Goal: Task Accomplishment & Management: Manage account settings

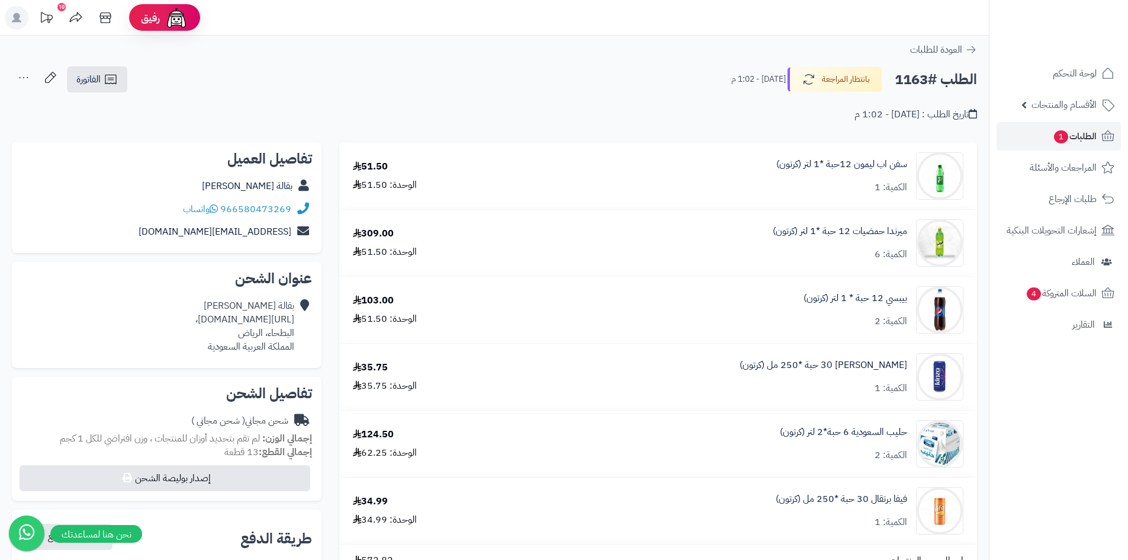
scroll to position [59, 0]
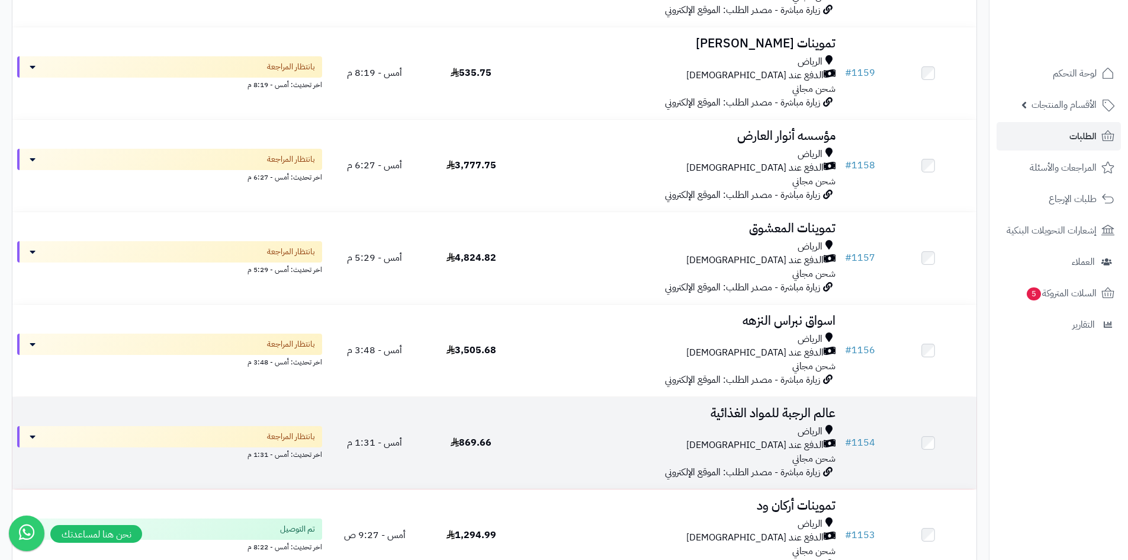
scroll to position [592, 0]
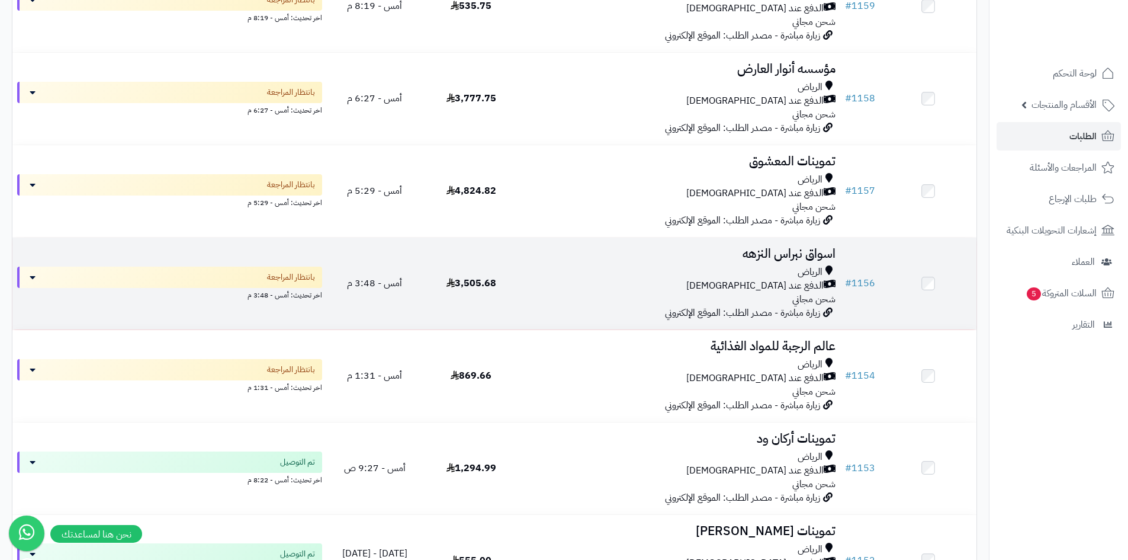
click at [620, 291] on div "الرياض الدفع عند الاستلام شحن مجاني" at bounding box center [680, 285] width 312 height 41
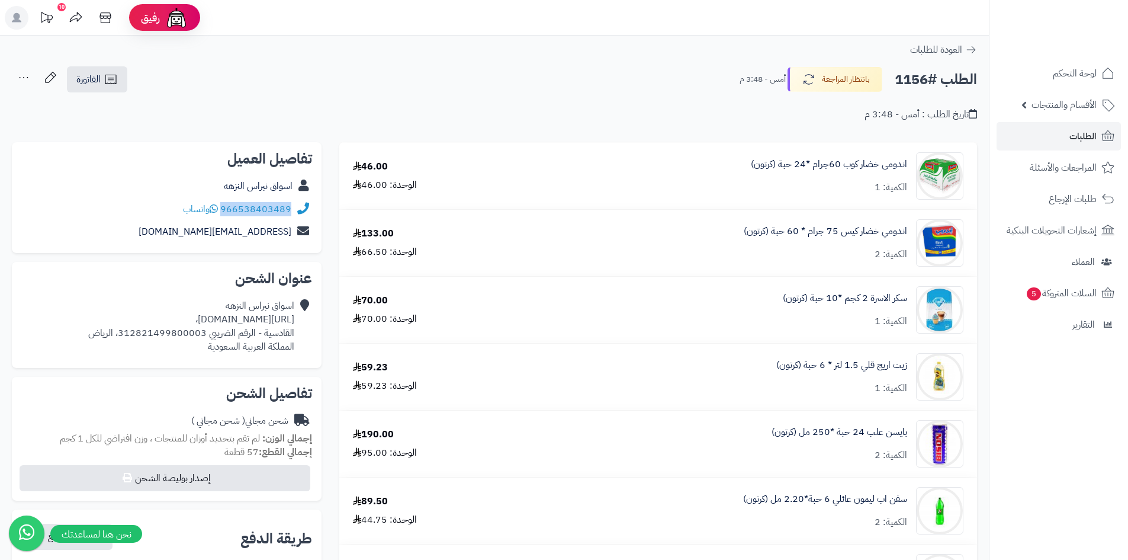
drag, startPoint x: 292, startPoint y: 205, endPoint x: 224, endPoint y: 210, distance: 68.3
click at [224, 210] on div "966538403489 واتساب" at bounding box center [166, 209] width 291 height 23
copy link "966538403489"
drag, startPoint x: 295, startPoint y: 319, endPoint x: 69, endPoint y: 318, distance: 226.2
click at [65, 317] on div "اسواق نبراس النزهه https://maps.app.goo.gl/FD3fJW8gLrPfQYpJ9?g_st=ac، القادسية …" at bounding box center [166, 325] width 291 height 63
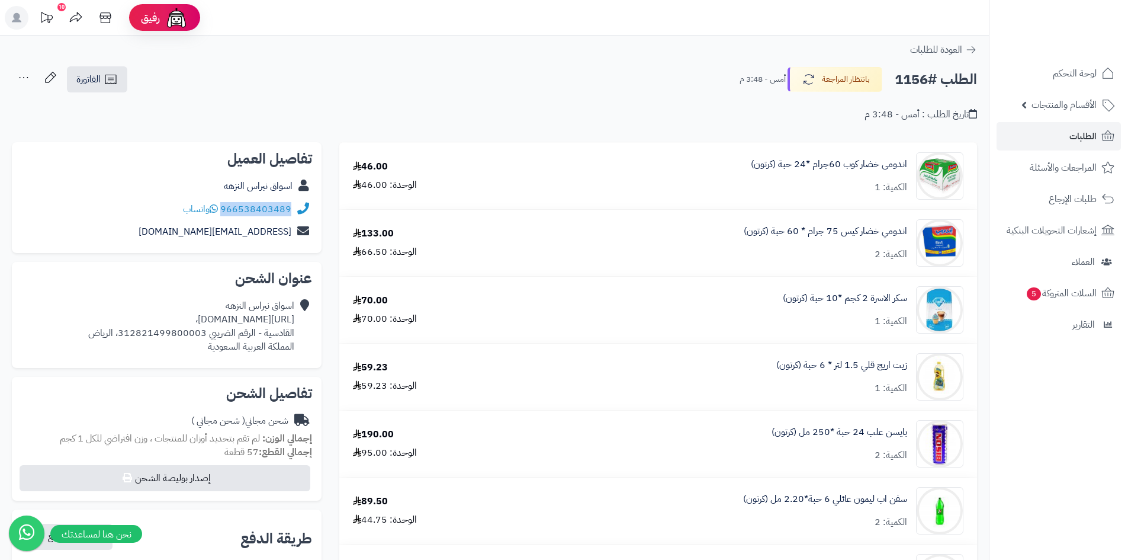
copy div "https://maps.app.goo.gl/FD3fJW8gLrPfQYpJ9?g_st=ac"
click at [1045, 139] on link "الطلبات" at bounding box center [1059, 136] width 124 height 28
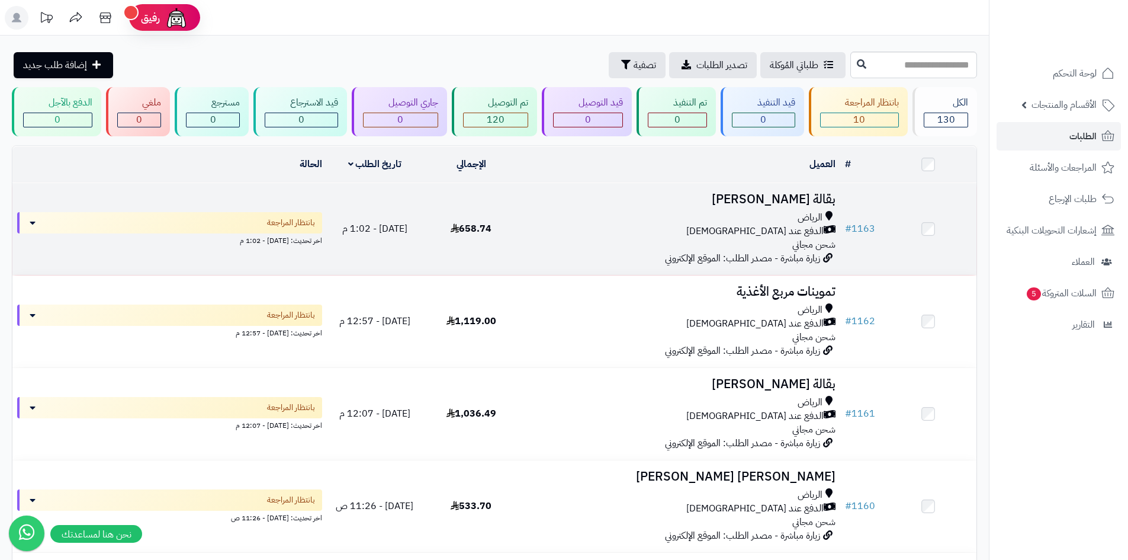
click at [589, 256] on td "بقالة عبدالرحمن الفيصل الرياض الدفع عند الاستلام شحن مجاني زيارة مباشرة - مصدر …" at bounding box center [679, 229] width 321 height 92
click at [907, 239] on td at bounding box center [928, 229] width 97 height 92
click at [577, 221] on div "الرياض" at bounding box center [680, 218] width 312 height 14
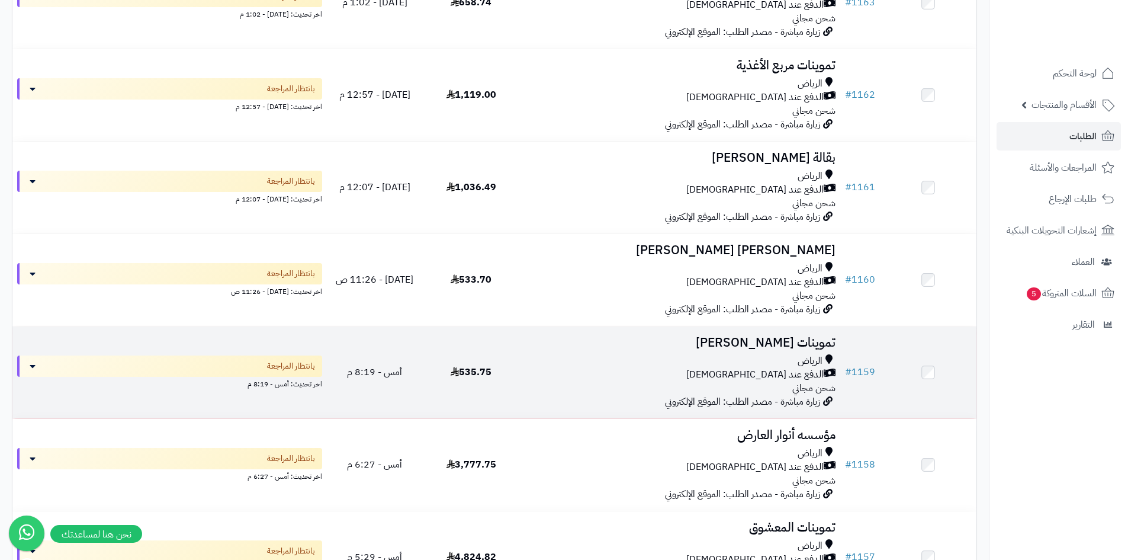
scroll to position [237, 0]
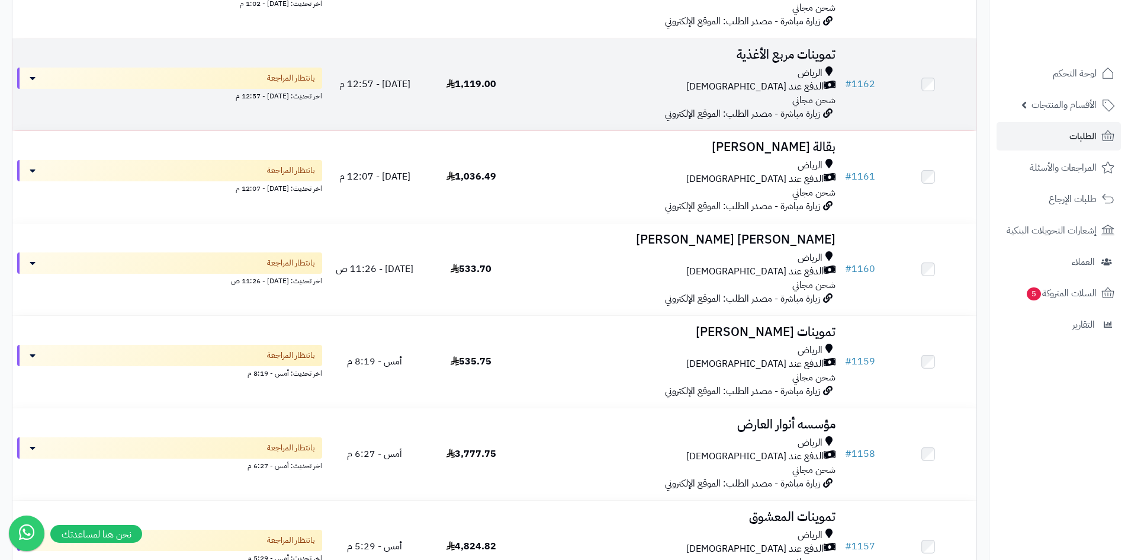
click at [574, 111] on td "تموينات مربع الأغذية الرياض الدفع عند الاستلام شحن مجاني زيارة مباشرة - مصدر ال…" at bounding box center [679, 84] width 321 height 92
click at [545, 80] on div "الدفع عند [DEMOGRAPHIC_DATA]" at bounding box center [680, 87] width 312 height 14
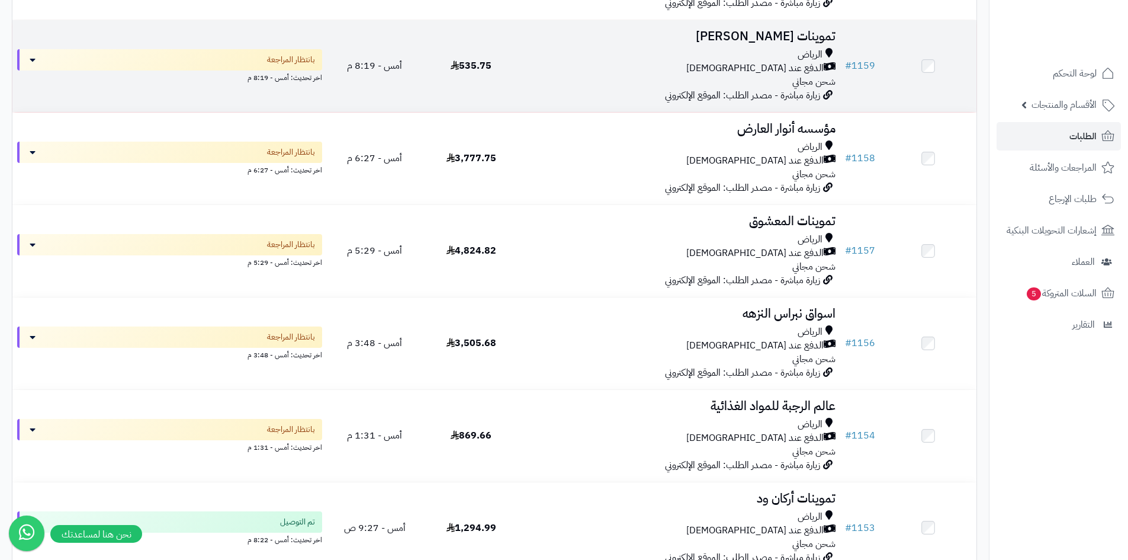
scroll to position [533, 0]
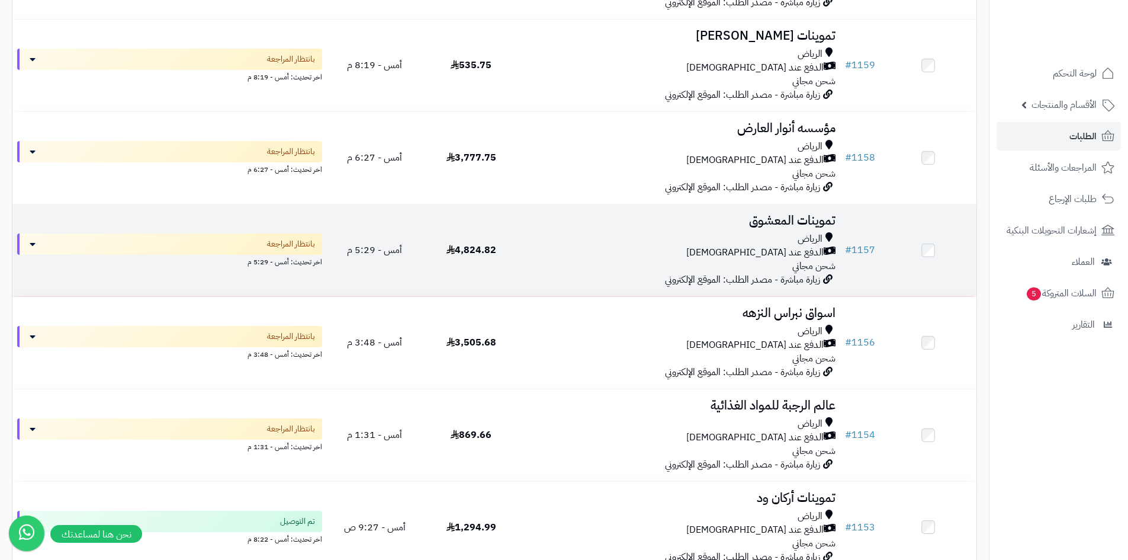
click at [625, 232] on div "الرياض" at bounding box center [680, 239] width 312 height 14
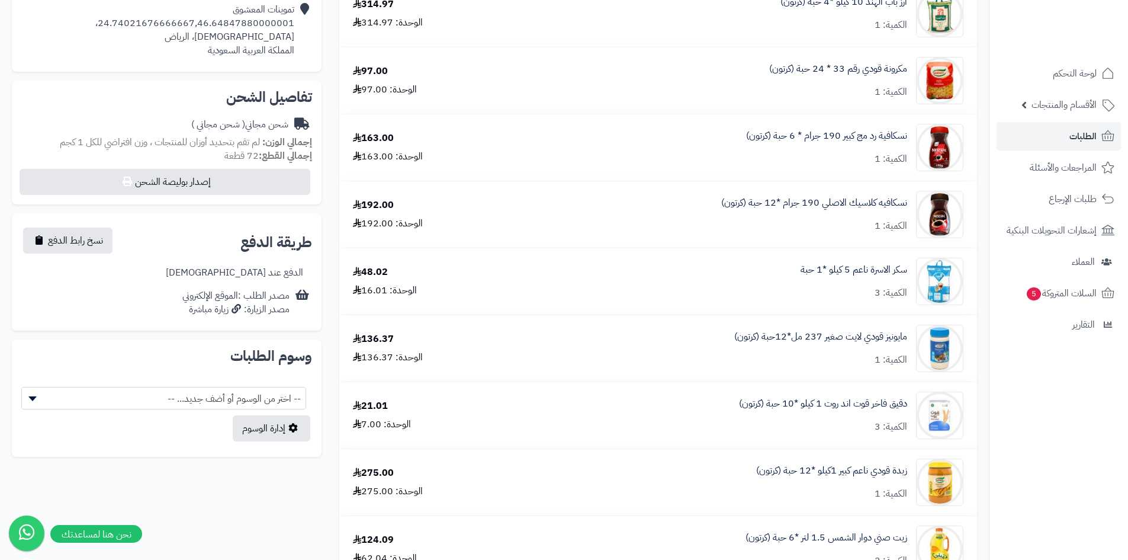
scroll to position [474, 0]
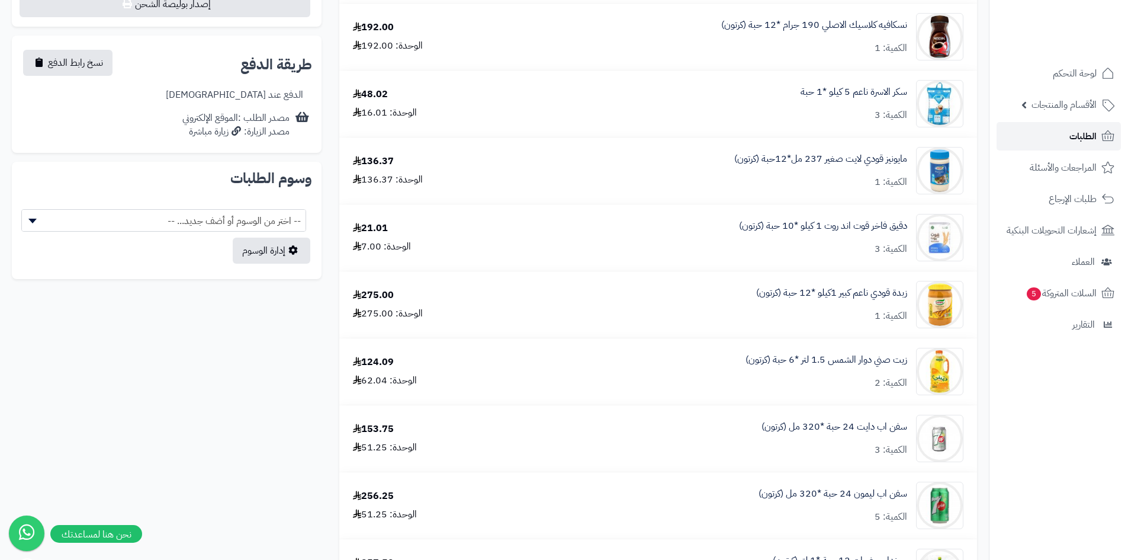
click at [1051, 137] on link "الطلبات" at bounding box center [1059, 136] width 124 height 28
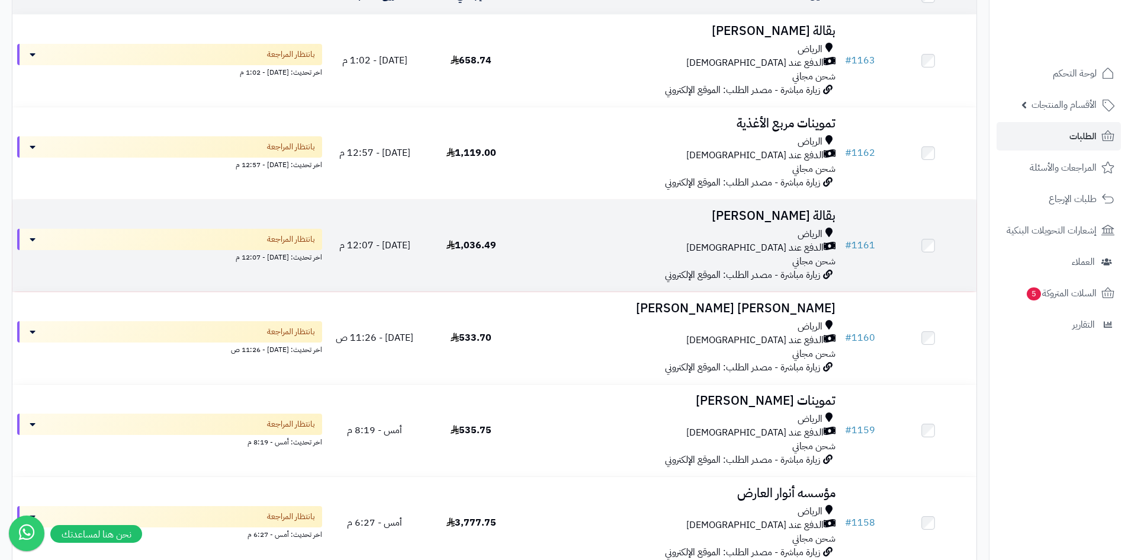
scroll to position [178, 0]
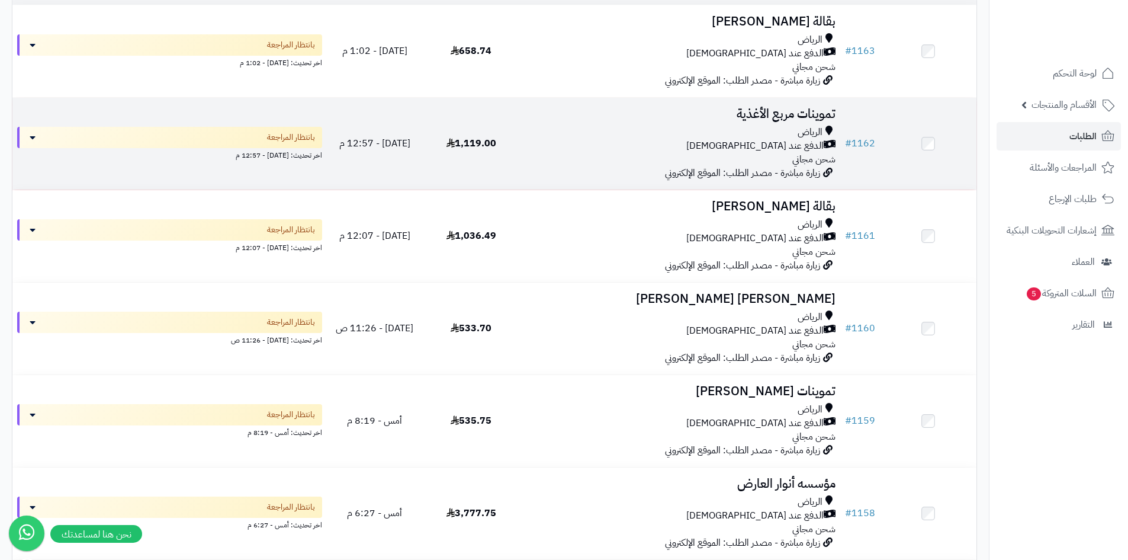
click at [563, 153] on div "[PERSON_NAME] عند الاستلام شحن مجاني" at bounding box center [680, 146] width 312 height 41
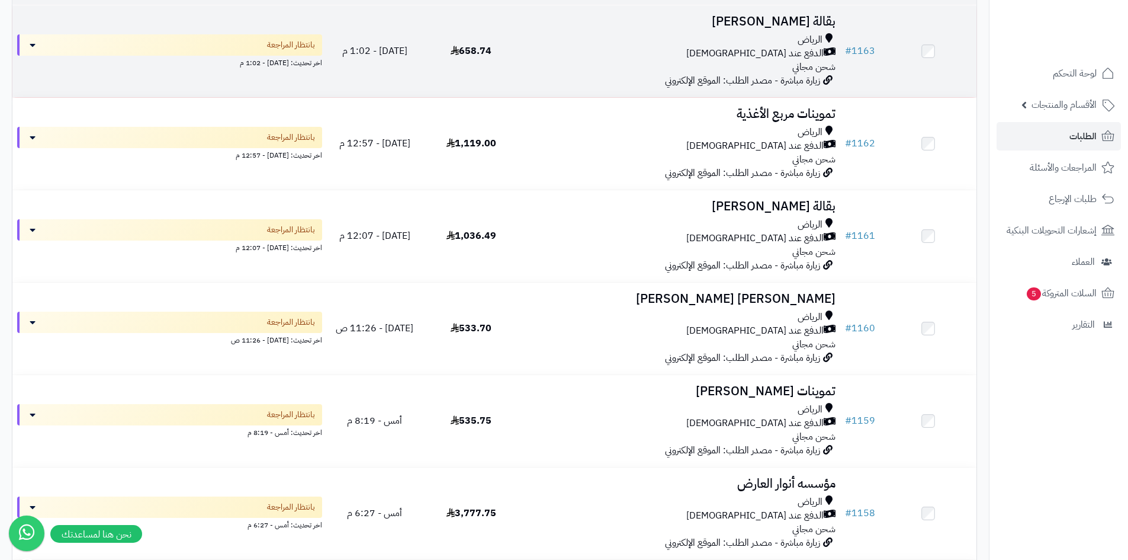
scroll to position [118, 0]
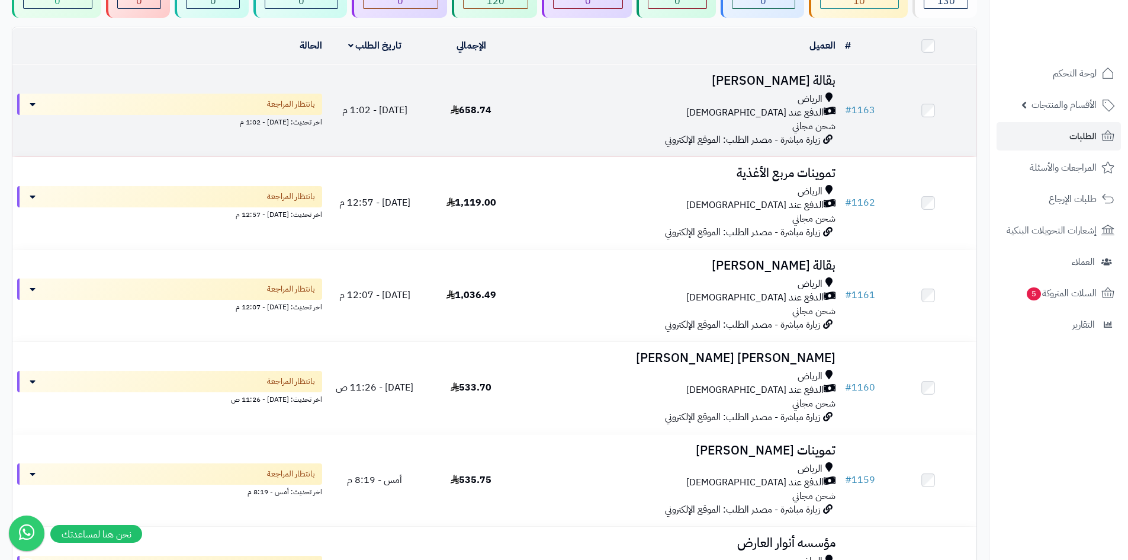
click at [618, 118] on div "الرياض الدفع عند الاستلام شحن مجاني" at bounding box center [680, 112] width 312 height 41
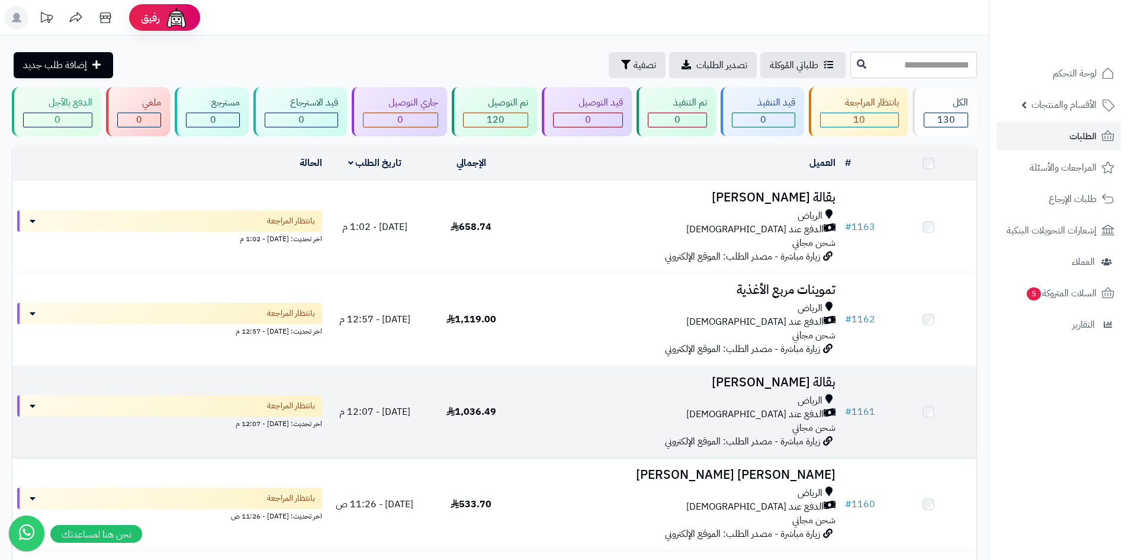
scroll to position [118, 0]
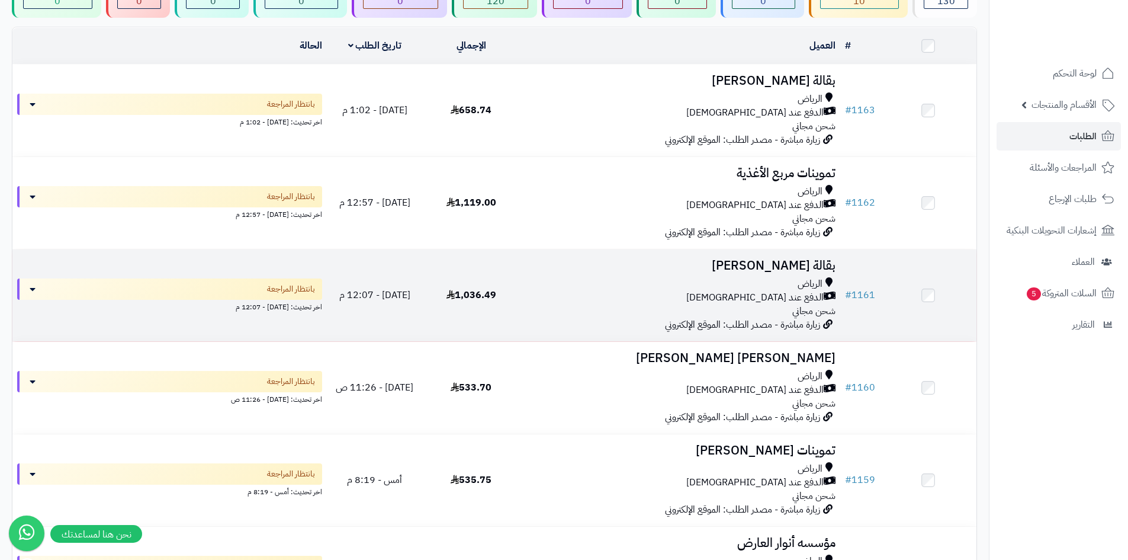
click at [609, 281] on div "الرياض" at bounding box center [680, 284] width 312 height 14
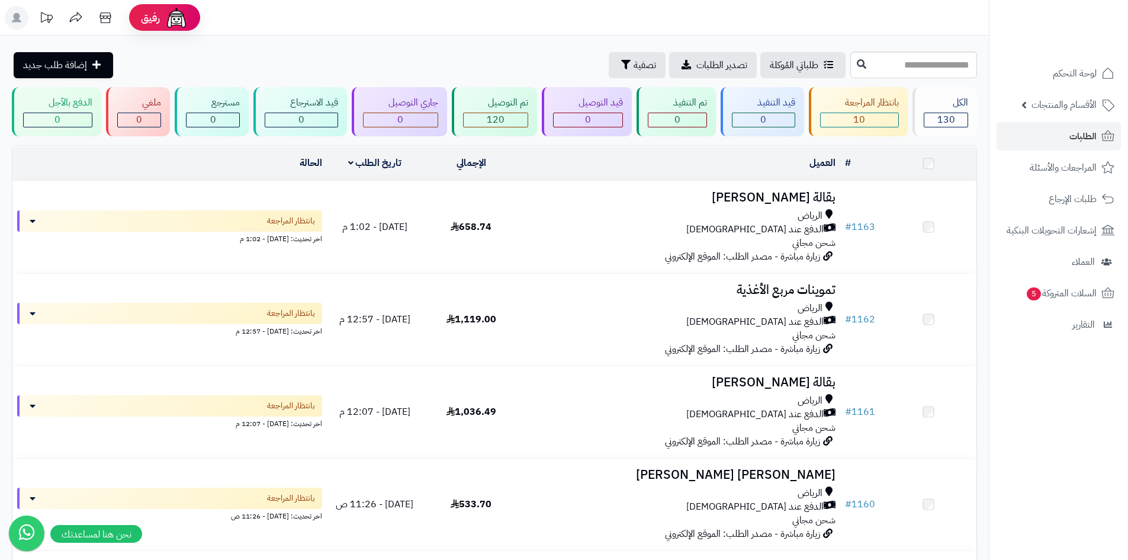
scroll to position [118, 0]
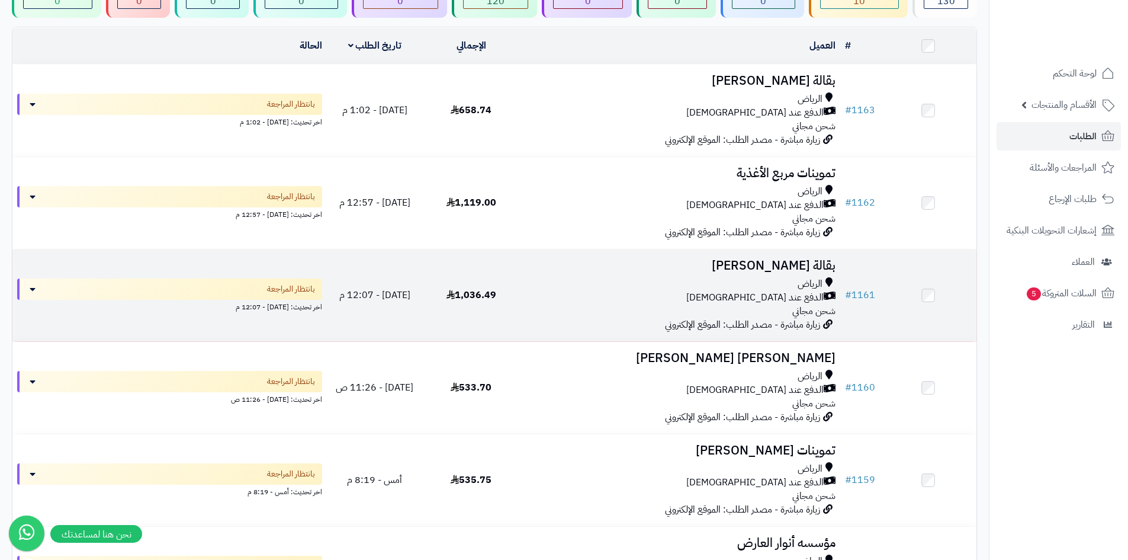
click at [619, 270] on h3 "بقالة [PERSON_NAME]" at bounding box center [680, 266] width 312 height 14
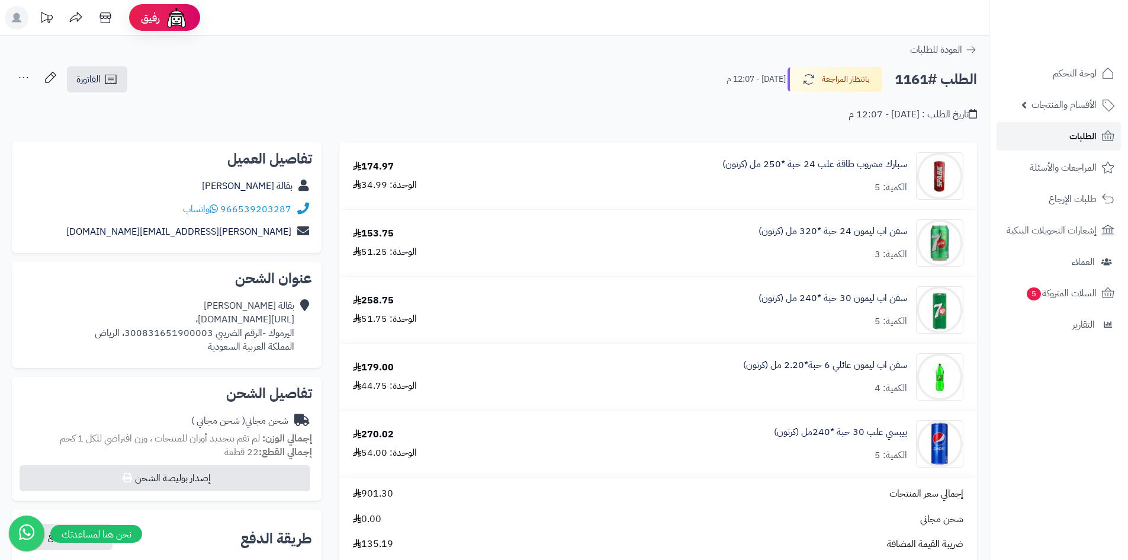
click at [1071, 130] on span "الطلبات" at bounding box center [1083, 136] width 27 height 17
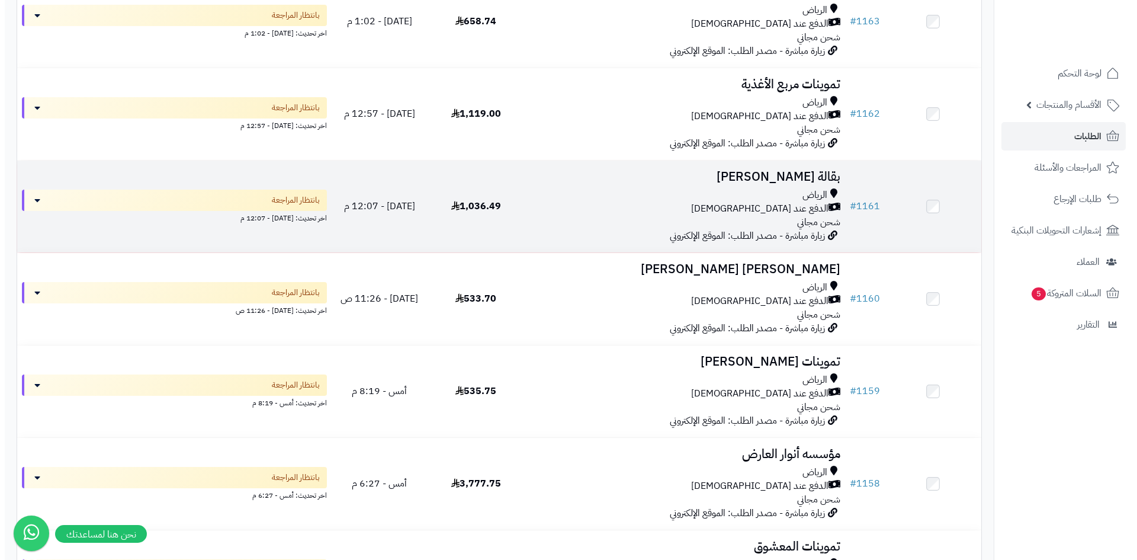
scroll to position [178, 0]
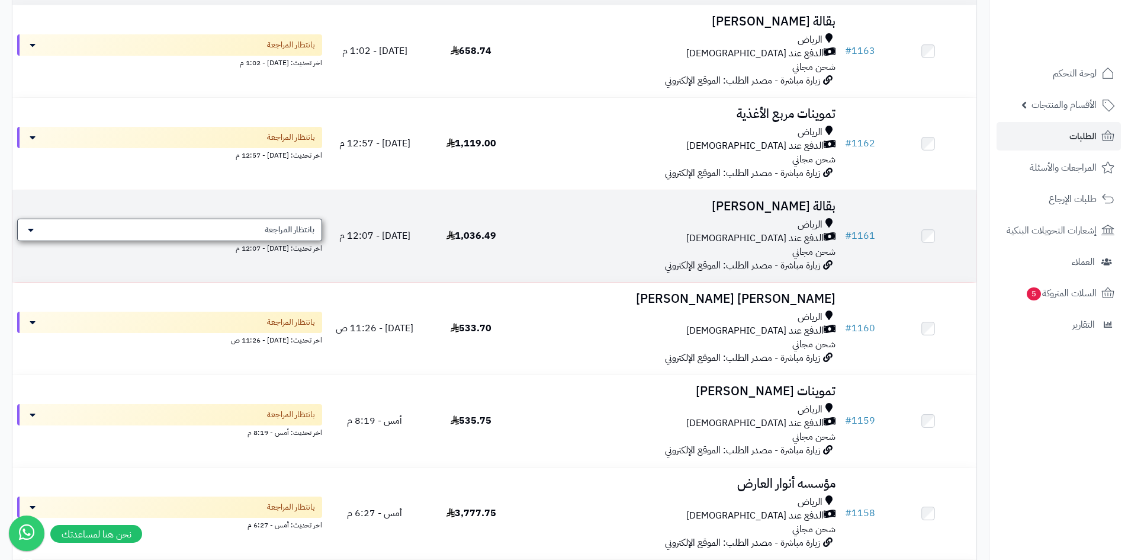
click at [271, 235] on div "بانتظار المراجعة" at bounding box center [169, 230] width 305 height 23
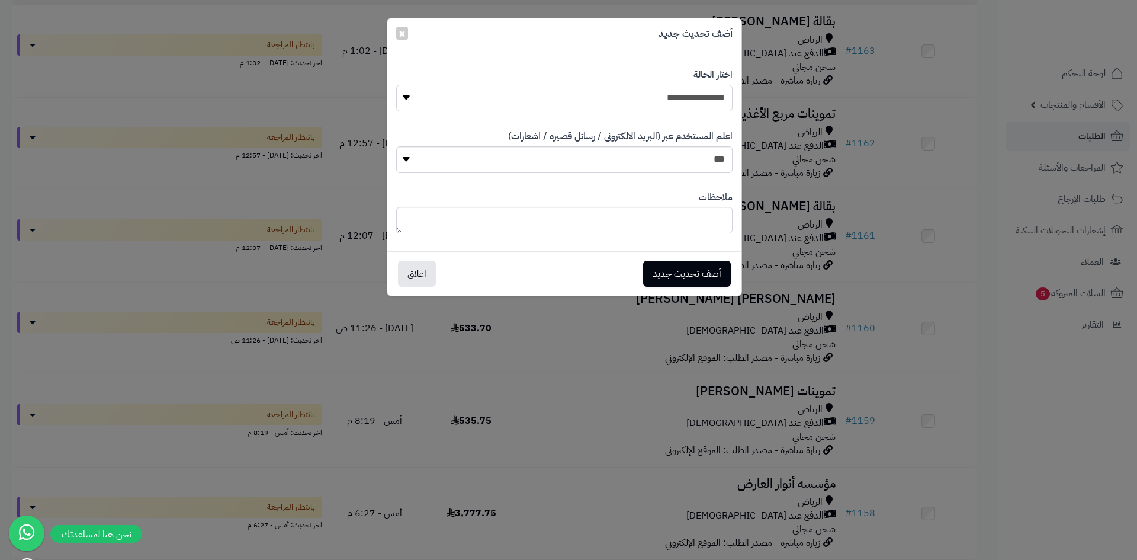
drag, startPoint x: 647, startPoint y: 99, endPoint x: 669, endPoint y: 111, distance: 24.1
click at [647, 99] on select "**********" at bounding box center [564, 98] width 336 height 27
select select "**"
click at [396, 85] on select "**********" at bounding box center [564, 98] width 336 height 27
click at [694, 271] on button "أضف تحديث جديد" at bounding box center [687, 273] width 88 height 26
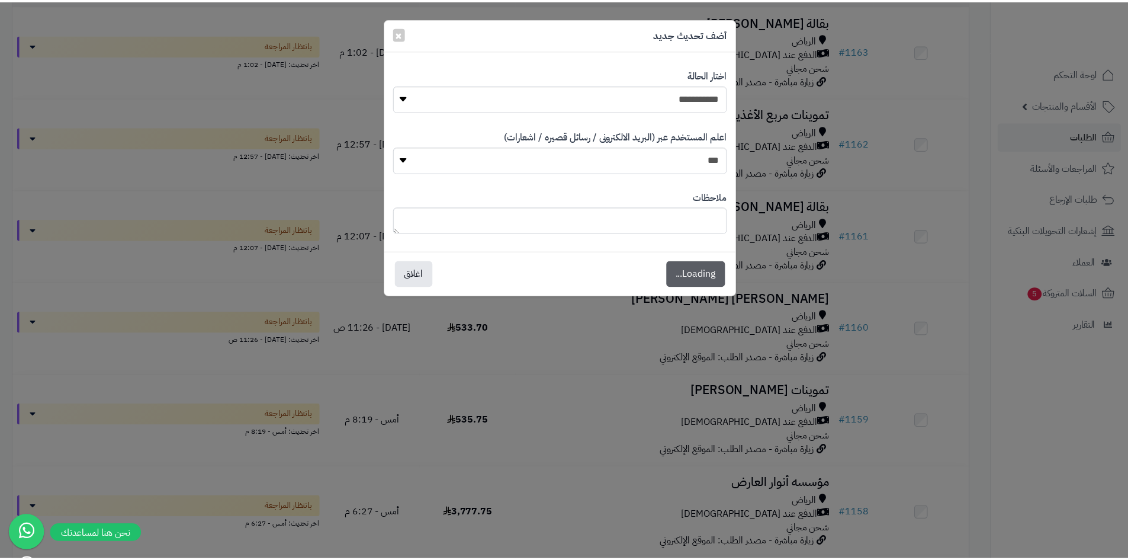
scroll to position [216, 0]
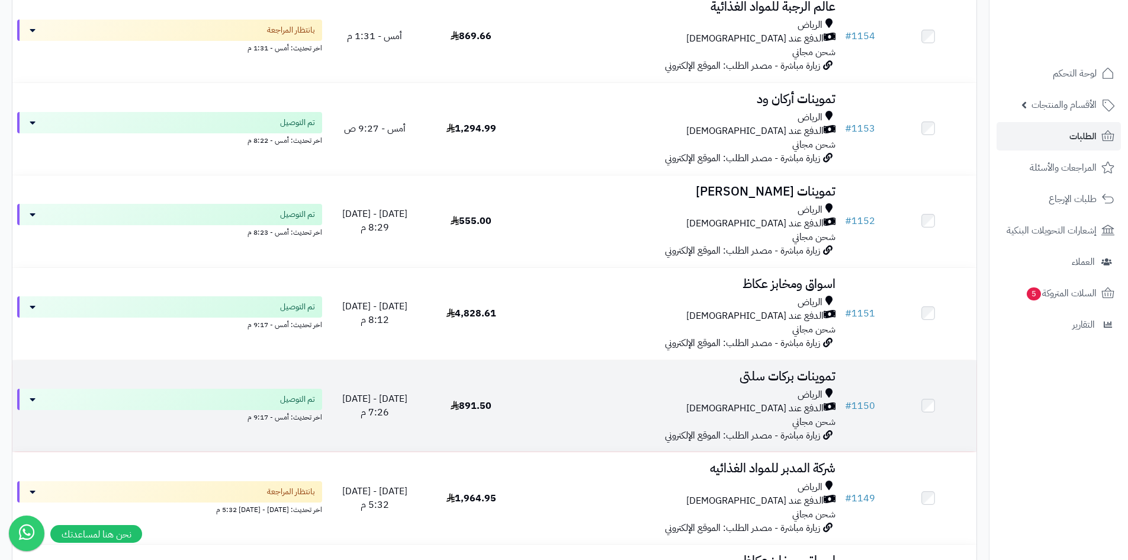
scroll to position [994, 0]
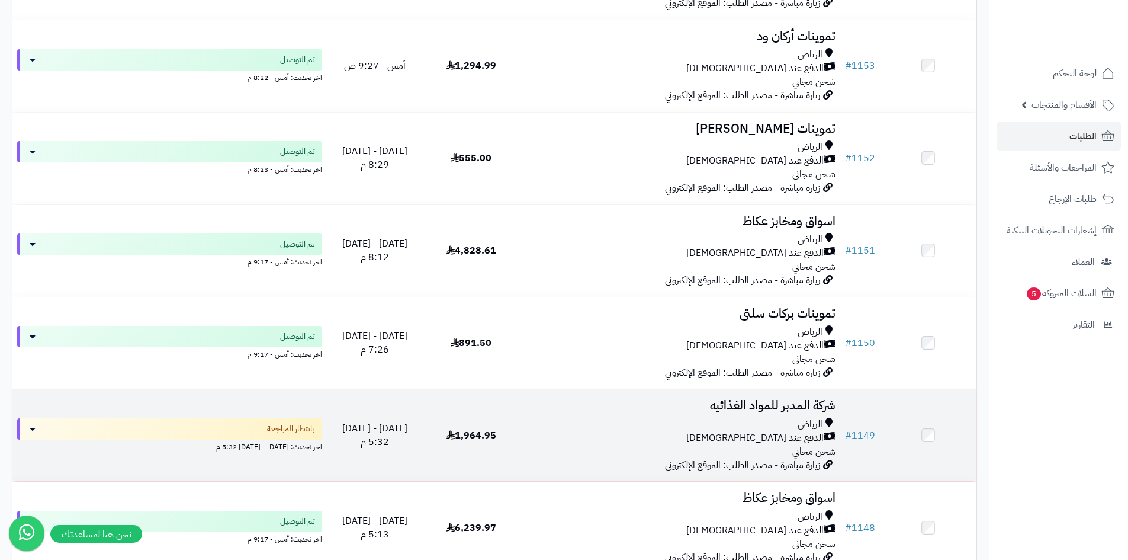
click at [621, 418] on div "الرياض" at bounding box center [680, 425] width 312 height 14
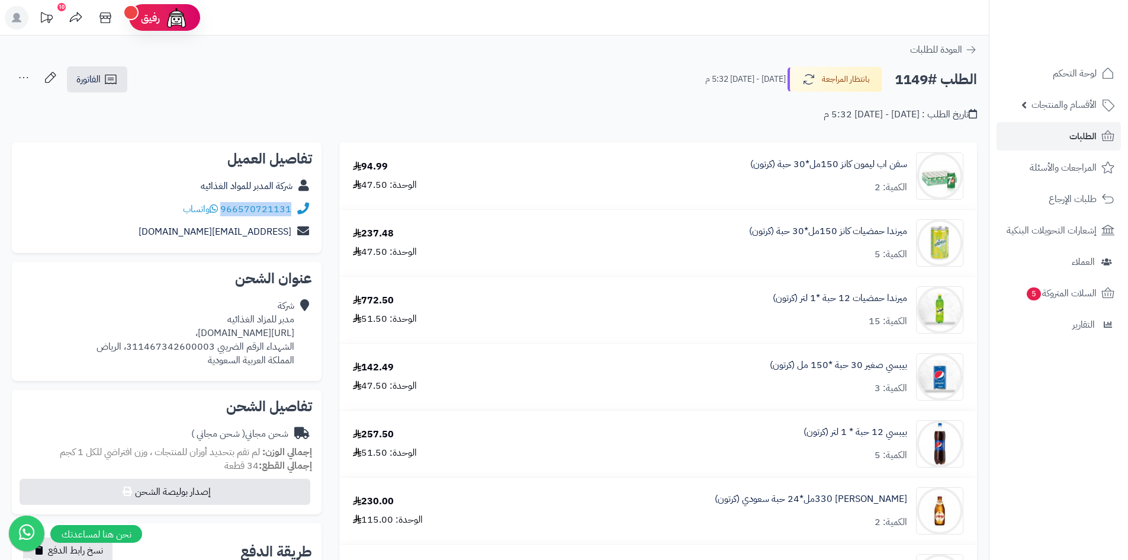
drag, startPoint x: 294, startPoint y: 207, endPoint x: 224, endPoint y: 208, distance: 69.9
click at [224, 208] on div "966570721131 واتساب" at bounding box center [166, 209] width 291 height 23
copy div "966570721131"
drag, startPoint x: 297, startPoint y: 333, endPoint x: 123, endPoint y: 337, distance: 174.8
click at [36, 324] on div "شركة مدبر للمزاد الغذائيه https://maps.app.goo.gl/ENEros3ERcJxPR7y6?g_st=ac، ال…" at bounding box center [166, 332] width 291 height 77
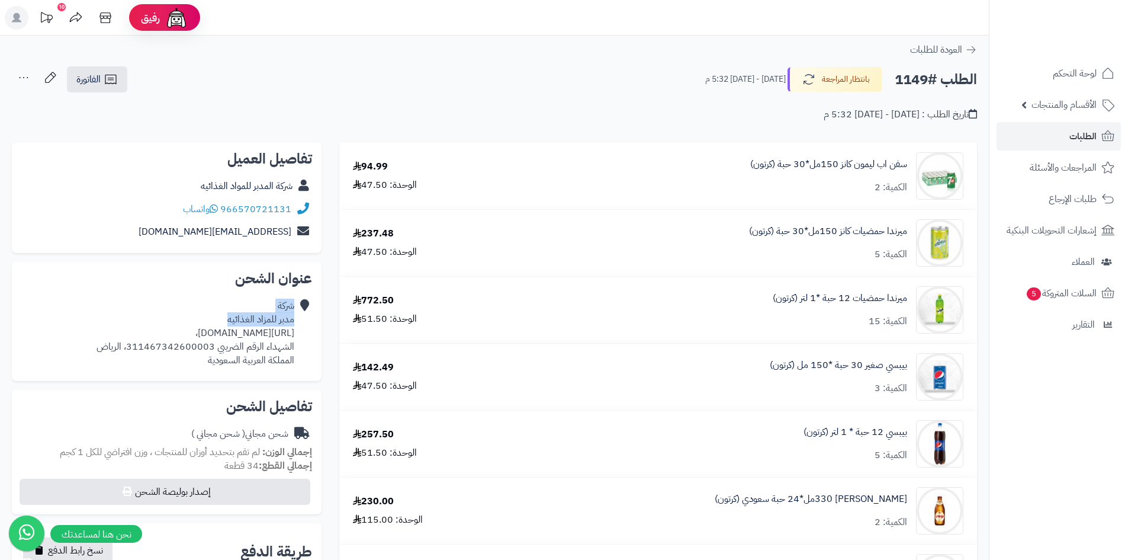
click at [145, 311] on div "شركة مدبر للمزاد الغذائيه https://maps.app.goo.gl/ENEros3ERcJxPR7y6?g_st=ac، ال…" at bounding box center [196, 333] width 198 height 68
drag, startPoint x: 294, startPoint y: 333, endPoint x: 63, endPoint y: 328, distance: 231.6
click at [97, 328] on div "شركة مدبر للمزاد الغذائيه https://maps.app.goo.gl/ENEros3ERcJxPR7y6?g_st=ac، ال…" at bounding box center [196, 333] width 198 height 68
copy div "https://maps.app.goo.gl/ENEros3ERcJxPR7y6?g_st=ac"
click at [305, 339] on icon at bounding box center [303, 333] width 12 height 68
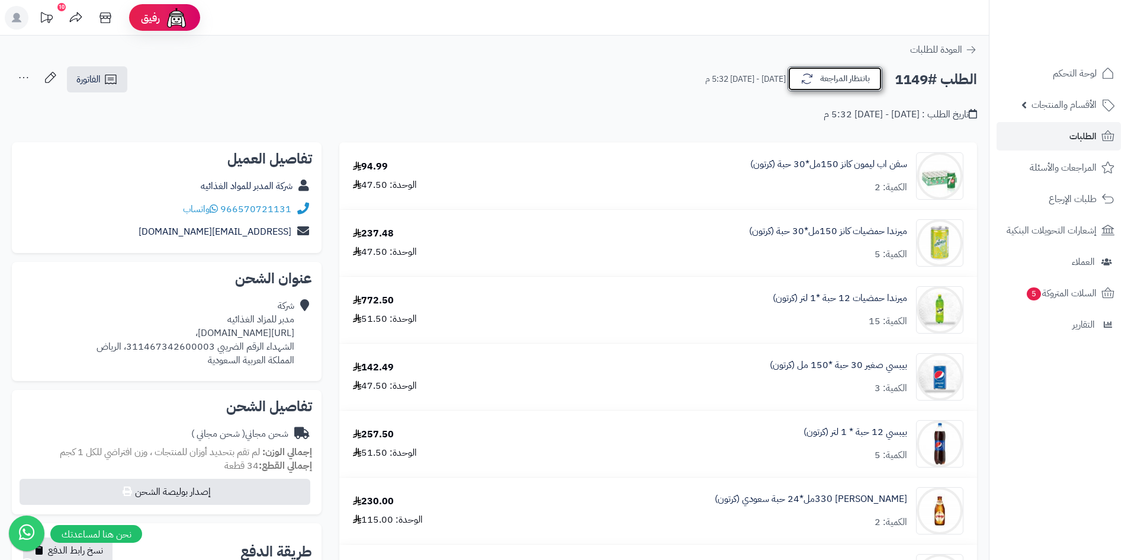
click at [821, 81] on button "بانتظار المراجعة" at bounding box center [835, 78] width 95 height 25
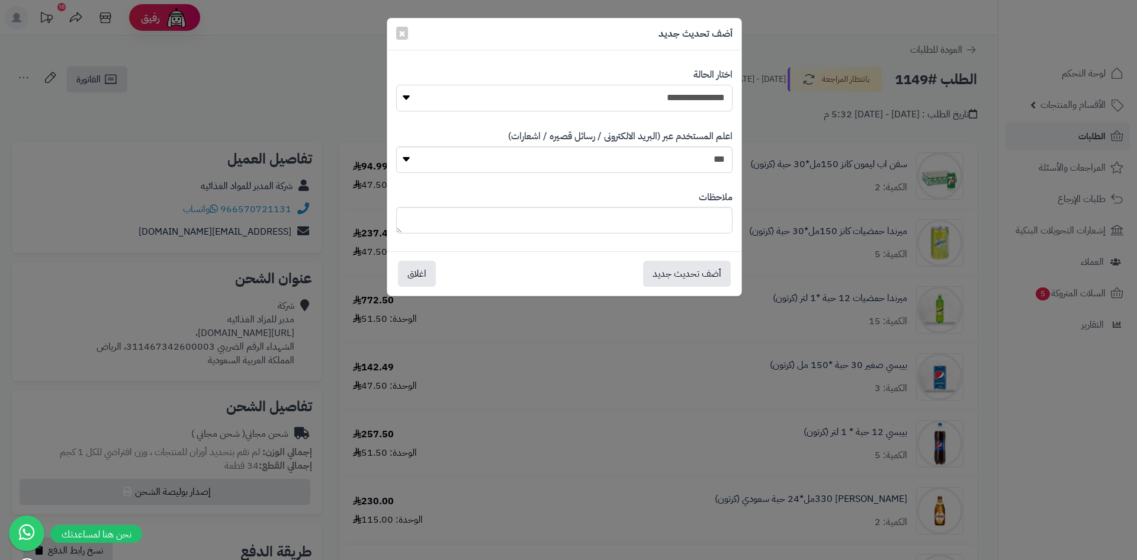
click at [679, 96] on select "**********" at bounding box center [564, 98] width 336 height 27
select select "**"
click at [396, 85] on select "**********" at bounding box center [564, 98] width 336 height 27
click at [711, 281] on button "أضف تحديث جديد" at bounding box center [687, 273] width 88 height 26
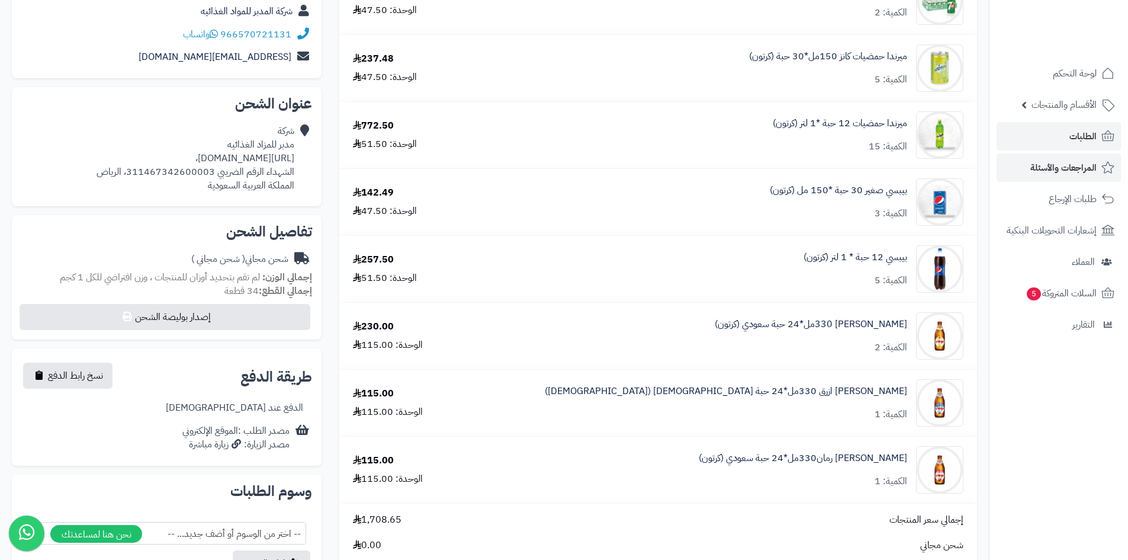
scroll to position [59, 0]
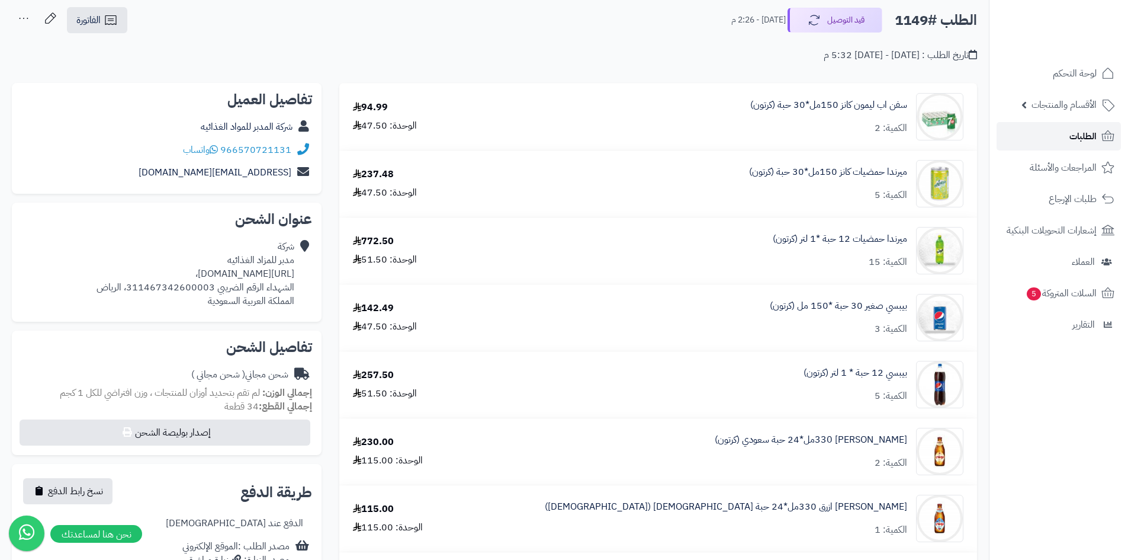
click at [1060, 143] on link "الطلبات" at bounding box center [1059, 136] width 124 height 28
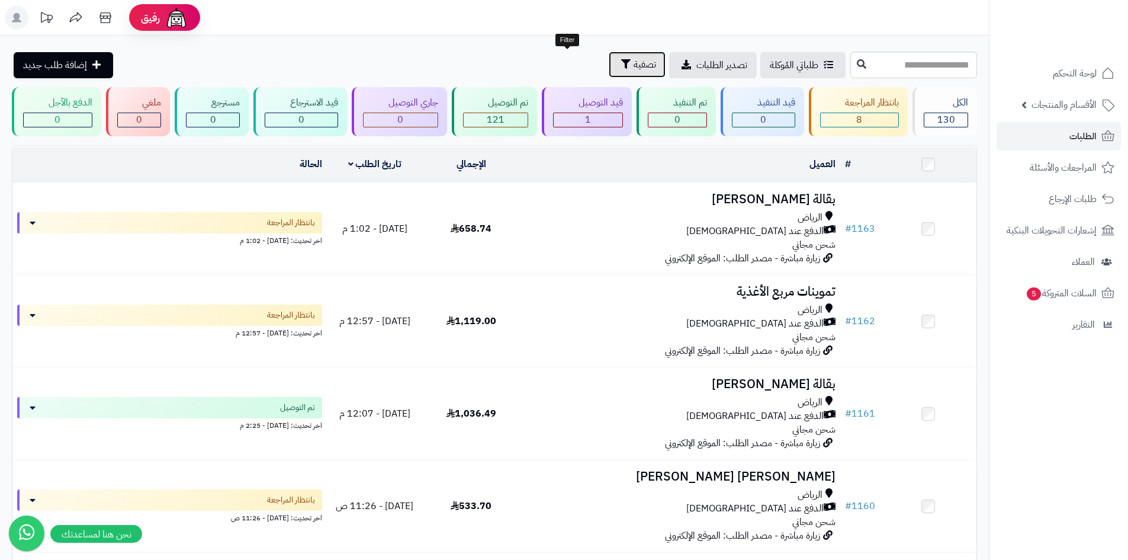
click at [609, 72] on button "تصفية" at bounding box center [637, 65] width 57 height 26
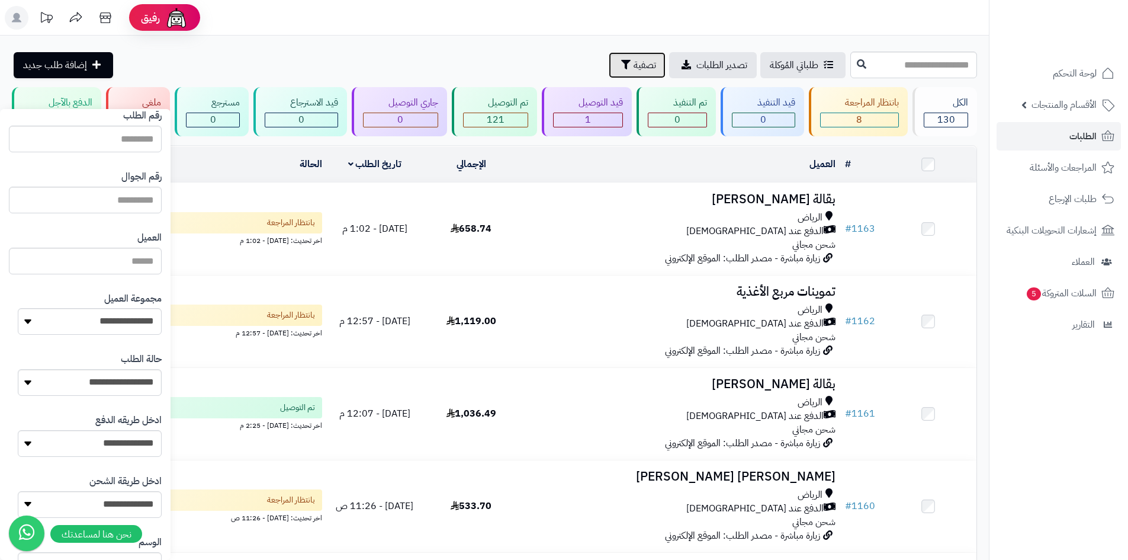
scroll to position [118, 0]
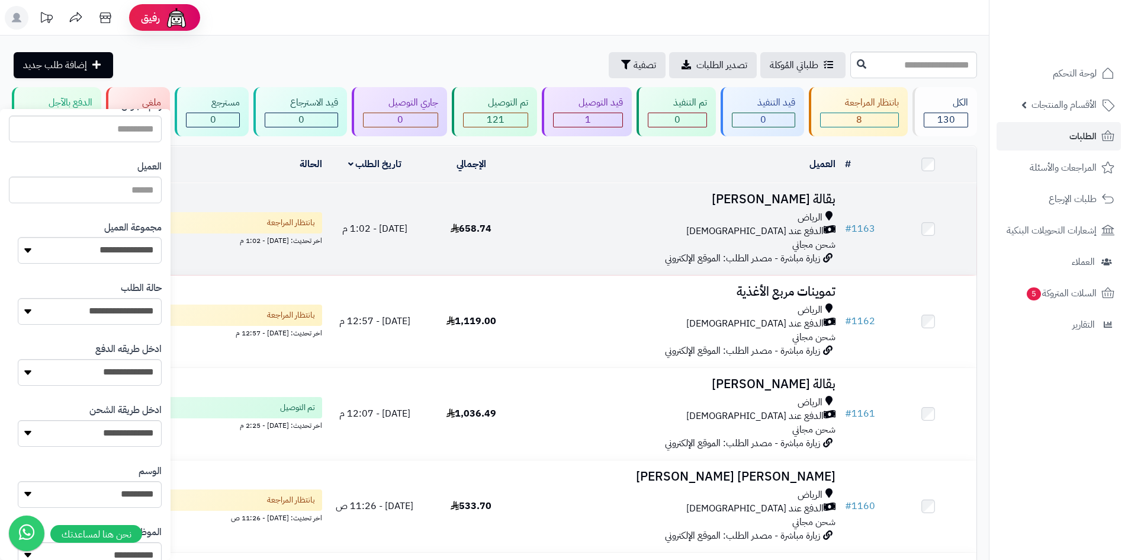
click at [571, 224] on div "الدفع عند [DEMOGRAPHIC_DATA]" at bounding box center [680, 231] width 312 height 14
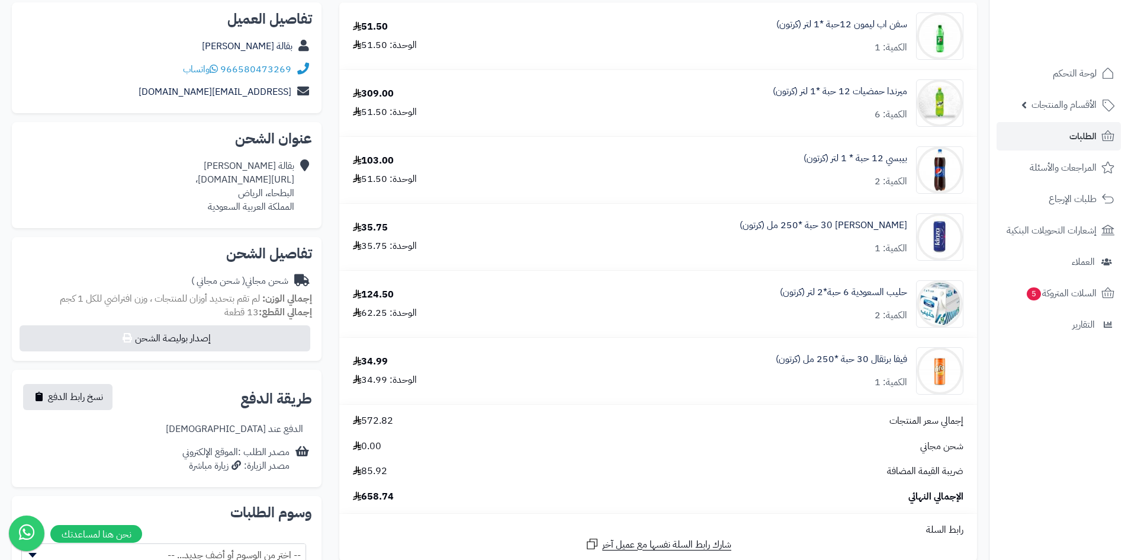
scroll to position [178, 0]
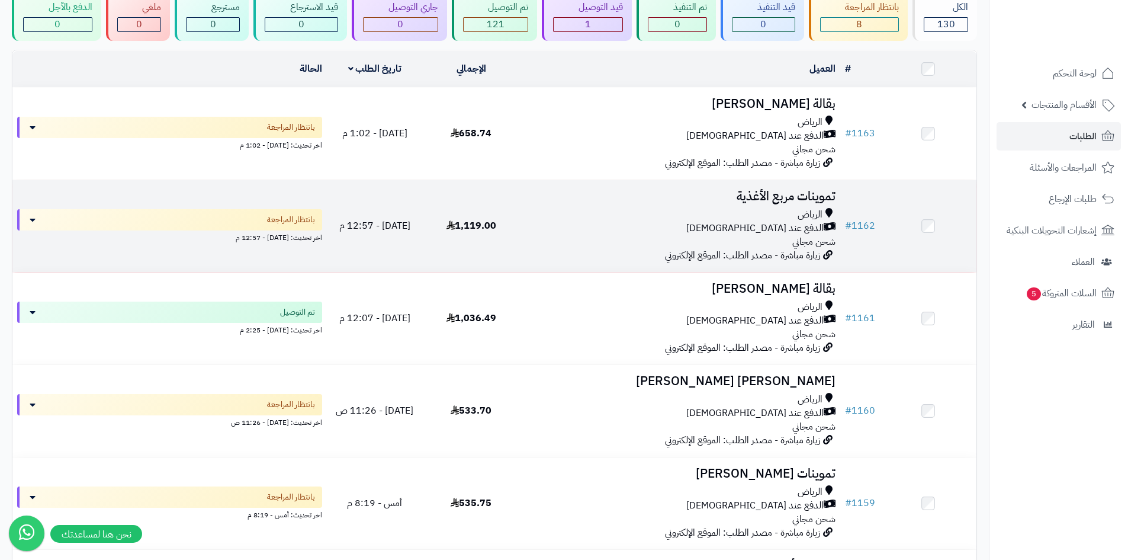
scroll to position [118, 0]
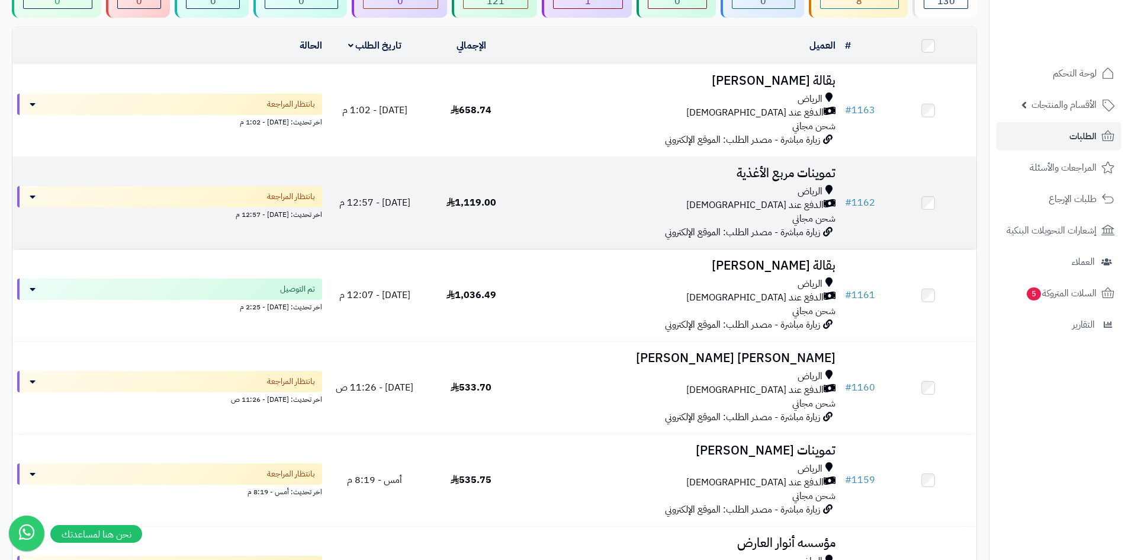
click at [628, 189] on div "الرياض" at bounding box center [680, 192] width 312 height 14
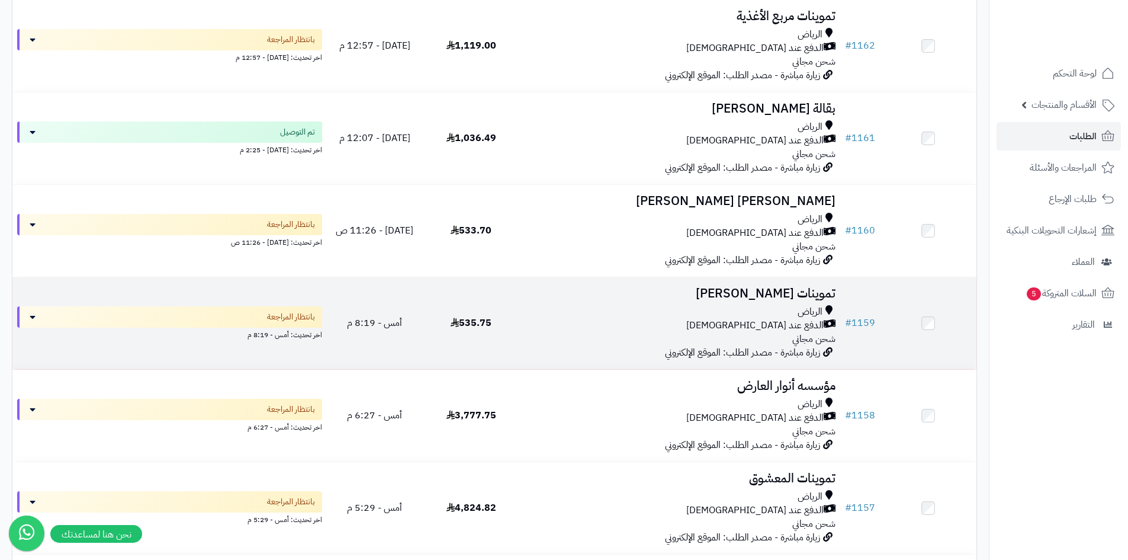
scroll to position [296, 0]
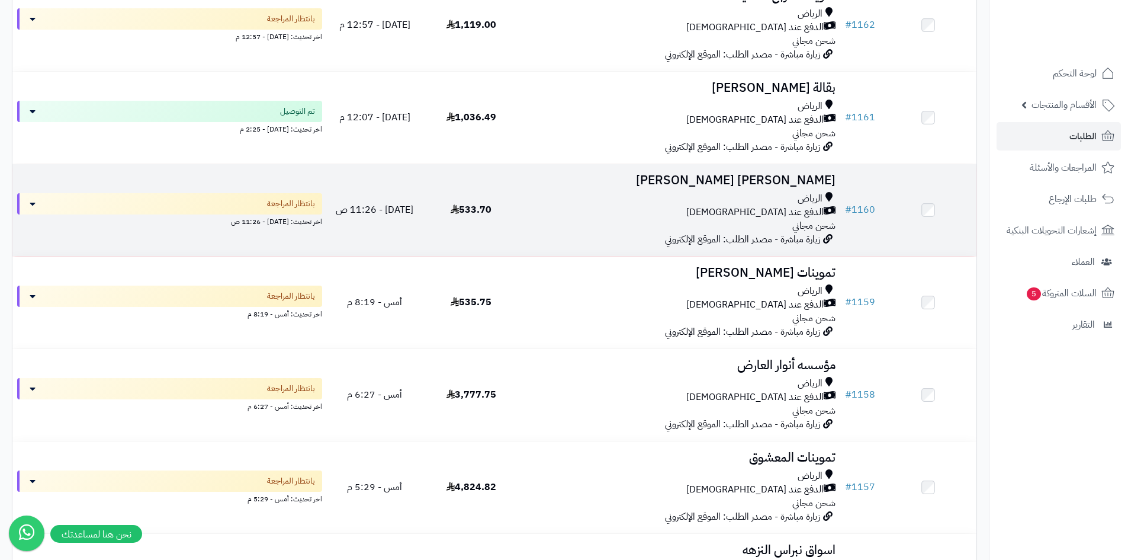
click at [634, 207] on div "الدفع عند [DEMOGRAPHIC_DATA]" at bounding box center [680, 212] width 312 height 14
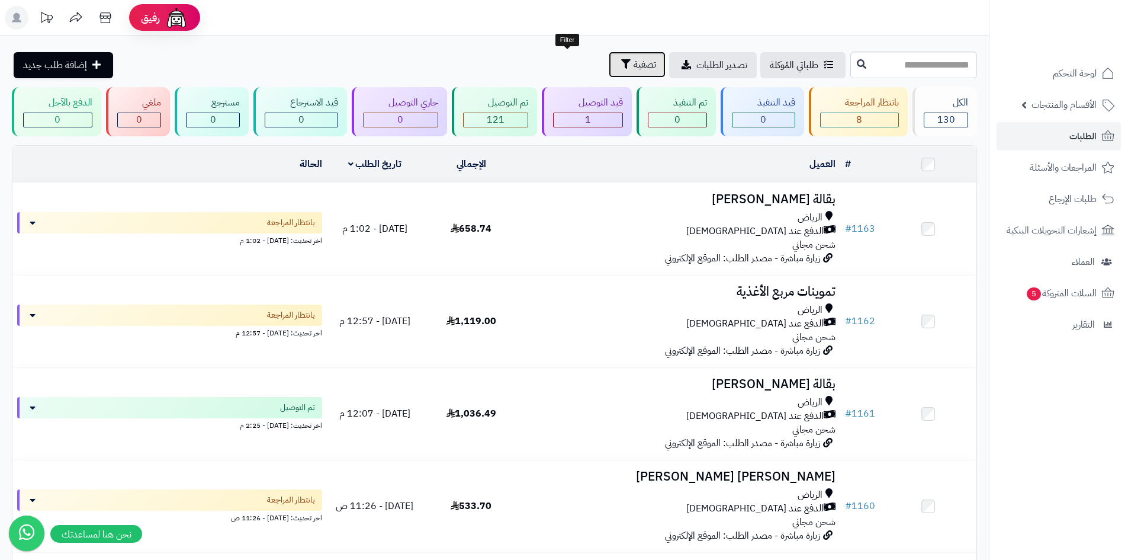
click at [621, 63] on icon "button" at bounding box center [625, 63] width 9 height 9
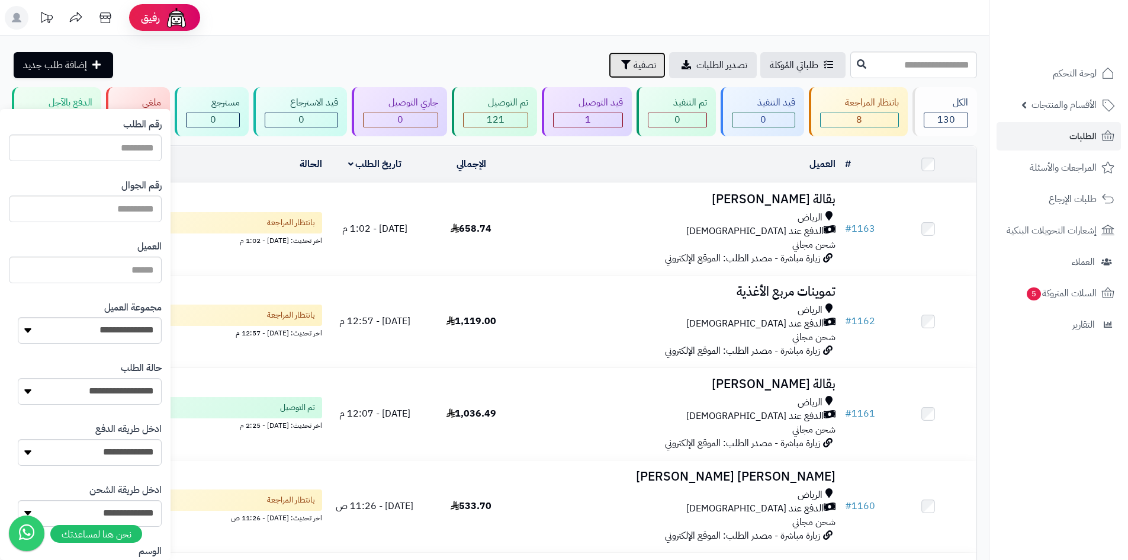
scroll to position [59, 0]
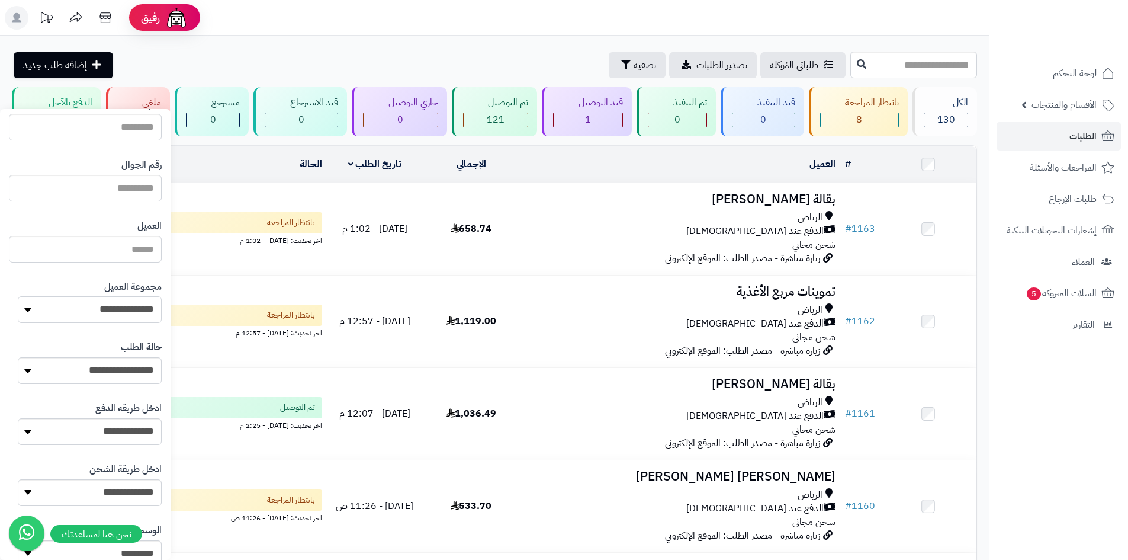
click at [107, 304] on select "**********" at bounding box center [90, 309] width 144 height 27
click at [18, 296] on select "**********" at bounding box center [90, 309] width 144 height 27
click at [136, 305] on select "**********" at bounding box center [90, 309] width 144 height 27
select select "*"
click at [18, 296] on select "**********" at bounding box center [90, 309] width 144 height 27
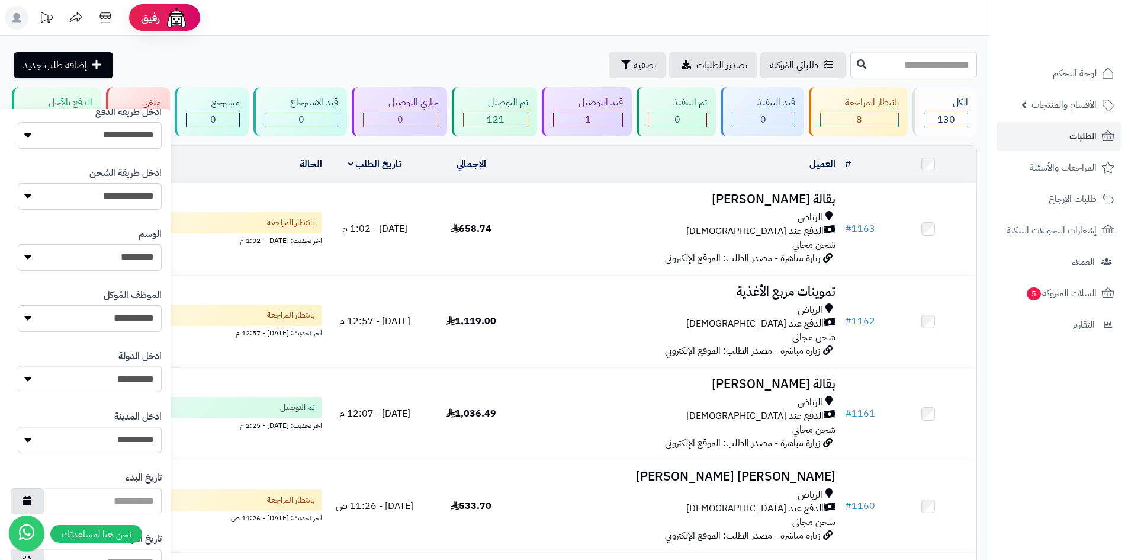
scroll to position [503, 0]
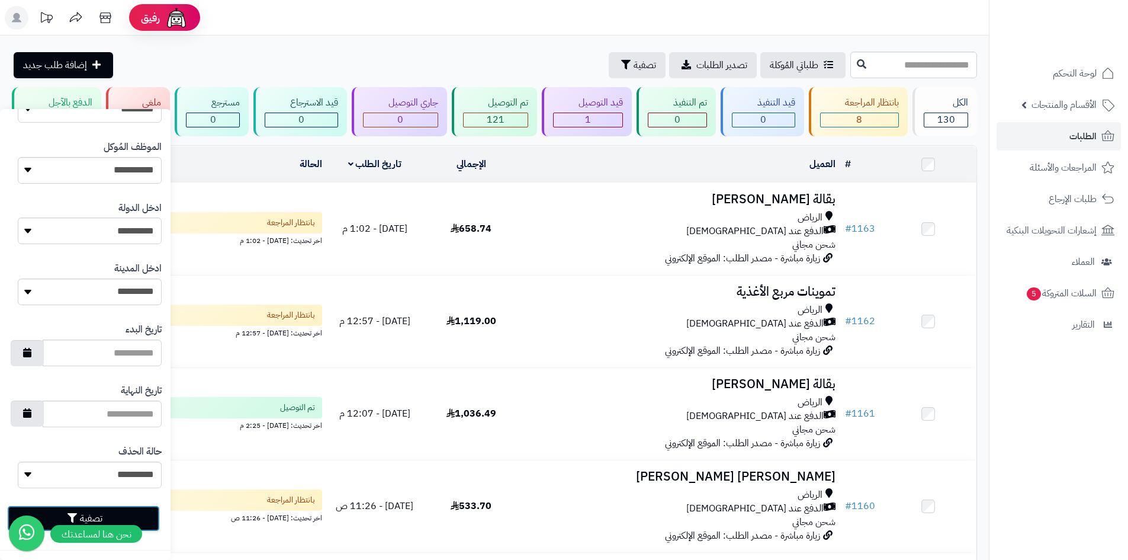
click at [148, 515] on button "تصفية" at bounding box center [83, 518] width 153 height 26
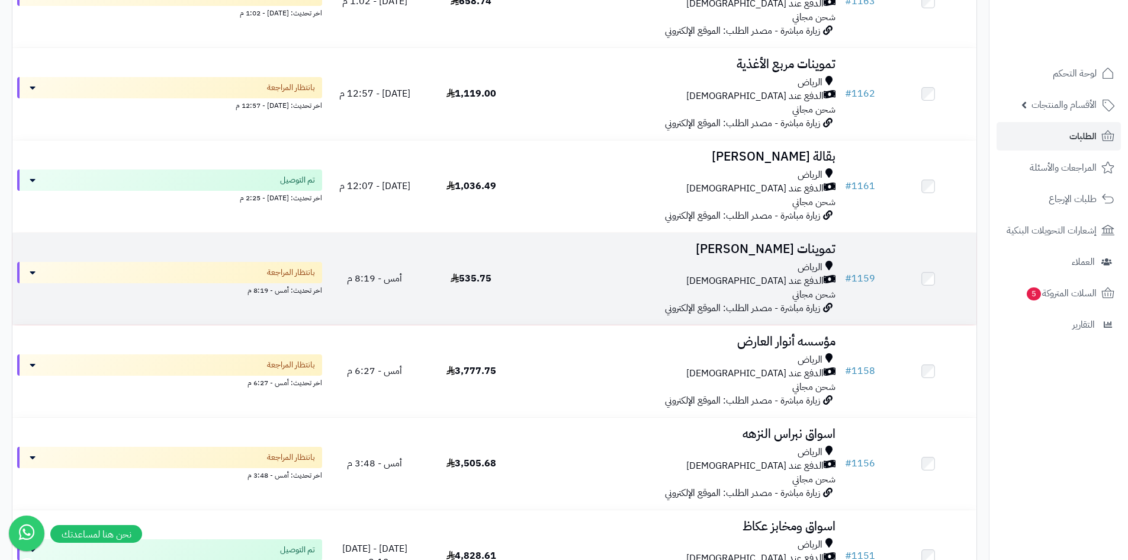
scroll to position [296, 0]
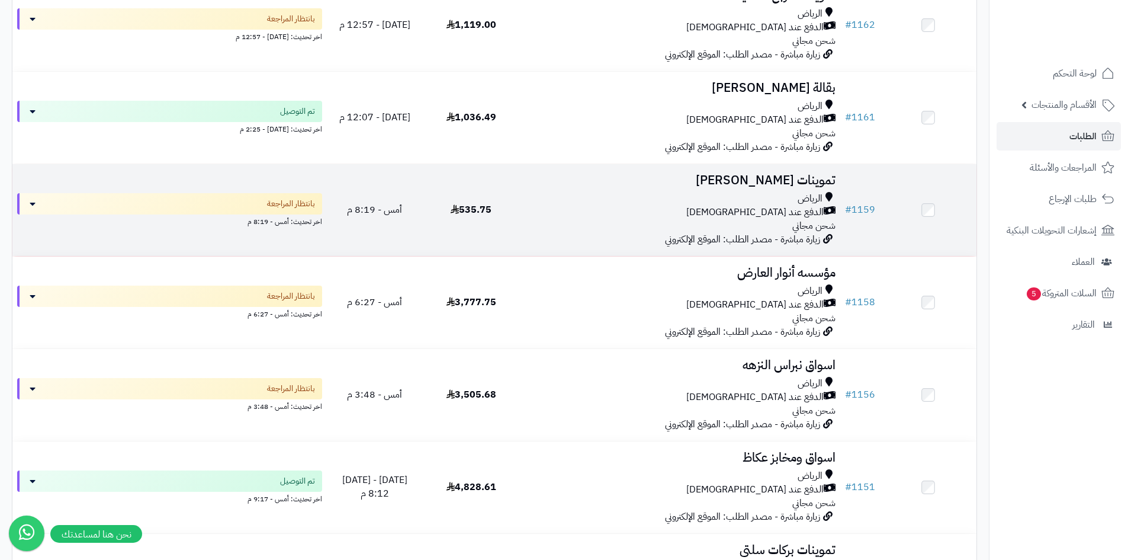
click at [704, 217] on div "الرياض الدفع عند الاستلام شحن مجاني" at bounding box center [680, 212] width 312 height 41
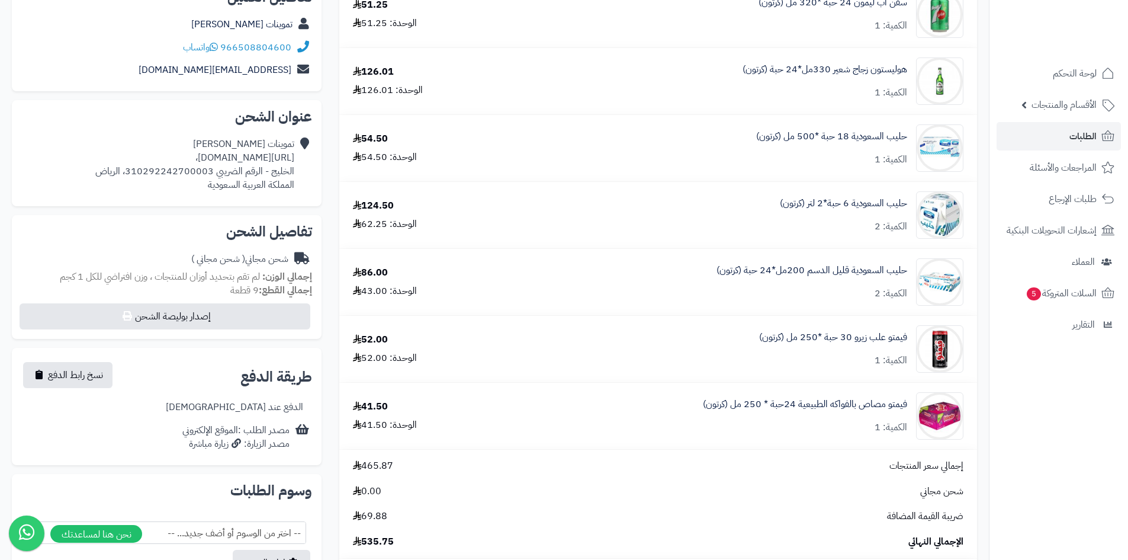
scroll to position [178, 0]
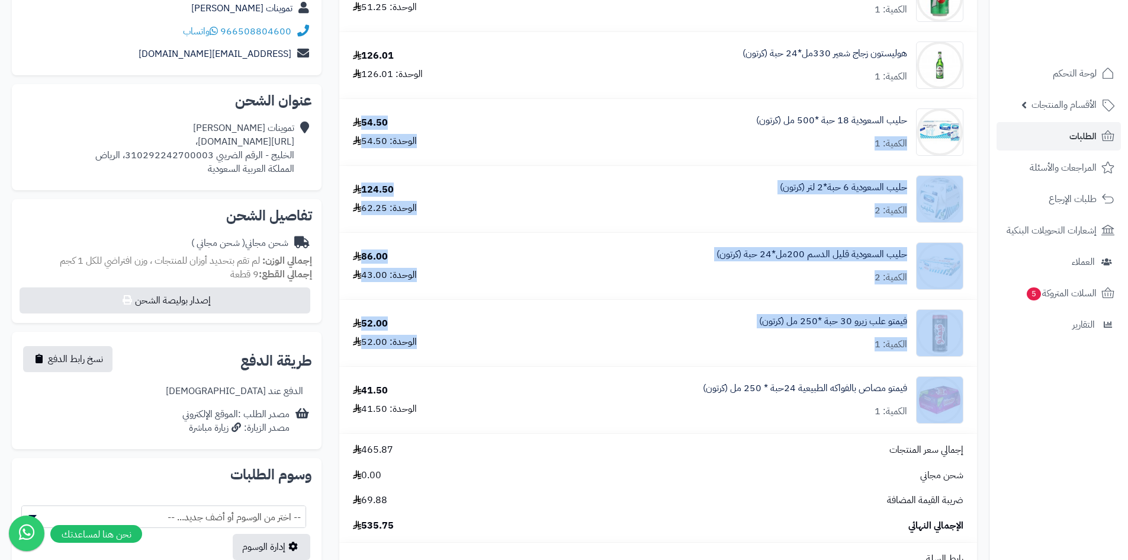
drag, startPoint x: 977, startPoint y: 425, endPoint x: 705, endPoint y: 142, distance: 392.4
click at [707, 145] on div "سفن اب ليمون 24 حبة *320 مل (كرتون) الكمية: 1 51.25 الوحدة: 51.25 هوليستون زجاج…" at bounding box center [658, 372] width 656 height 817
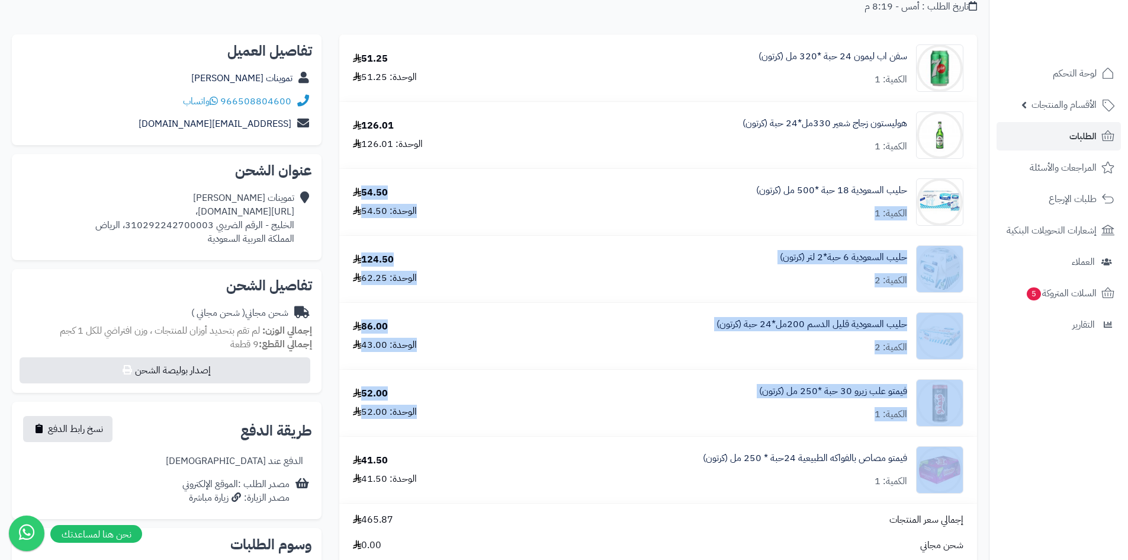
scroll to position [0, 0]
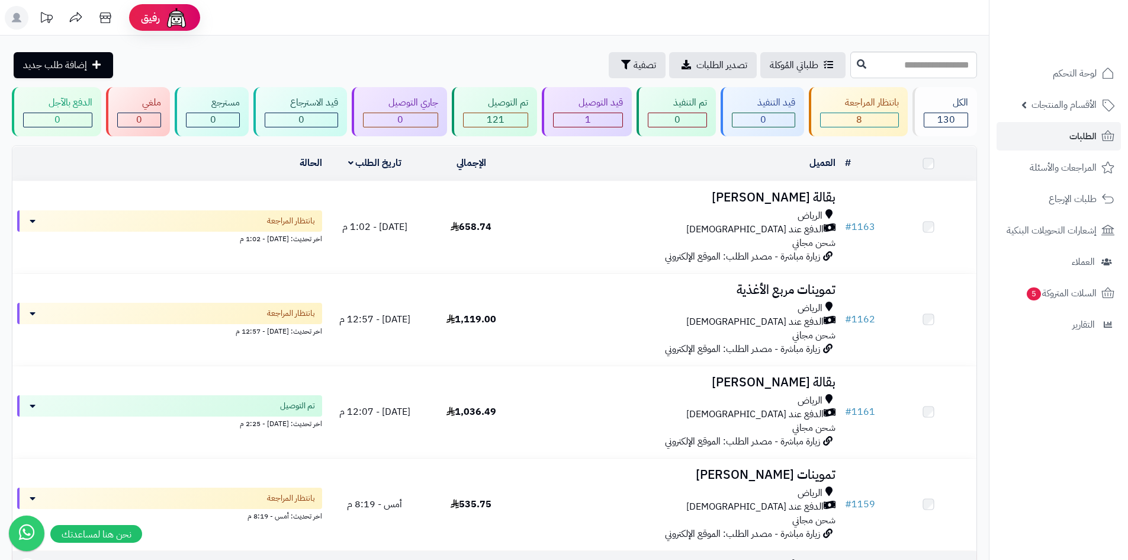
scroll to position [296, 0]
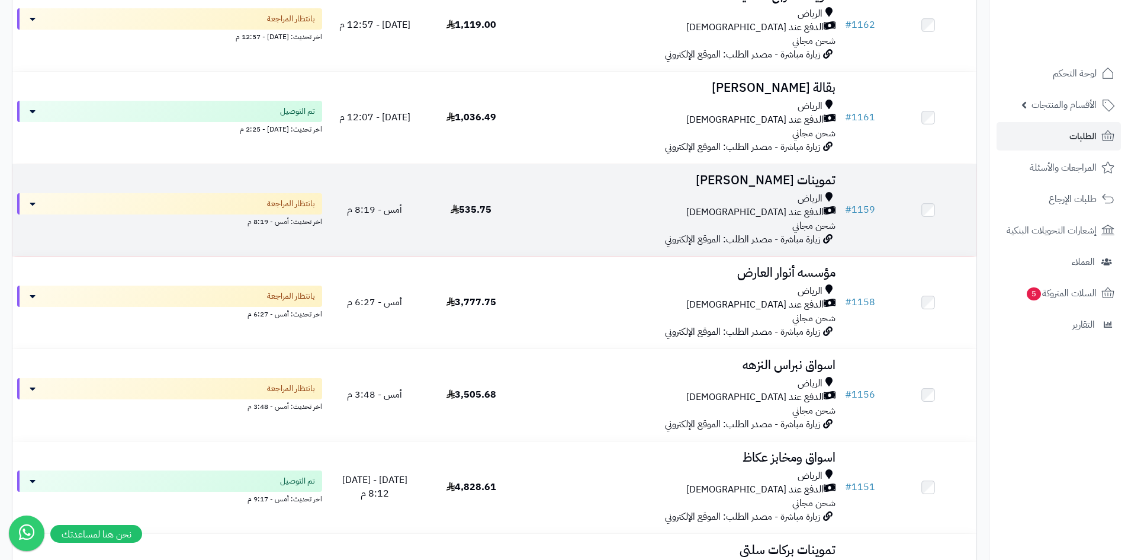
click at [608, 223] on div "الرياض الدفع عند الاستلام شحن مجاني" at bounding box center [680, 212] width 312 height 41
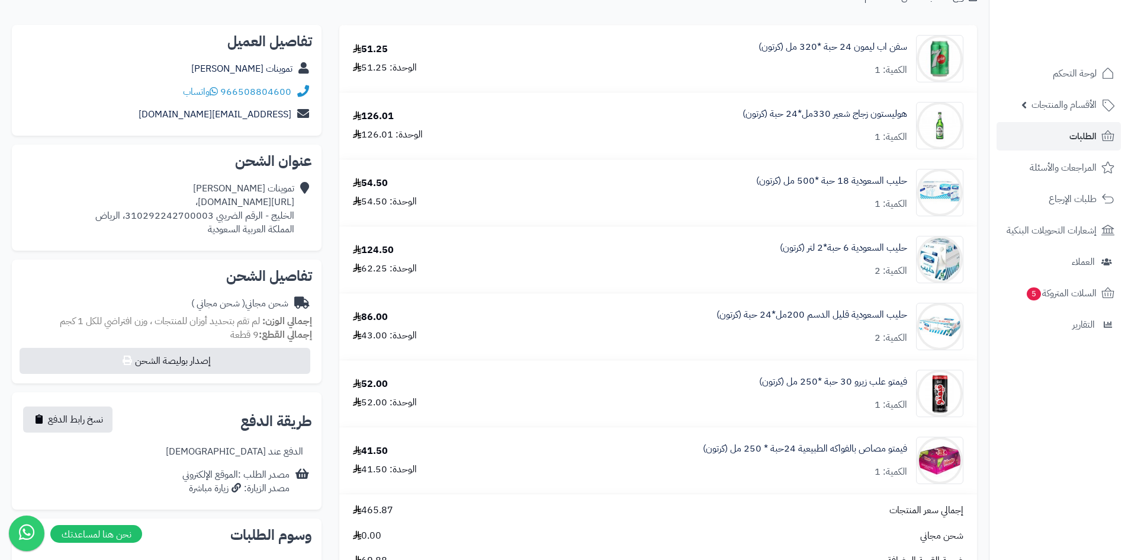
scroll to position [118, 0]
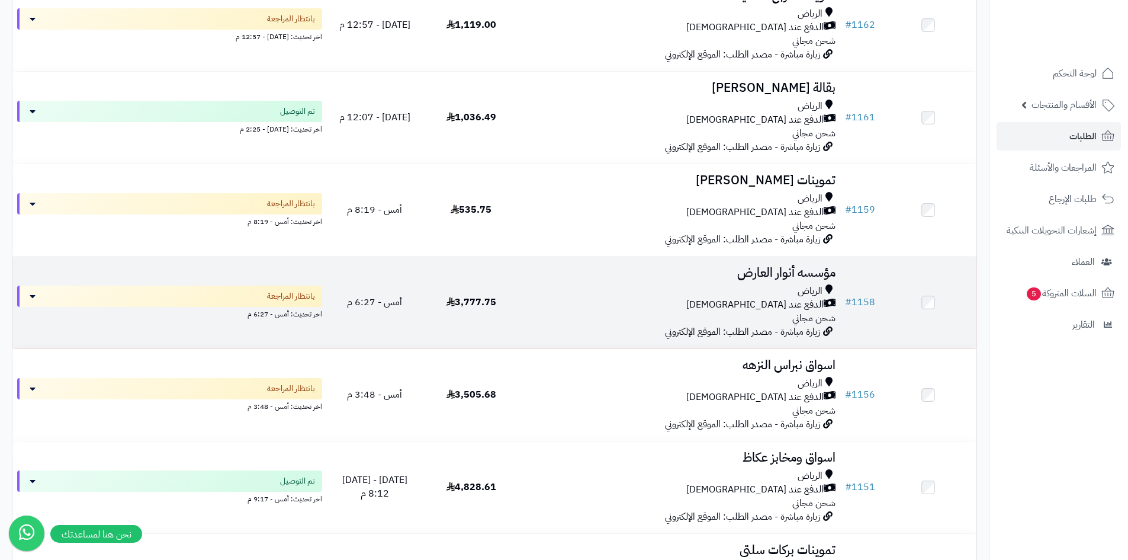
scroll to position [355, 0]
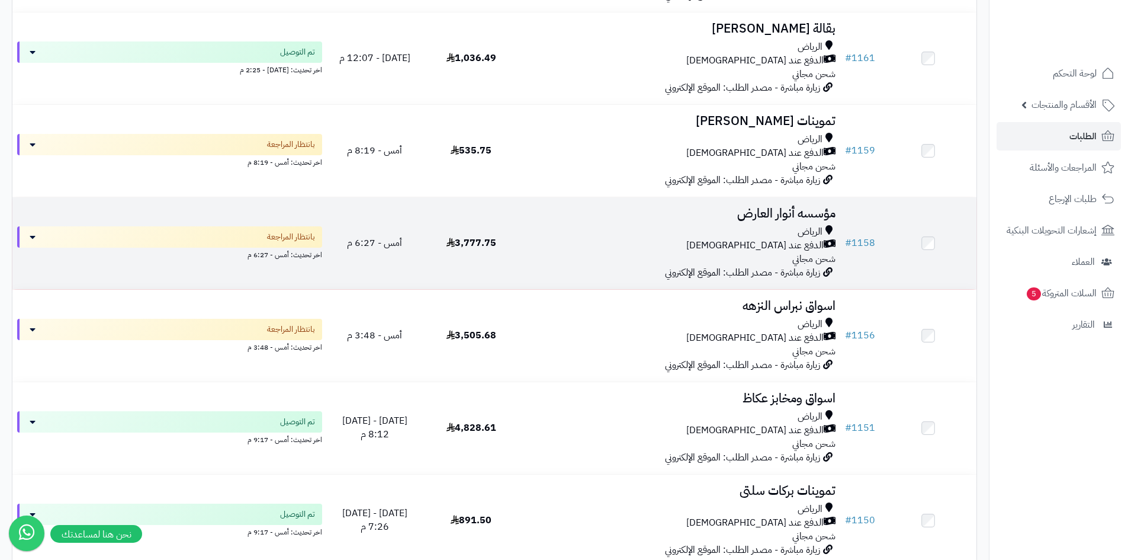
click at [577, 252] on div "الرياض الدفع عند الاستلام شحن مجاني" at bounding box center [680, 245] width 312 height 41
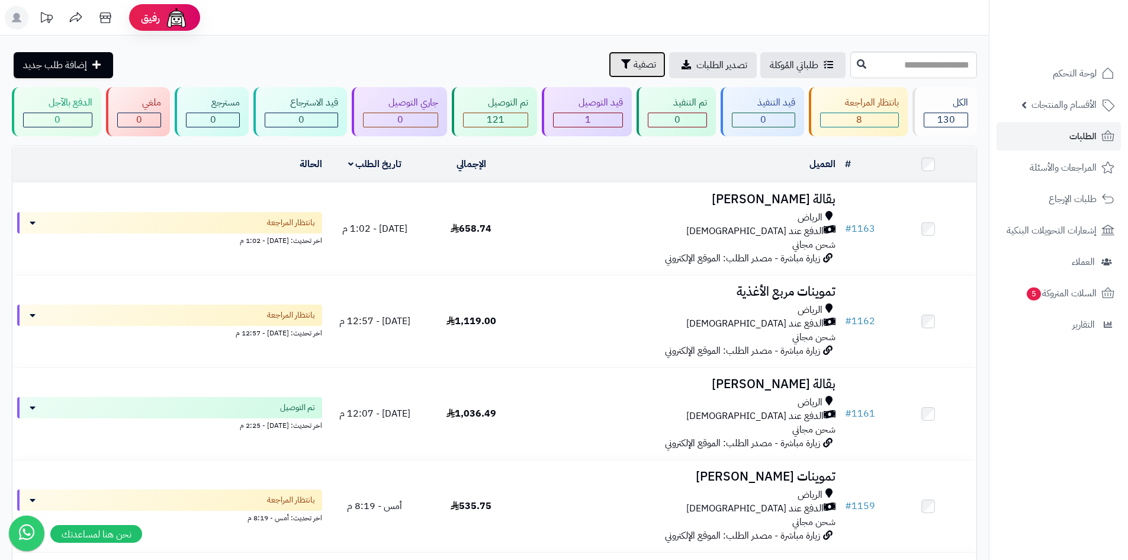
click at [634, 71] on span "تصفية" at bounding box center [645, 64] width 23 height 14
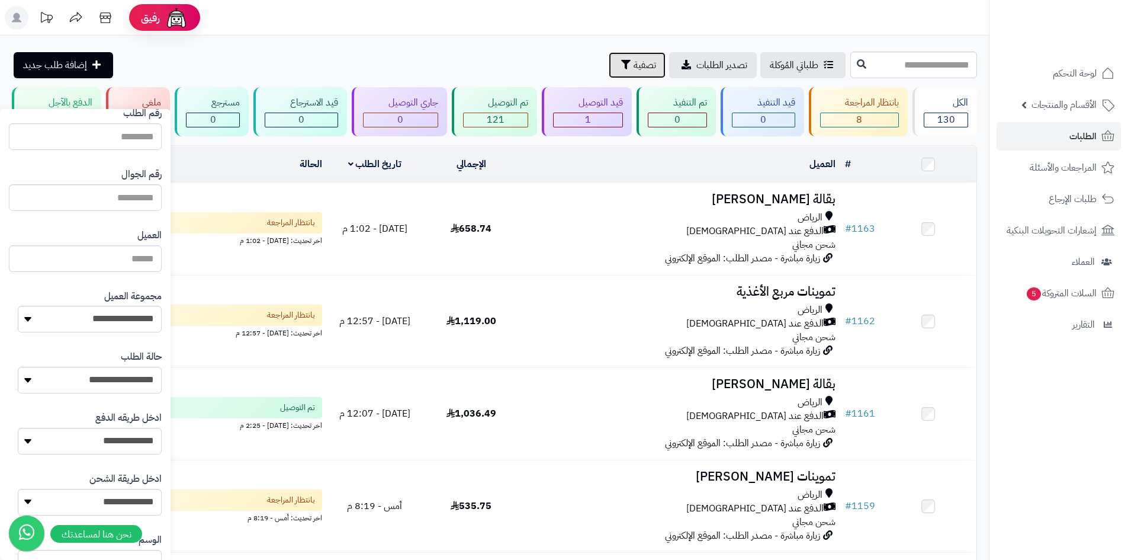
scroll to position [118, 0]
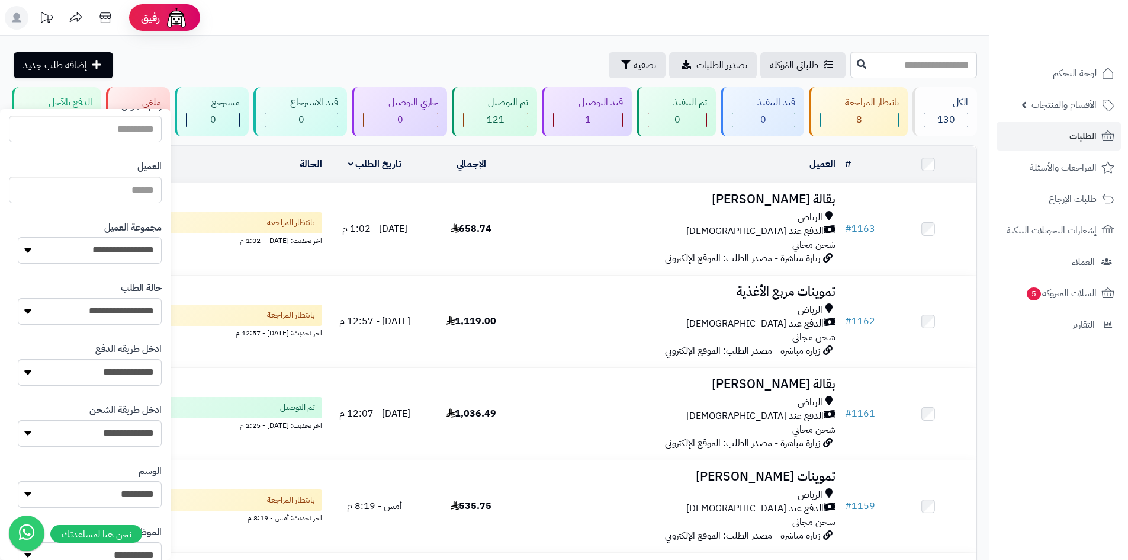
click at [137, 244] on select "**********" at bounding box center [90, 250] width 144 height 27
select select "*"
click at [18, 237] on select "**********" at bounding box center [90, 250] width 144 height 27
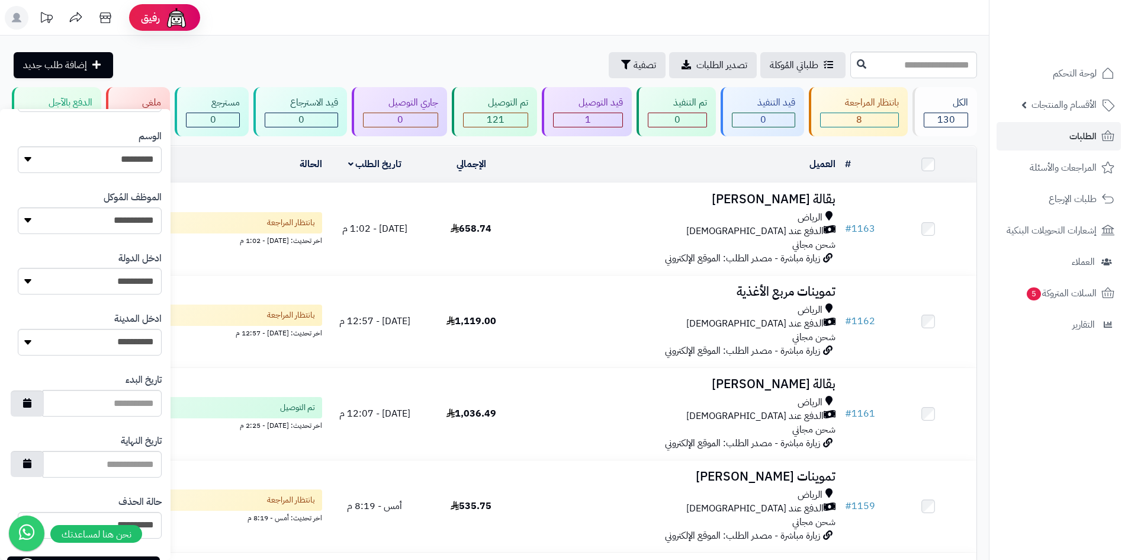
scroll to position [503, 0]
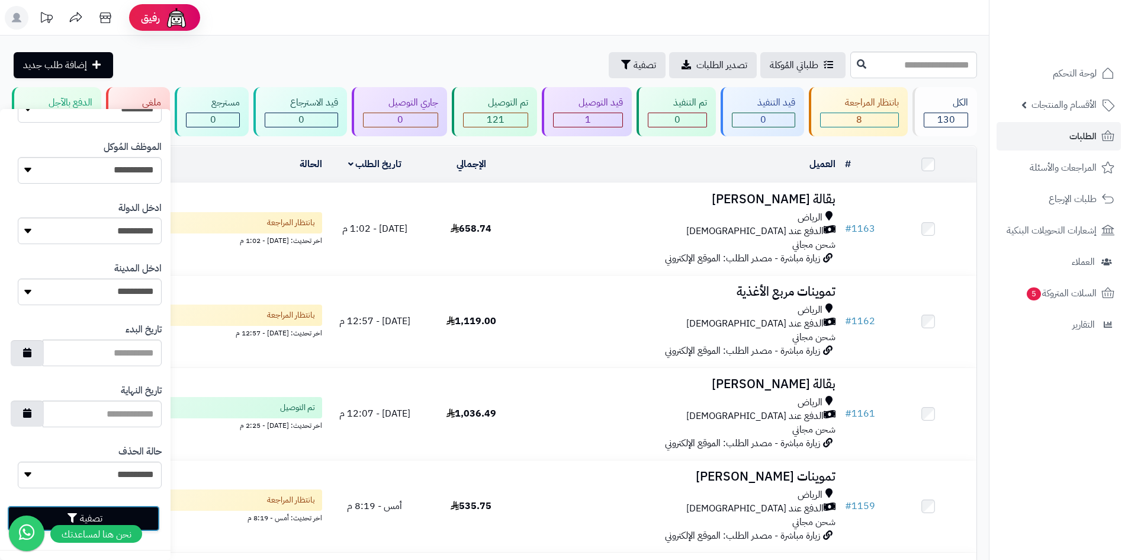
click at [152, 512] on button "تصفية" at bounding box center [83, 518] width 153 height 26
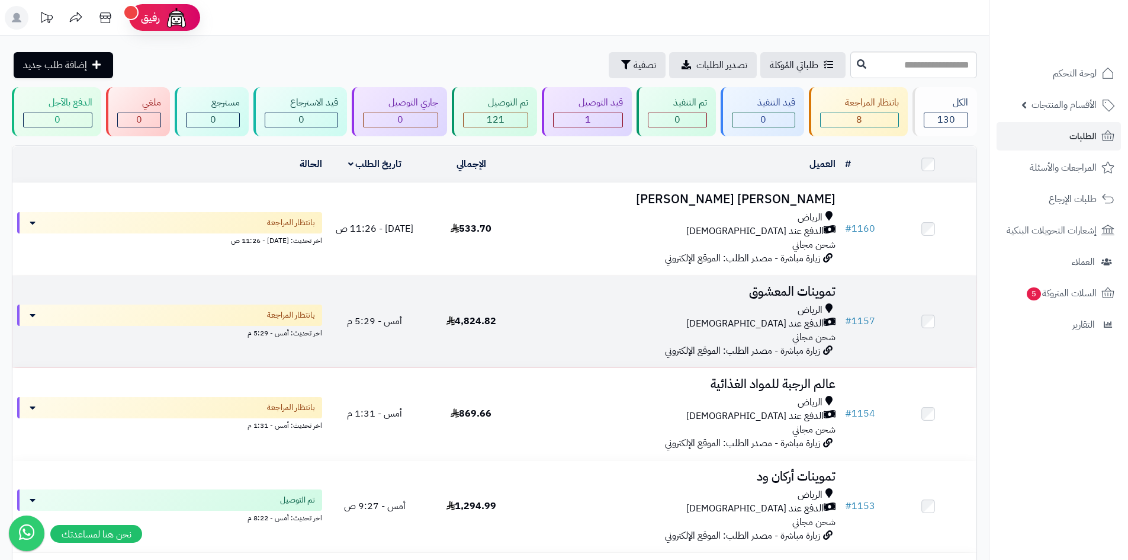
scroll to position [59, 0]
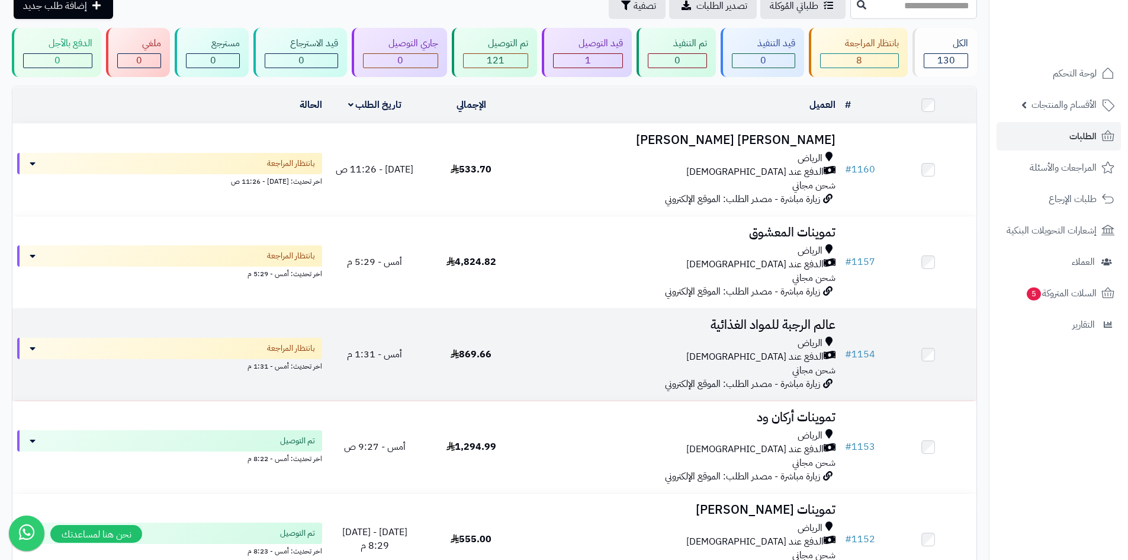
click at [635, 336] on div "الرياض" at bounding box center [680, 343] width 312 height 14
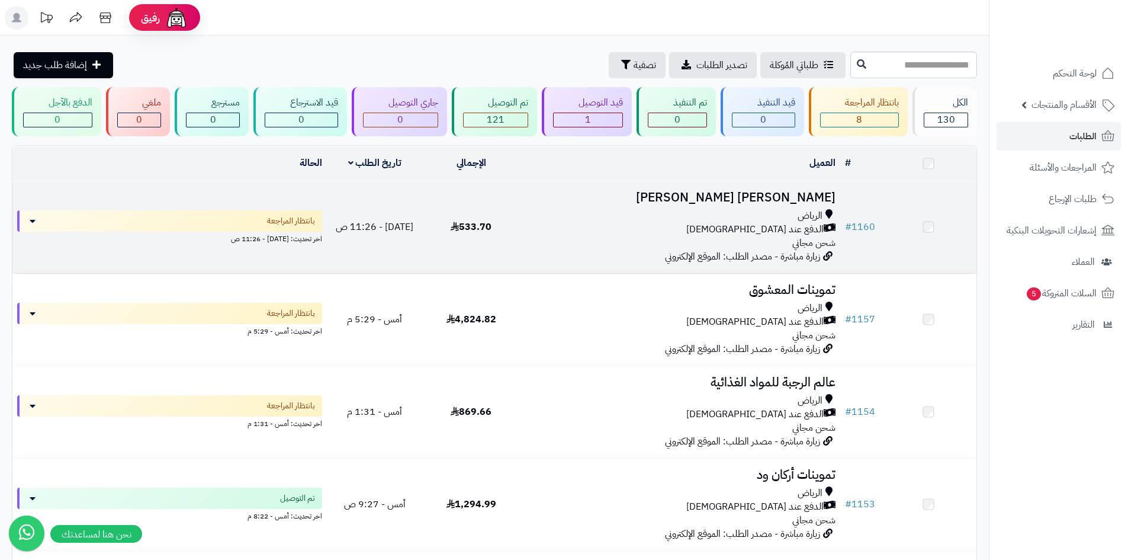
scroll to position [59, 0]
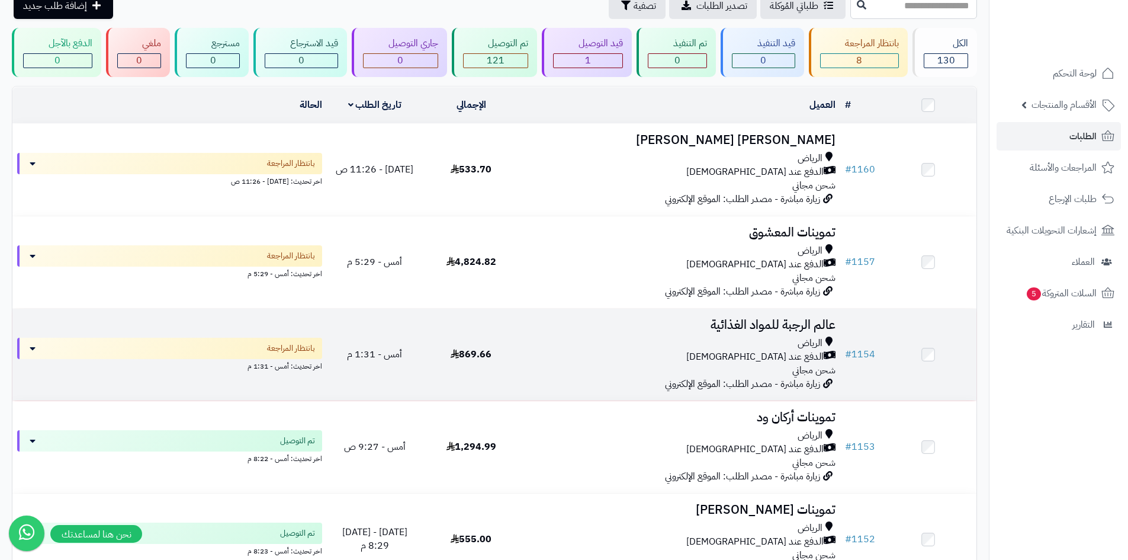
click at [599, 374] on div "الرياض الدفع عند الاستلام شحن مجاني" at bounding box center [680, 356] width 312 height 41
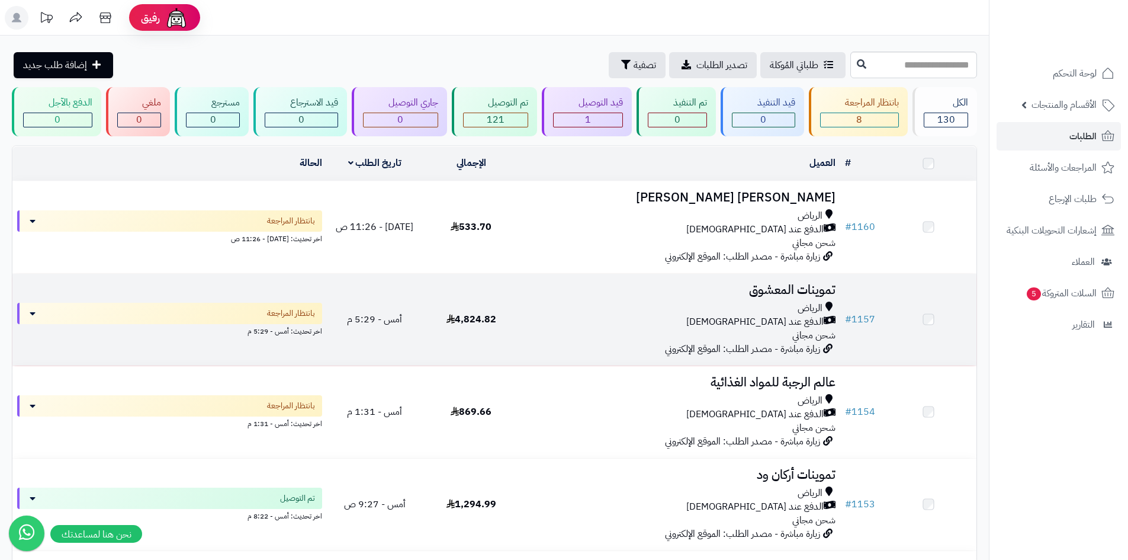
scroll to position [59, 0]
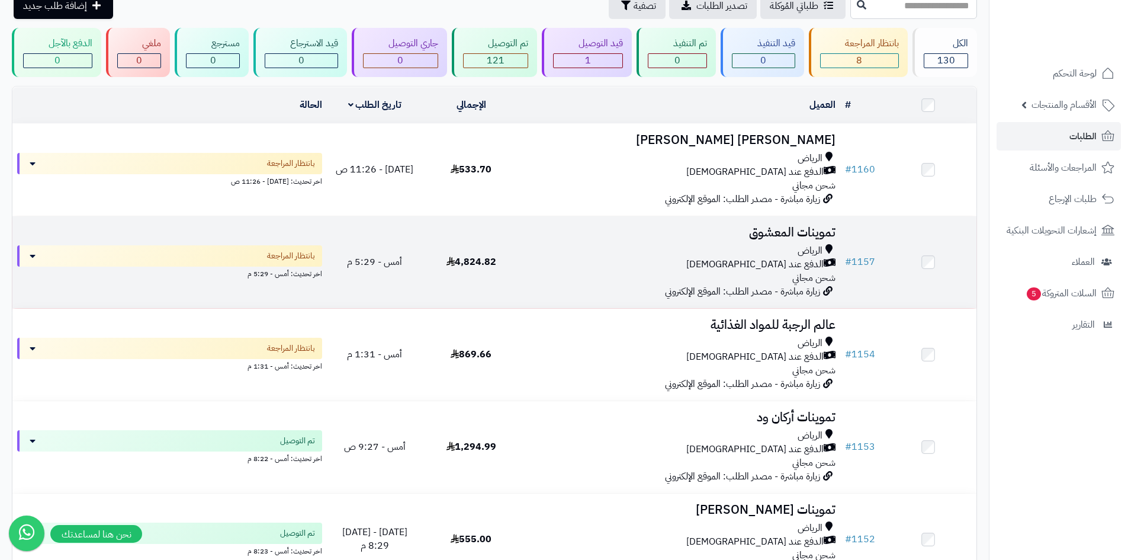
click at [615, 260] on div "الدفع عند [DEMOGRAPHIC_DATA]" at bounding box center [680, 265] width 312 height 14
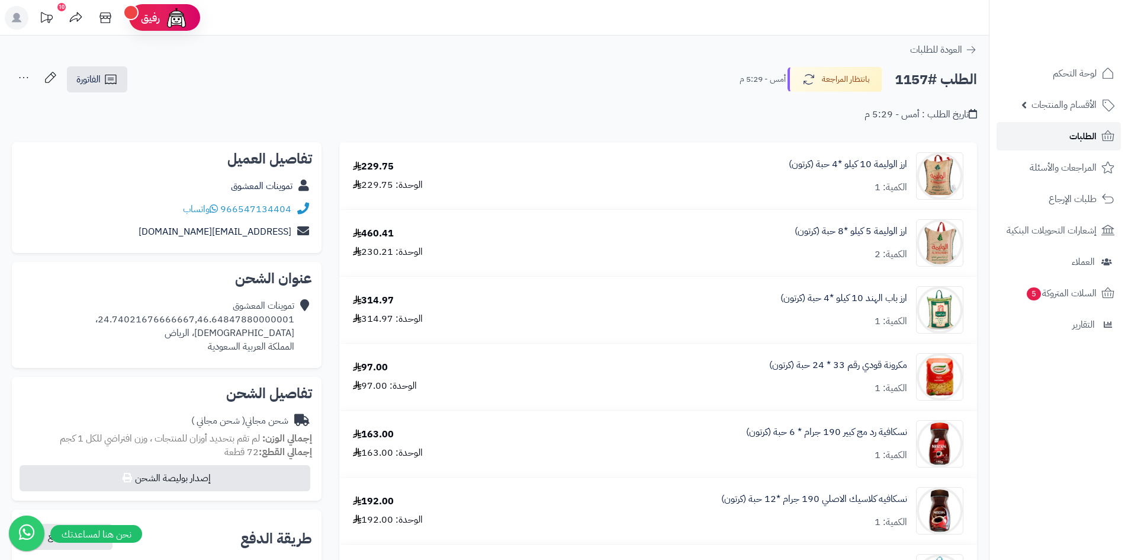
click at [1082, 138] on span "الطلبات" at bounding box center [1083, 136] width 27 height 17
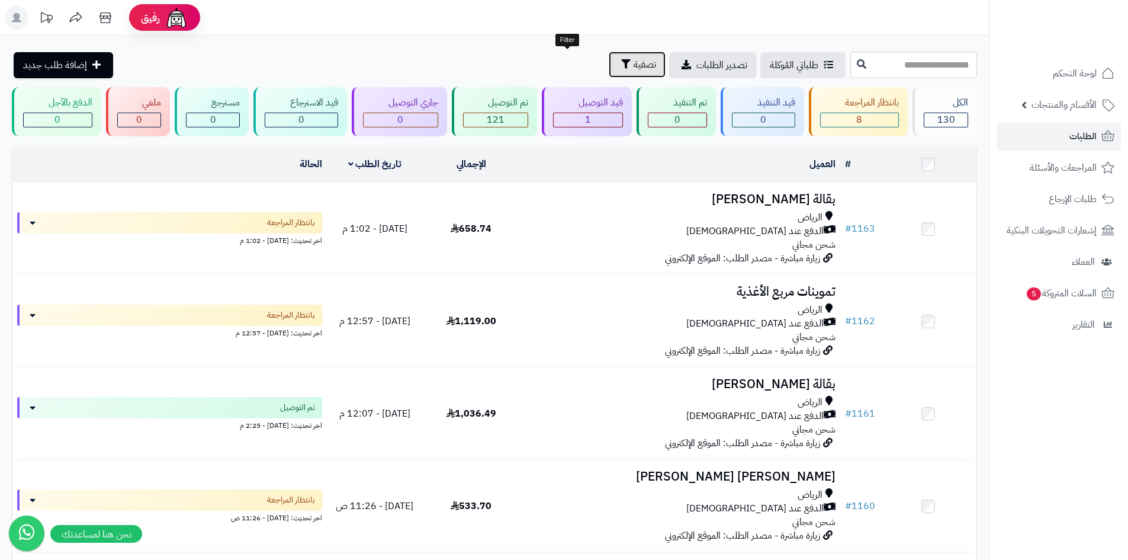
click at [634, 63] on span "تصفية" at bounding box center [645, 64] width 23 height 14
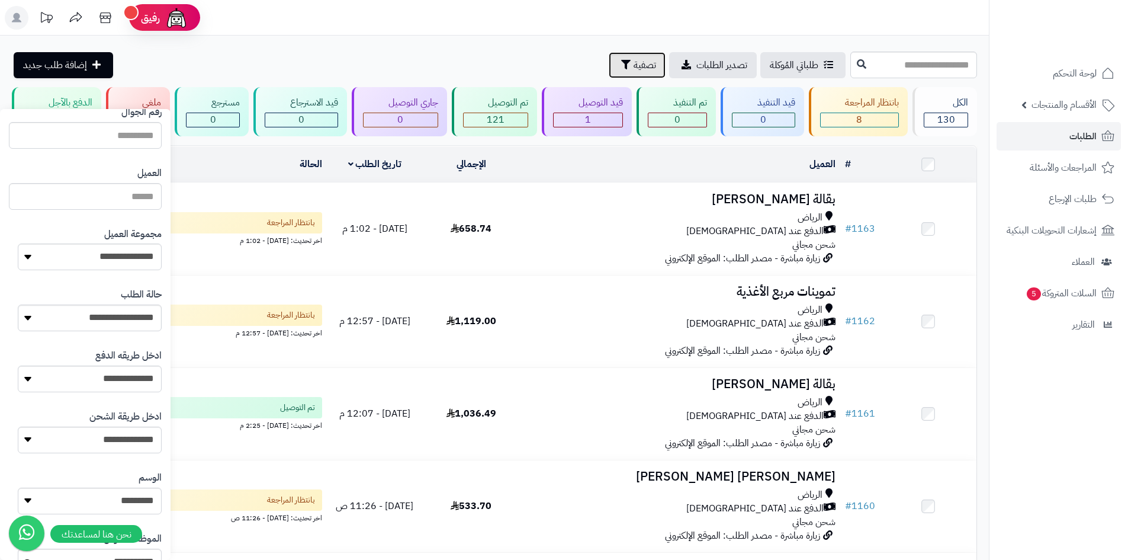
scroll to position [118, 0]
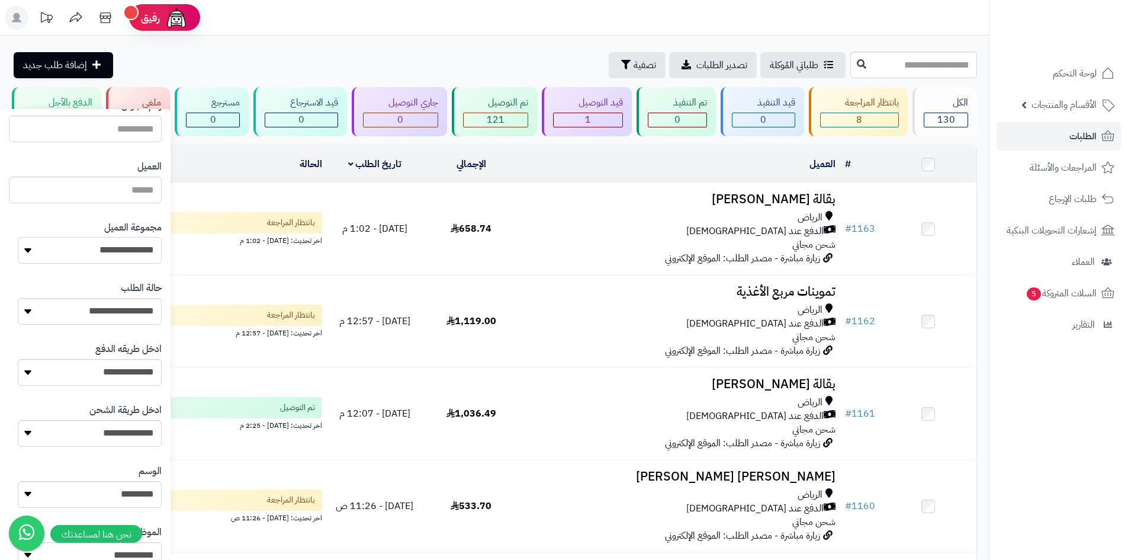
click at [117, 251] on select "**********" at bounding box center [90, 250] width 144 height 27
select select "*"
click at [18, 237] on select "**********" at bounding box center [90, 250] width 144 height 27
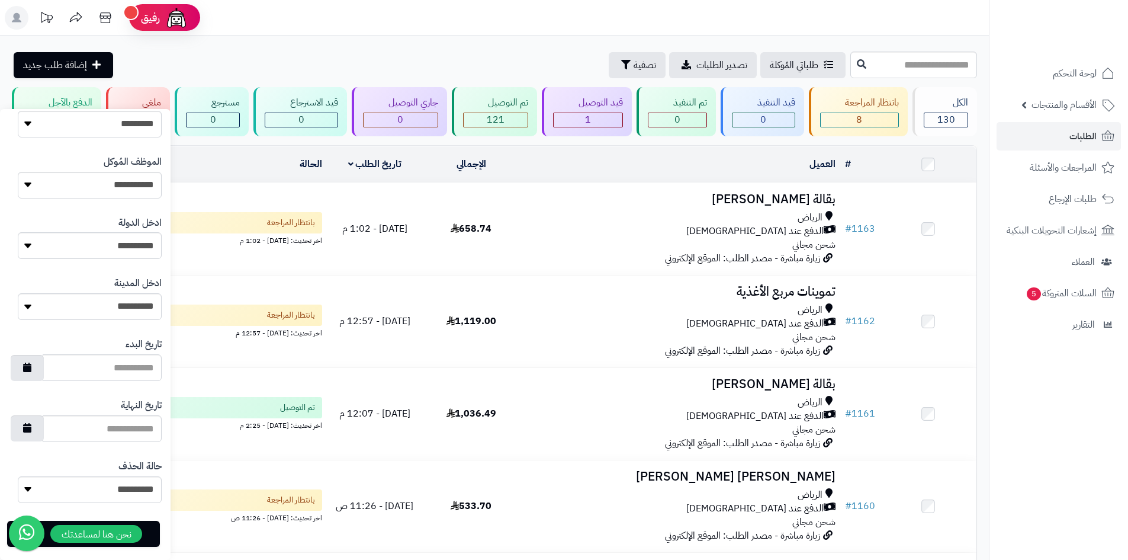
scroll to position [503, 0]
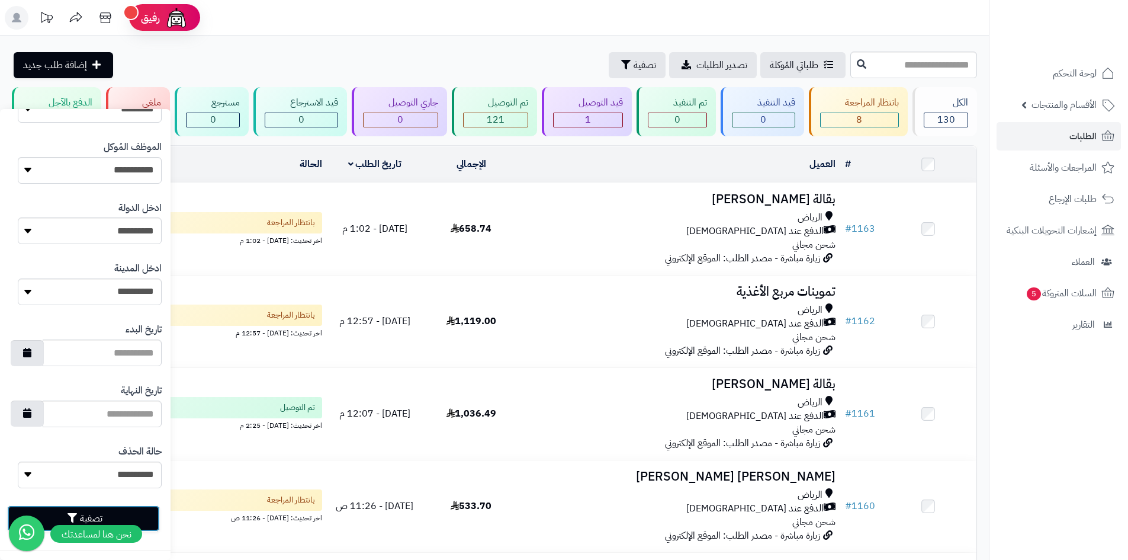
click at [138, 516] on button "تصفية" at bounding box center [83, 518] width 153 height 26
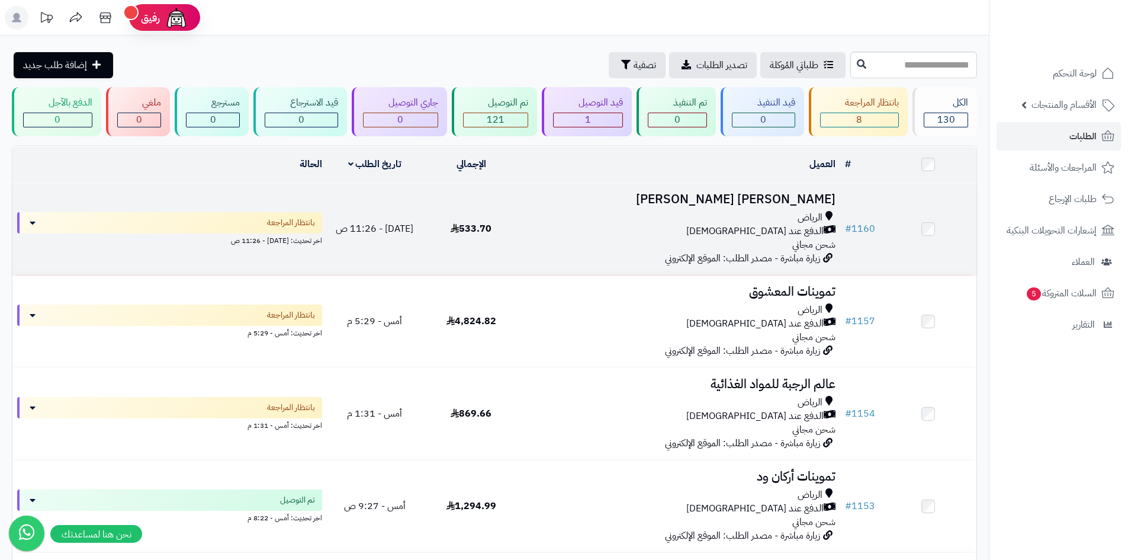
click at [595, 227] on div "الدفع عند [DEMOGRAPHIC_DATA]" at bounding box center [680, 231] width 312 height 14
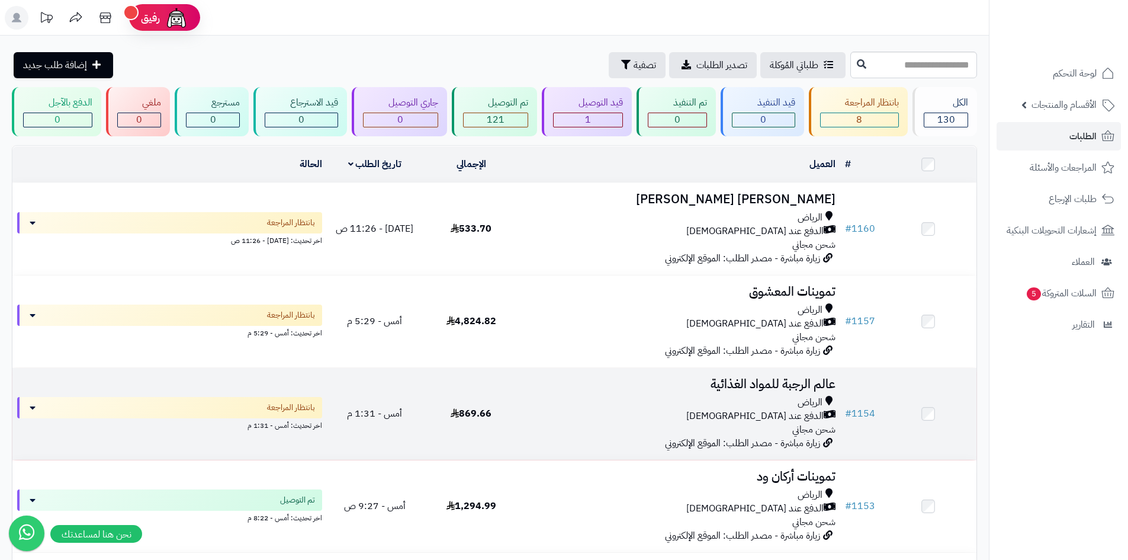
drag, startPoint x: 546, startPoint y: 426, endPoint x: 543, endPoint y: 434, distance: 8.2
click at [544, 431] on div "الرياض الدفع عند الاستلام شحن مجاني" at bounding box center [680, 416] width 312 height 41
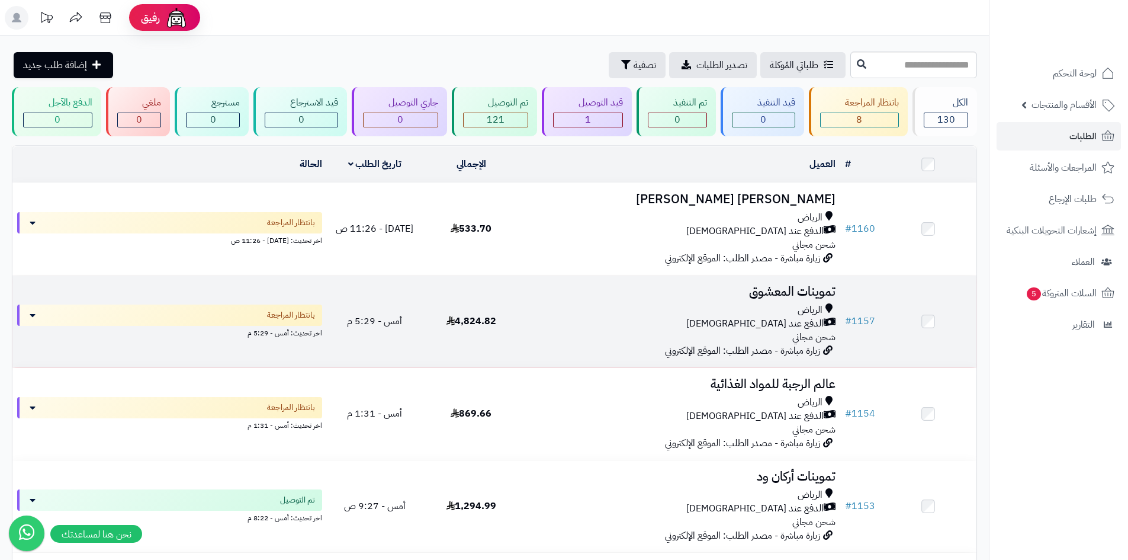
click at [567, 313] on div "الرياض" at bounding box center [680, 310] width 312 height 14
click at [617, 303] on div "الرياض" at bounding box center [680, 310] width 312 height 14
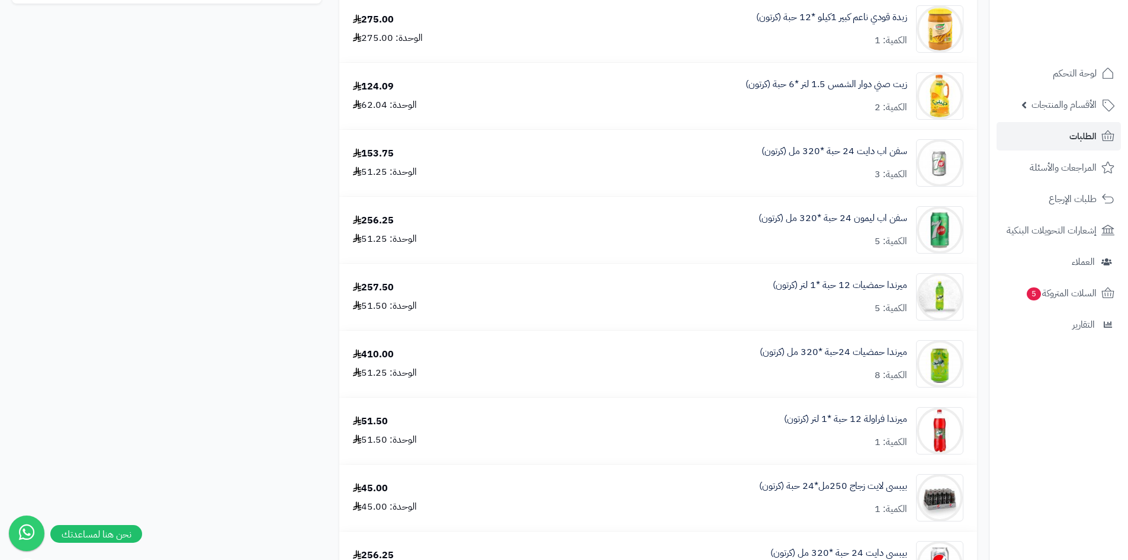
scroll to position [770, 0]
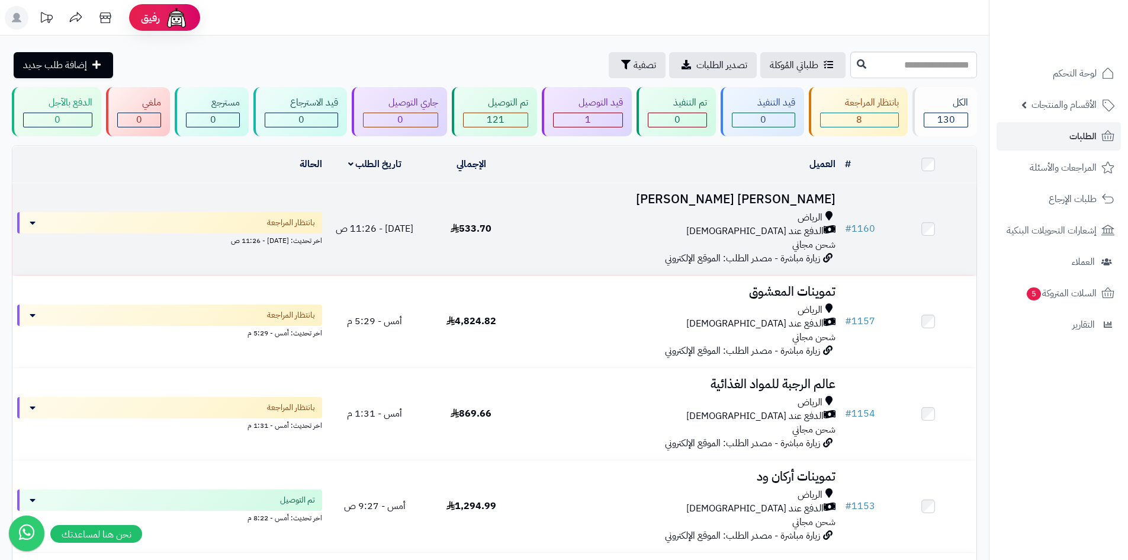
click at [537, 239] on div "[PERSON_NAME] عند الاستلام شحن مجاني" at bounding box center [680, 231] width 312 height 41
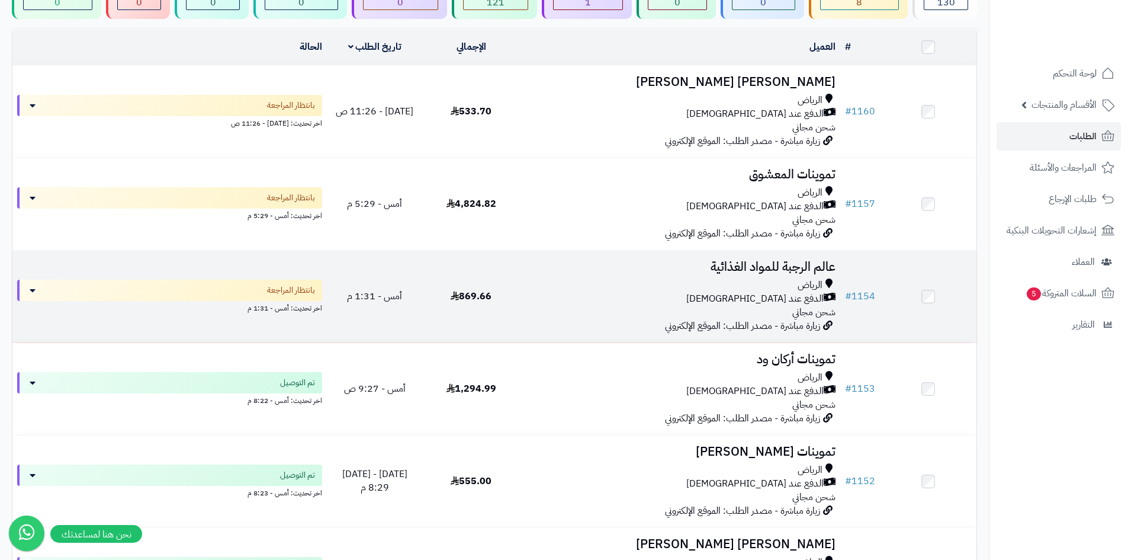
scroll to position [118, 0]
click at [593, 308] on div "الرياض الدفع عند الاستلام شحن مجاني" at bounding box center [680, 297] width 312 height 41
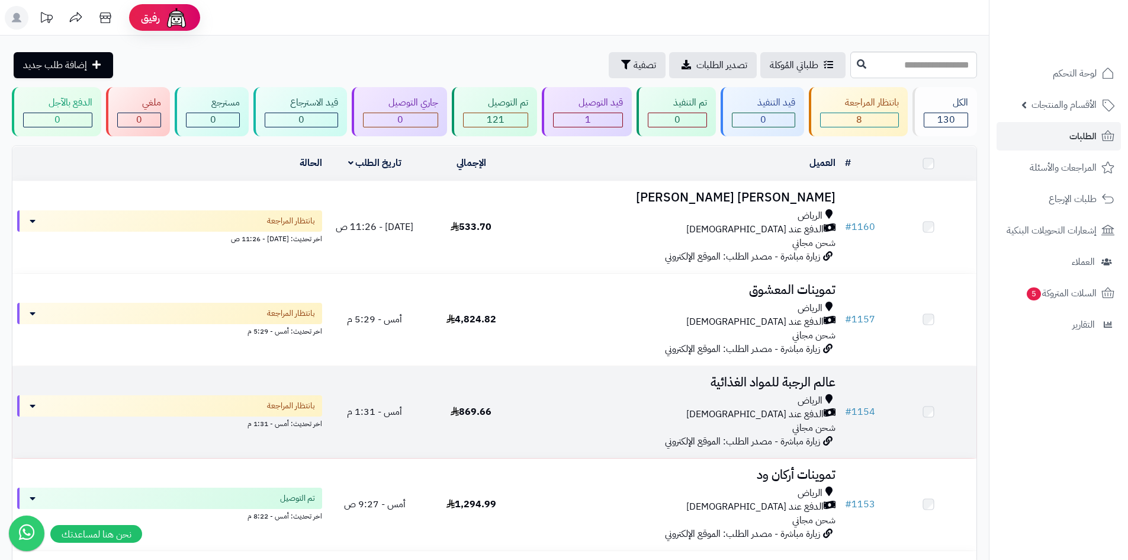
scroll to position [118, 0]
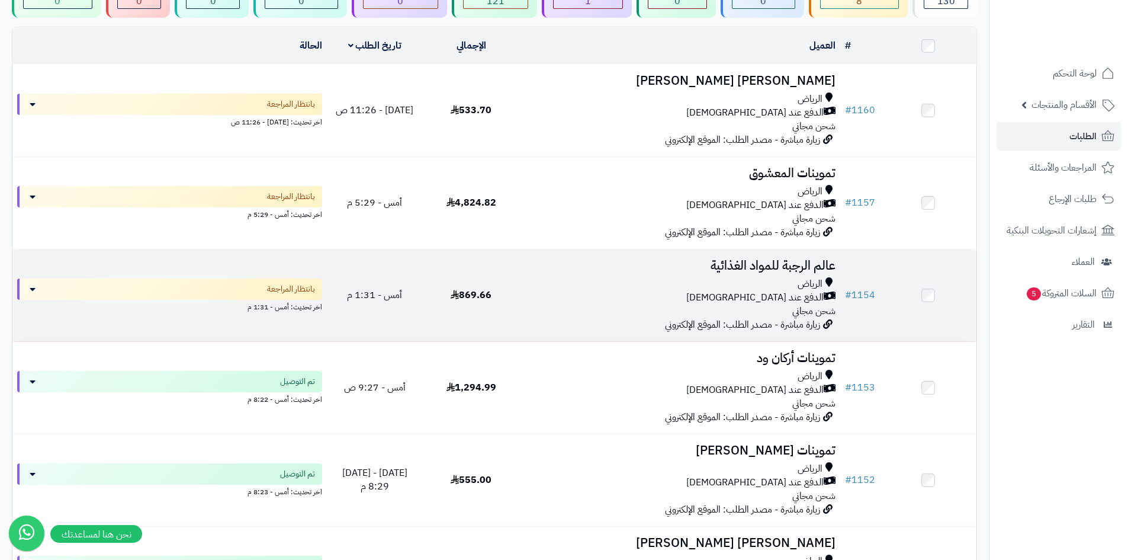
click at [502, 315] on td "869.66" at bounding box center [471, 295] width 97 height 92
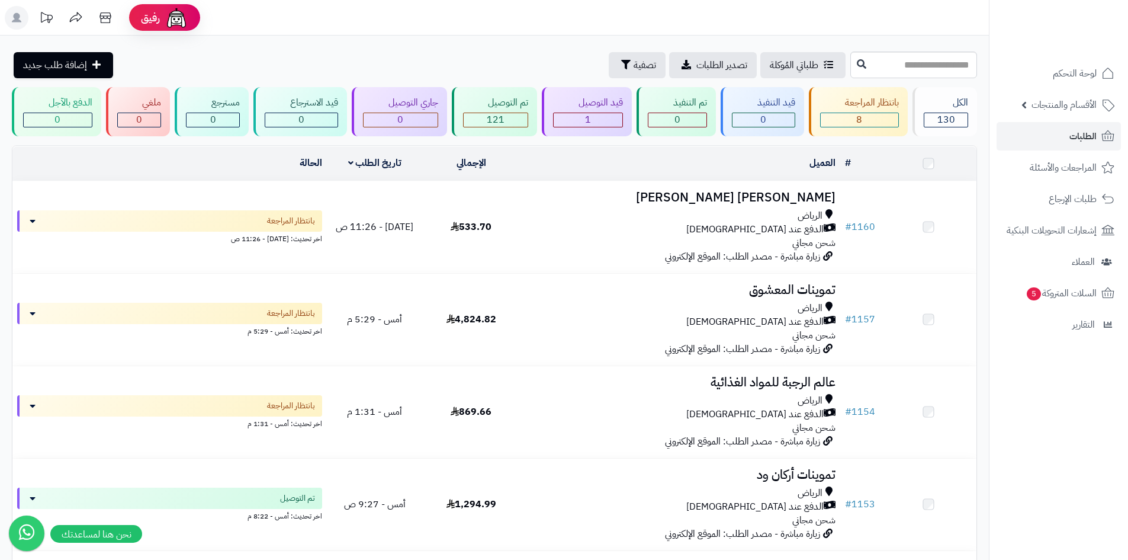
scroll to position [118, 0]
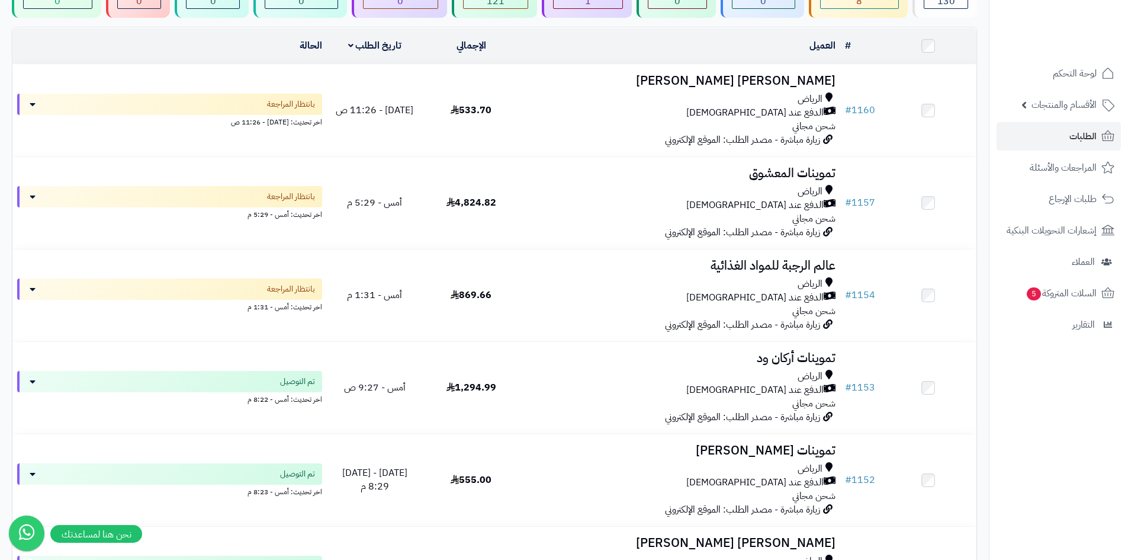
click at [617, 260] on h3 "عالم الرجبة للمواد الغذائية" at bounding box center [680, 266] width 312 height 14
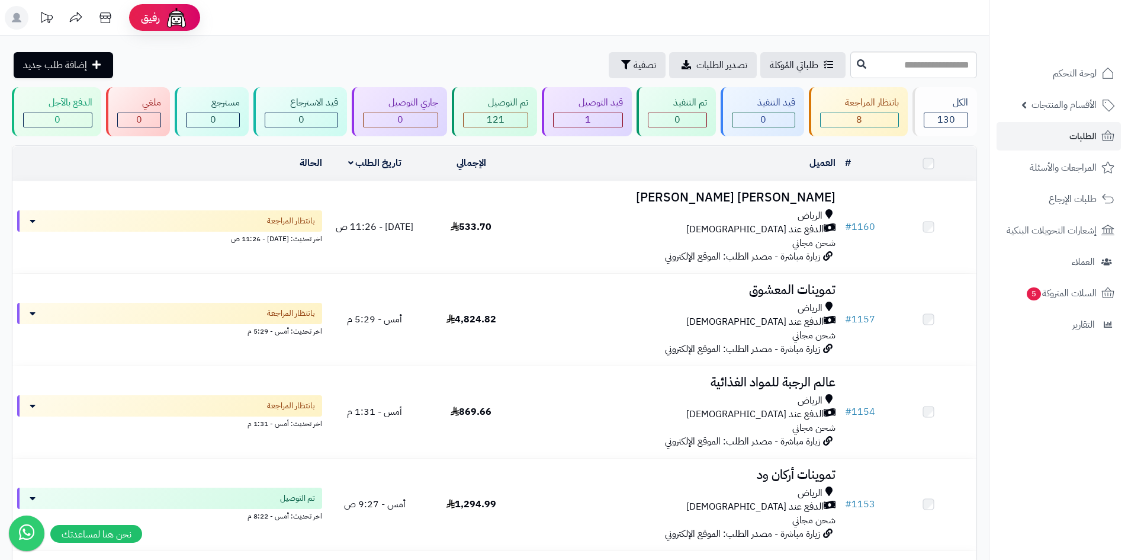
scroll to position [118, 0]
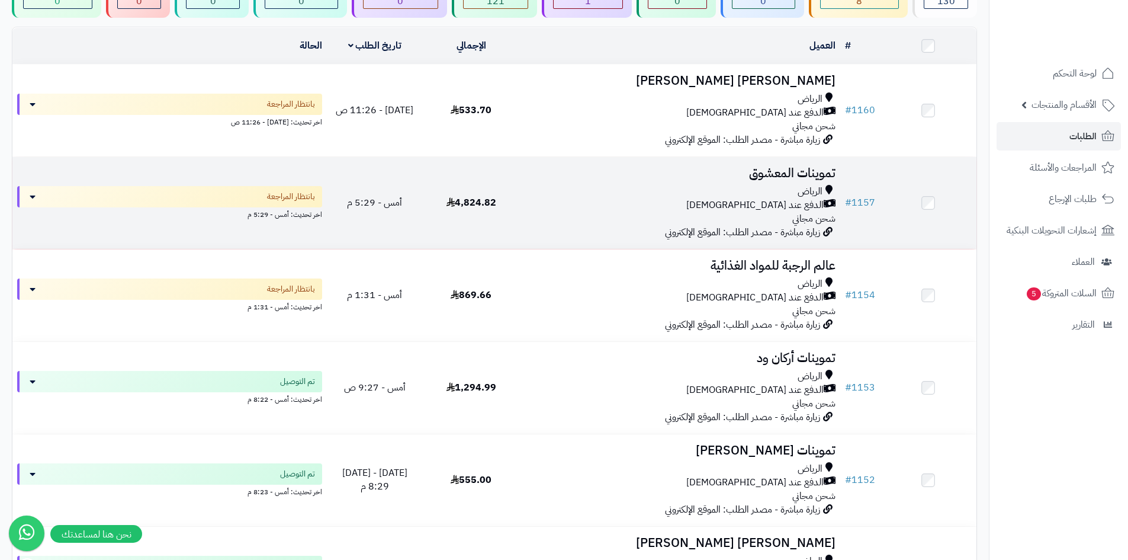
click at [564, 232] on td "تموينات المعشوق الرياض الدفع عند الاستلام شحن مجاني زيارة مباشرة - مصدر الطلب: …" at bounding box center [679, 203] width 321 height 92
click at [616, 203] on div "الدفع عند [DEMOGRAPHIC_DATA]" at bounding box center [680, 205] width 312 height 14
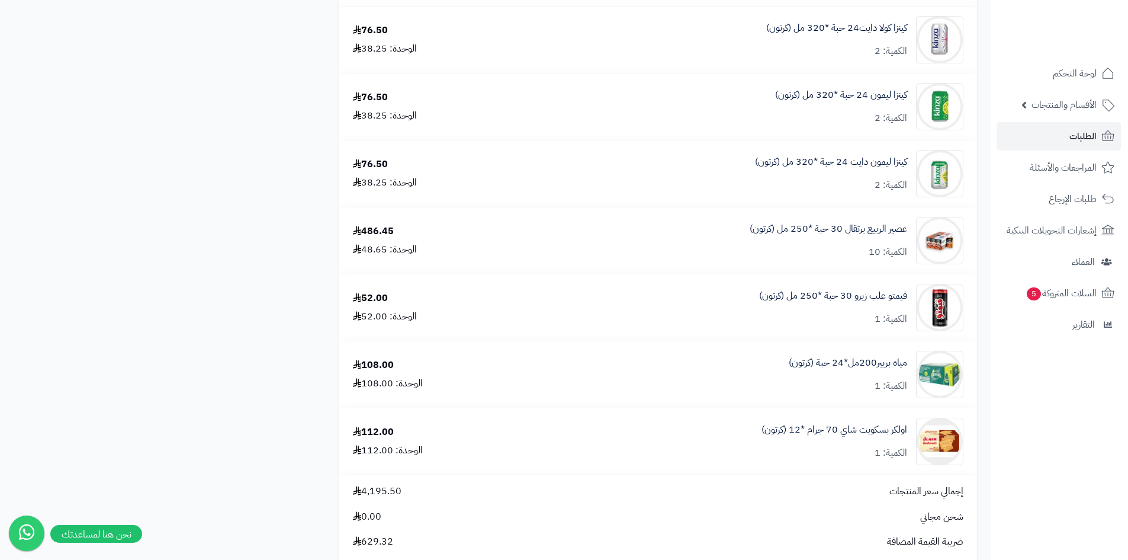
scroll to position [1540, 0]
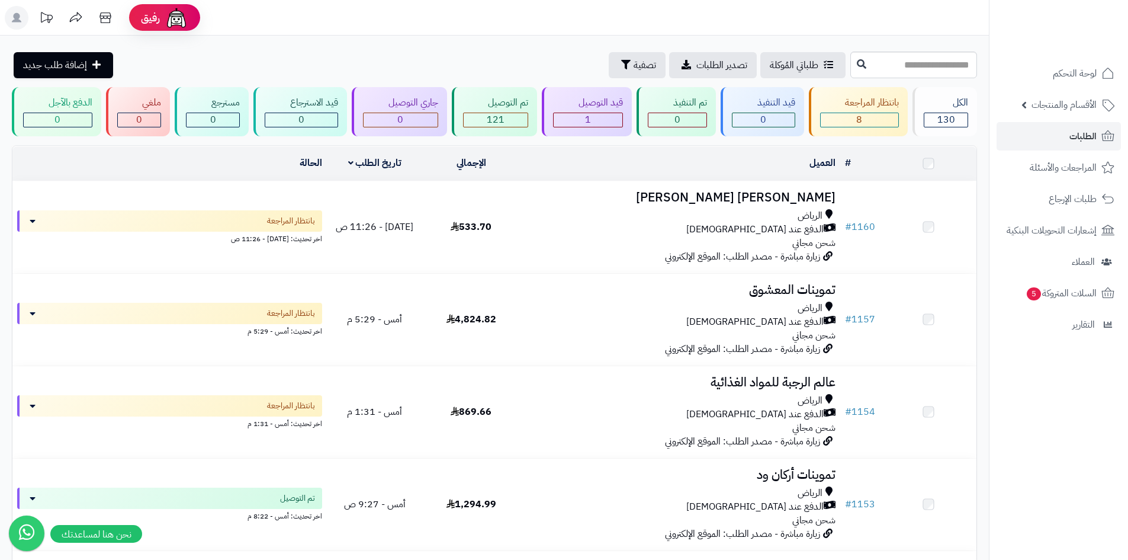
scroll to position [118, 0]
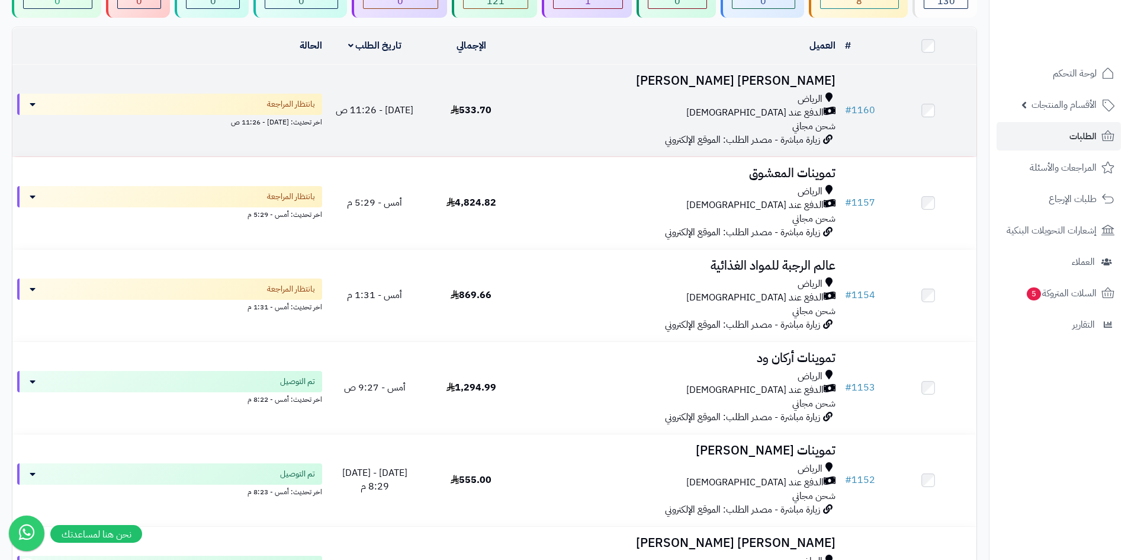
click at [693, 133] on span "زيارة مباشرة - مصدر الطلب: الموقع الإلكتروني" at bounding box center [742, 140] width 155 height 14
click at [518, 122] on td "533.70" at bounding box center [471, 111] width 97 height 92
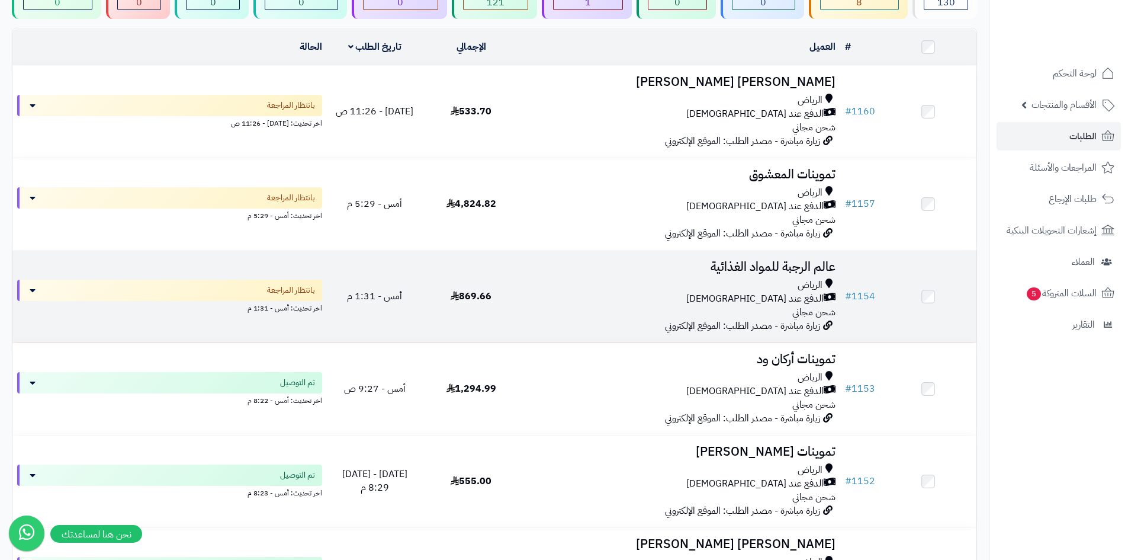
scroll to position [118, 0]
click at [599, 298] on div "الدفع عند [DEMOGRAPHIC_DATA]" at bounding box center [680, 298] width 312 height 14
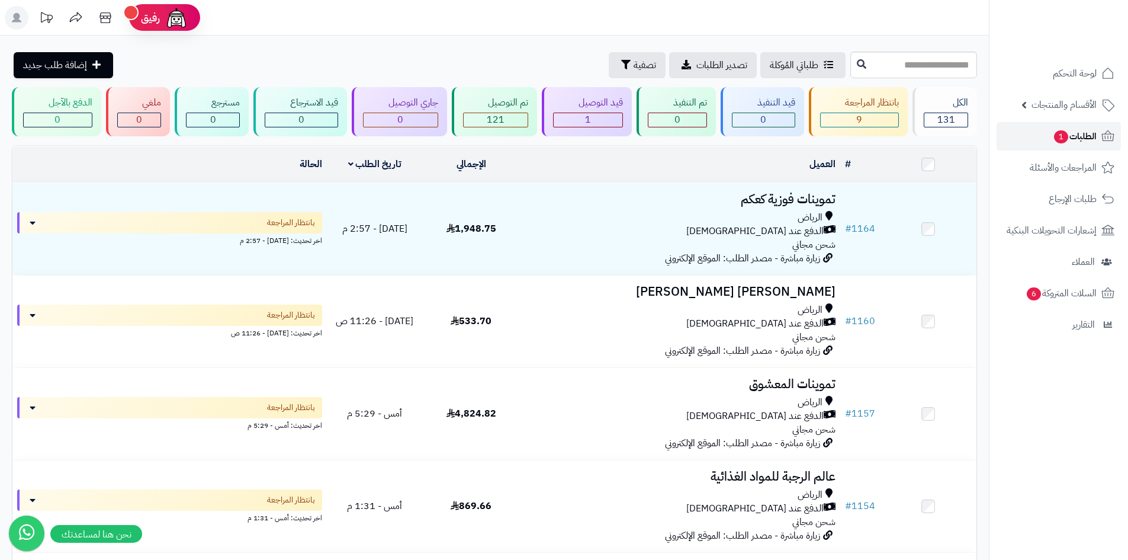
click at [1036, 137] on link "الطلبات 1" at bounding box center [1059, 136] width 124 height 28
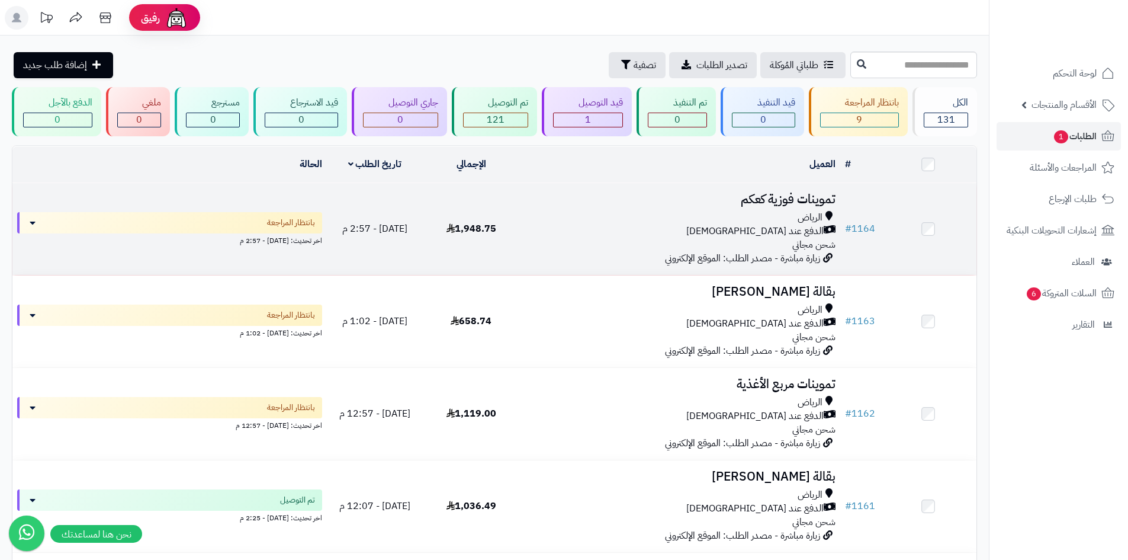
click at [589, 230] on div "الدفع عند [DEMOGRAPHIC_DATA]" at bounding box center [680, 231] width 312 height 14
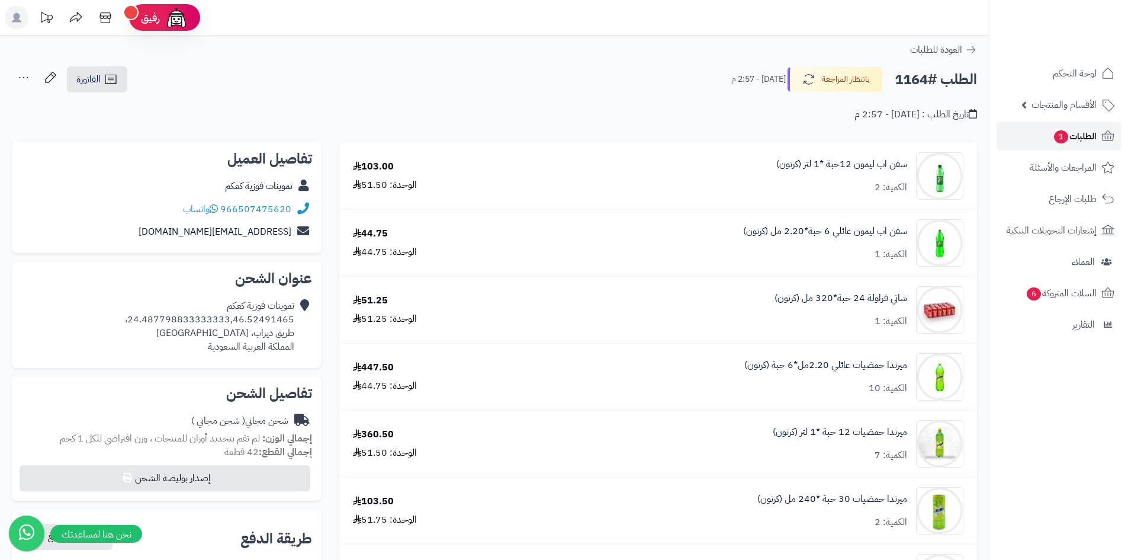
click at [1064, 130] on span "1" at bounding box center [1061, 136] width 14 height 13
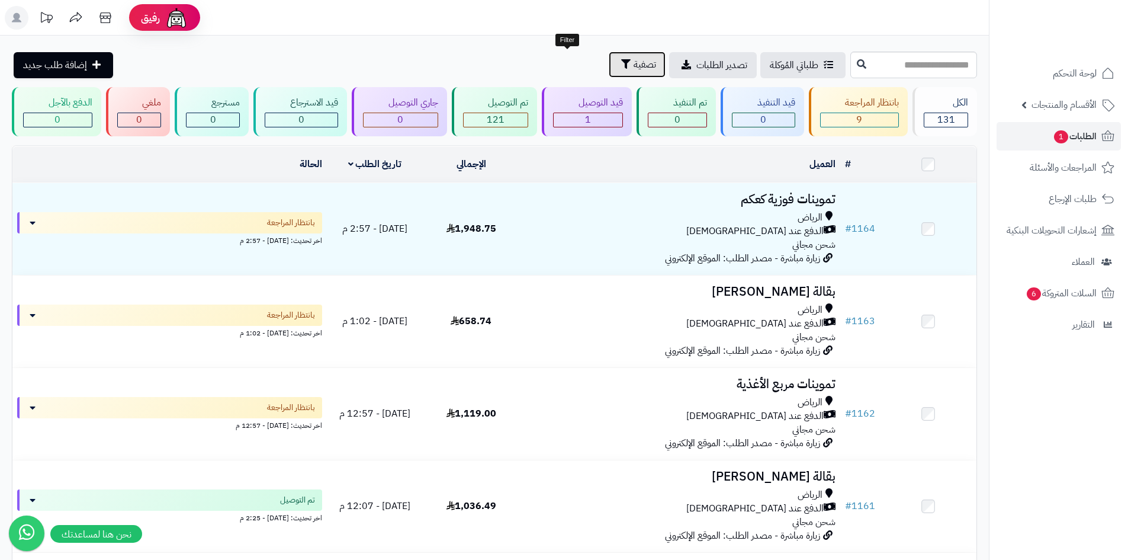
click at [634, 63] on span "تصفية" at bounding box center [645, 64] width 23 height 14
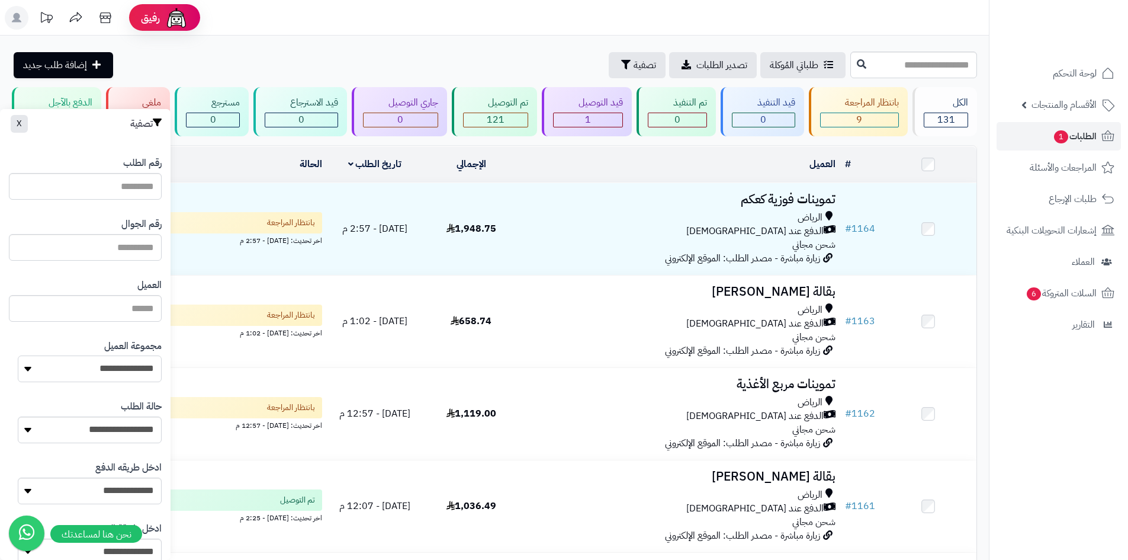
click at [130, 364] on select "**********" at bounding box center [90, 368] width 144 height 27
select select "*"
click at [18, 355] on select "**********" at bounding box center [90, 368] width 144 height 27
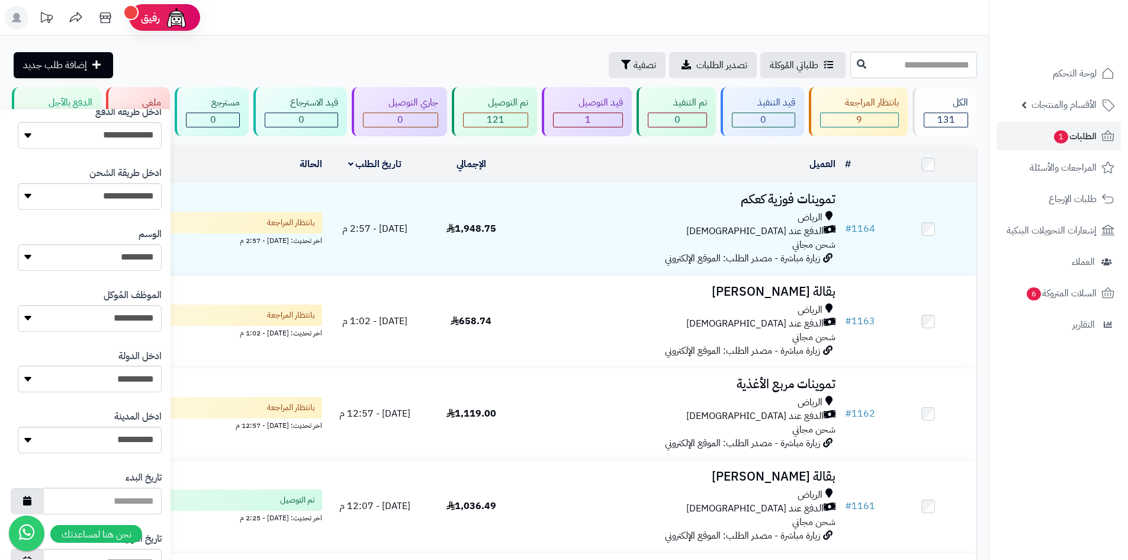
scroll to position [503, 0]
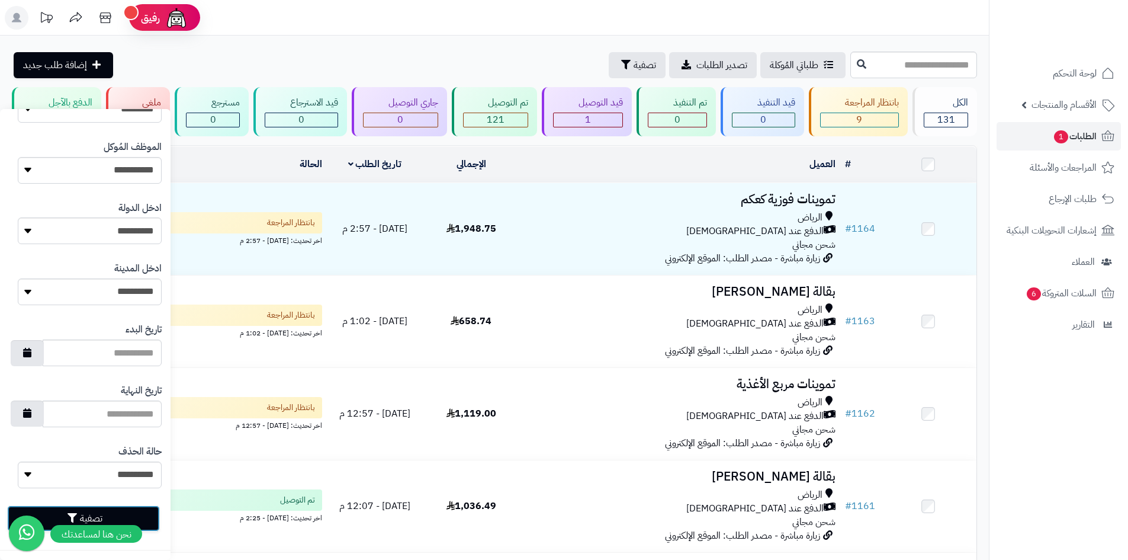
click at [145, 511] on button "تصفية" at bounding box center [83, 518] width 153 height 26
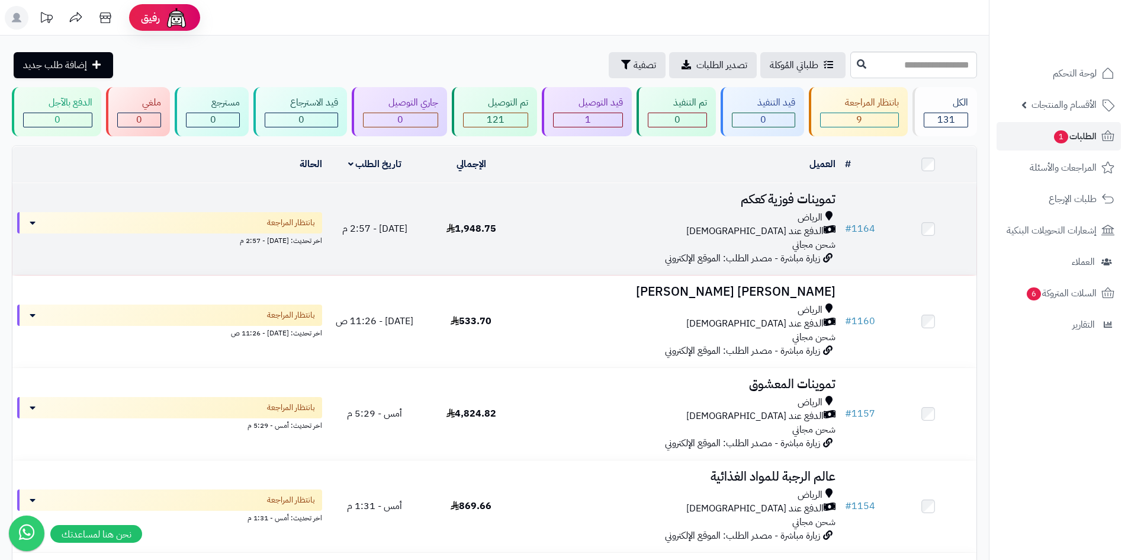
click at [565, 248] on div "الرياض الدفع عند الاستلام شحن مجاني" at bounding box center [680, 231] width 312 height 41
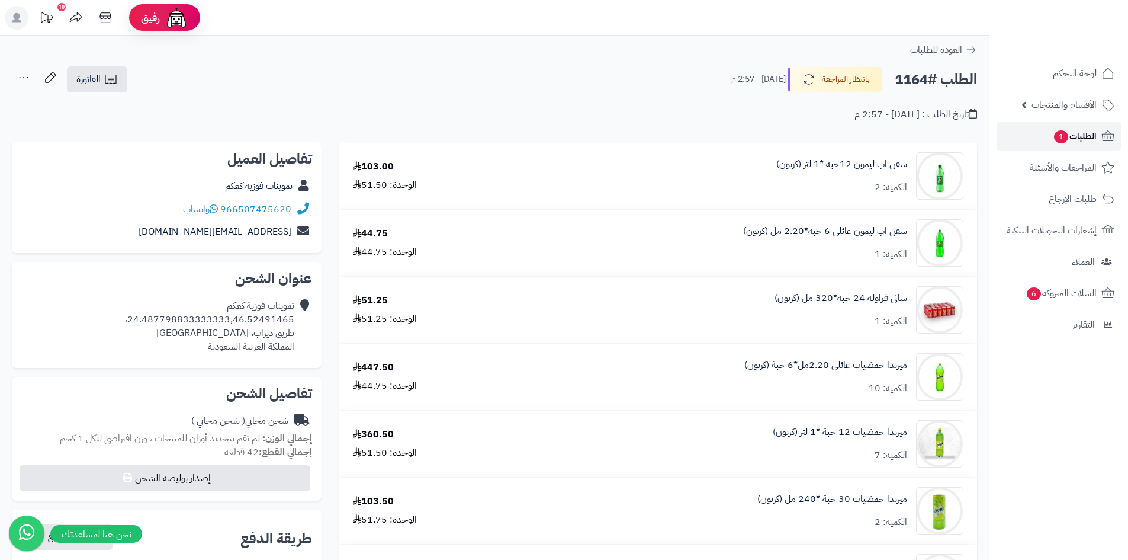
click at [1061, 140] on span "1" at bounding box center [1061, 136] width 14 height 13
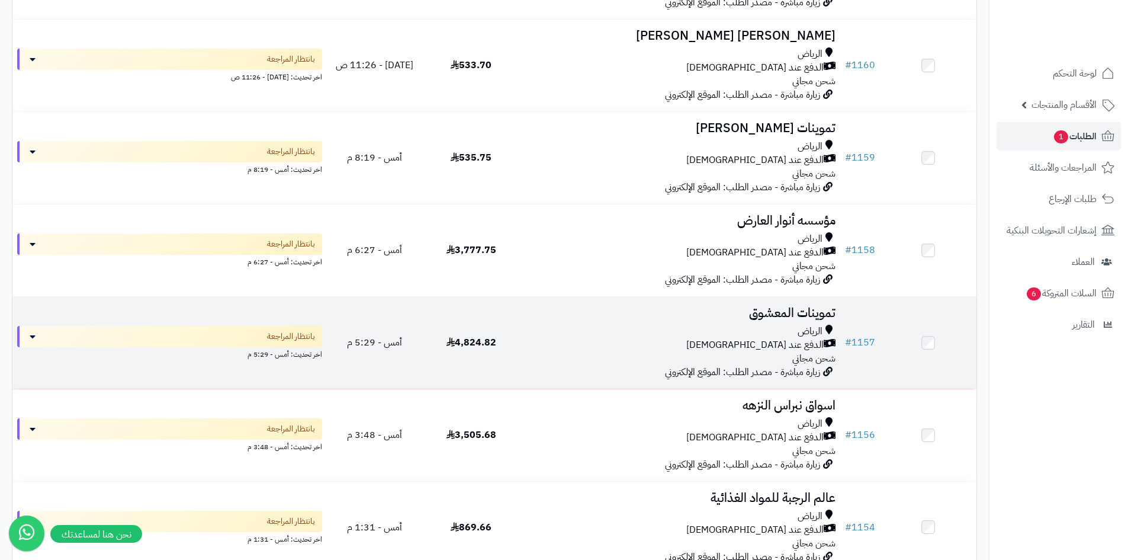
scroll to position [651, 0]
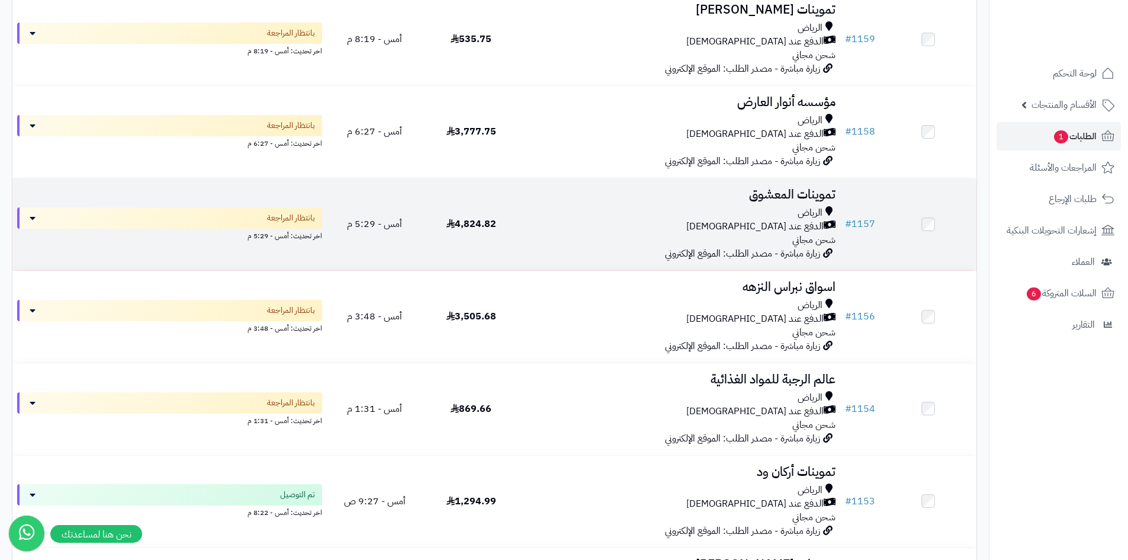
click at [580, 238] on div "[PERSON_NAME] عند الاستلام شحن مجاني" at bounding box center [680, 226] width 312 height 41
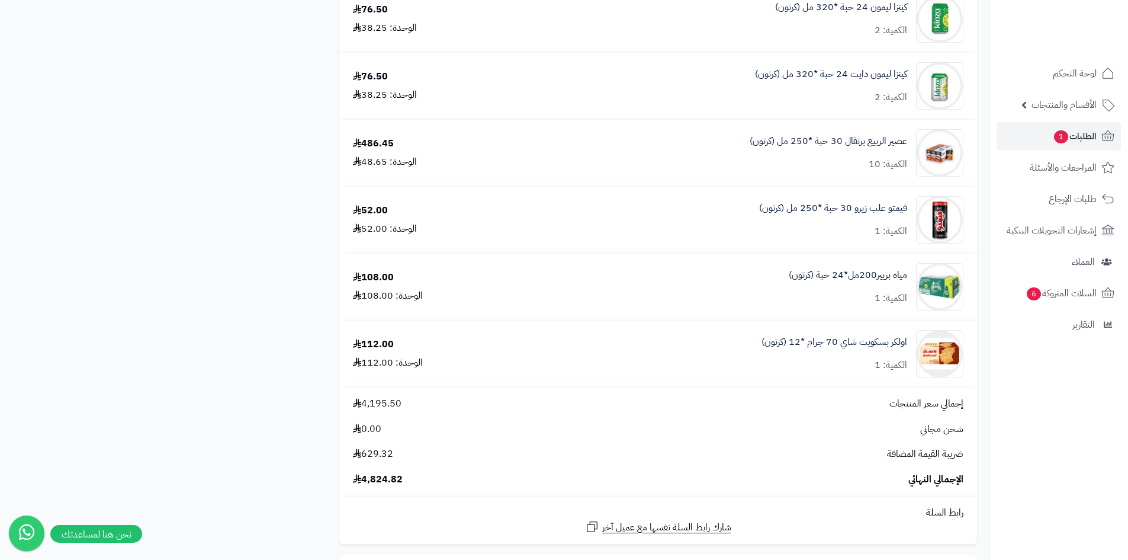
scroll to position [1717, 0]
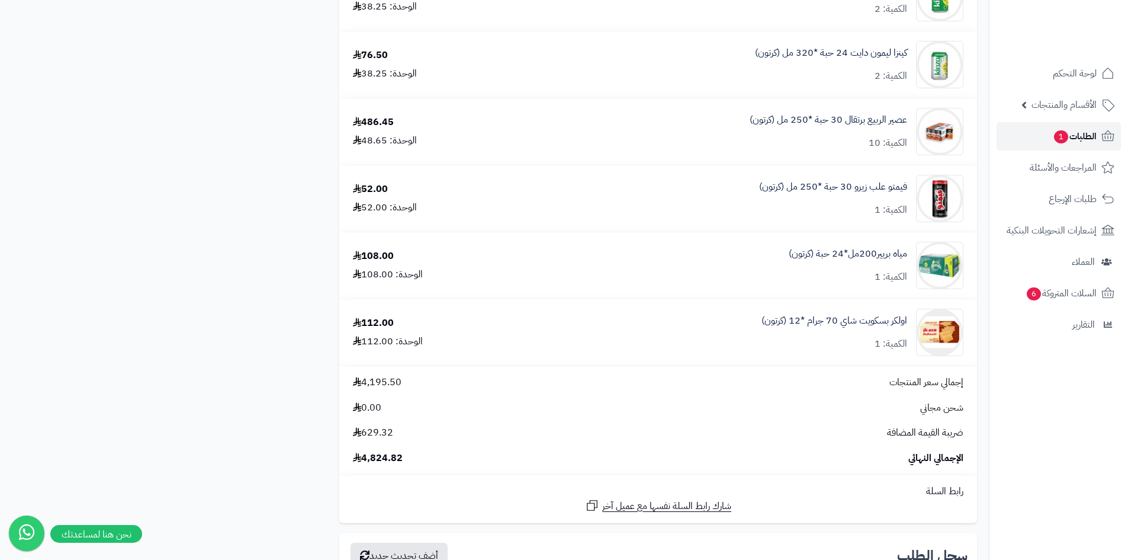
click at [1048, 142] on link "الطلبات 1" at bounding box center [1059, 136] width 124 height 28
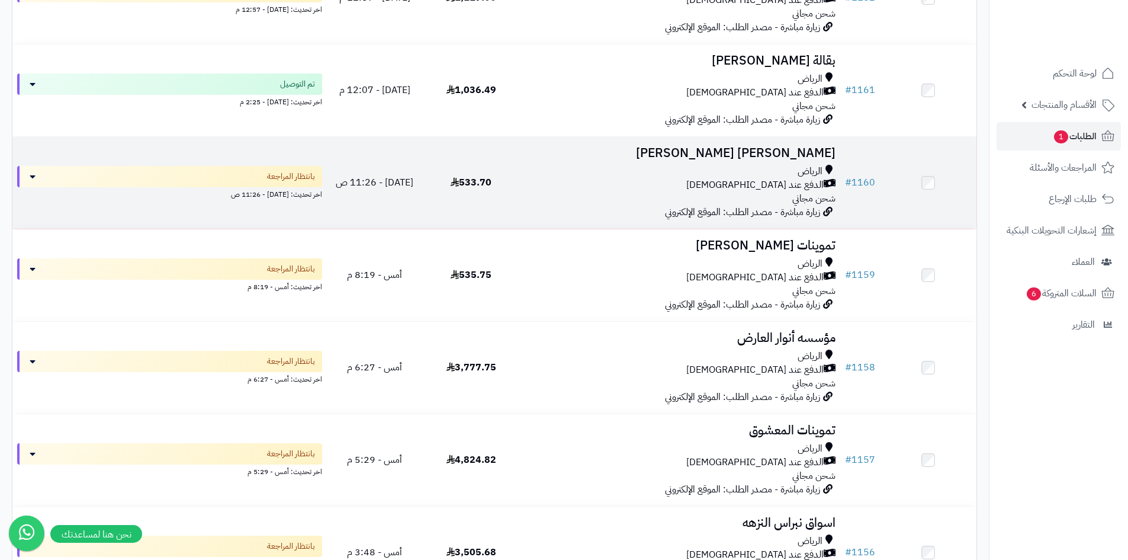
scroll to position [415, 0]
click at [615, 191] on div "الرياض الدفع عند الاستلام شحن مجاني" at bounding box center [680, 186] width 312 height 41
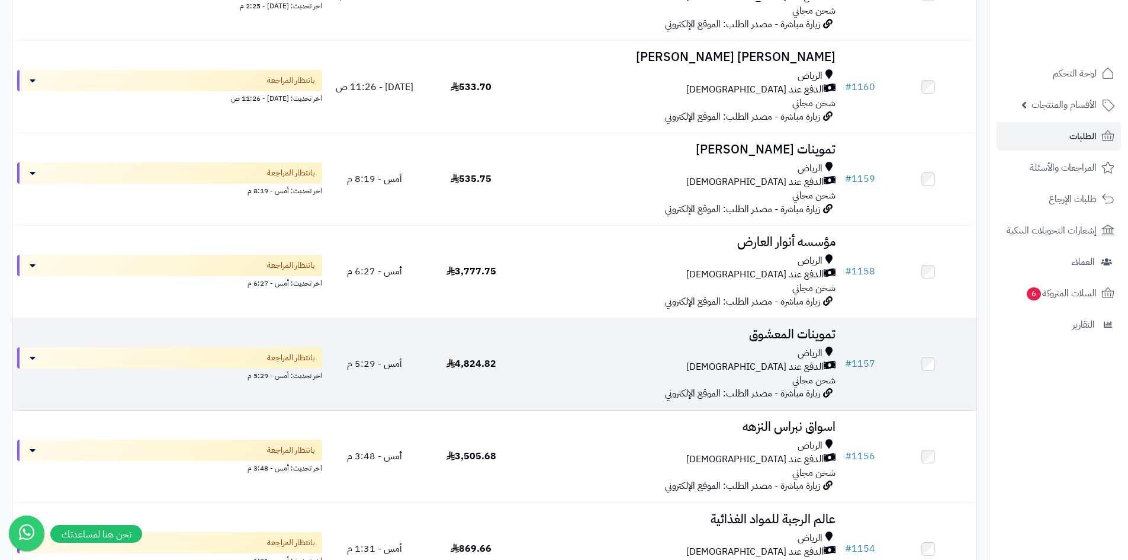
scroll to position [551, 0]
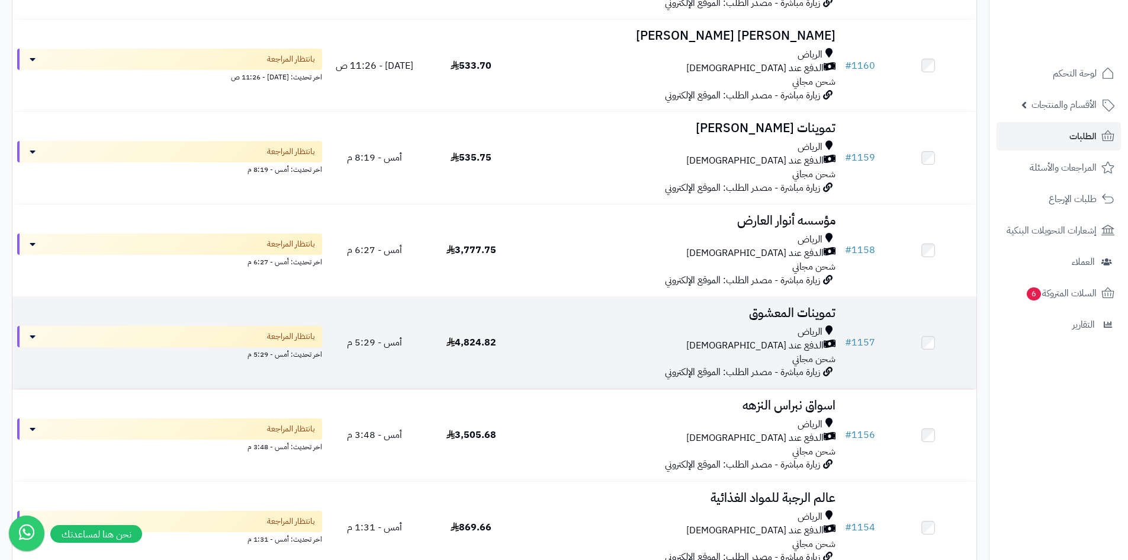
click at [590, 346] on div "الدفع عند [DEMOGRAPHIC_DATA]" at bounding box center [680, 346] width 312 height 14
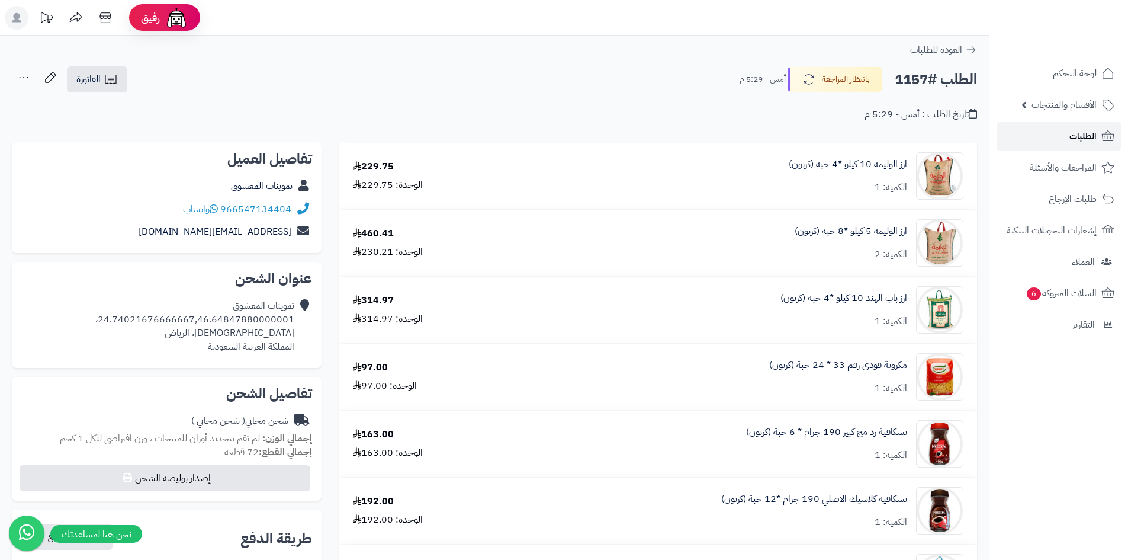
click at [1038, 142] on link "الطلبات" at bounding box center [1059, 136] width 124 height 28
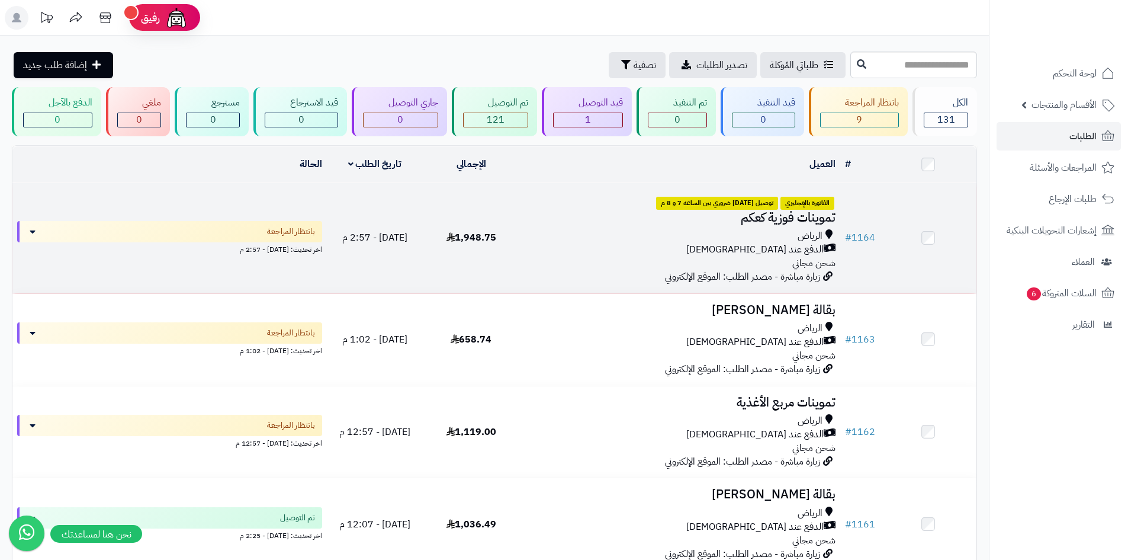
click at [615, 243] on div "الدفع عند [DEMOGRAPHIC_DATA]" at bounding box center [680, 250] width 312 height 14
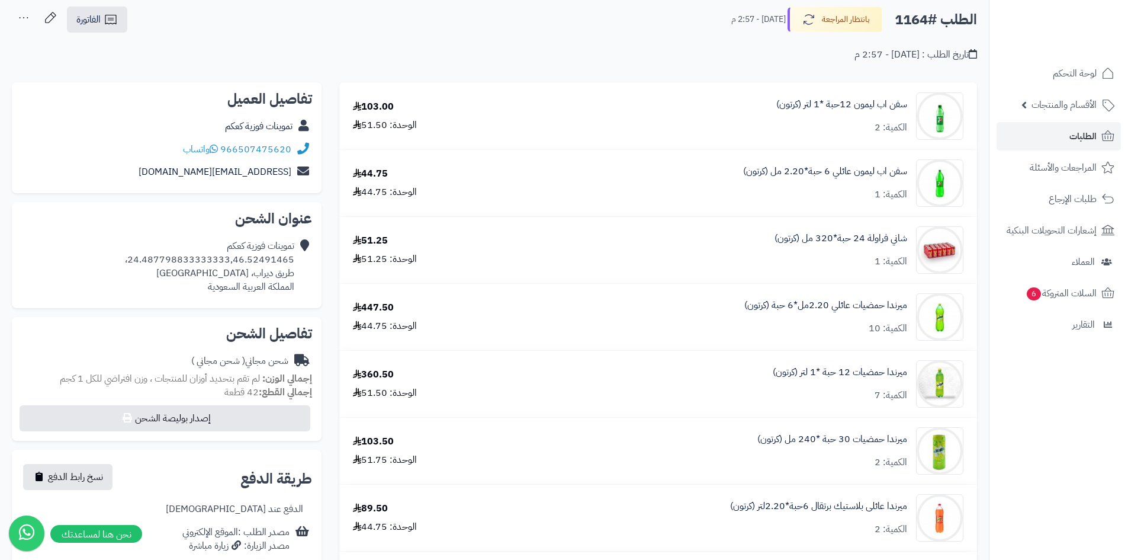
scroll to position [59, 0]
drag, startPoint x: 298, startPoint y: 276, endPoint x: 208, endPoint y: 277, distance: 90.6
click at [208, 277] on div "تموينات فوزية كعكم 24.487798833333333,46.52491465، طريق ديراب، الرياض المملكة ا…" at bounding box center [166, 266] width 291 height 63
click at [205, 277] on div "تموينات فوزية كعكم 24.487798833333333,46.52491465، طريق ديراب، الرياض المملكة ا…" at bounding box center [209, 267] width 169 height 54
drag, startPoint x: 214, startPoint y: 274, endPoint x: 298, endPoint y: 272, distance: 83.5
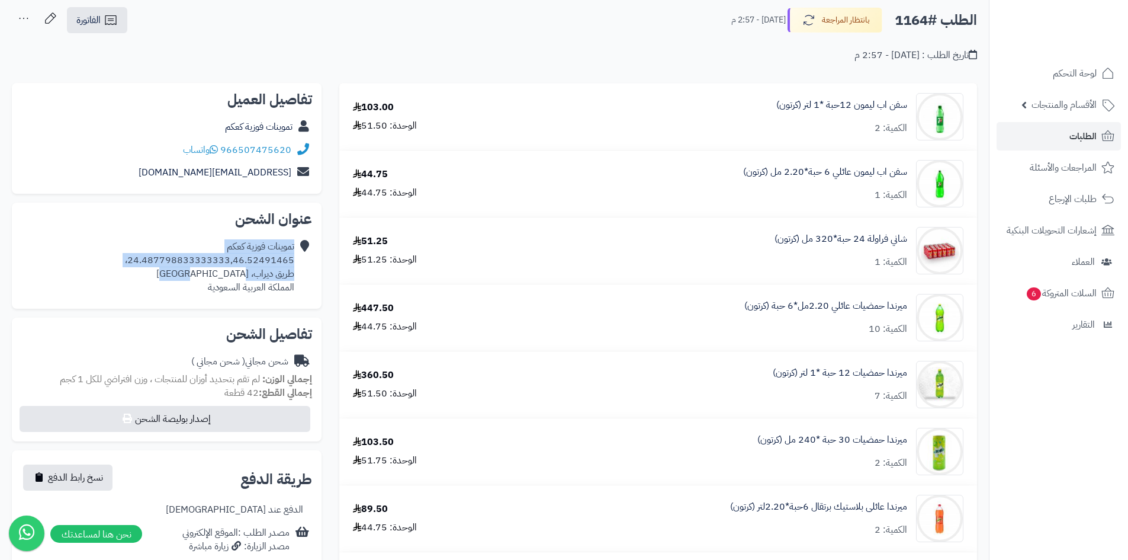
click at [298, 272] on div "تموينات فوزية كعكم 24.487798833333333,46.52491465، طريق ديراب، الرياض المملكة ا…" at bounding box center [166, 266] width 291 height 63
click at [298, 274] on icon at bounding box center [303, 267] width 12 height 54
drag, startPoint x: 298, startPoint y: 274, endPoint x: 220, endPoint y: 275, distance: 78.8
click at [220, 275] on div "تموينات فوزية كعكم 24.487798833333333,46.52491465، طريق ديراب، الرياض المملكة ا…" at bounding box center [166, 266] width 291 height 63
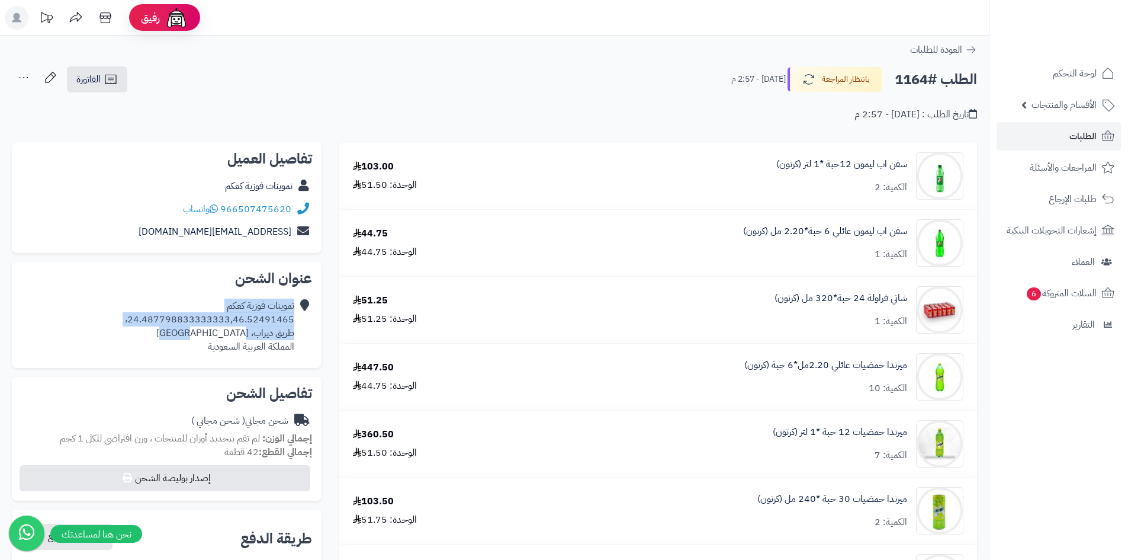
click at [307, 325] on icon at bounding box center [303, 326] width 12 height 54
drag, startPoint x: 300, startPoint y: 332, endPoint x: 171, endPoint y: 328, distance: 129.2
click at [171, 328] on div "تموينات فوزية كعكم 24.487798833333333,46.52491465، طريق ديراب، الرياض المملكة ا…" at bounding box center [166, 325] width 291 height 63
click at [161, 325] on div "تموينات فوزية كعكم 24.487798833333333,46.52491465، طريق ديراب، الرياض المملكة ا…" at bounding box center [209, 326] width 169 height 54
drag, startPoint x: 176, startPoint y: 327, endPoint x: 319, endPoint y: 329, distance: 142.1
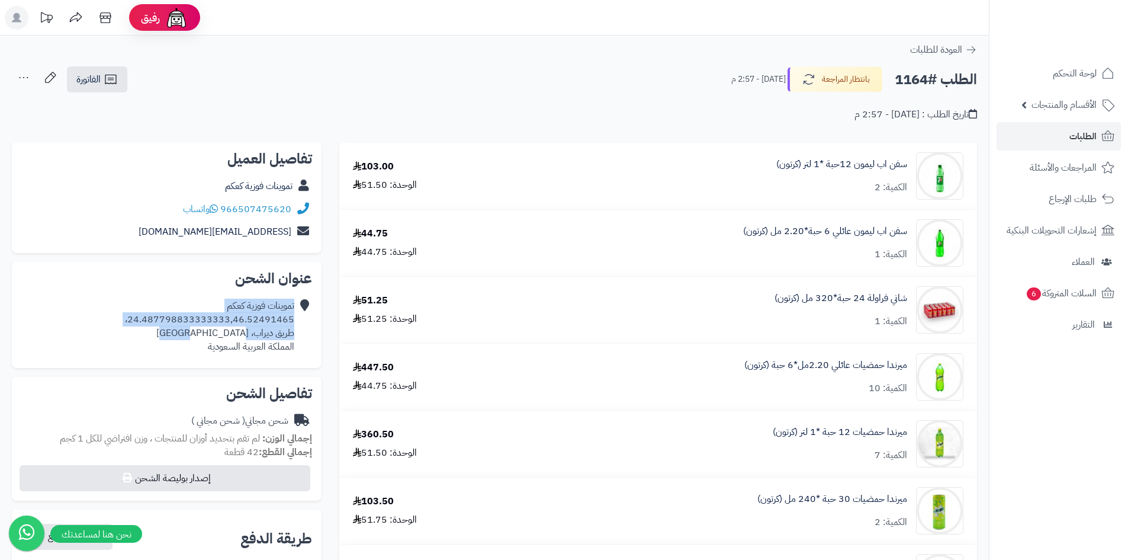
click at [319, 329] on div "عنوان الشحن تموينات فوزية كعكم 24.487798833333333,46.52491465، طريق ديراب، الري…" at bounding box center [167, 314] width 310 height 105
click at [308, 90] on div "الطلب #1164 بانتظار المراجعة اليوم - 2:57 م الفاتورة طباعة الفاتورة إرسال الفات…" at bounding box center [494, 80] width 965 height 28
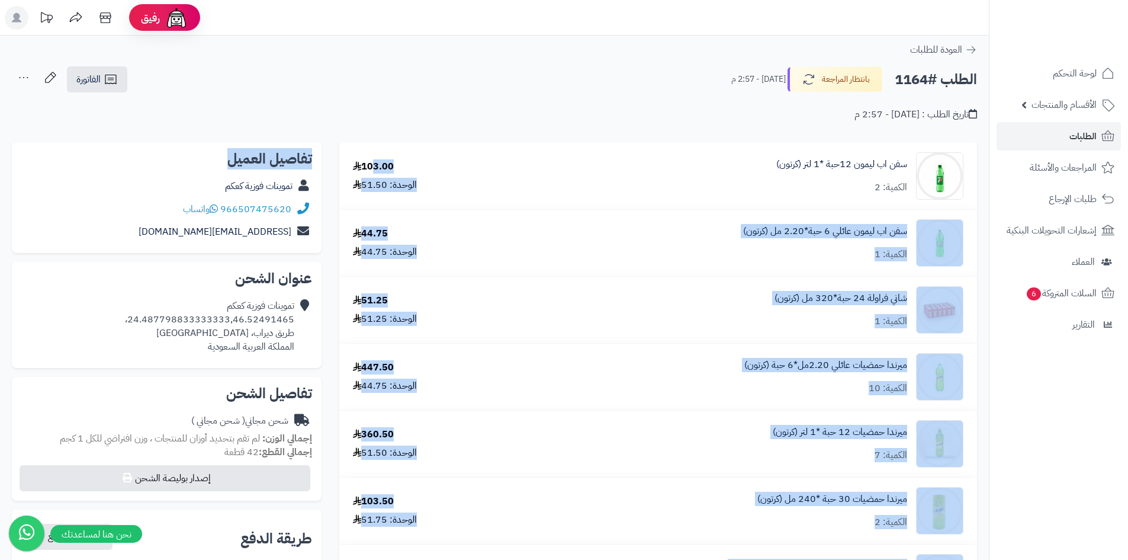
drag, startPoint x: 207, startPoint y: 158, endPoint x: 379, endPoint y: 174, distance: 173.0
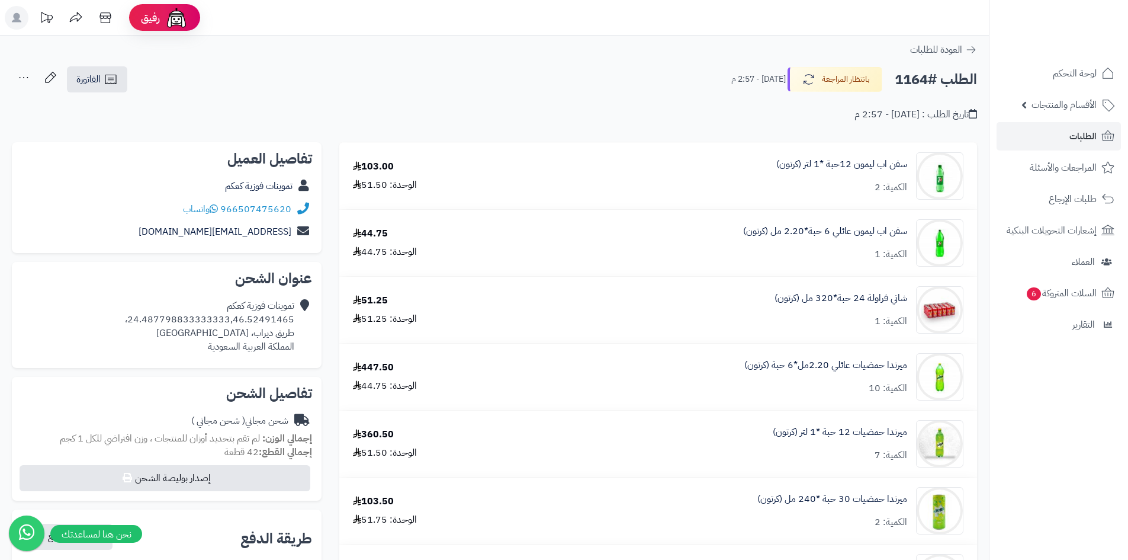
click at [351, 101] on div "تاريخ الطلب : اليوم - 2:57 م" at bounding box center [494, 108] width 965 height 28
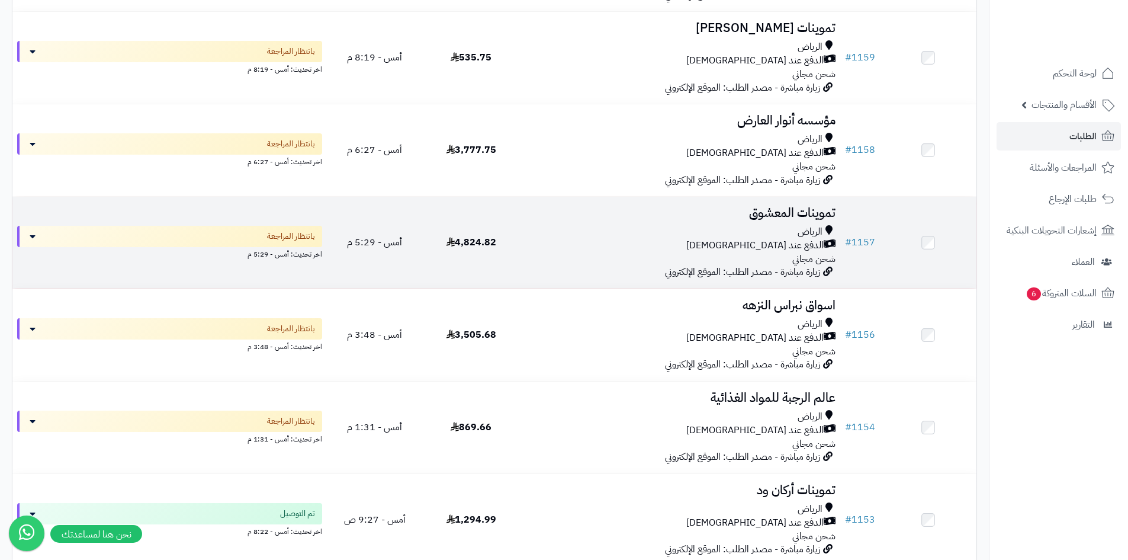
scroll to position [651, 0]
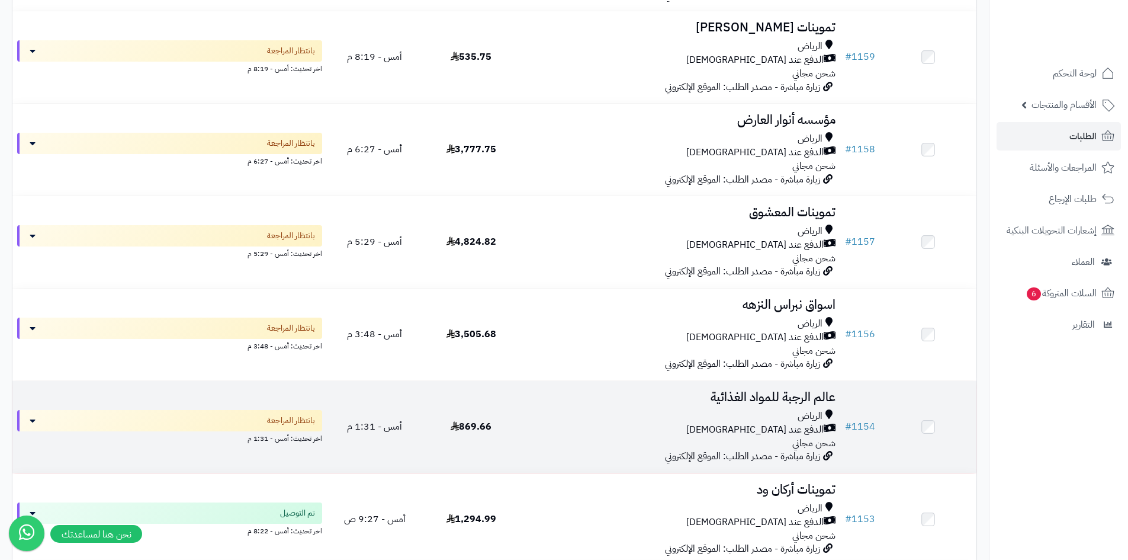
click at [579, 426] on div "الدفع عند [DEMOGRAPHIC_DATA]" at bounding box center [680, 430] width 312 height 14
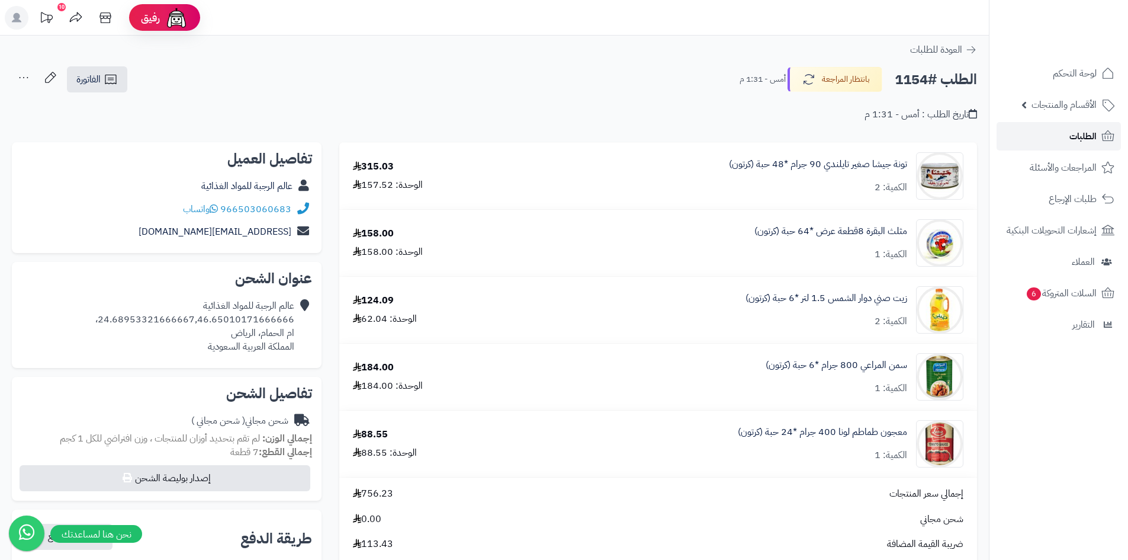
click at [1083, 140] on span "الطلبات" at bounding box center [1083, 136] width 27 height 17
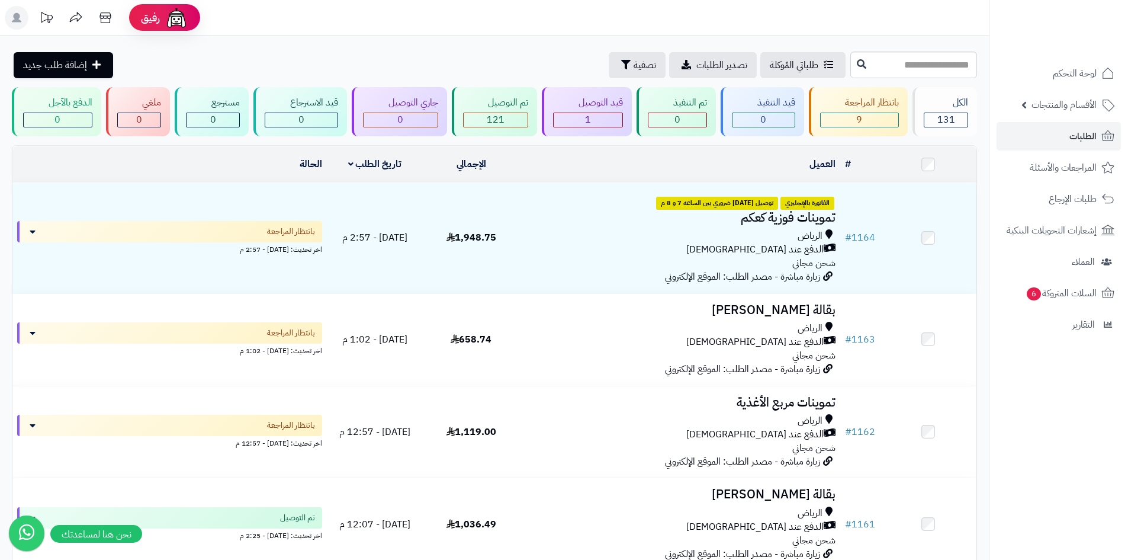
click at [1080, 292] on span "السلات المتروكة 6" at bounding box center [1061, 293] width 72 height 17
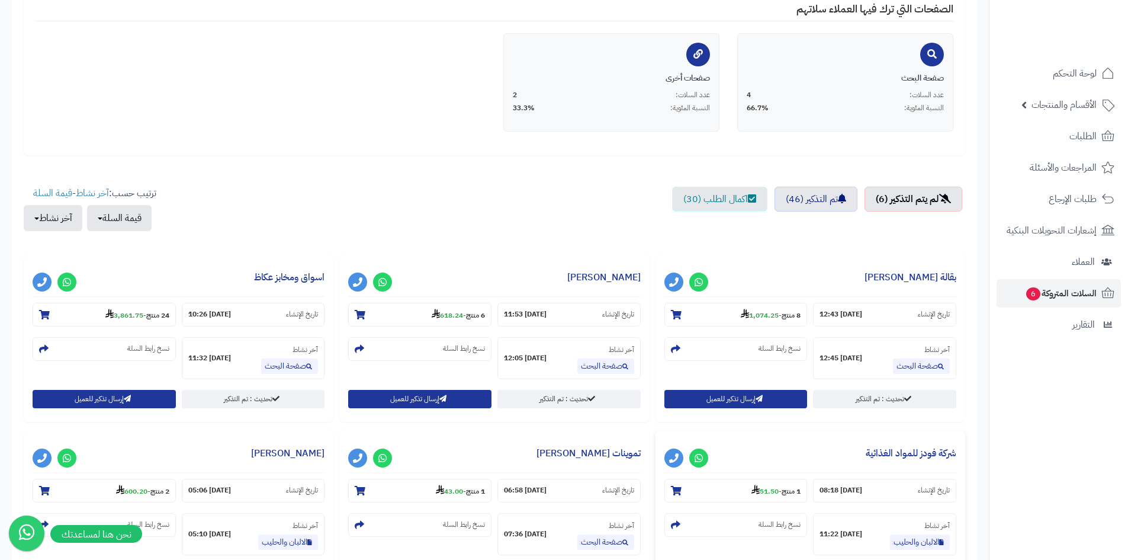
scroll to position [355, 0]
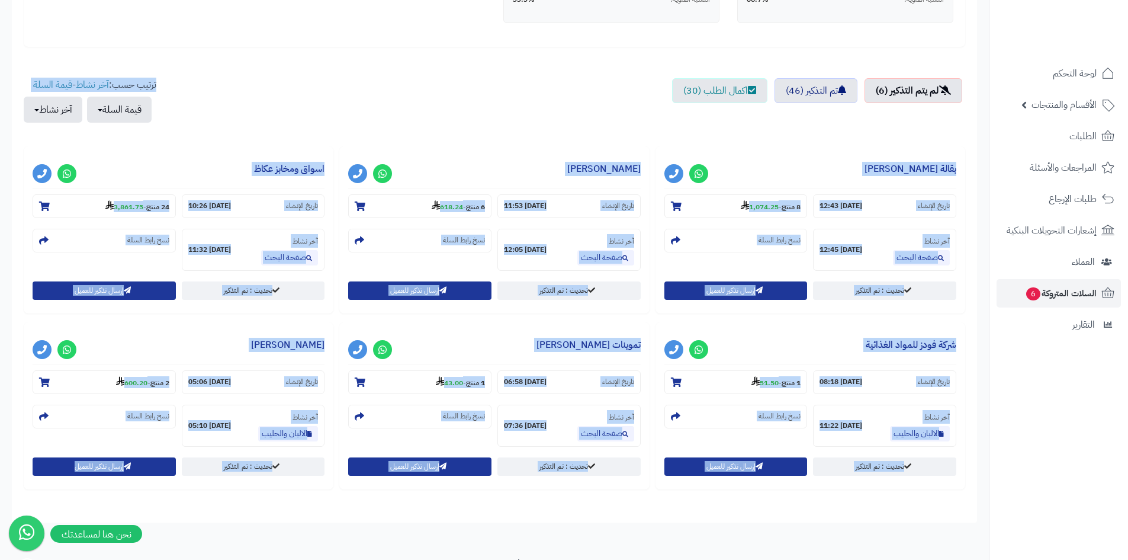
drag, startPoint x: 14, startPoint y: 66, endPoint x: 788, endPoint y: 532, distance: 903.3
click at [785, 535] on div "الرئيسية الإضافات السلات المتروكة السلات المتروكة مفعل كيف أقوم باعداد الخدمة ؟…" at bounding box center [494, 118] width 989 height 876
click at [933, 513] on div "حفظ التغييرات الاعدادات العامة: حالة نظام السلات المتروكة تفعيل/تعطيل **** ****…" at bounding box center [494, 151] width 965 height 743
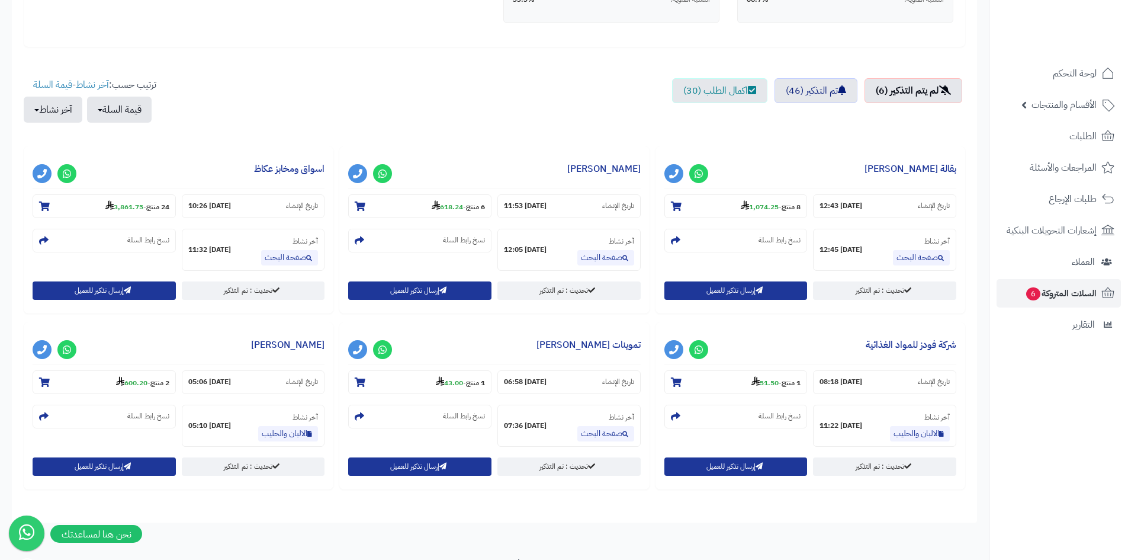
click at [432, 113] on ul "لم يتم التذكير (6) تم التذكير (46) اكمال الطلب (30)" at bounding box center [495, 106] width 942 height 56
click at [1080, 142] on span "الطلبات" at bounding box center [1083, 136] width 27 height 17
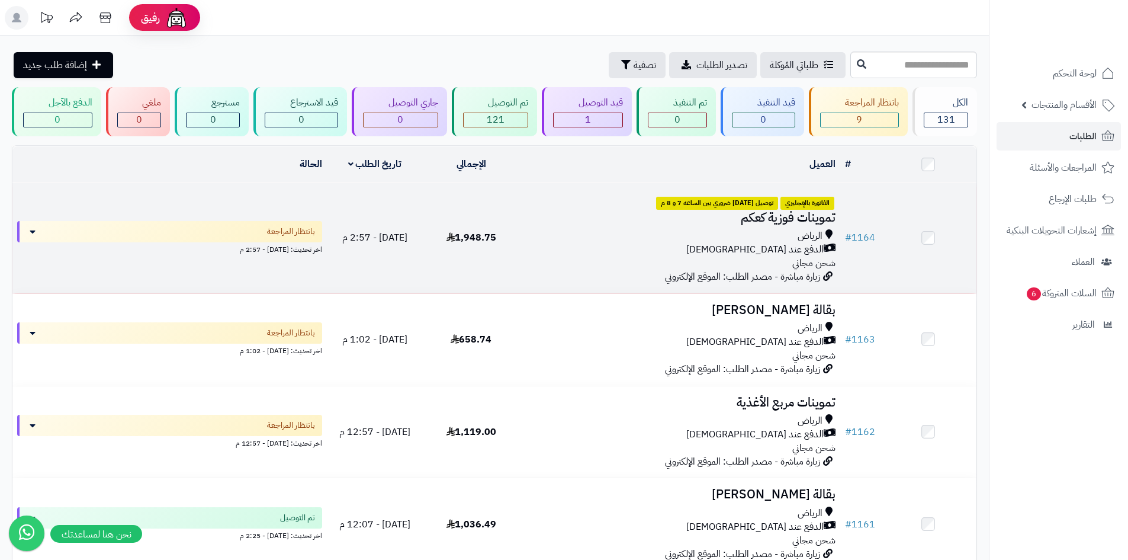
click at [576, 270] on td "الفاتورة بالإنجليزي توصيل اليوم ضروري بين الساعه 7 و 8 م تموينات فوزية كعكم الر…" at bounding box center [679, 238] width 321 height 110
click at [638, 237] on div "الرياض" at bounding box center [680, 236] width 312 height 14
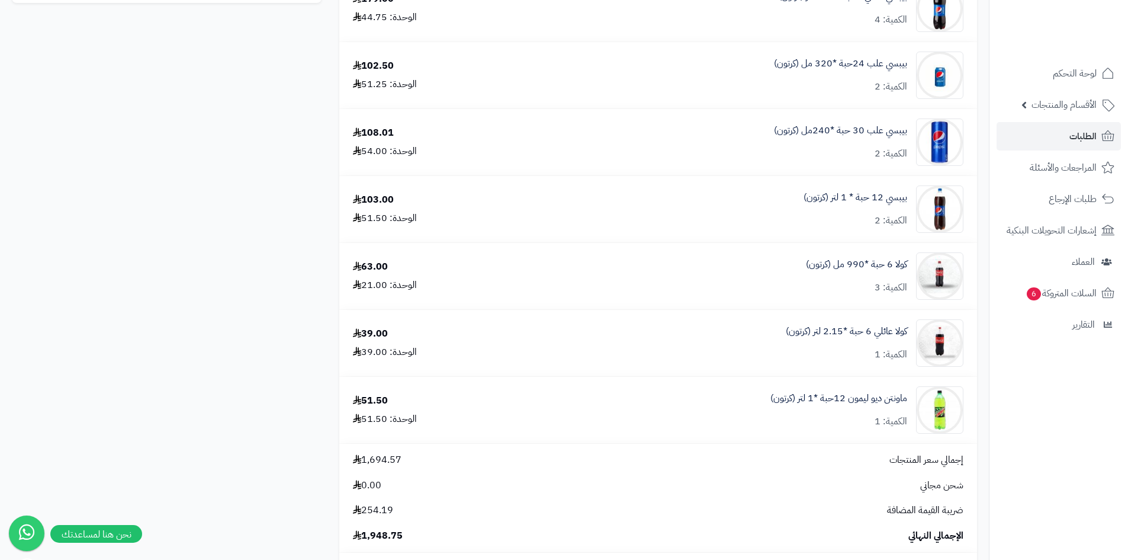
scroll to position [829, 0]
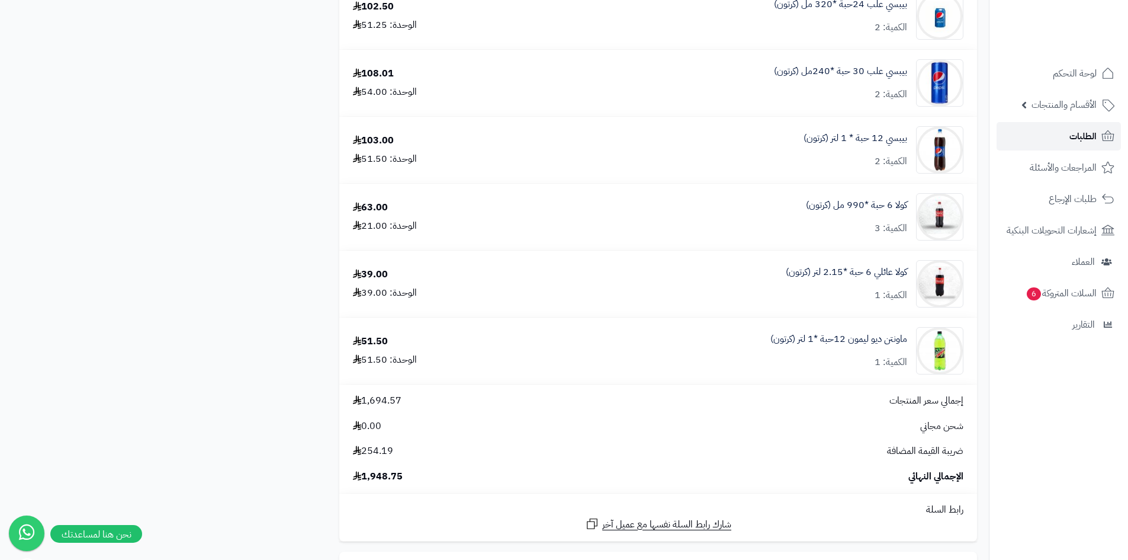
click at [1077, 139] on span "الطلبات" at bounding box center [1083, 136] width 27 height 17
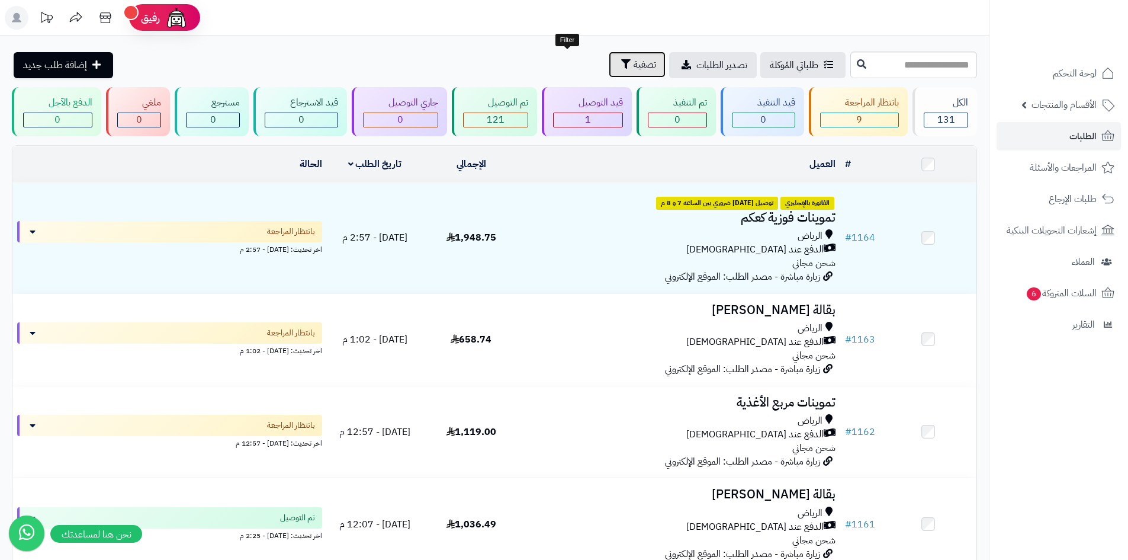
click at [621, 59] on icon "button" at bounding box center [625, 63] width 9 height 9
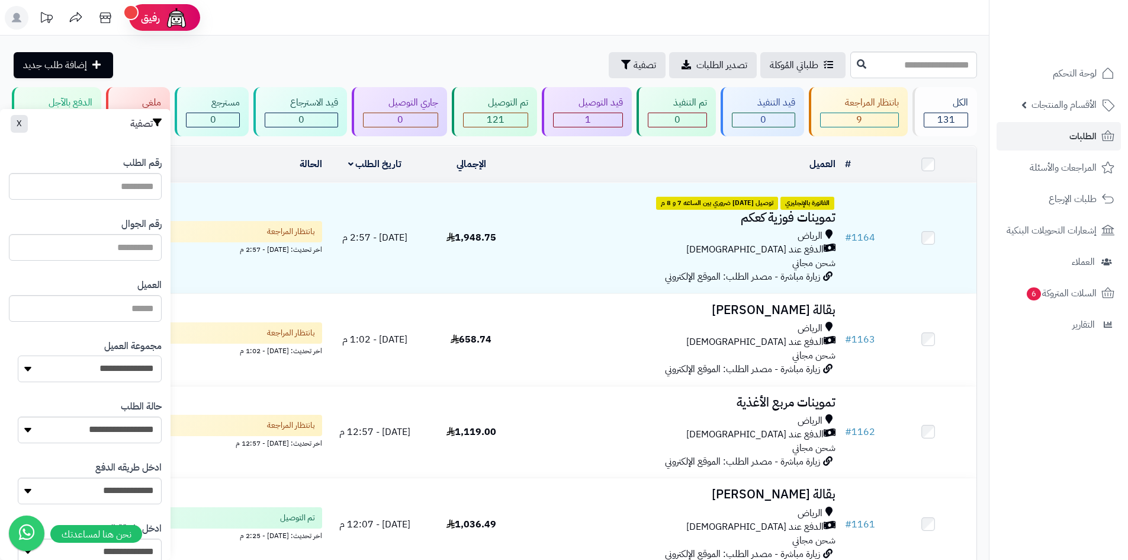
drag, startPoint x: 92, startPoint y: 359, endPoint x: 101, endPoint y: 361, distance: 9.2
click at [92, 359] on select "**********" at bounding box center [90, 368] width 144 height 27
select select "*"
click at [18, 355] on select "**********" at bounding box center [90, 368] width 144 height 27
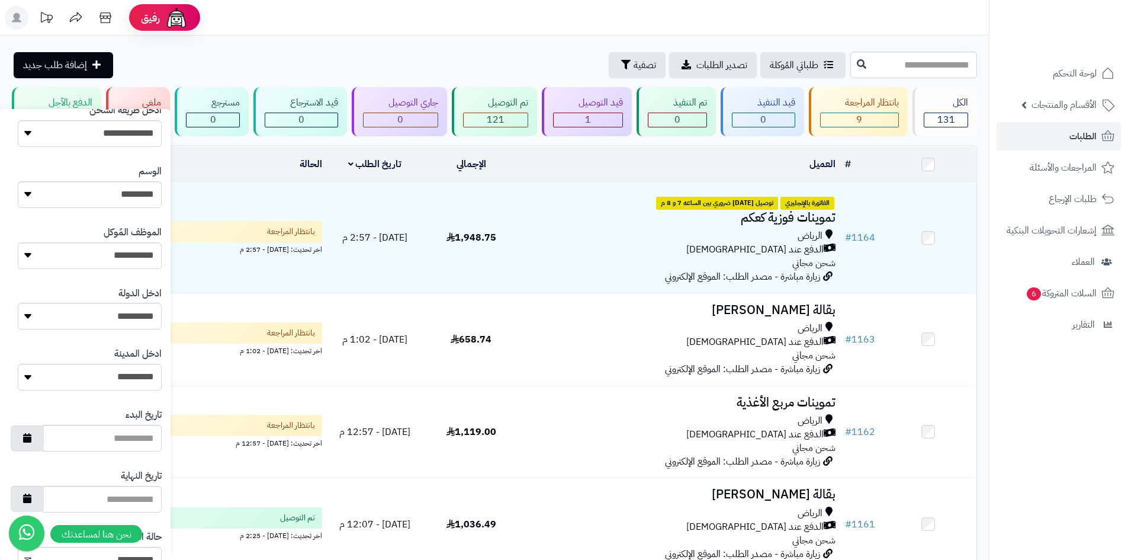
scroll to position [503, 0]
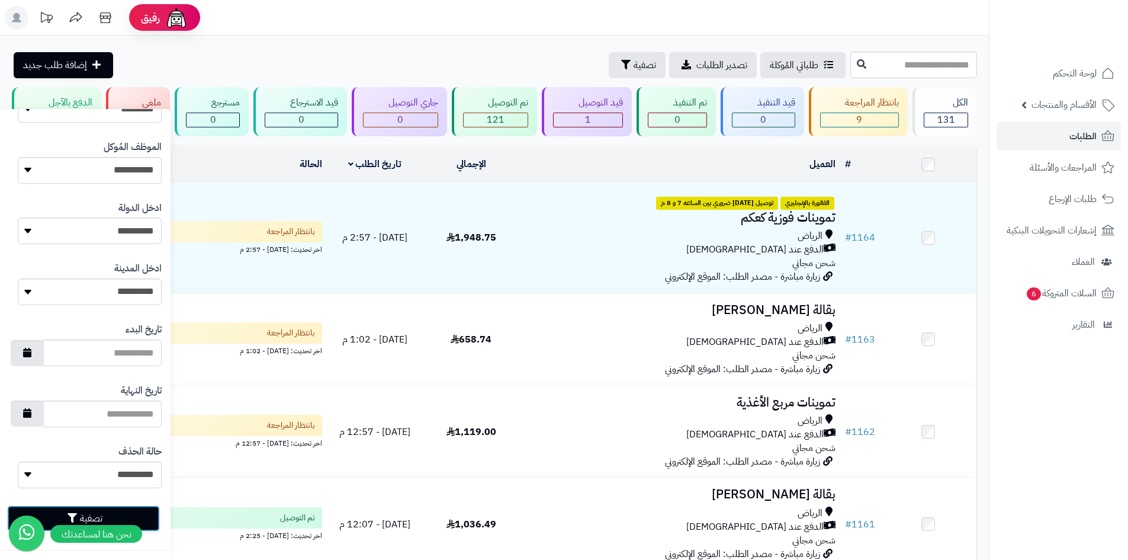
click at [147, 515] on button "تصفية" at bounding box center [83, 518] width 153 height 26
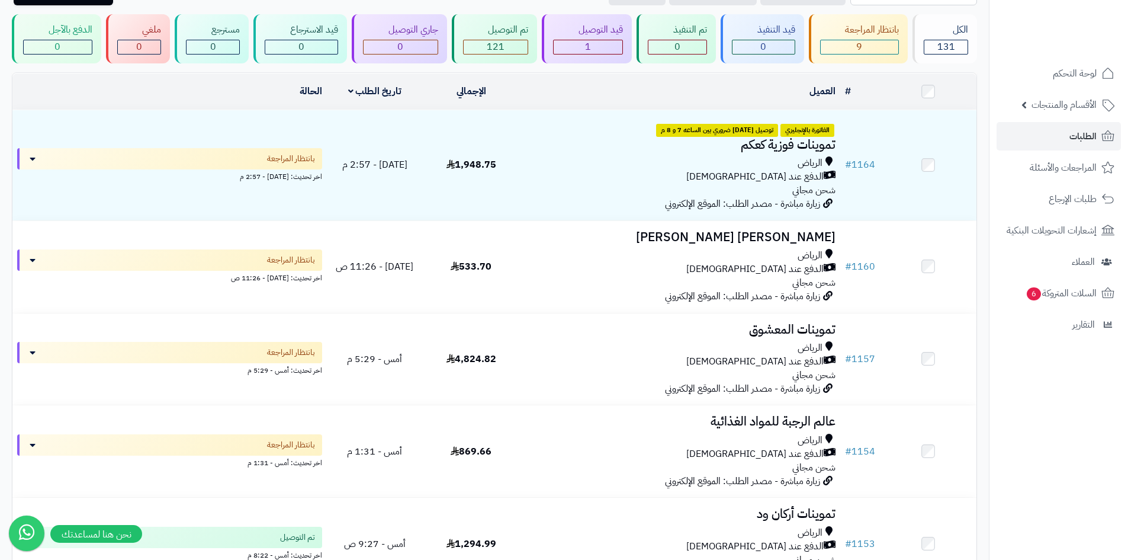
scroll to position [237, 0]
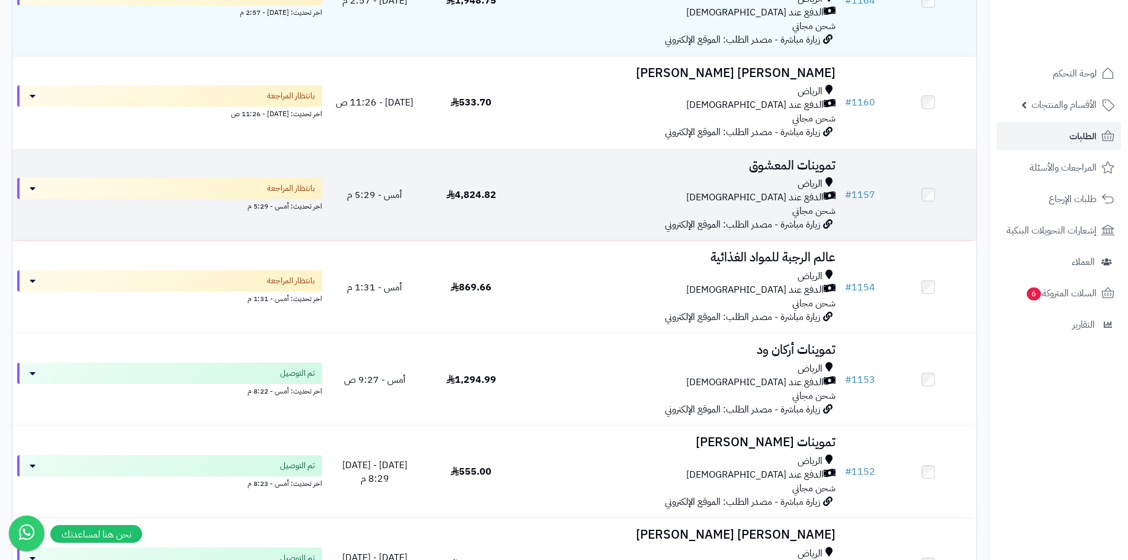
click at [723, 191] on div "الدفع عند [DEMOGRAPHIC_DATA]" at bounding box center [680, 198] width 312 height 14
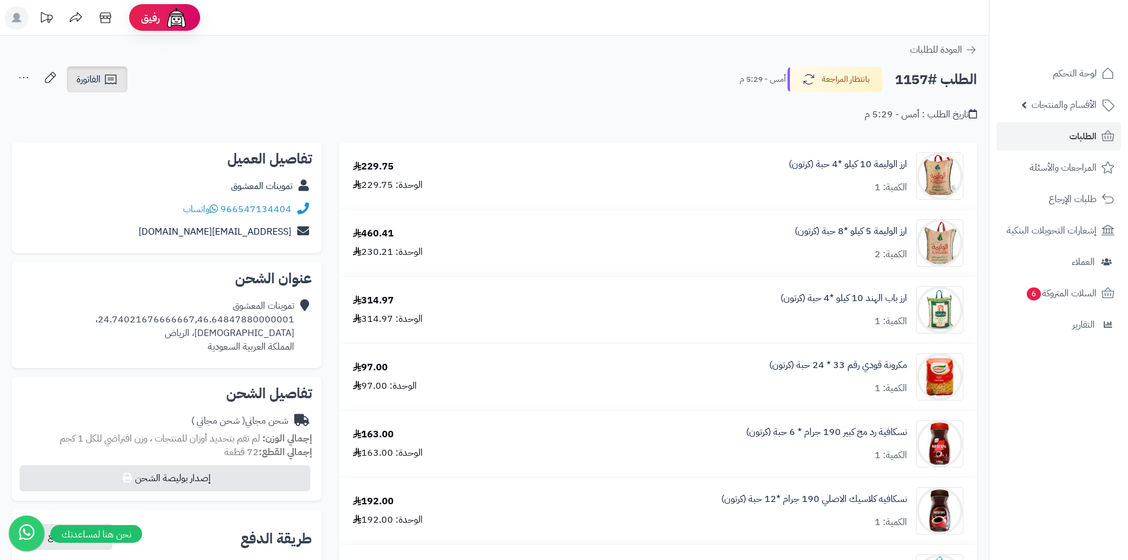
click at [93, 82] on span "الفاتورة" at bounding box center [88, 79] width 24 height 14
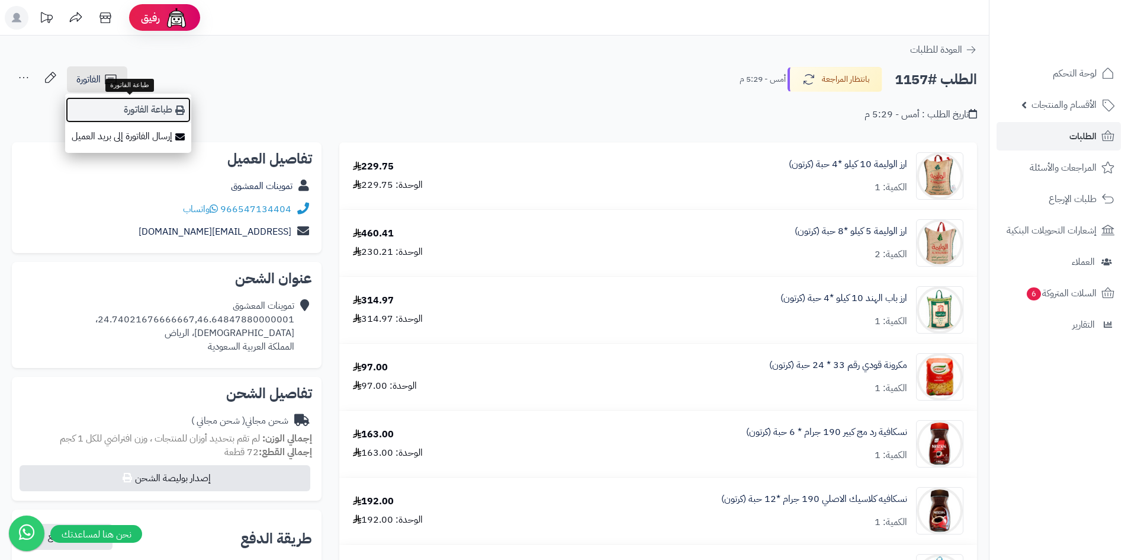
click at [160, 111] on link "طباعة الفاتورة" at bounding box center [128, 110] width 126 height 27
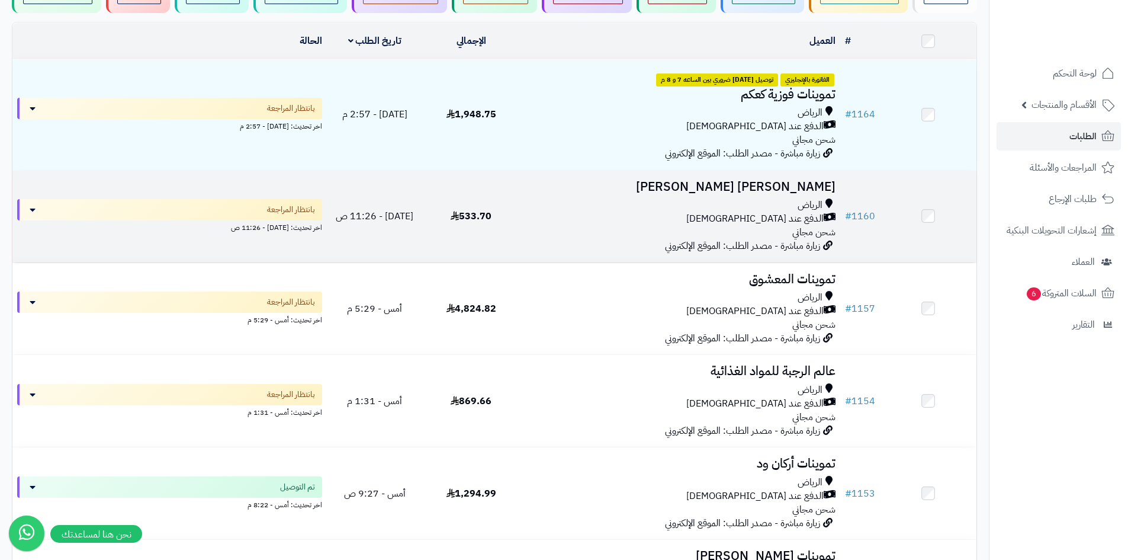
scroll to position [118, 0]
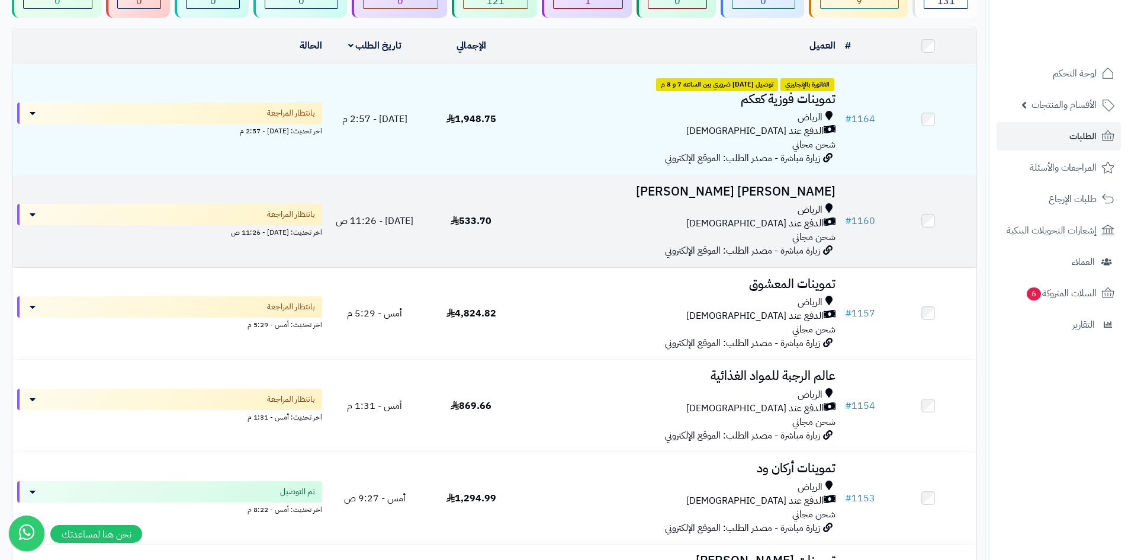
click at [705, 229] on div "الرياض الدفع عند الاستلام شحن مجاني" at bounding box center [680, 223] width 312 height 41
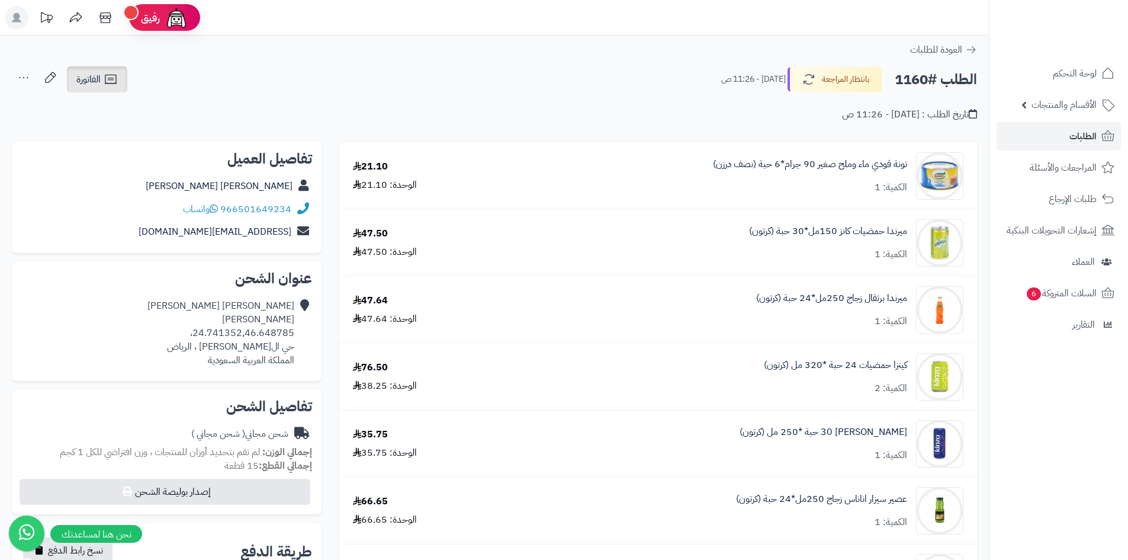
drag, startPoint x: 138, startPoint y: 84, endPoint x: 126, endPoint y: 82, distance: 12.6
click at [138, 84] on div "الطلب #1160 بانتظار المراجعة [DATE] - 11:26 ص الفاتورة طباعة الفاتورة إرسال الف…" at bounding box center [494, 80] width 965 height 28
click at [125, 82] on link "الفاتورة" at bounding box center [97, 79] width 60 height 26
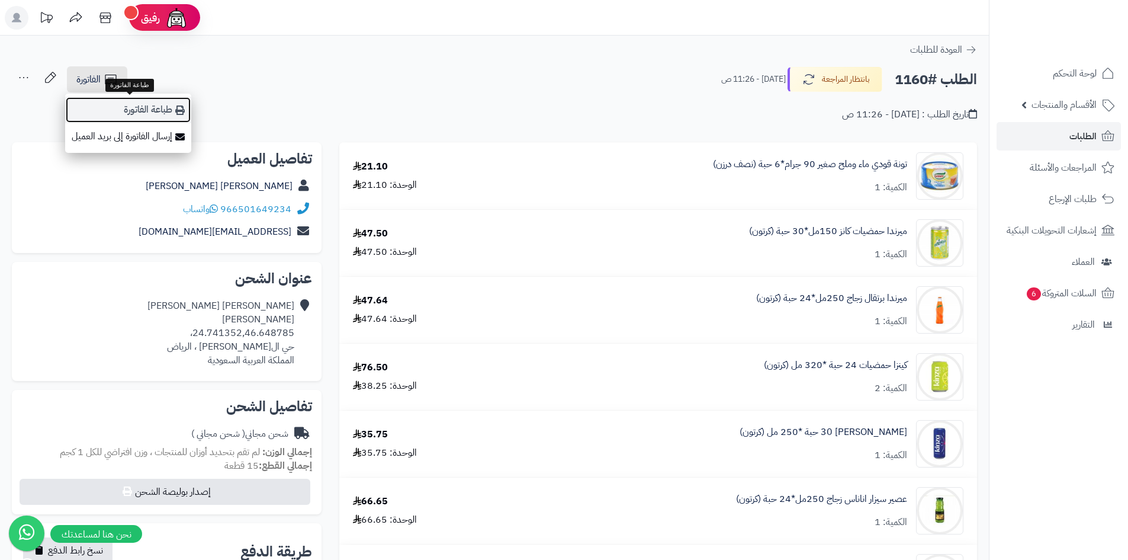
click at [164, 115] on link "طباعة الفاتورة" at bounding box center [128, 110] width 126 height 27
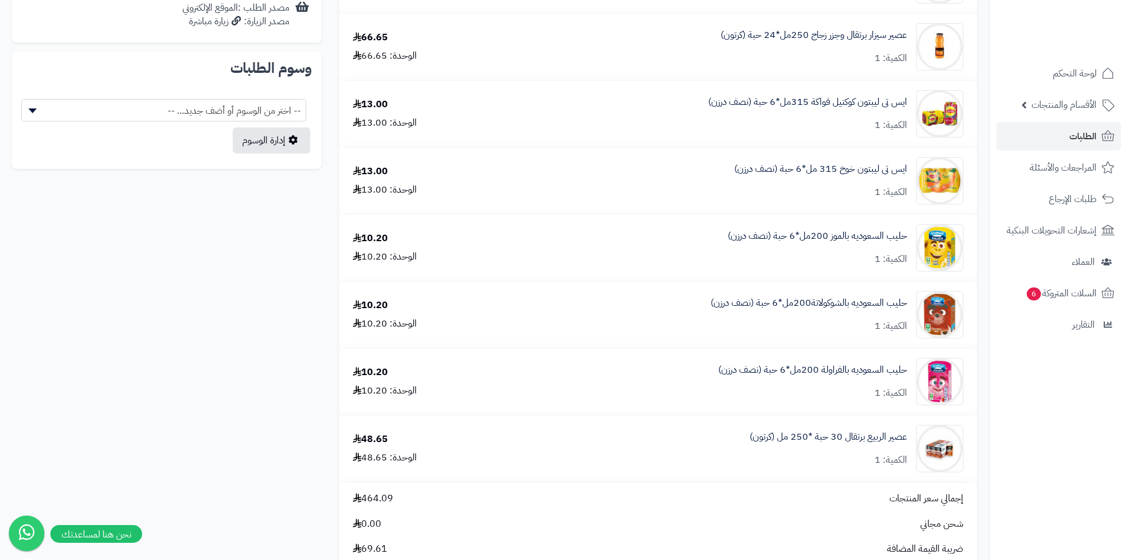
scroll to position [651, 0]
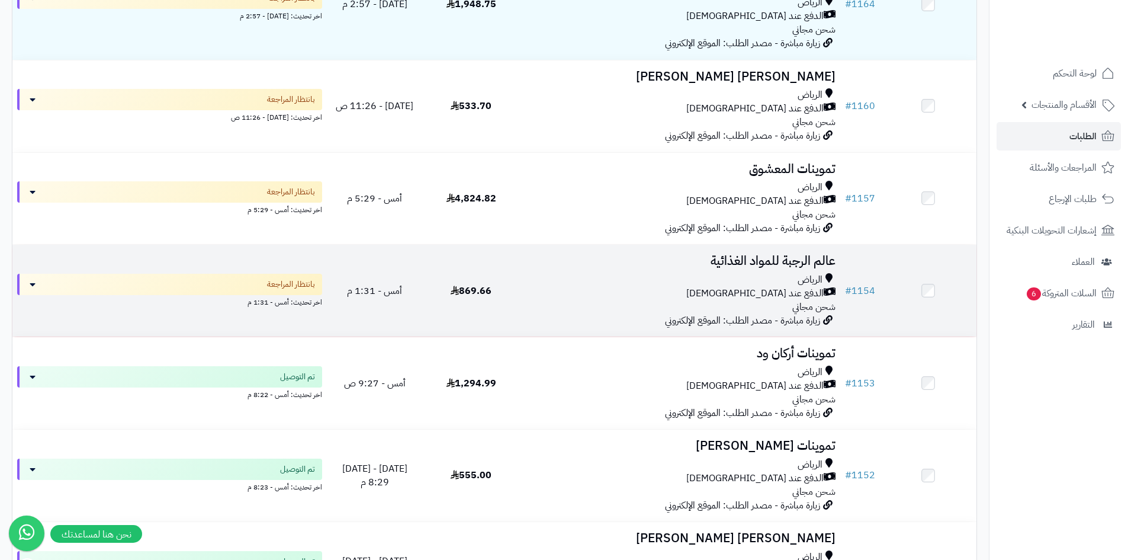
scroll to position [178, 0]
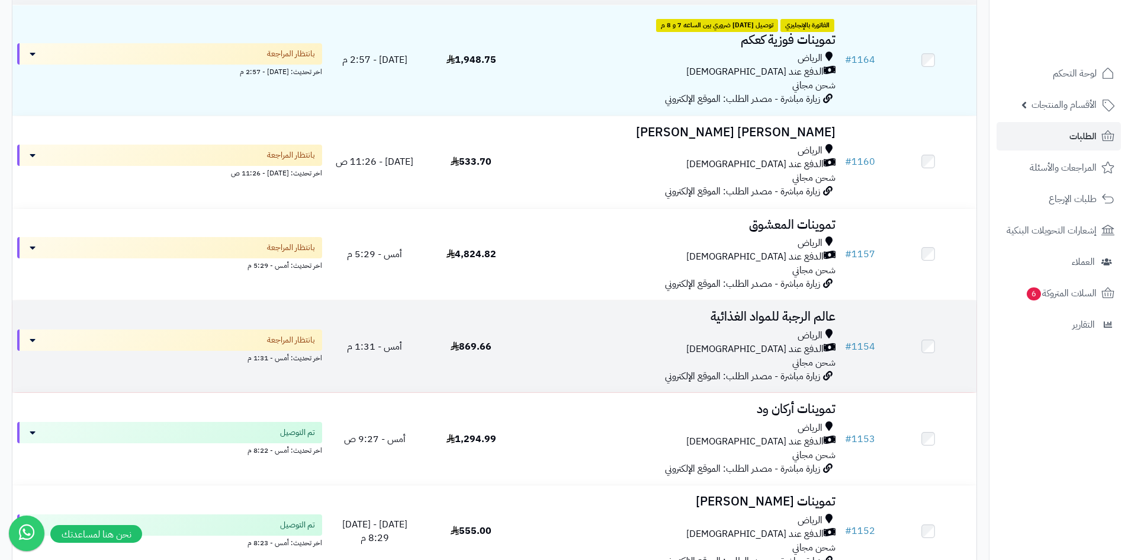
click at [609, 352] on div "الدفع عند [DEMOGRAPHIC_DATA]" at bounding box center [680, 349] width 312 height 14
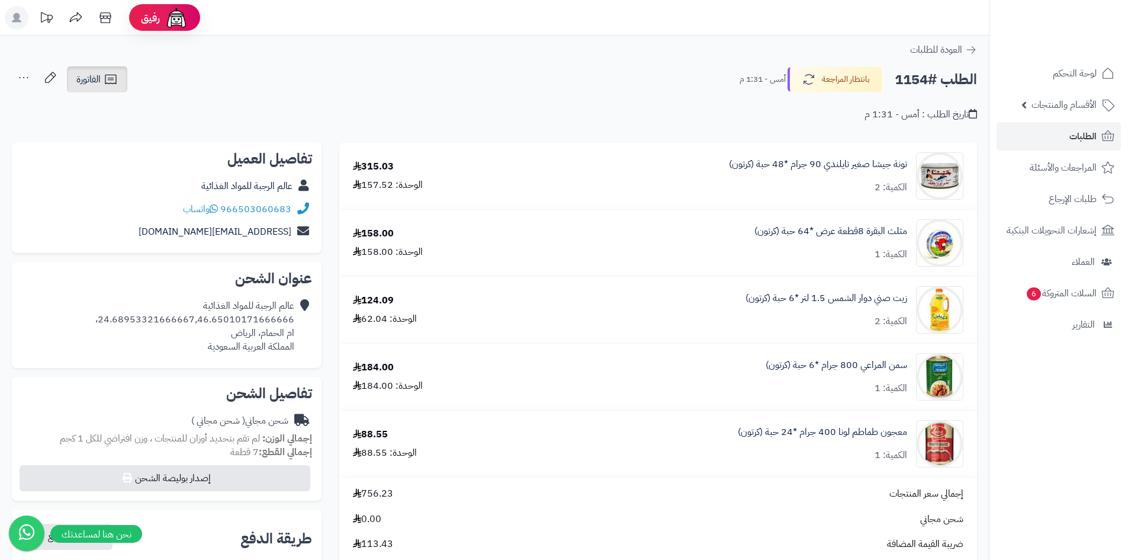
click at [113, 81] on icon at bounding box center [111, 79] width 14 height 14
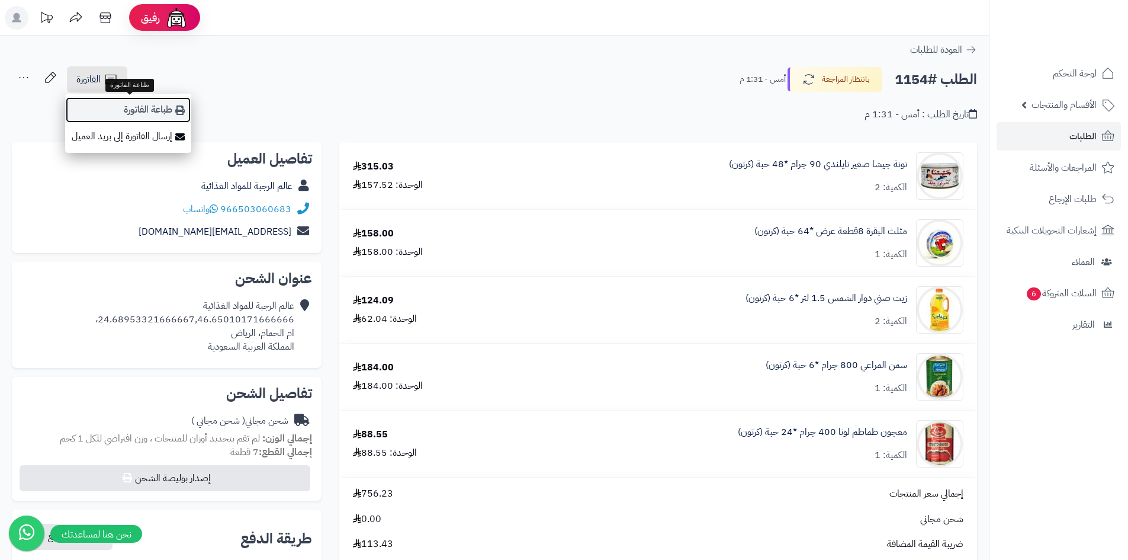
click at [145, 110] on link "طباعة الفاتورة" at bounding box center [128, 110] width 126 height 27
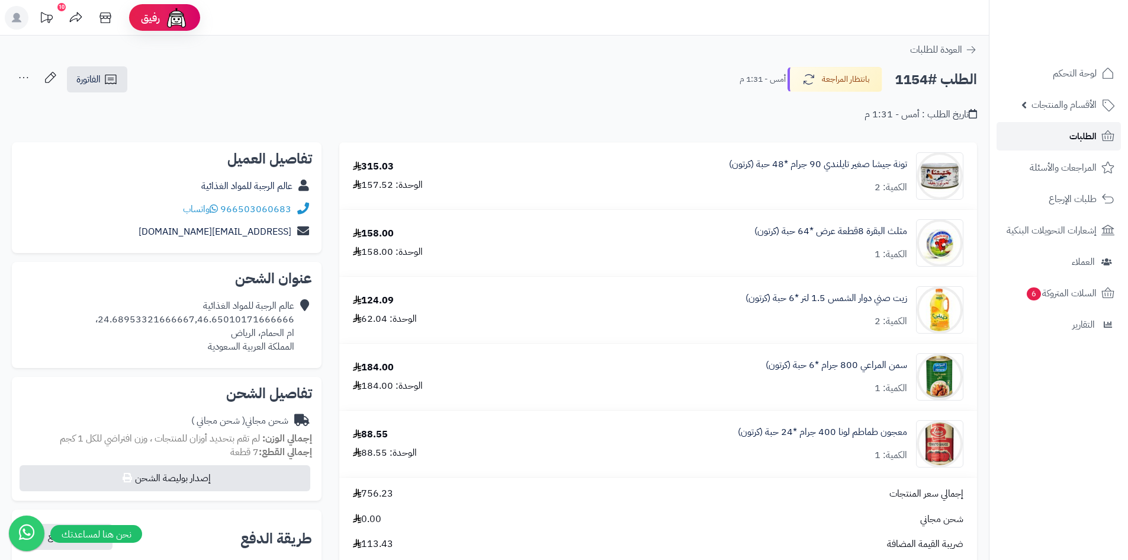
click at [1063, 136] on link "الطلبات" at bounding box center [1059, 136] width 124 height 28
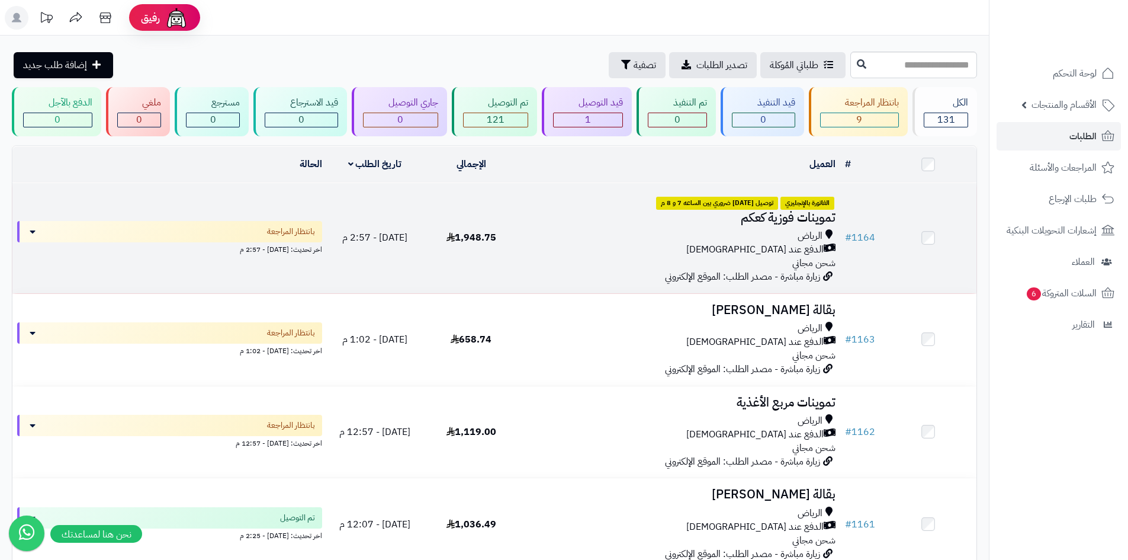
click at [595, 243] on div "الدفع عند [DEMOGRAPHIC_DATA]" at bounding box center [680, 250] width 312 height 14
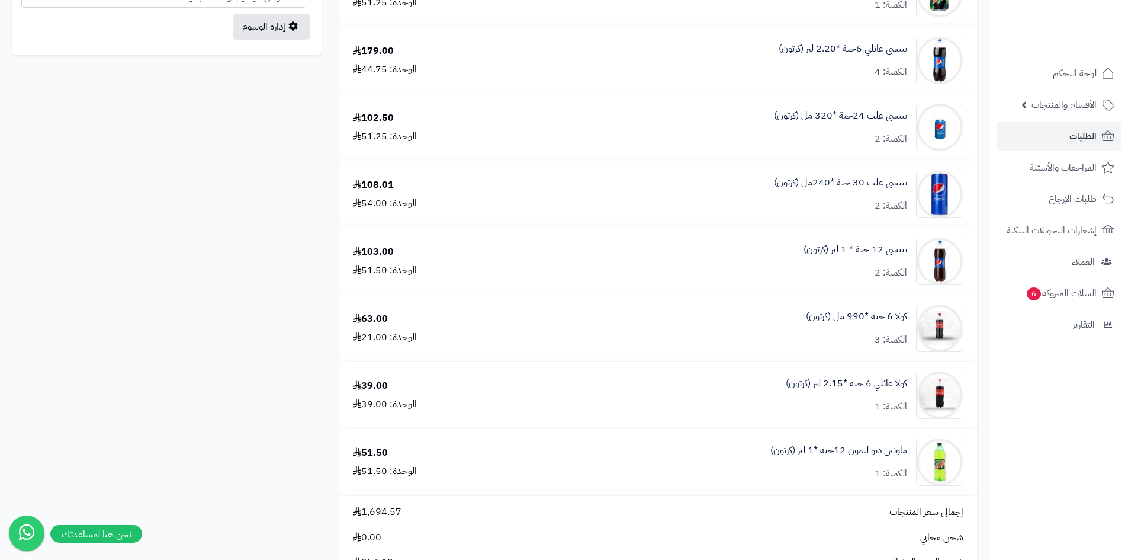
scroll to position [888, 0]
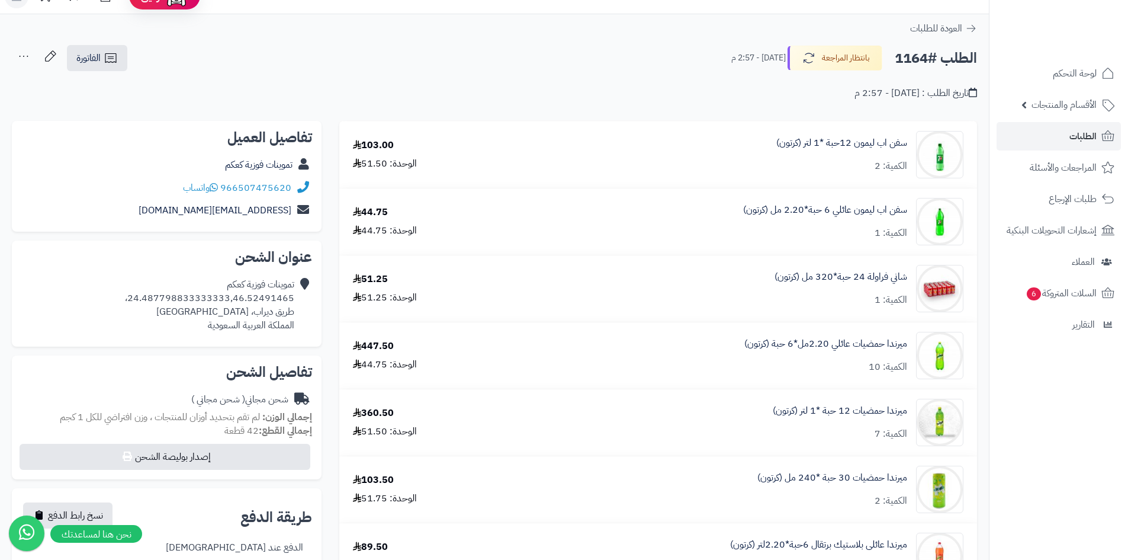
scroll to position [0, 0]
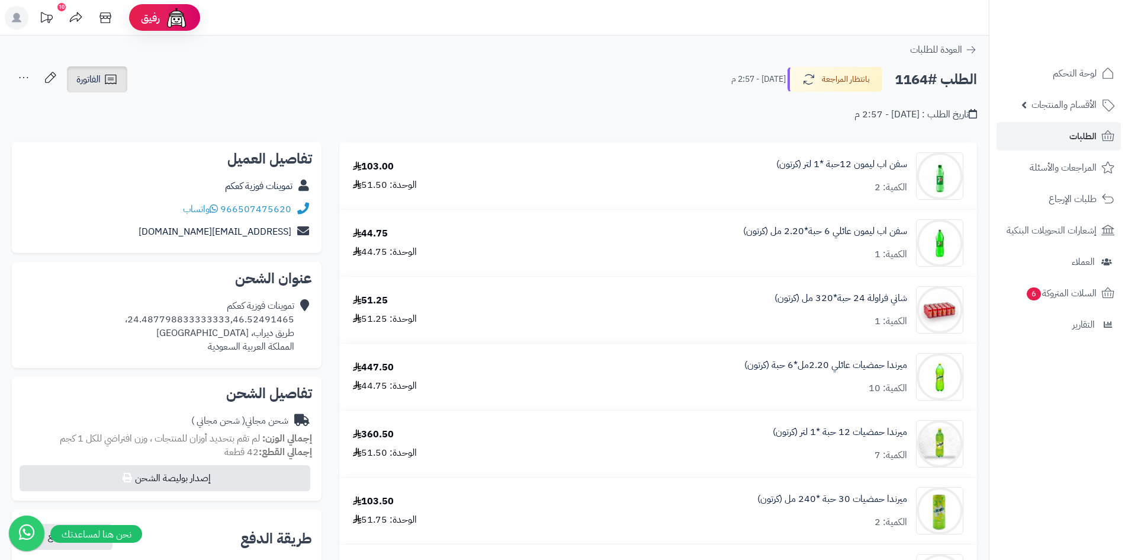
click at [100, 75] on span "الفاتورة" at bounding box center [88, 79] width 24 height 14
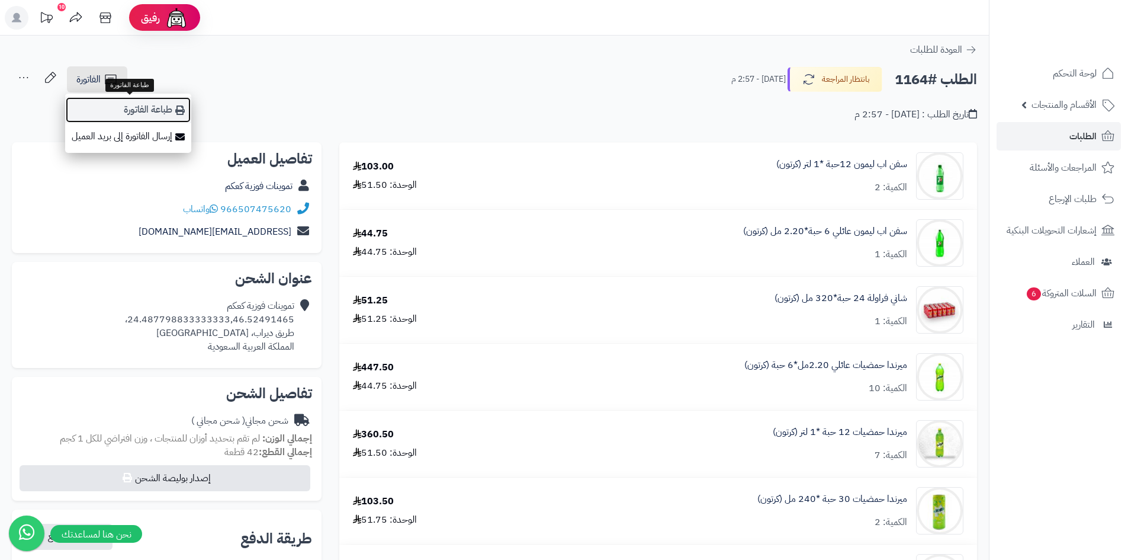
click at [172, 108] on link "طباعة الفاتورة" at bounding box center [128, 110] width 126 height 27
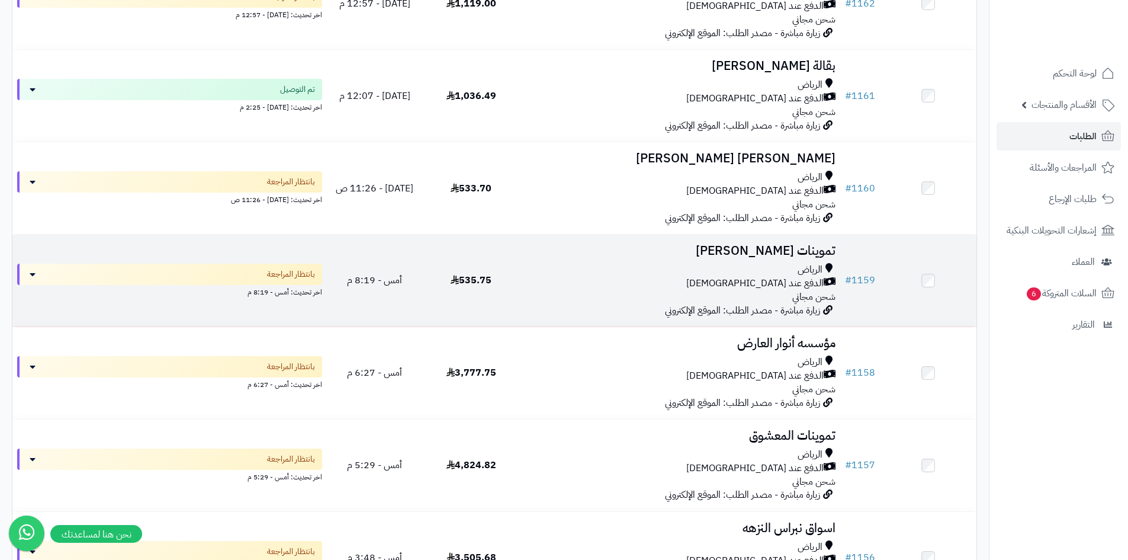
scroll to position [474, 0]
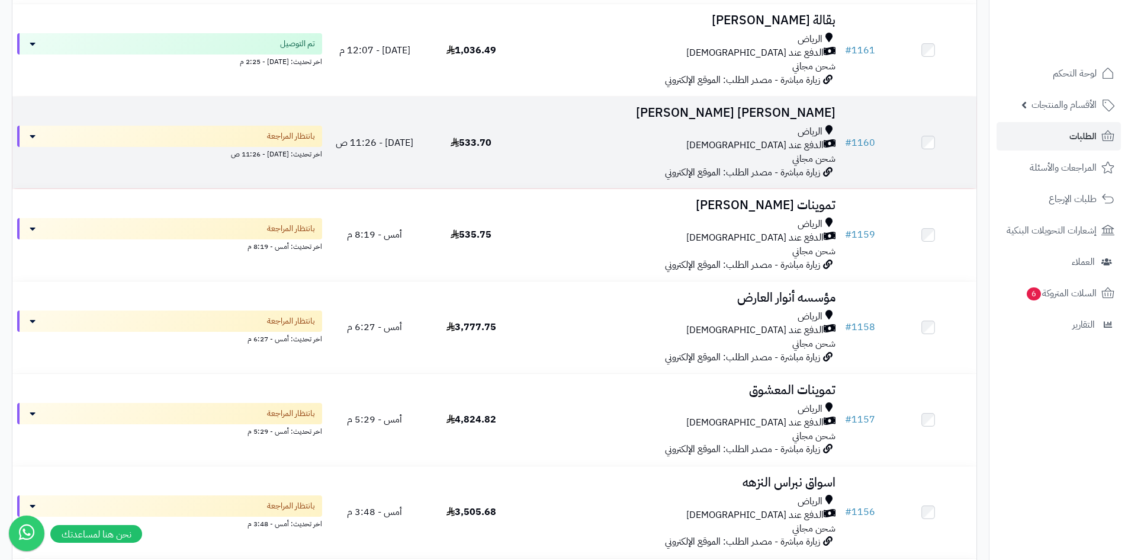
click at [614, 141] on div "الدفع عند [DEMOGRAPHIC_DATA]" at bounding box center [680, 146] width 312 height 14
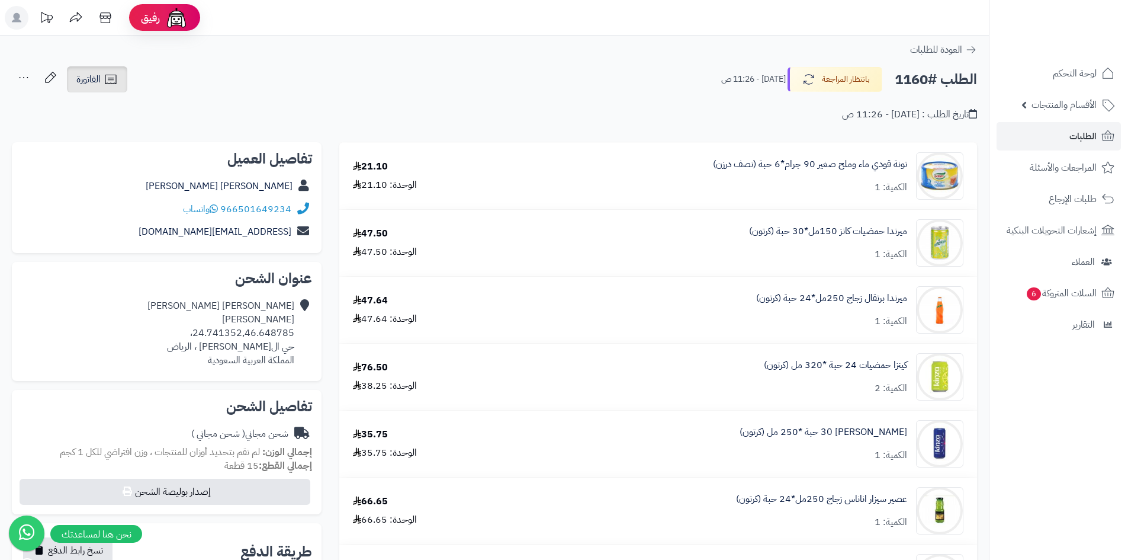
click at [108, 77] on icon at bounding box center [111, 79] width 14 height 14
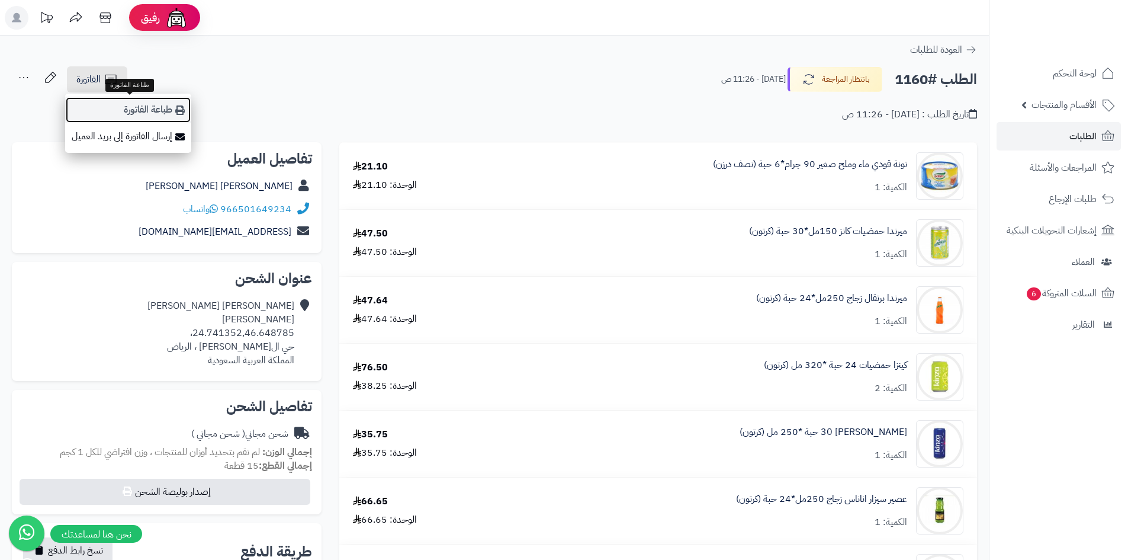
click at [174, 111] on link "طباعة الفاتورة" at bounding box center [128, 110] width 126 height 27
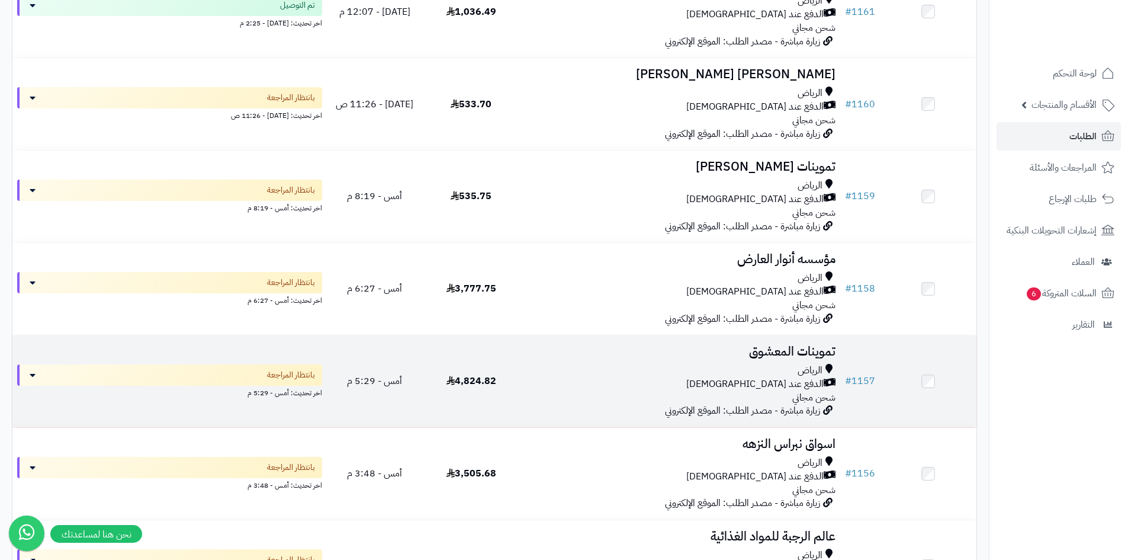
scroll to position [533, 0]
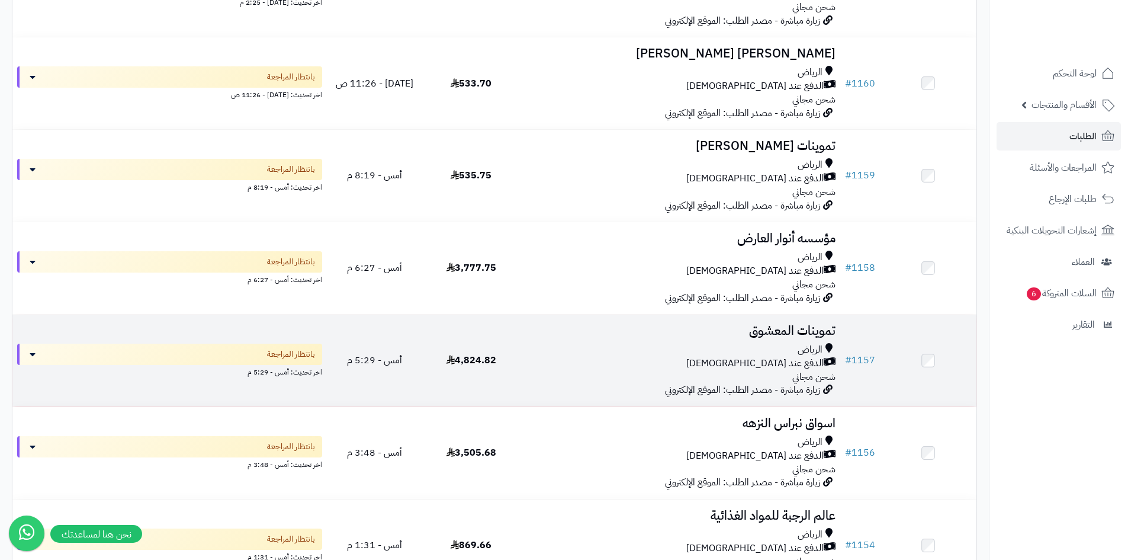
click at [683, 346] on div "الرياض" at bounding box center [680, 350] width 312 height 14
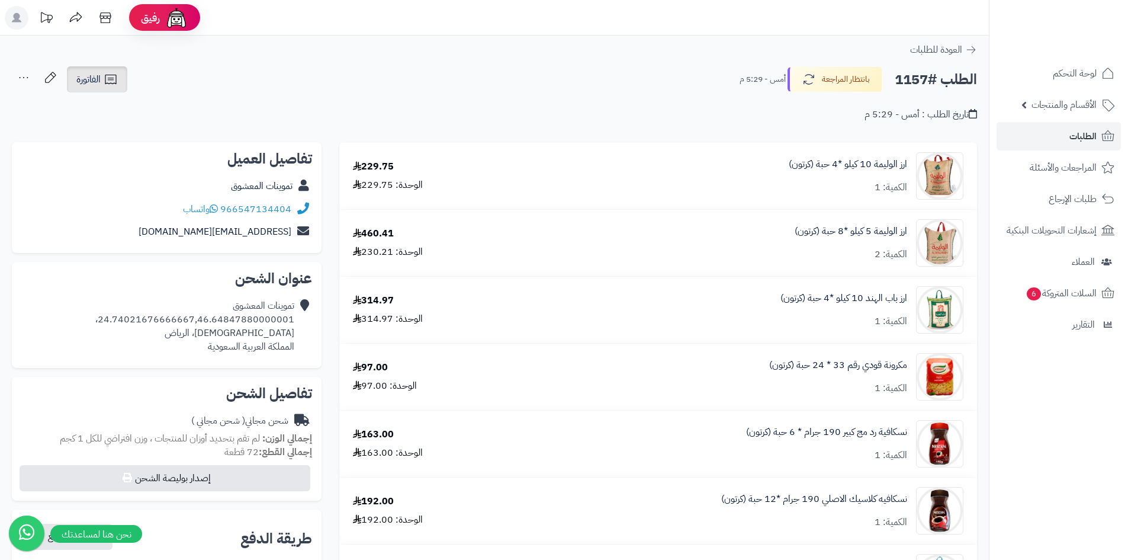
click at [99, 90] on link "الفاتورة" at bounding box center [97, 79] width 60 height 26
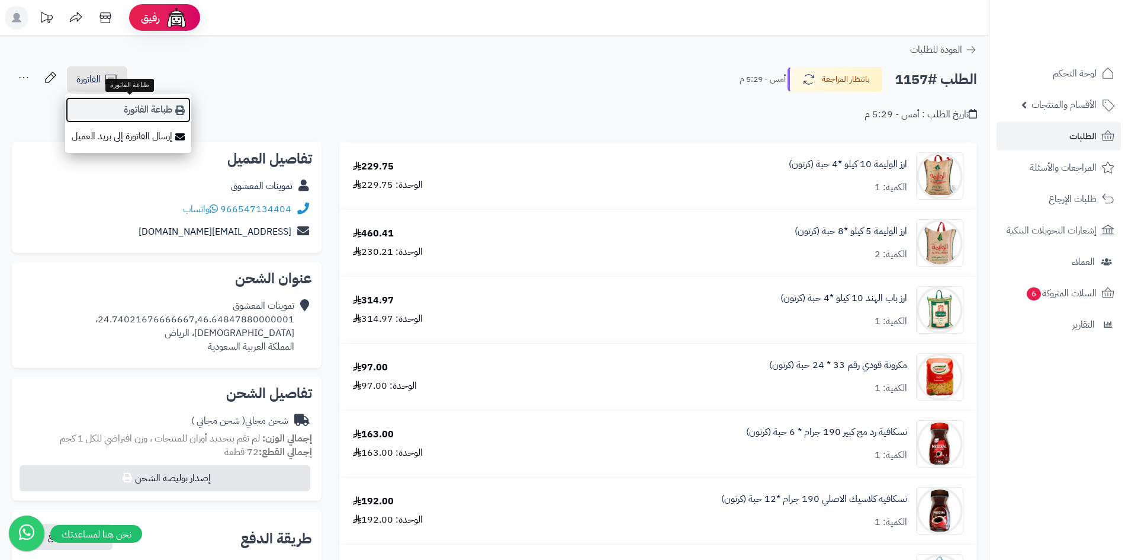
click at [163, 117] on link "طباعة الفاتورة" at bounding box center [128, 110] width 126 height 27
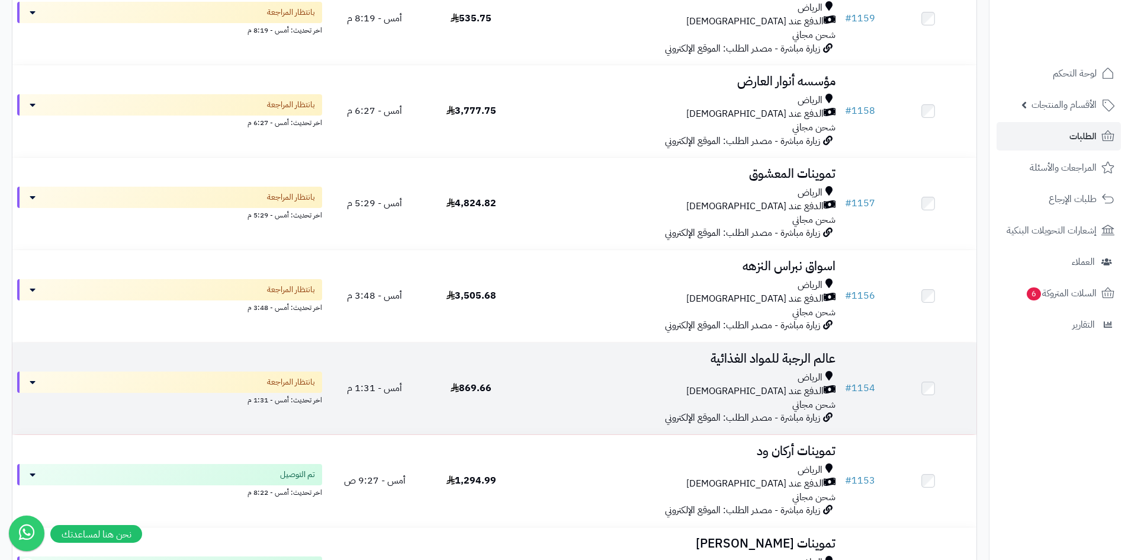
scroll to position [711, 0]
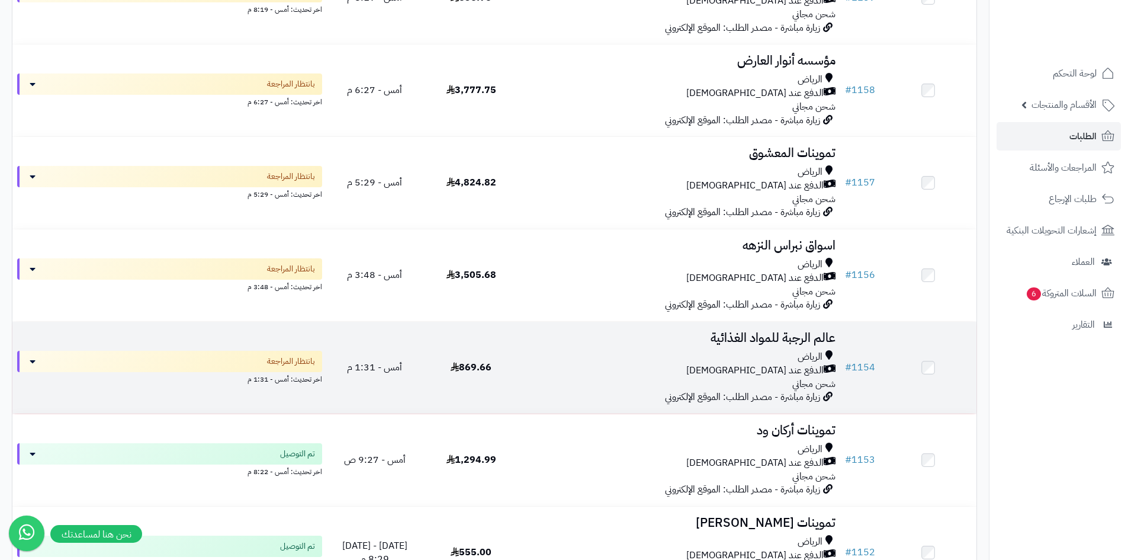
click at [676, 365] on div "الدفع عند [DEMOGRAPHIC_DATA]" at bounding box center [680, 371] width 312 height 14
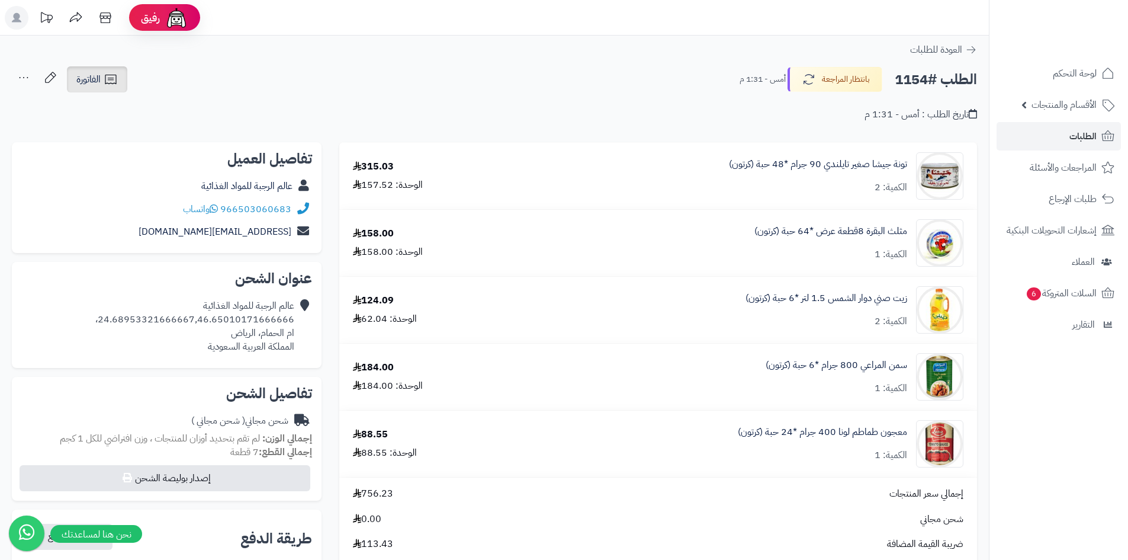
click at [99, 75] on span "الفاتورة" at bounding box center [88, 79] width 24 height 14
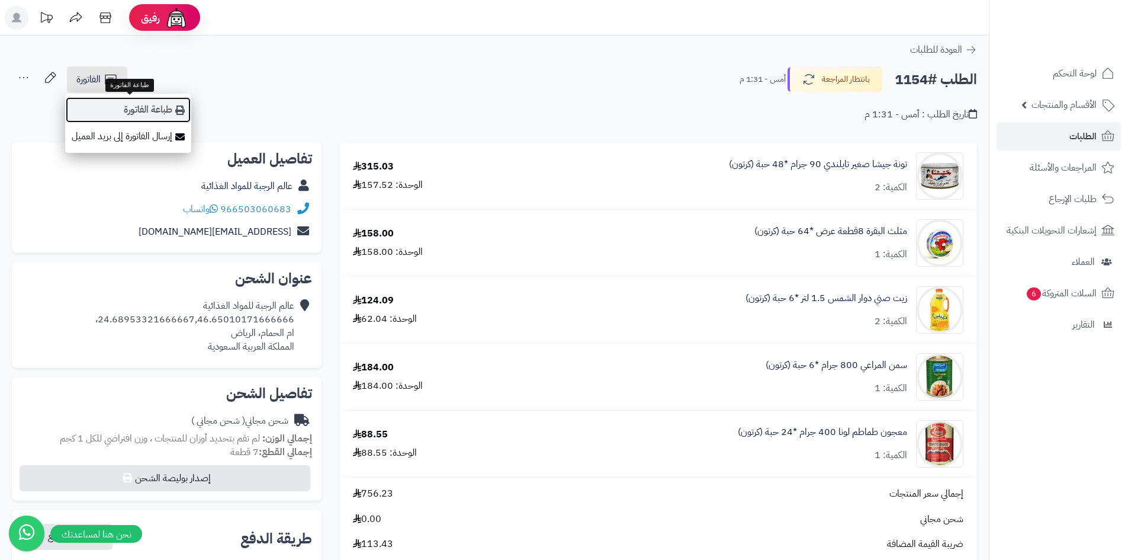
click at [172, 103] on link "طباعة الفاتورة" at bounding box center [128, 110] width 126 height 27
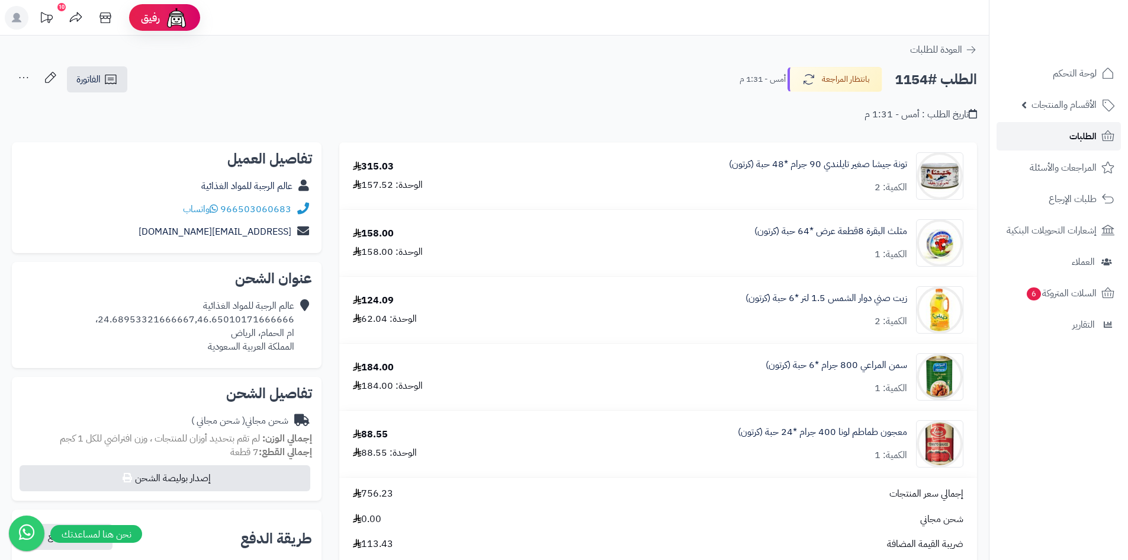
click at [1083, 130] on span "الطلبات" at bounding box center [1083, 136] width 27 height 17
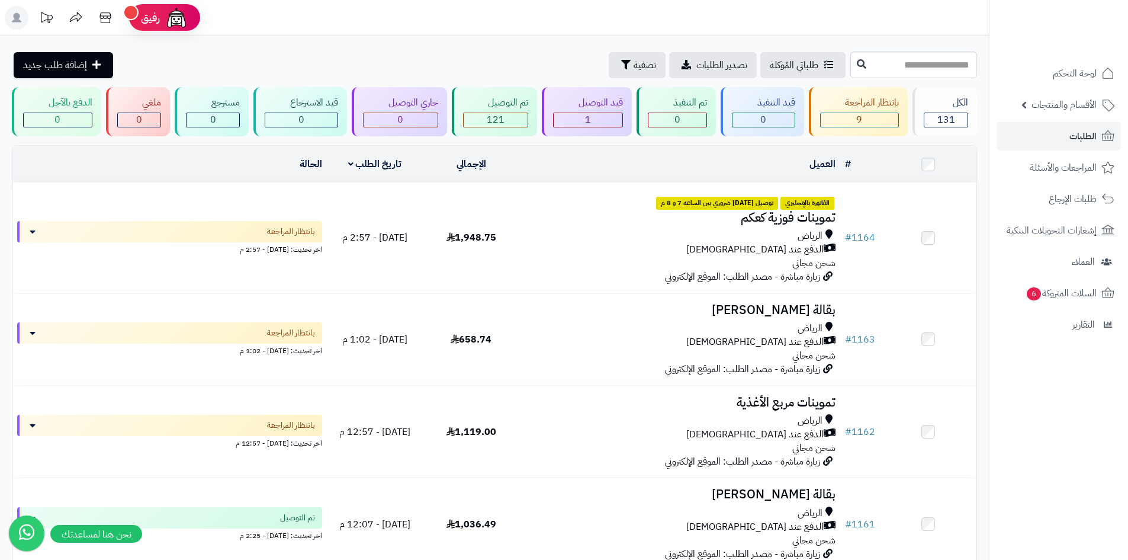
click at [609, 72] on button "تصفية" at bounding box center [637, 65] width 57 height 26
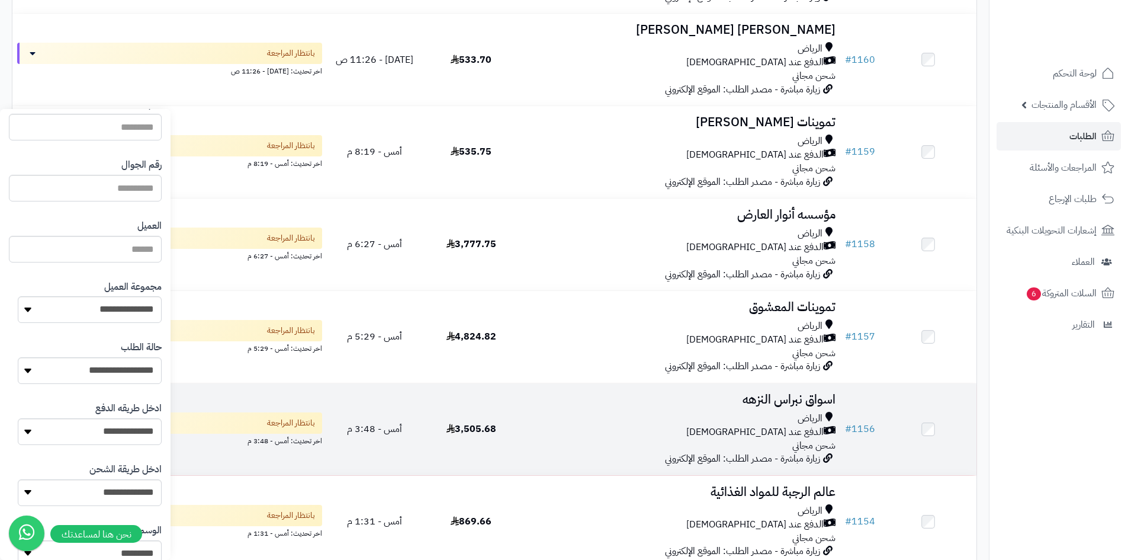
scroll to position [592, 0]
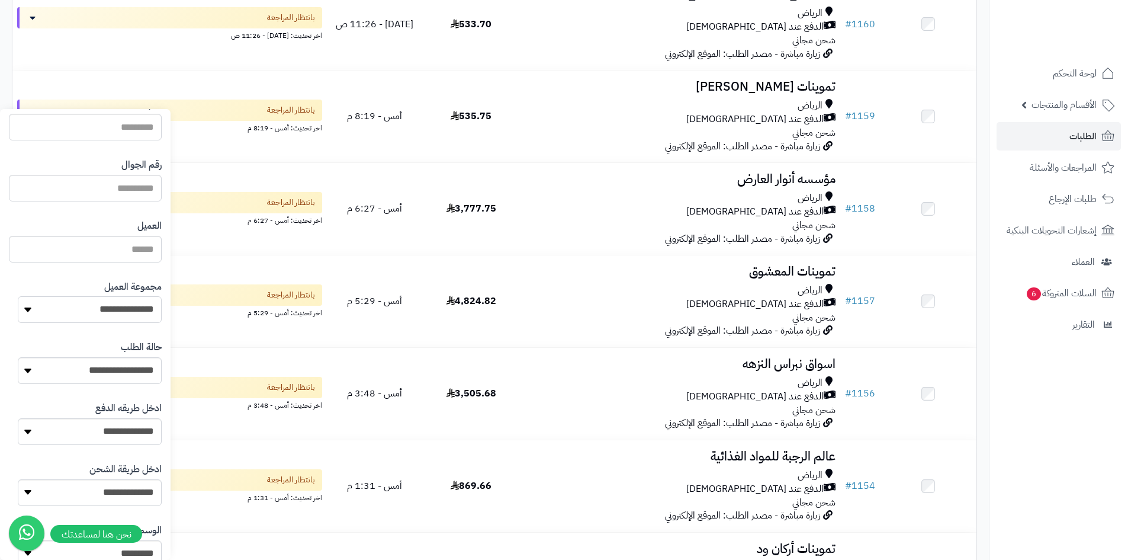
drag, startPoint x: 120, startPoint y: 309, endPoint x: 129, endPoint y: 317, distance: 12.6
click at [120, 309] on select "**********" at bounding box center [90, 309] width 144 height 27
select select "*"
click at [18, 296] on select "**********" at bounding box center [90, 309] width 144 height 27
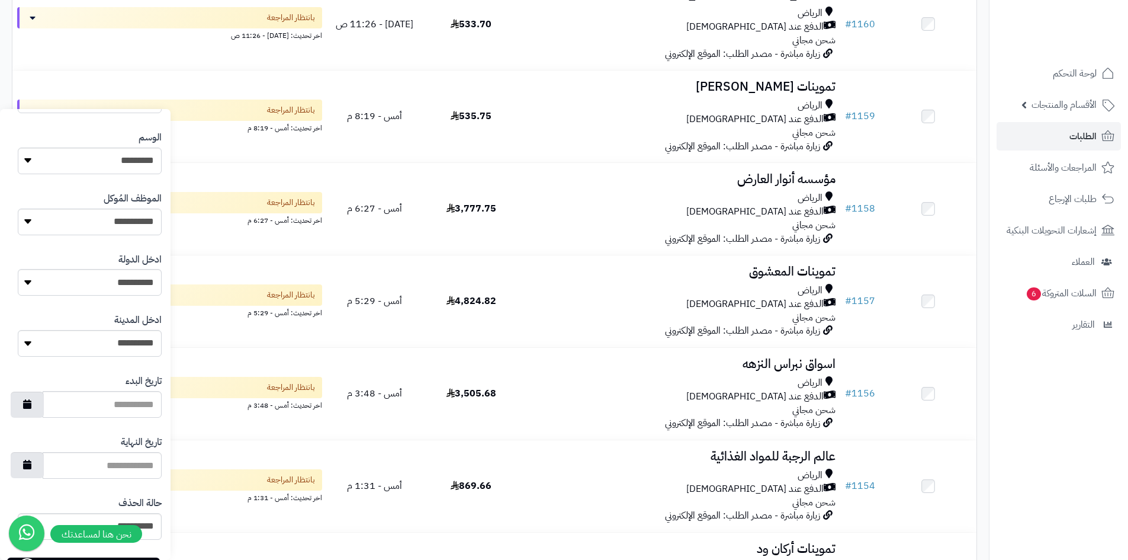
scroll to position [503, 0]
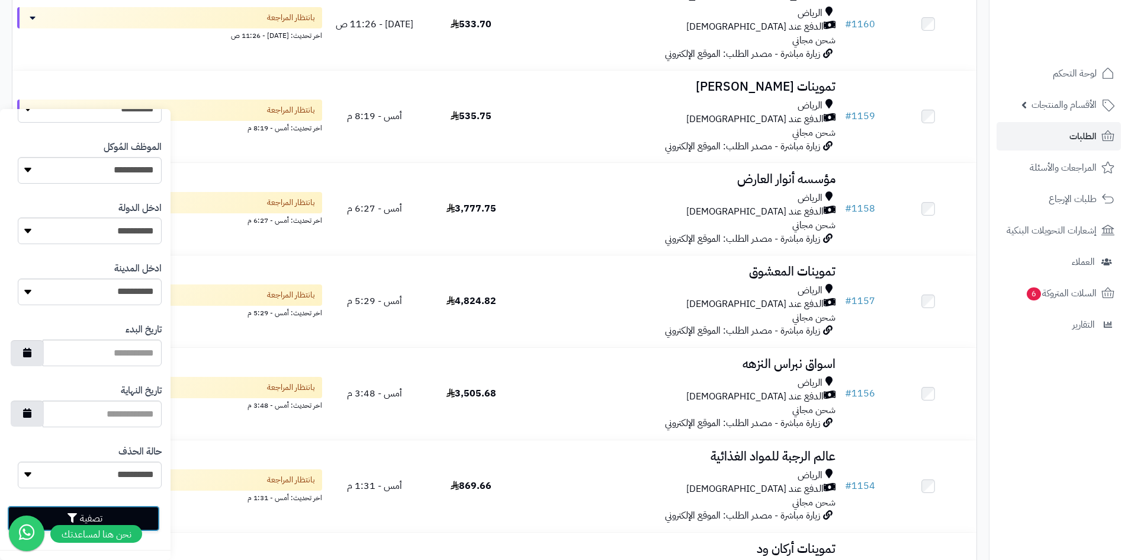
click at [156, 509] on button "تصفية" at bounding box center [83, 518] width 153 height 26
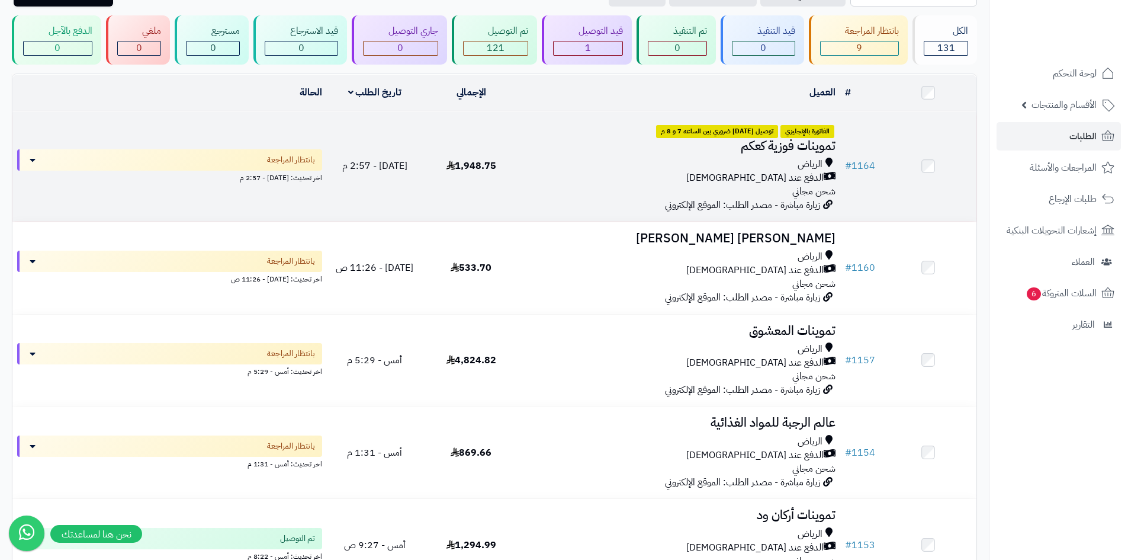
scroll to position [59, 0]
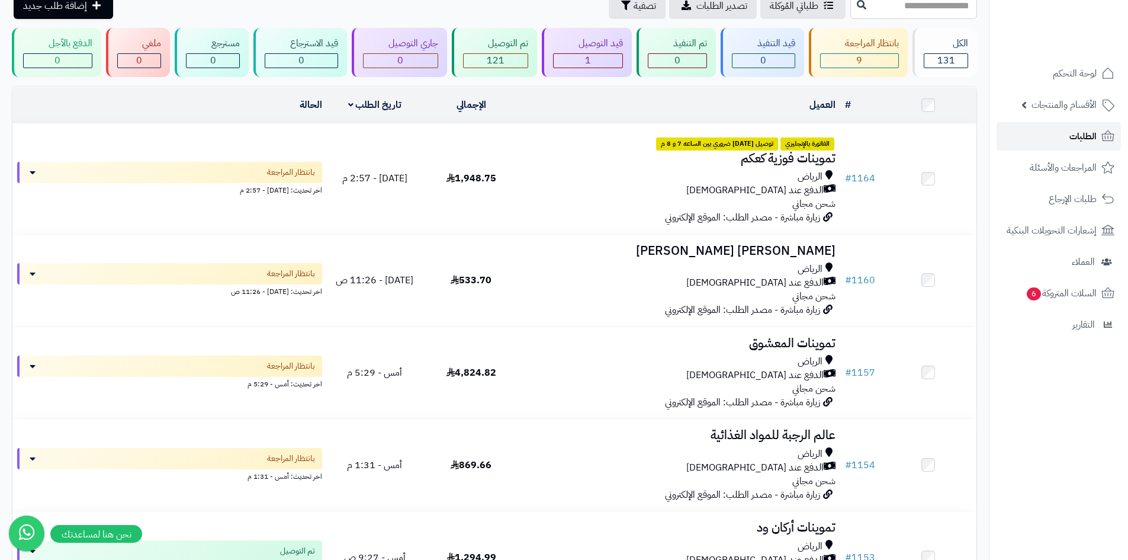
click at [1074, 133] on span "الطلبات" at bounding box center [1083, 136] width 27 height 17
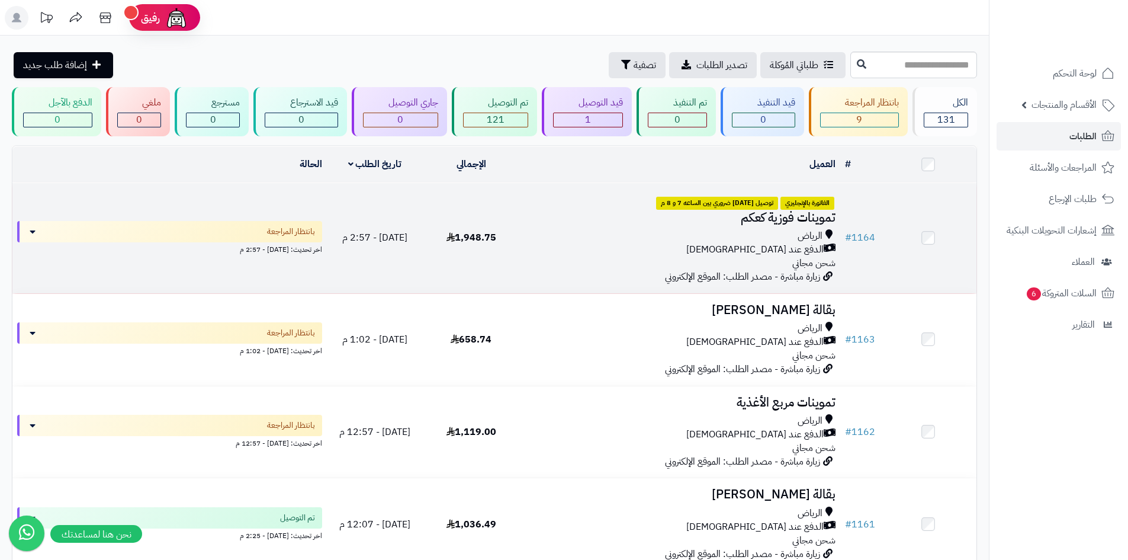
click at [550, 266] on div "الرياض الدفع عند الاستلام شحن مجاني" at bounding box center [680, 249] width 312 height 41
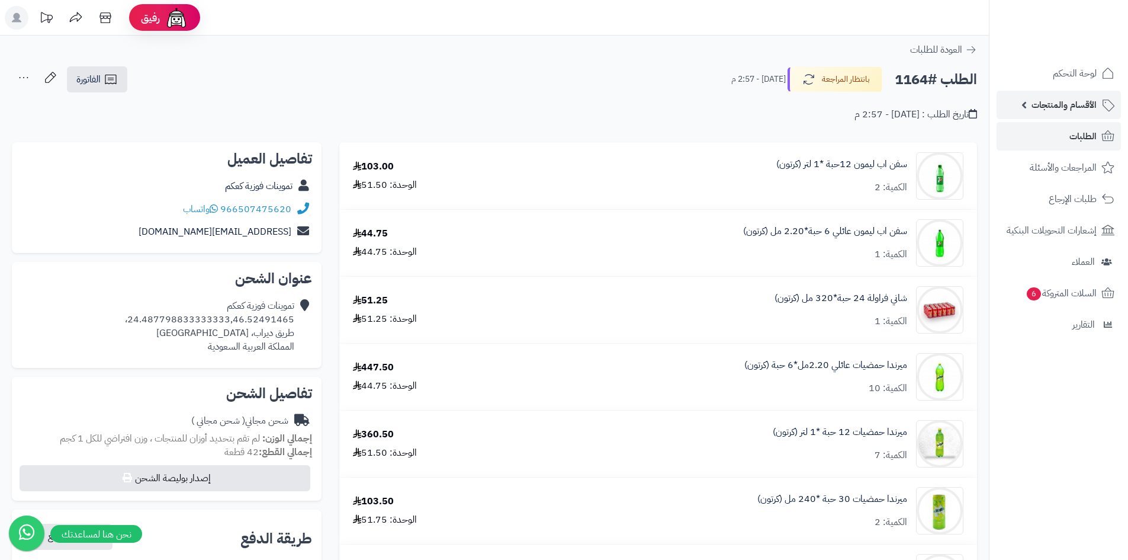
click at [1068, 110] on span "الأقسام والمنتجات" at bounding box center [1064, 105] width 65 height 17
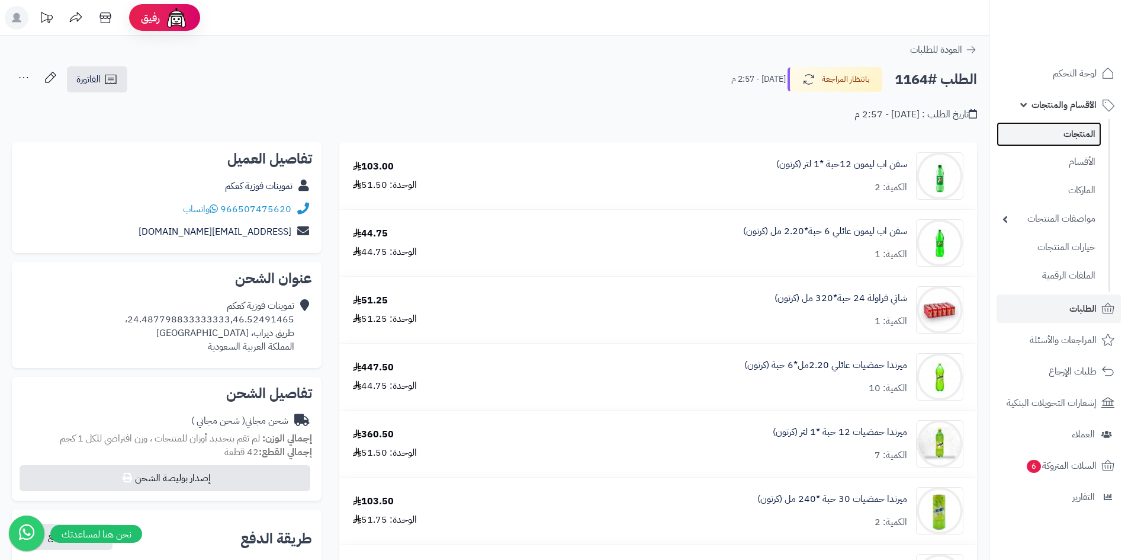
click at [1069, 136] on link "المنتجات" at bounding box center [1049, 134] width 105 height 24
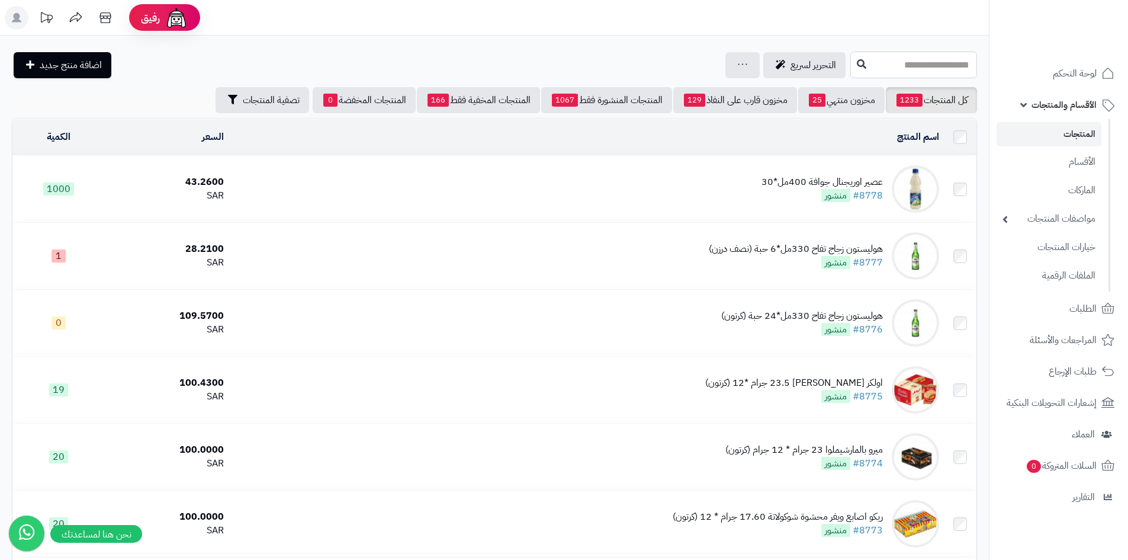
click at [850, 69] on input "text" at bounding box center [913, 65] width 127 height 27
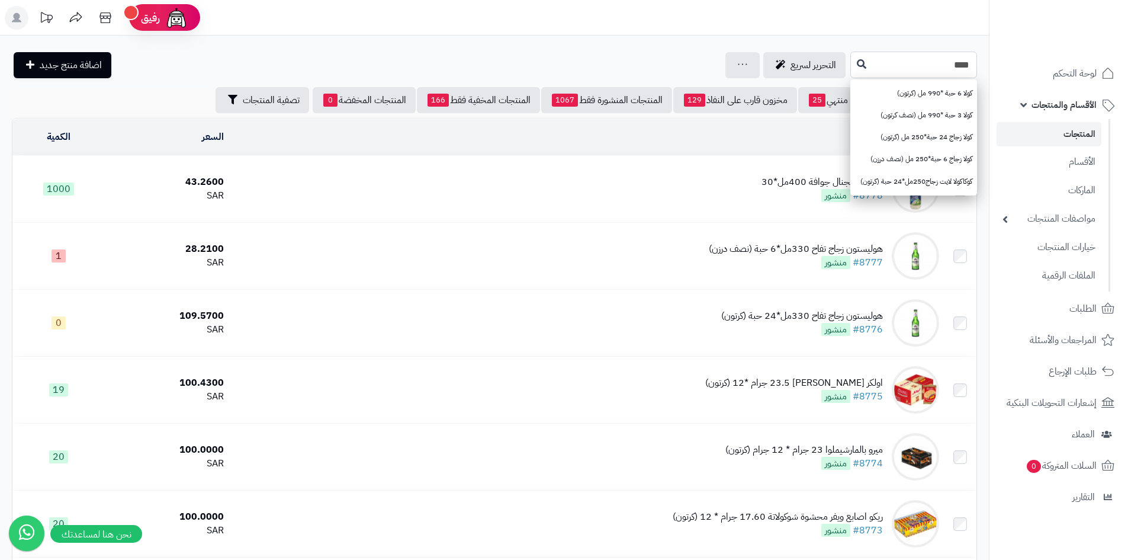
type input "****"
drag, startPoint x: 403, startPoint y: 65, endPoint x: 443, endPoint y: 69, distance: 40.5
click at [403, 65] on div "التحرير لسريع جرد مخزون المنتجات جرد مخزون الخيارات فقط تعديل أسعار المنتجات ال…" at bounding box center [430, 65] width 836 height 26
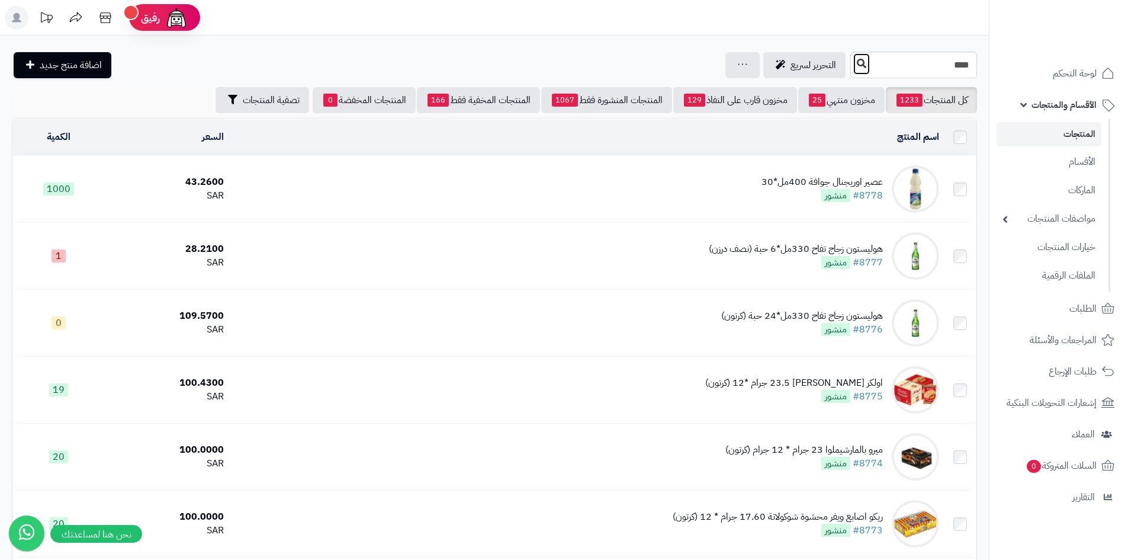
click at [857, 63] on icon at bounding box center [861, 63] width 9 height 9
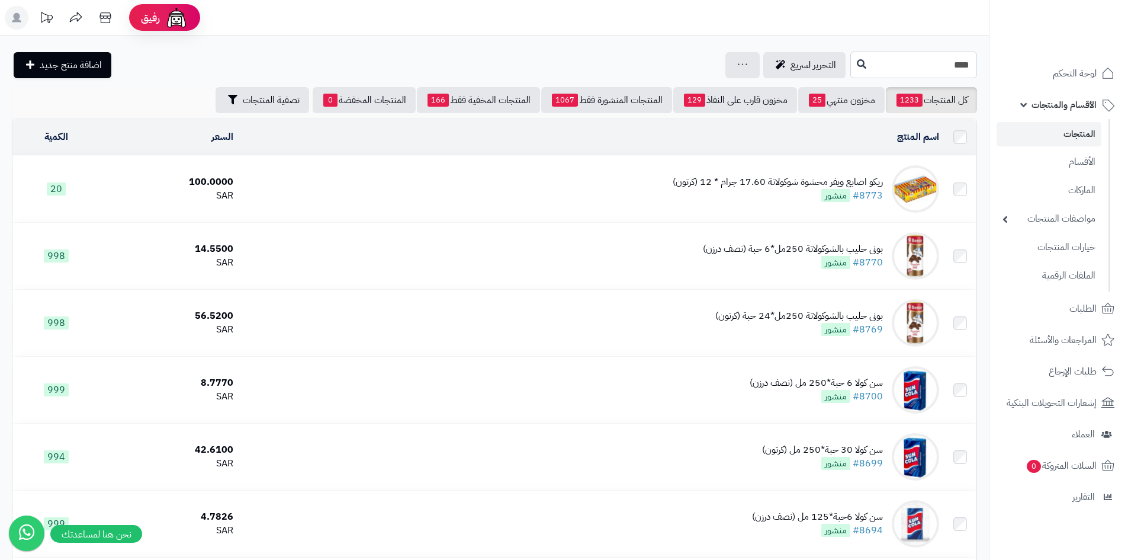
drag, startPoint x: 940, startPoint y: 65, endPoint x: 966, endPoint y: 65, distance: 25.5
click at [966, 65] on input "****" at bounding box center [913, 65] width 127 height 27
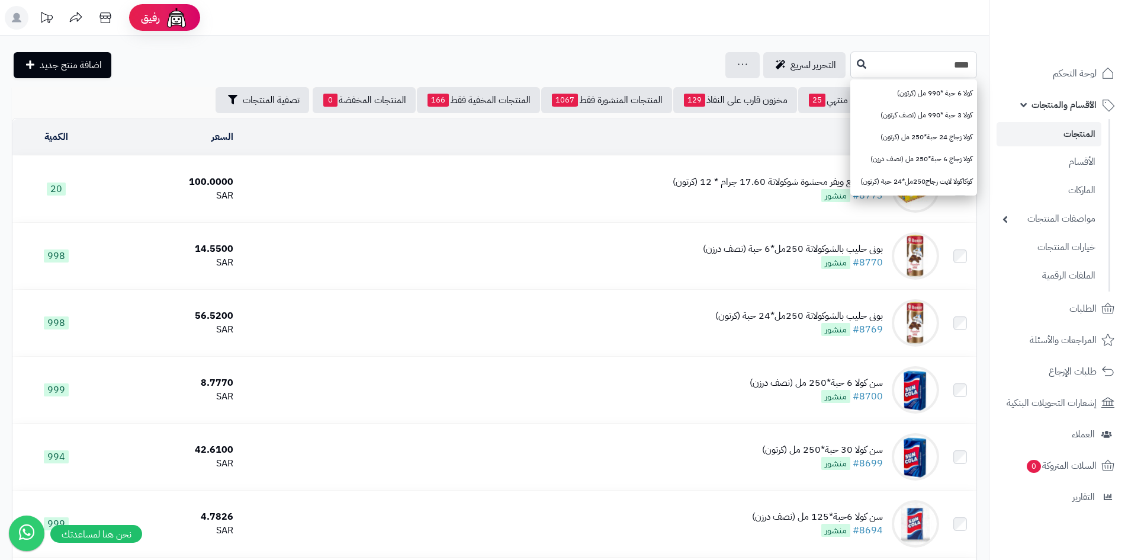
type input "*"
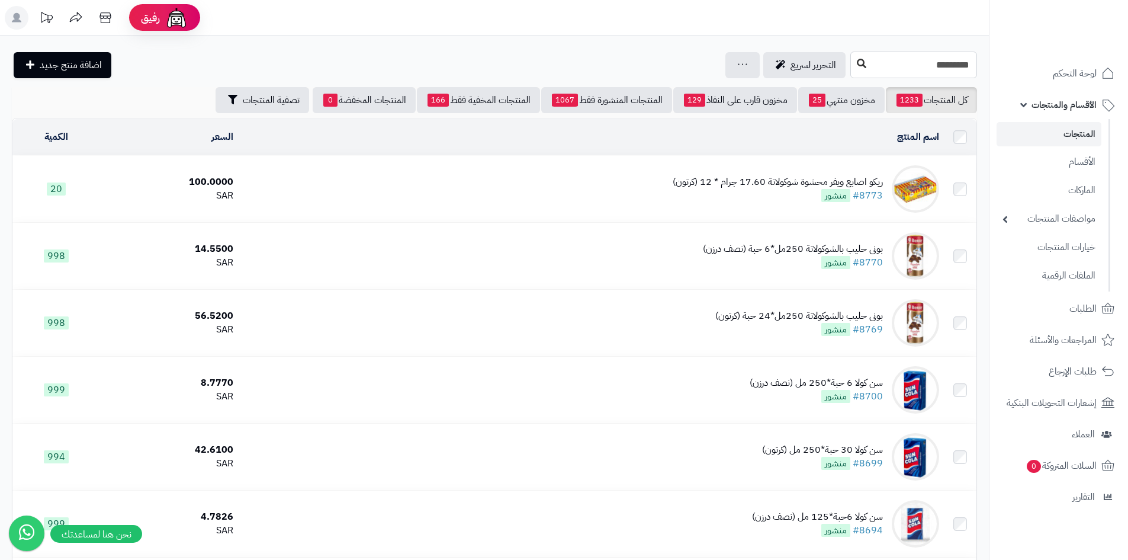
type input "*********"
click at [853, 71] on button at bounding box center [862, 64] width 18 height 23
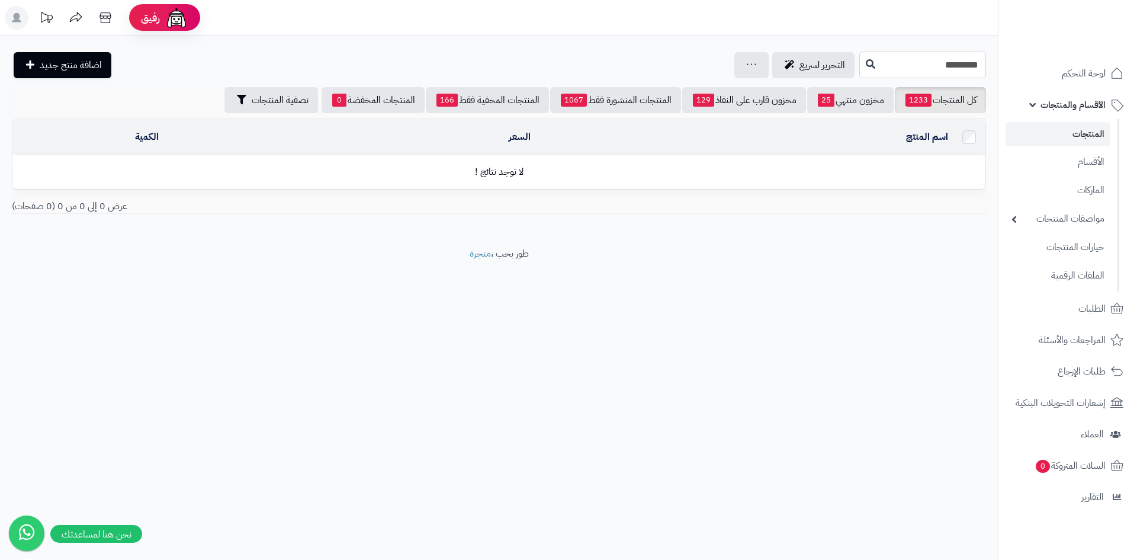
click at [884, 64] on input "*********" at bounding box center [922, 65] width 127 height 27
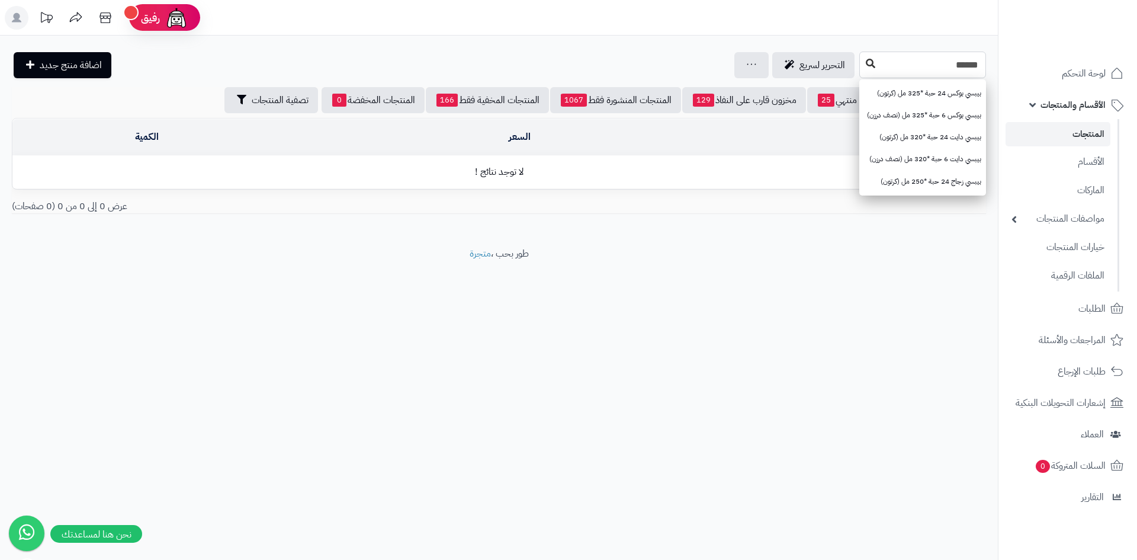
type input "*****"
click at [866, 68] on icon at bounding box center [870, 63] width 9 height 9
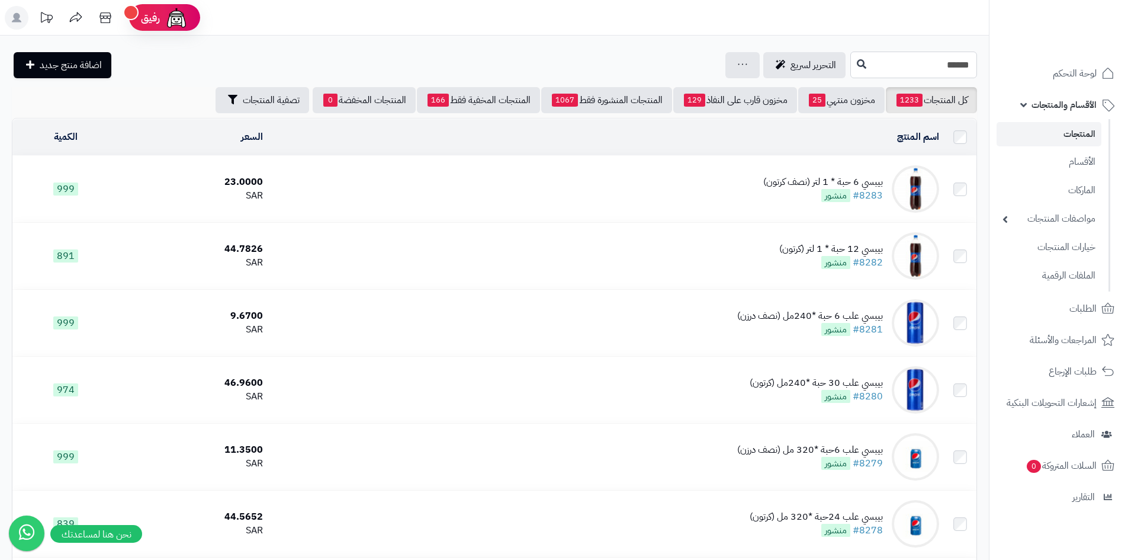
drag, startPoint x: 897, startPoint y: 60, endPoint x: 1042, endPoint y: 49, distance: 145.5
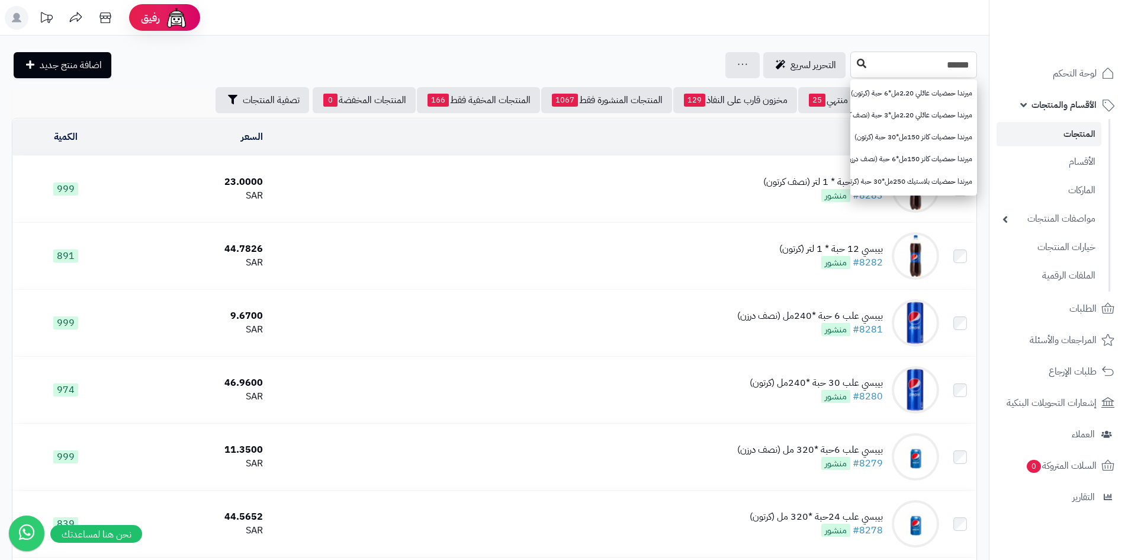
type input "******"
click at [853, 62] on button at bounding box center [862, 64] width 18 height 23
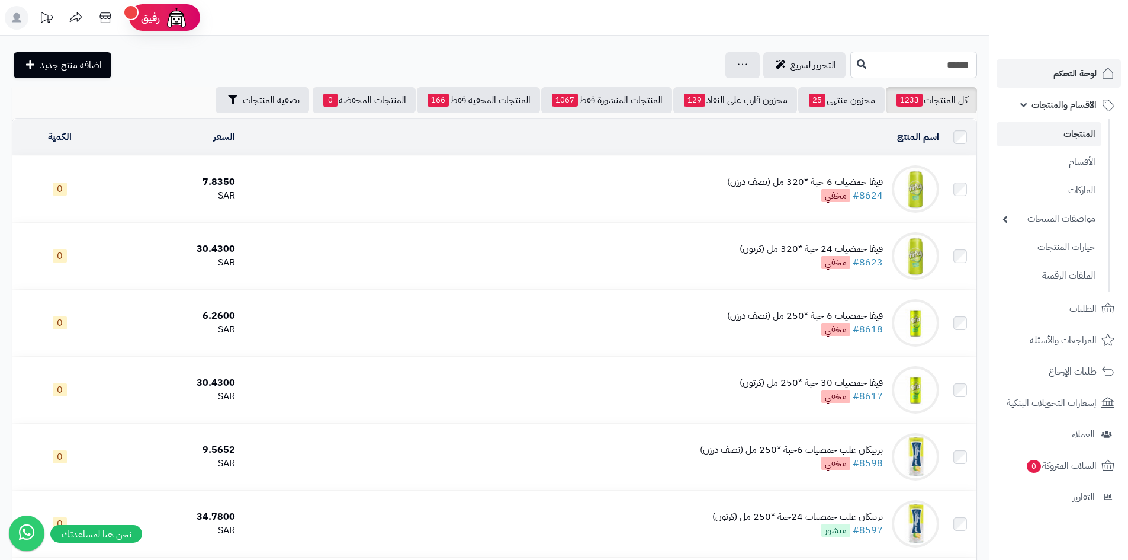
drag, startPoint x: 907, startPoint y: 66, endPoint x: 1001, endPoint y: 66, distance: 93.6
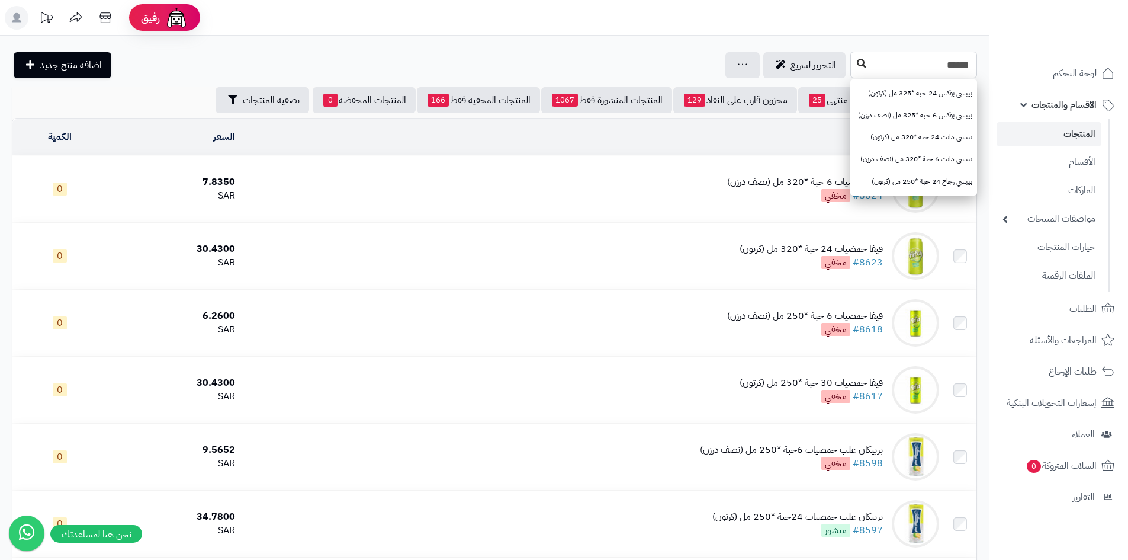
type input "*****"
click at [853, 70] on button at bounding box center [862, 64] width 18 height 23
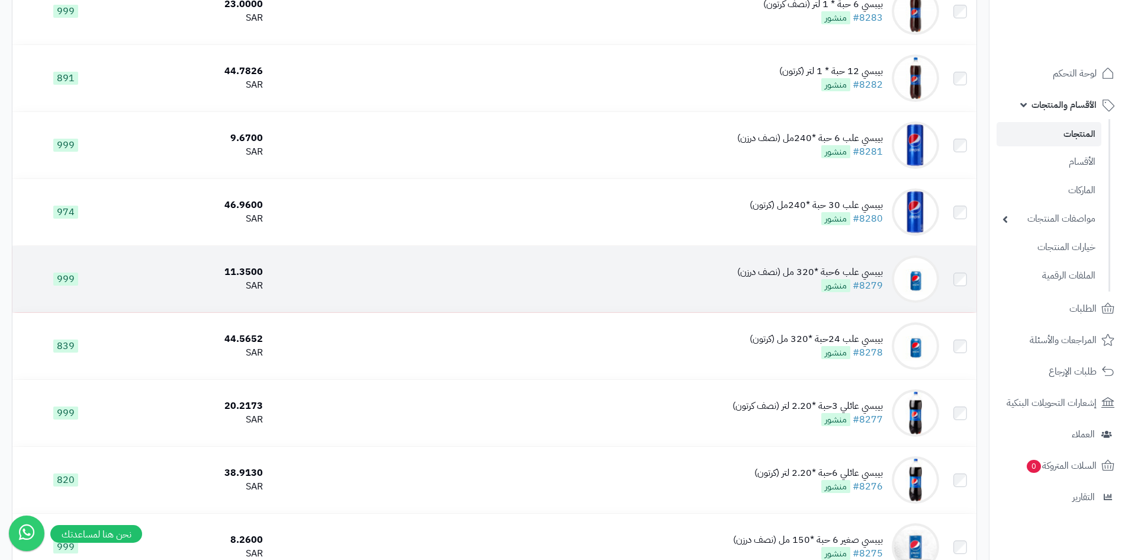
scroll to position [118, 0]
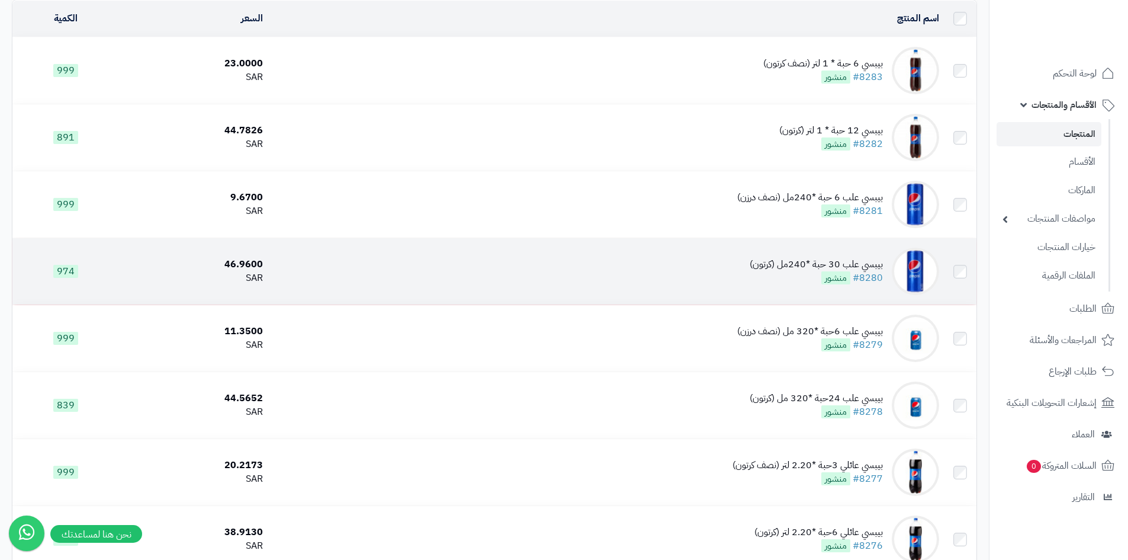
click at [463, 274] on td "بيبسي علب 30 حبة *240مل (كرتون) #8280 منشور" at bounding box center [606, 271] width 676 height 66
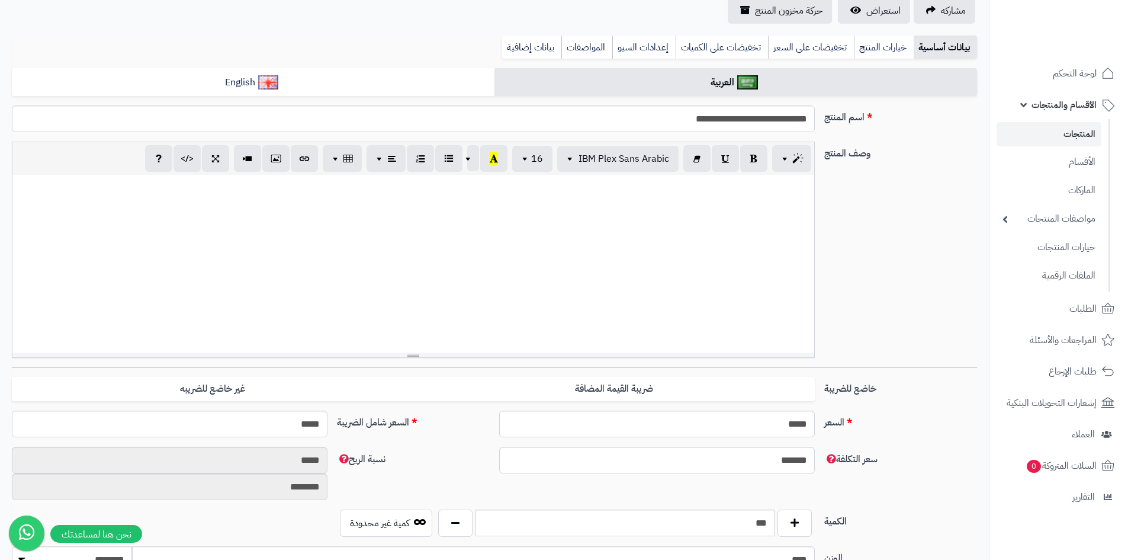
scroll to position [296, 0]
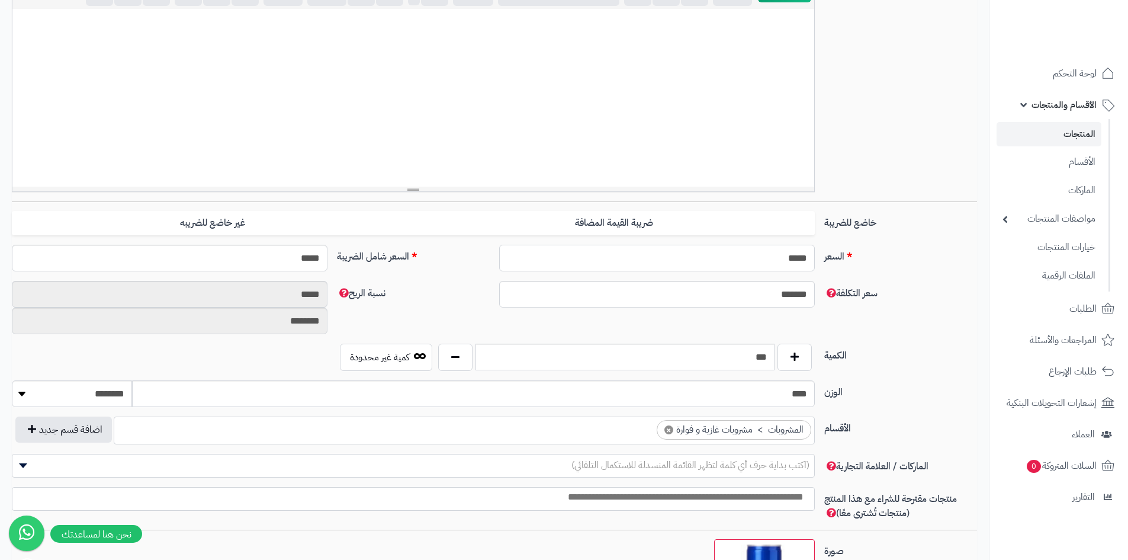
drag, startPoint x: 765, startPoint y: 260, endPoint x: 926, endPoint y: 248, distance: 161.5
click at [905, 245] on div "السعر ***** اختار الضريبة اولا لحساب السعر السعر شامل الضريبة *****" at bounding box center [494, 263] width 975 height 36
type input "*****"
type input "********"
type input "*"
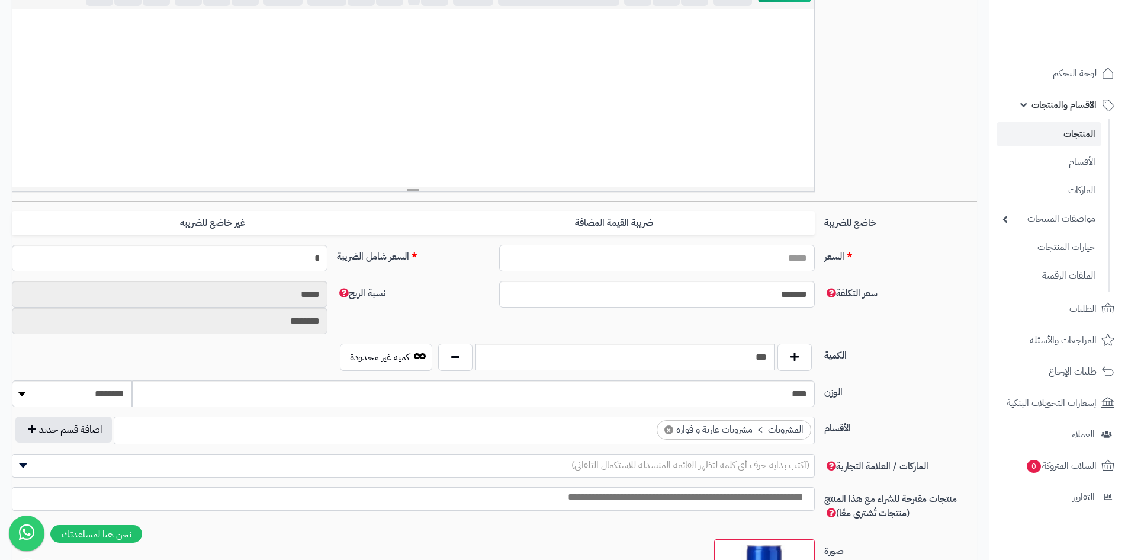
type input "*"
type input "*******"
type input "**********"
type input "**"
type input "*****"
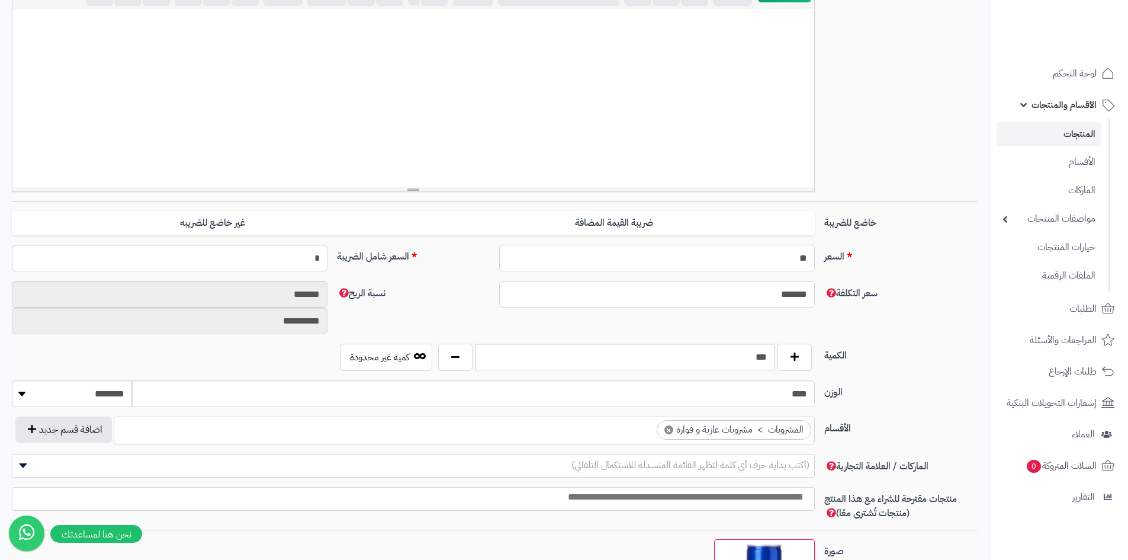
type input "********"
type input "**"
click at [942, 259] on label "السعر" at bounding box center [901, 254] width 162 height 19
click at [815, 259] on input "**" at bounding box center [657, 258] width 316 height 27
type input "*****"
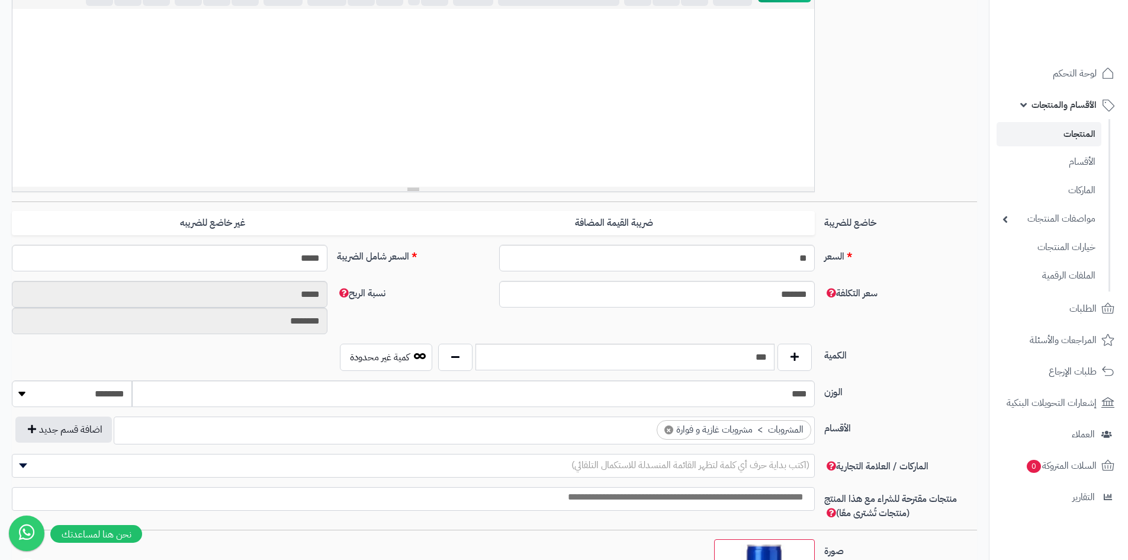
click at [927, 168] on div "وصف المنتج 📝 AI وصف p blockquote pre h1 h2 h3 h4 h5 h6 IBM Plex Sans Arabic Ari…" at bounding box center [494, 89] width 975 height 226
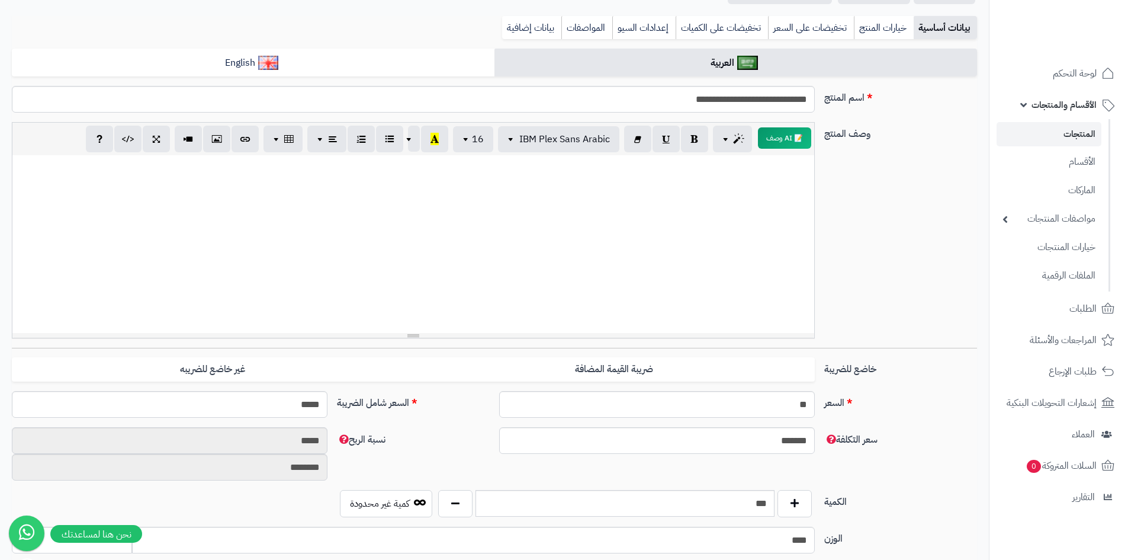
scroll to position [0, 0]
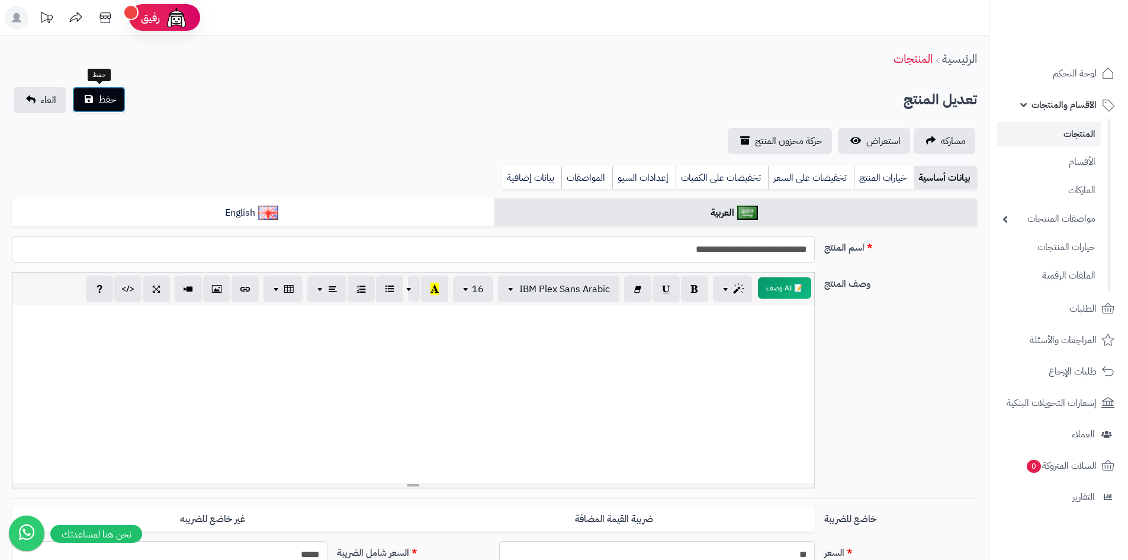
click at [96, 98] on button "حفظ" at bounding box center [98, 99] width 53 height 26
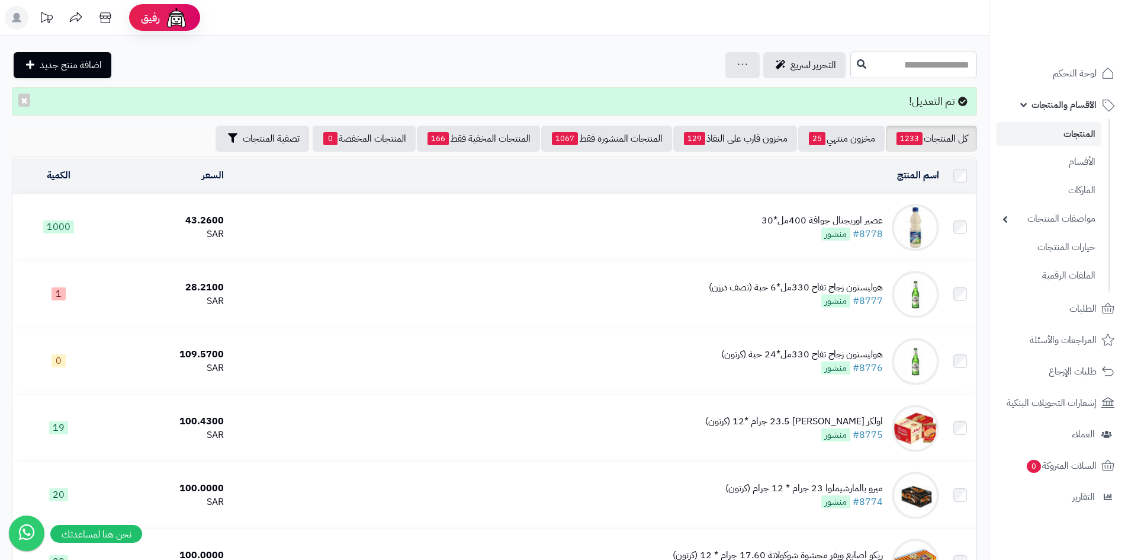
click at [920, 70] on input "text" at bounding box center [913, 65] width 127 height 27
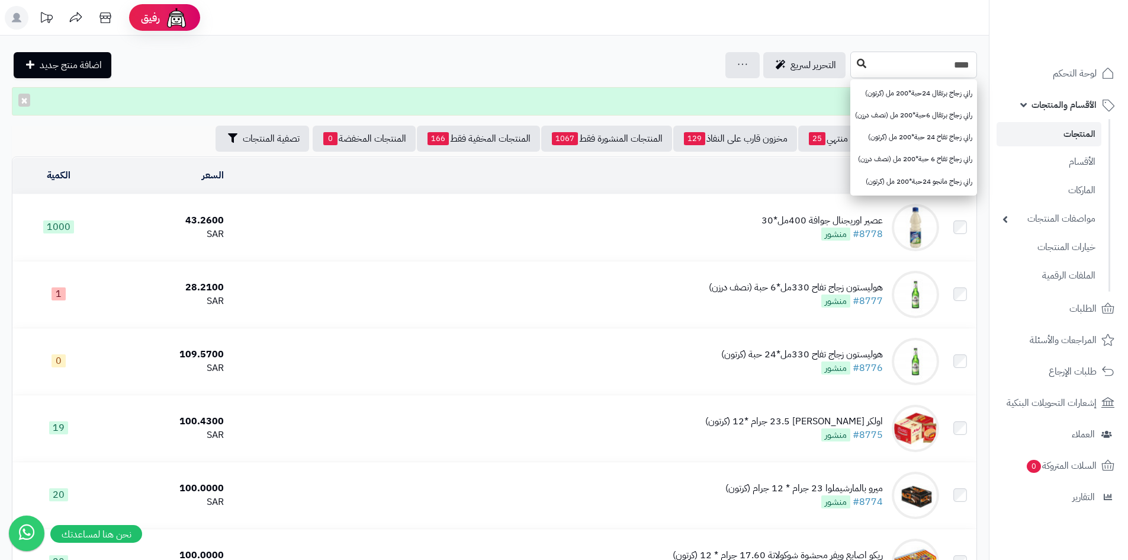
type input "****"
click at [853, 68] on button at bounding box center [862, 64] width 18 height 23
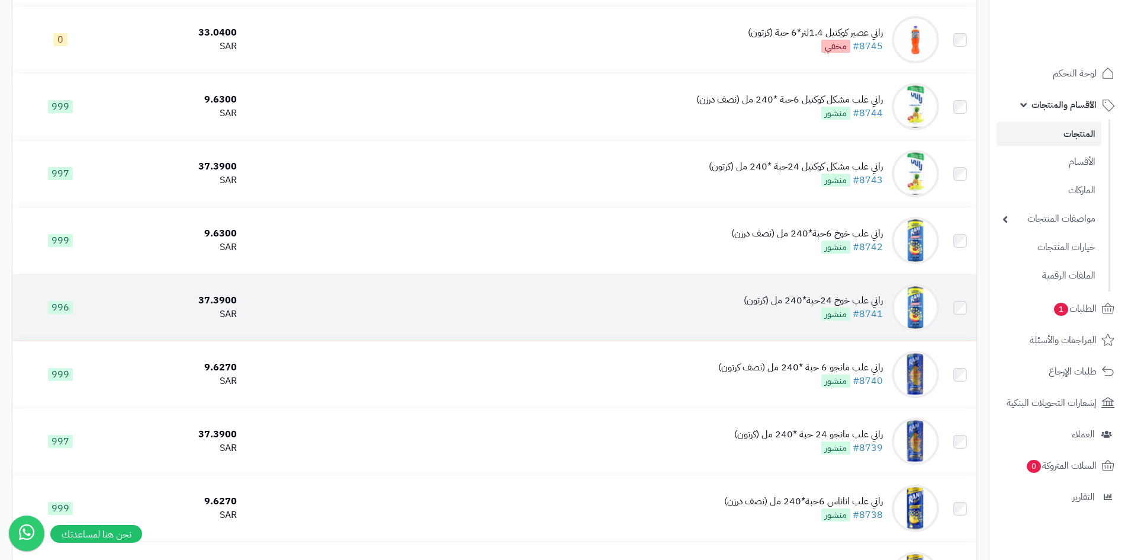
scroll to position [237, 0]
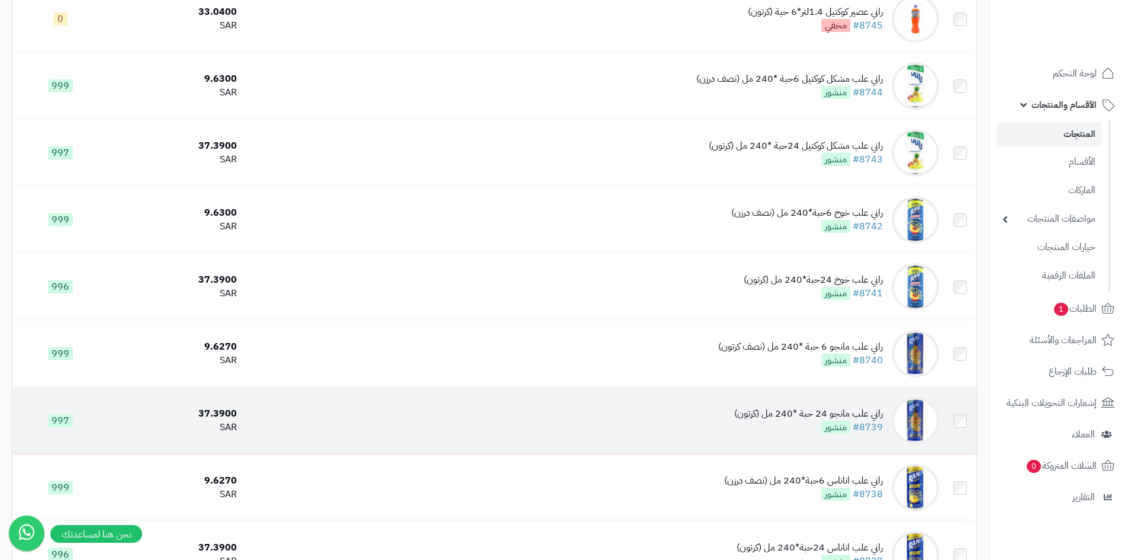
click at [582, 421] on td "راني علب مانجو 24 حبة *240 مل (كرتون) #8739 منشور" at bounding box center [593, 420] width 702 height 66
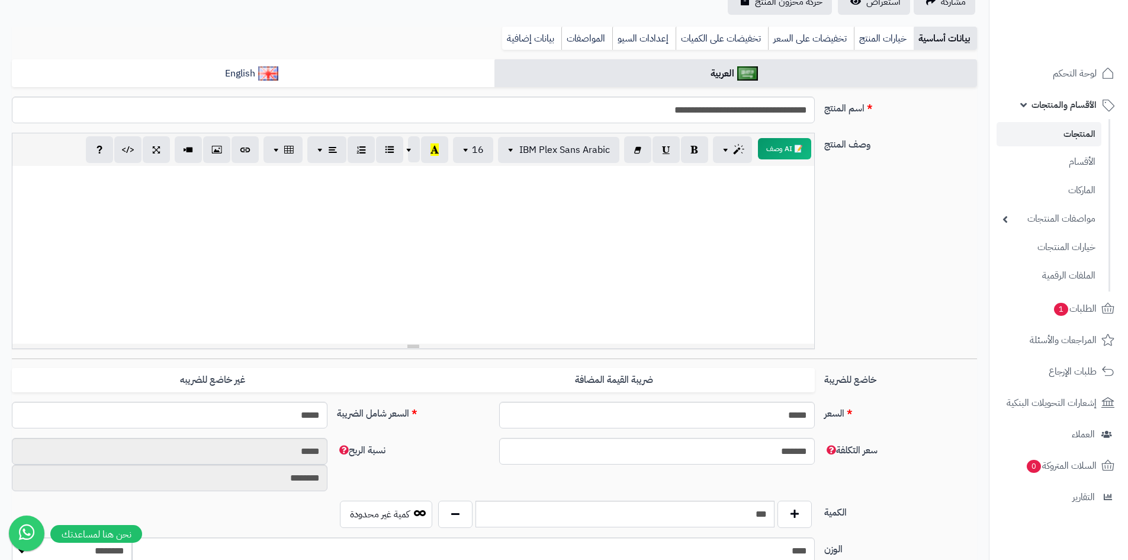
scroll to position [118, 0]
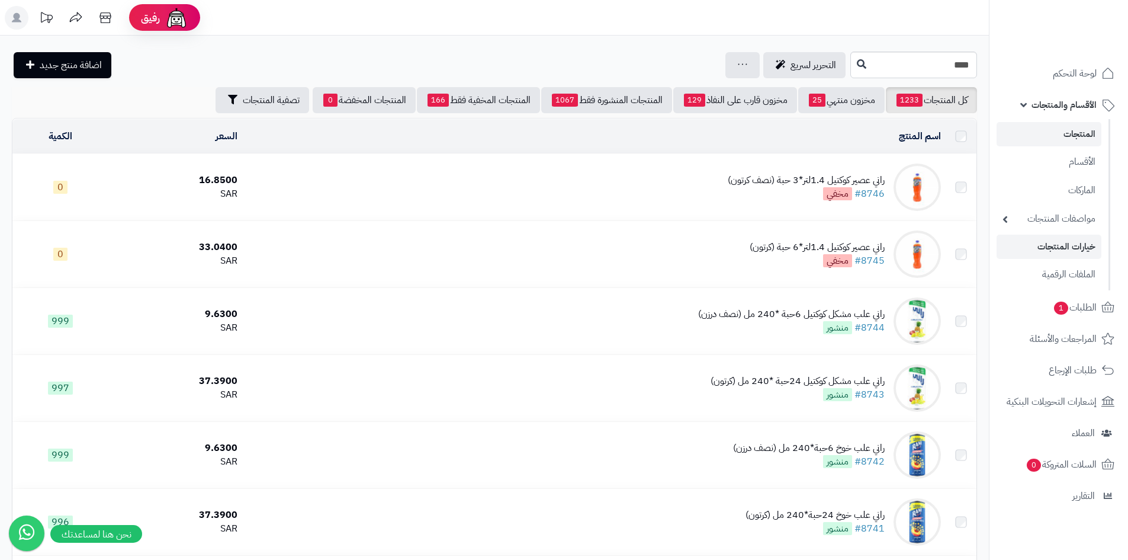
scroll to position [237, 0]
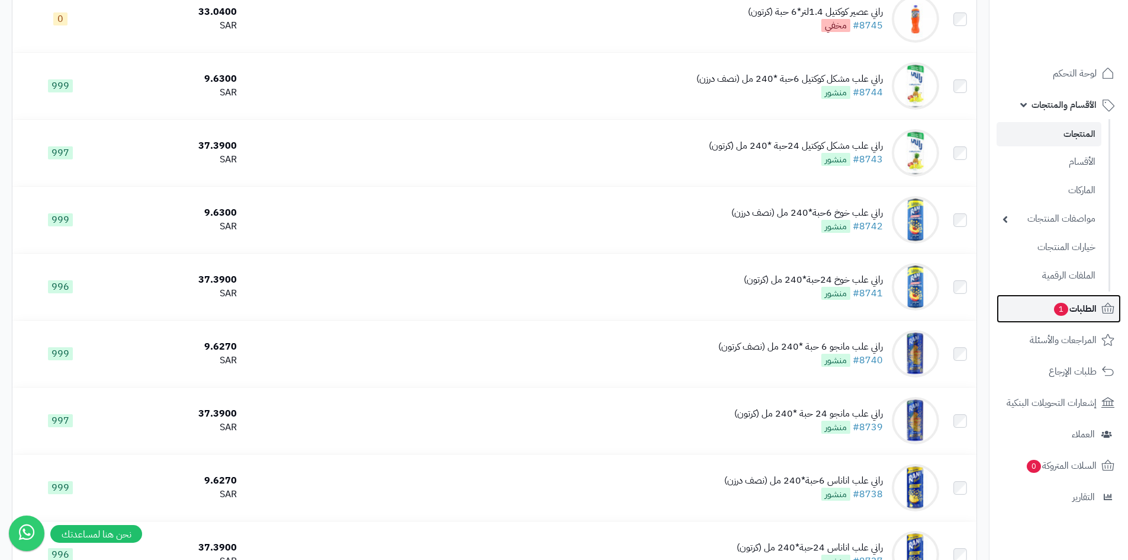
click at [1071, 298] on link "الطلبات 1" at bounding box center [1059, 308] width 124 height 28
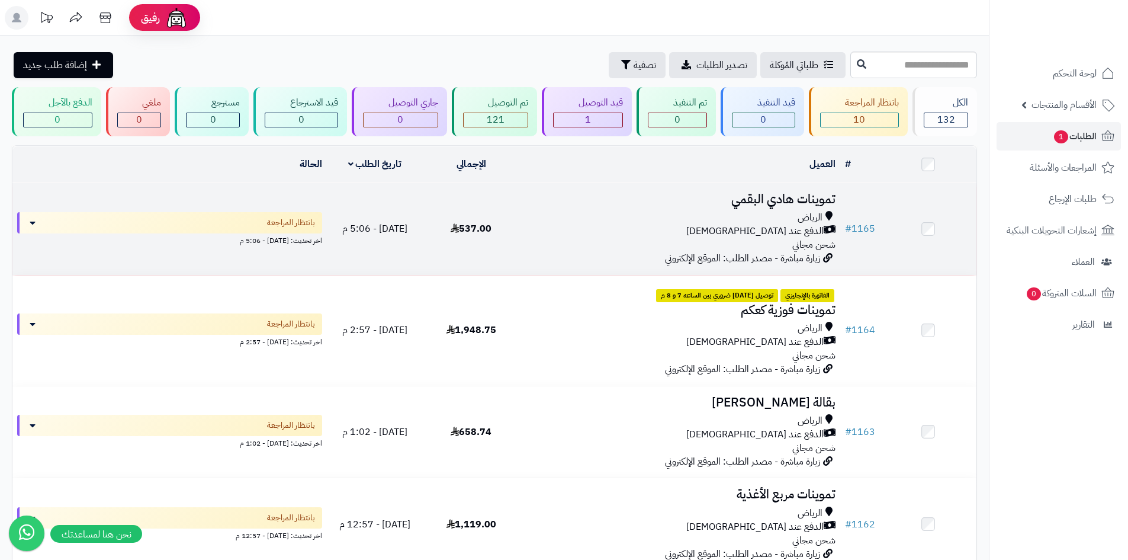
click at [529, 213] on div "الرياض" at bounding box center [680, 218] width 312 height 14
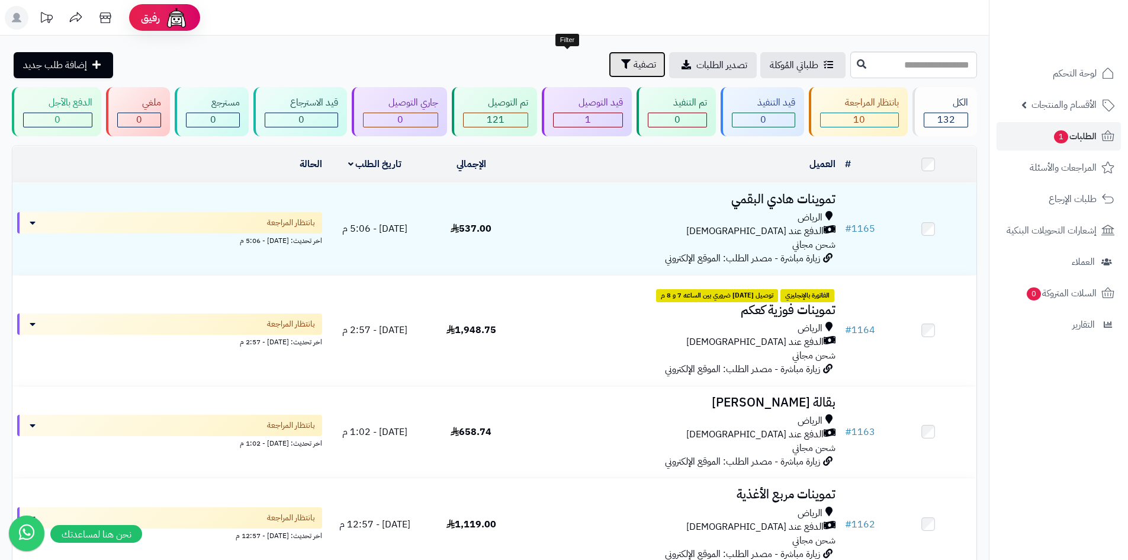
click at [634, 69] on span "تصفية" at bounding box center [645, 64] width 23 height 14
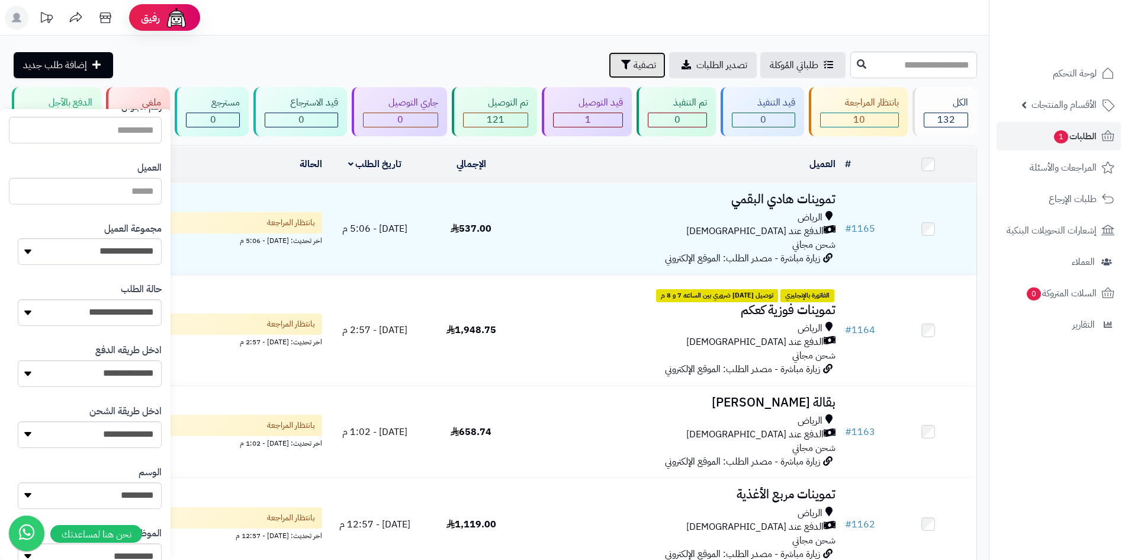
scroll to position [118, 0]
click at [114, 246] on select "**********" at bounding box center [90, 250] width 144 height 27
select select "*"
click at [18, 237] on select "**********" at bounding box center [90, 250] width 144 height 27
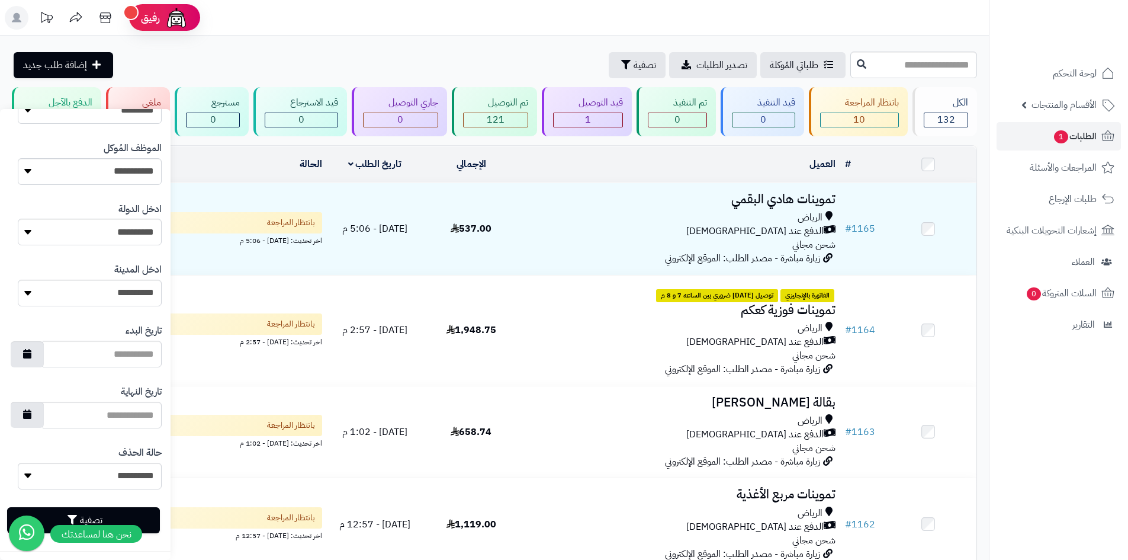
scroll to position [503, 0]
click at [153, 518] on button "تصفية" at bounding box center [83, 518] width 153 height 26
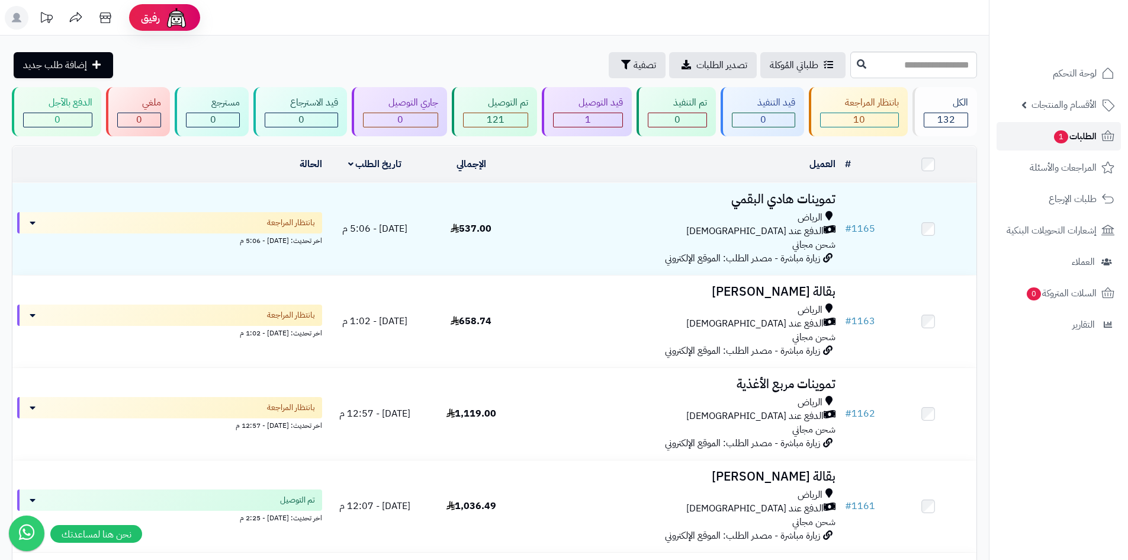
click at [1078, 132] on span "الطلبات 1" at bounding box center [1075, 136] width 44 height 17
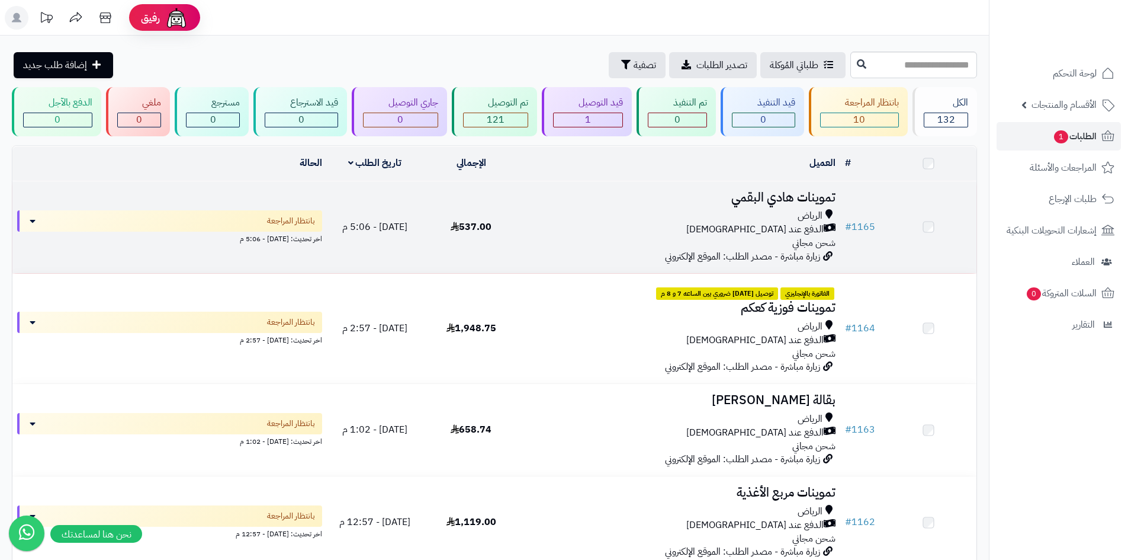
drag, startPoint x: 0, startPoint y: 0, endPoint x: 563, endPoint y: 240, distance: 611.8
click at [563, 240] on div "الرياض الدفع عند الاستلام شحن مجاني" at bounding box center [680, 229] width 312 height 41
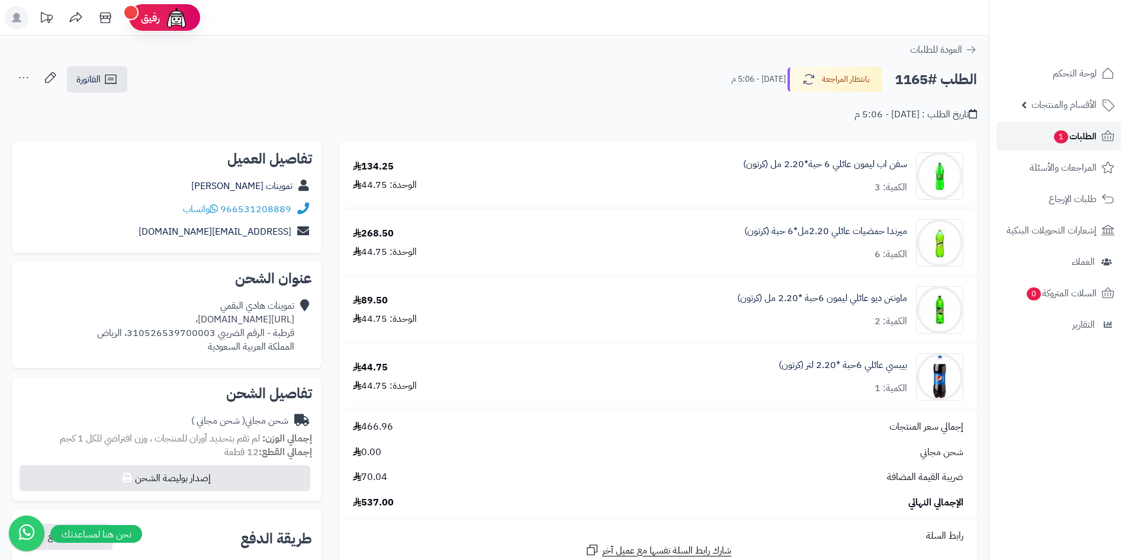
click at [1057, 142] on span "1" at bounding box center [1061, 136] width 14 height 13
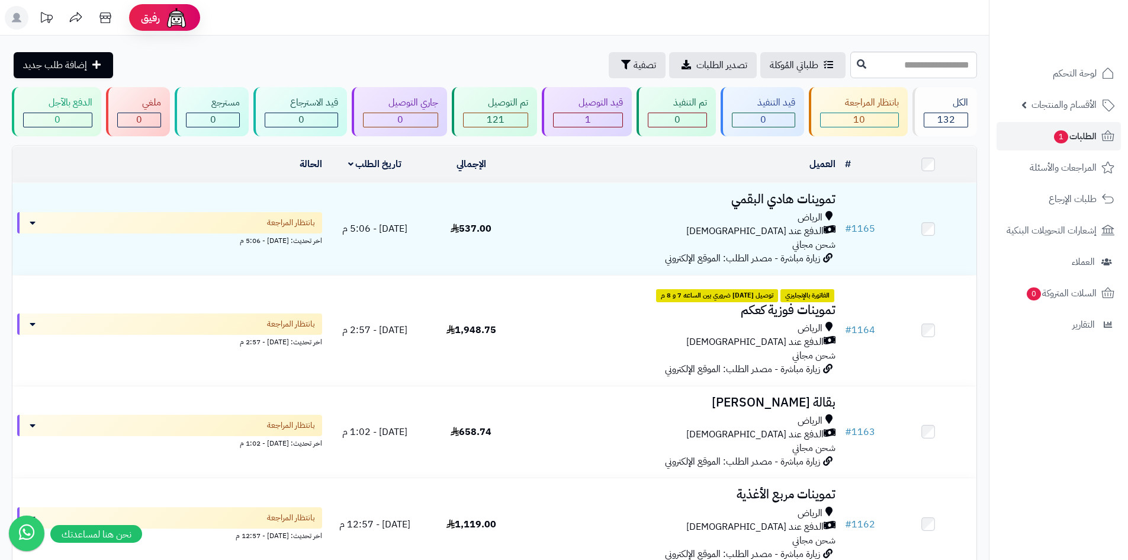
click at [490, 66] on div "طلباتي المُوكلة تصدير الطلبات تصفية إضافة طلب جديد" at bounding box center [430, 65] width 836 height 26
click at [1072, 139] on span "الطلبات 1" at bounding box center [1075, 136] width 44 height 17
click at [1055, 99] on span "الأقسام والمنتجات" at bounding box center [1064, 105] width 65 height 17
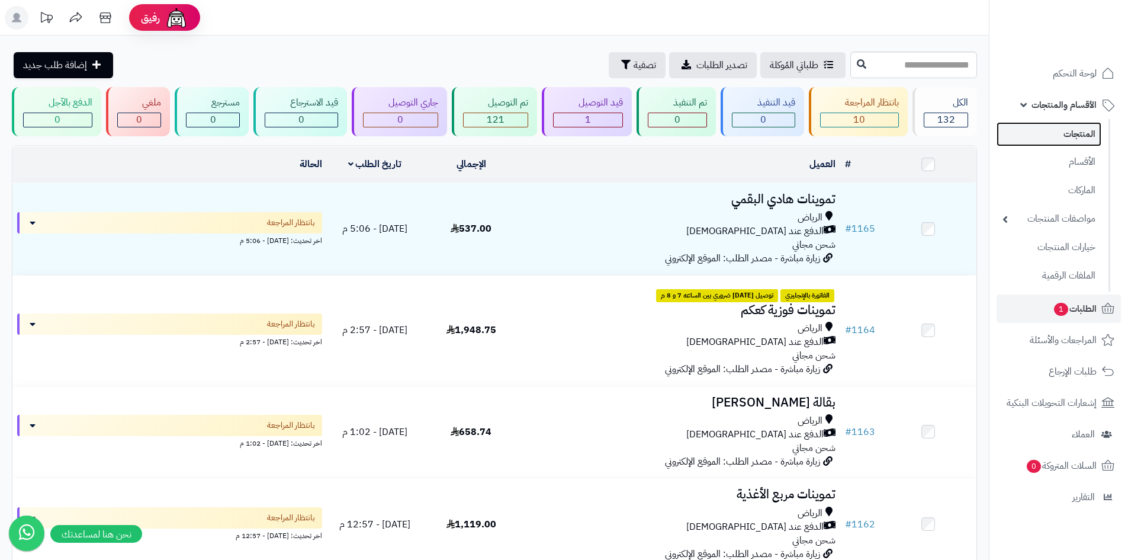
click at [1061, 130] on link "المنتجات" at bounding box center [1049, 134] width 105 height 24
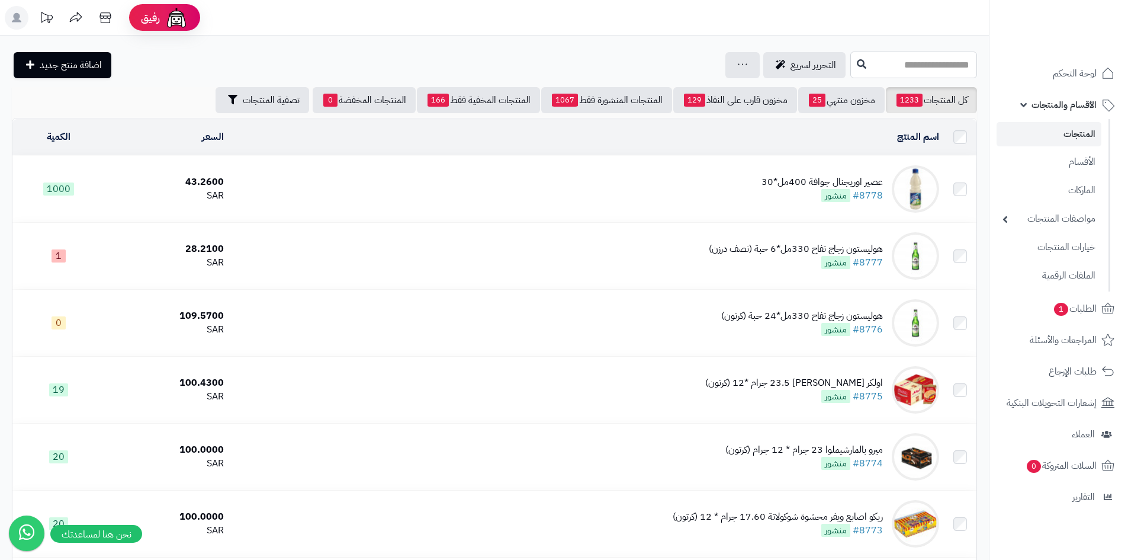
click at [910, 69] on input "text" at bounding box center [913, 65] width 127 height 27
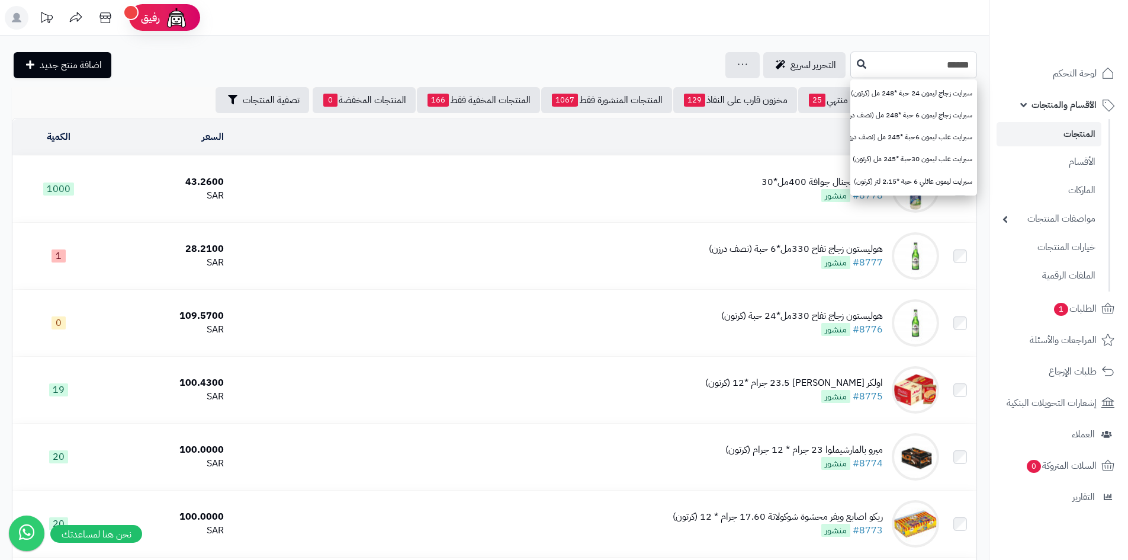
type input "******"
click at [900, 175] on link "سبرايت ليمون عائلي 6 حبة *2.15 لتر (كرتون)" at bounding box center [913, 182] width 127 height 22
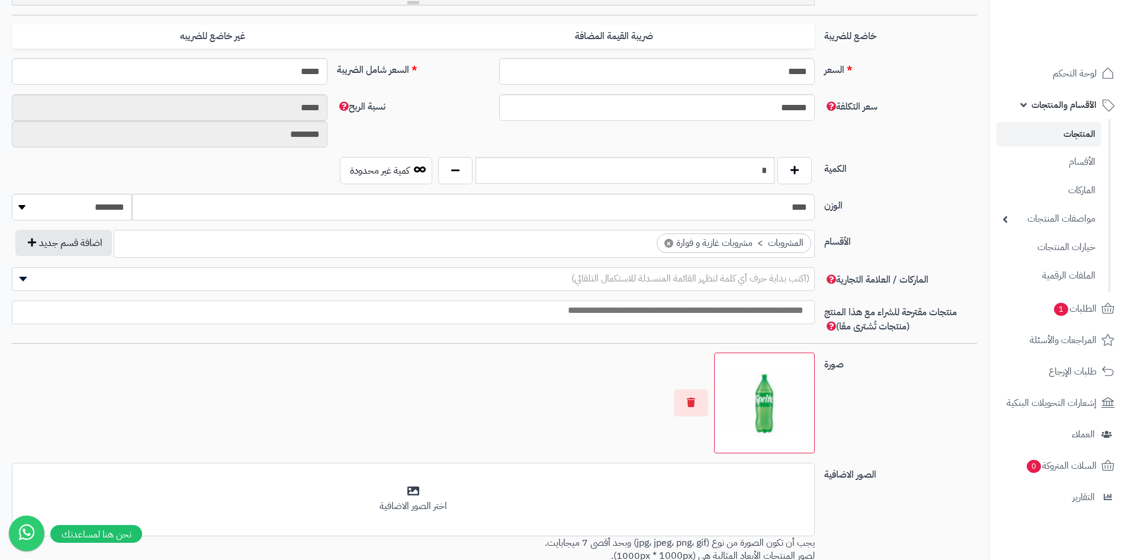
scroll to position [461, 0]
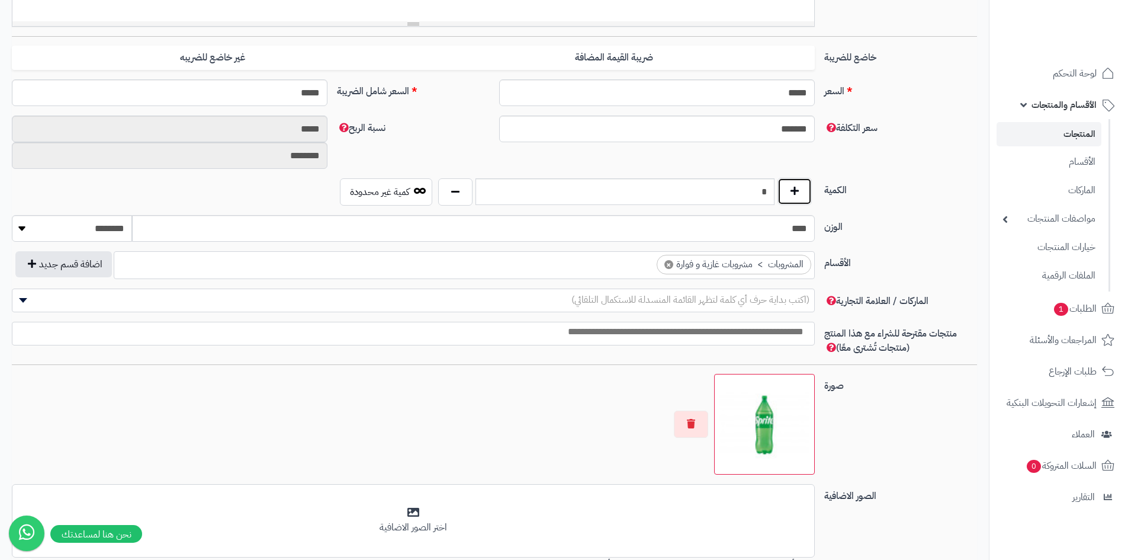
click at [794, 188] on button "button" at bounding box center [795, 191] width 34 height 27
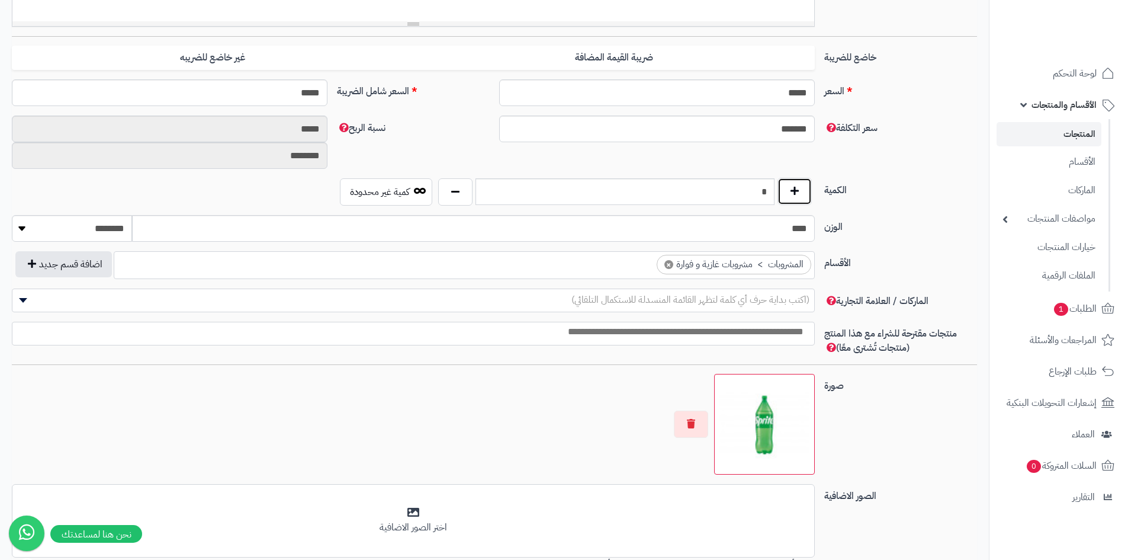
click at [794, 188] on button "button" at bounding box center [795, 191] width 34 height 27
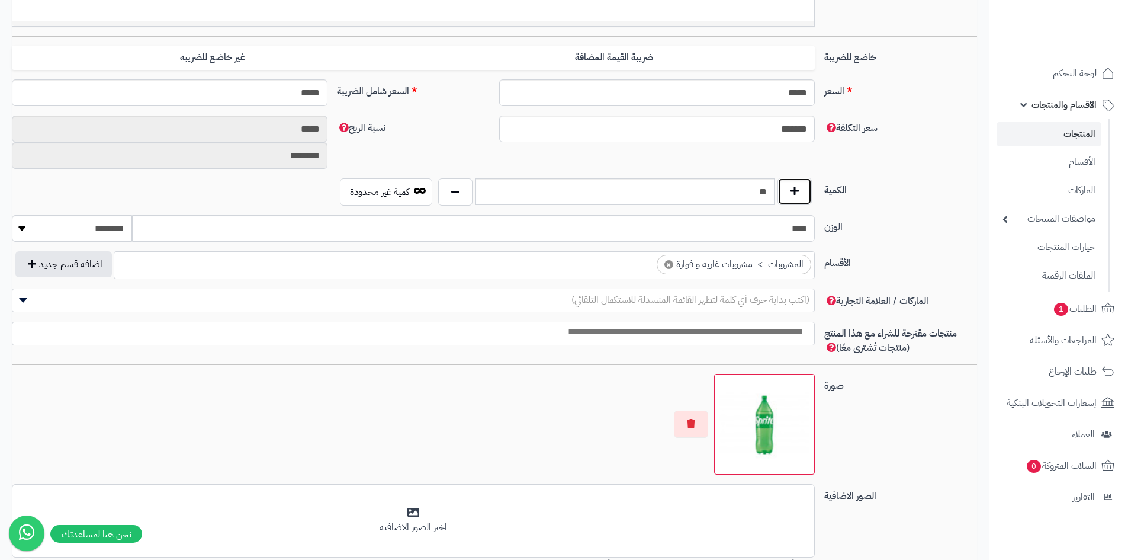
click at [794, 188] on button "button" at bounding box center [795, 191] width 34 height 27
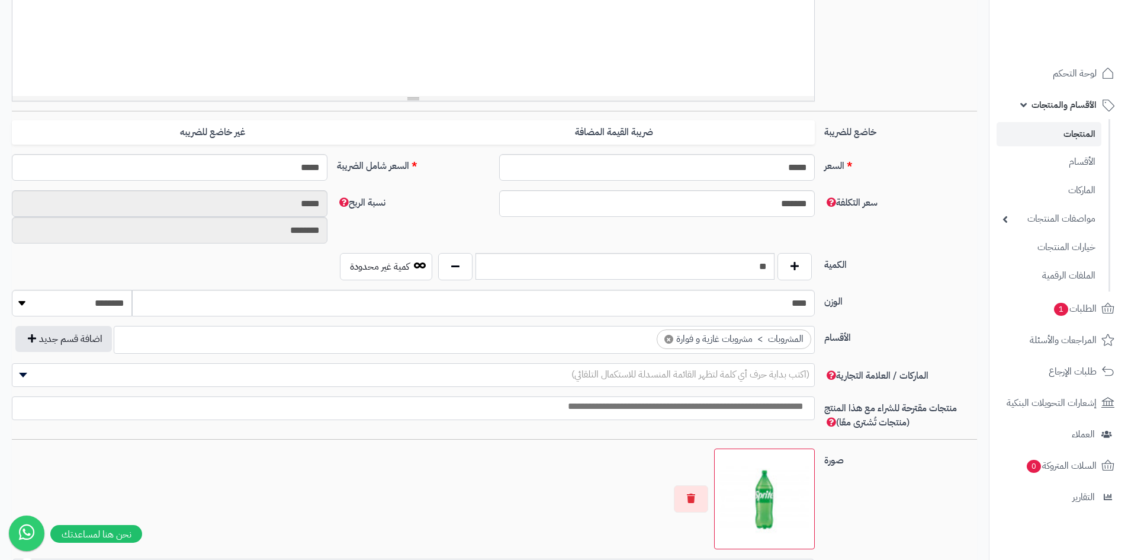
scroll to position [474, 0]
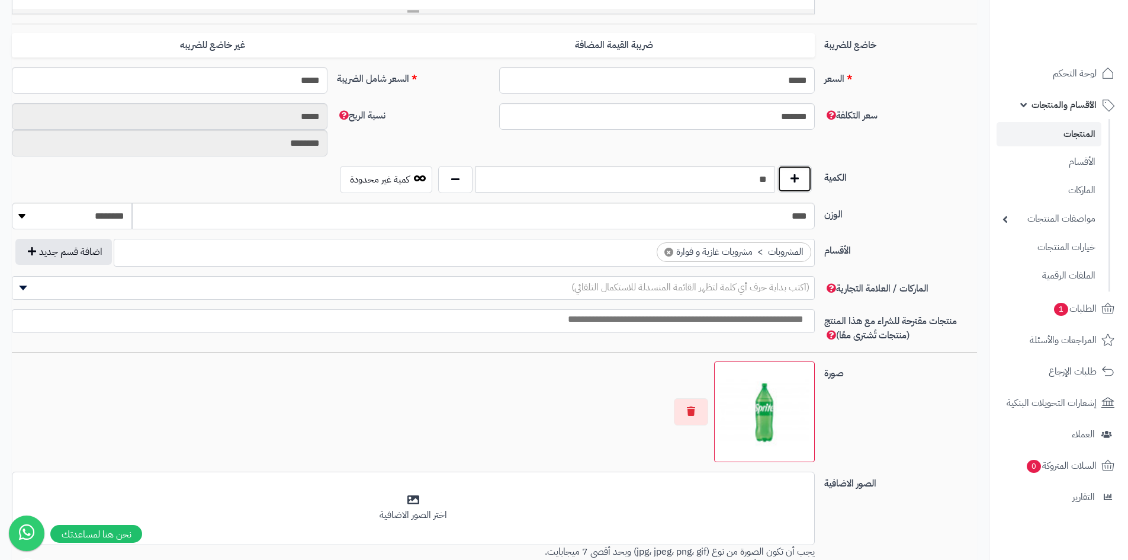
click at [799, 179] on button "button" at bounding box center [795, 178] width 34 height 27
click at [799, 181] on button "button" at bounding box center [795, 178] width 34 height 27
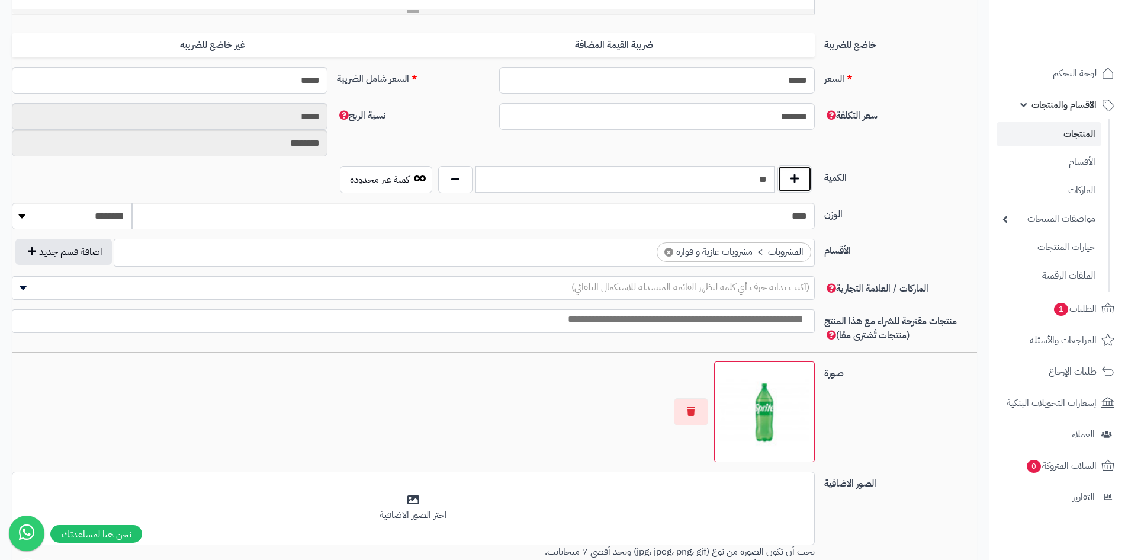
click at [798, 182] on button "button" at bounding box center [795, 178] width 34 height 27
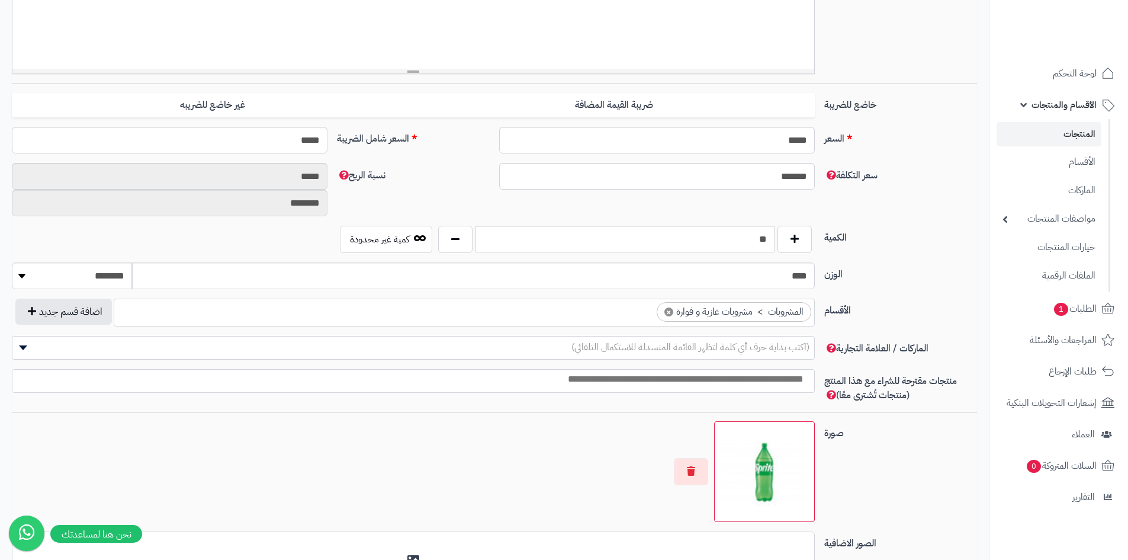
scroll to position [415, 0]
type input "*"
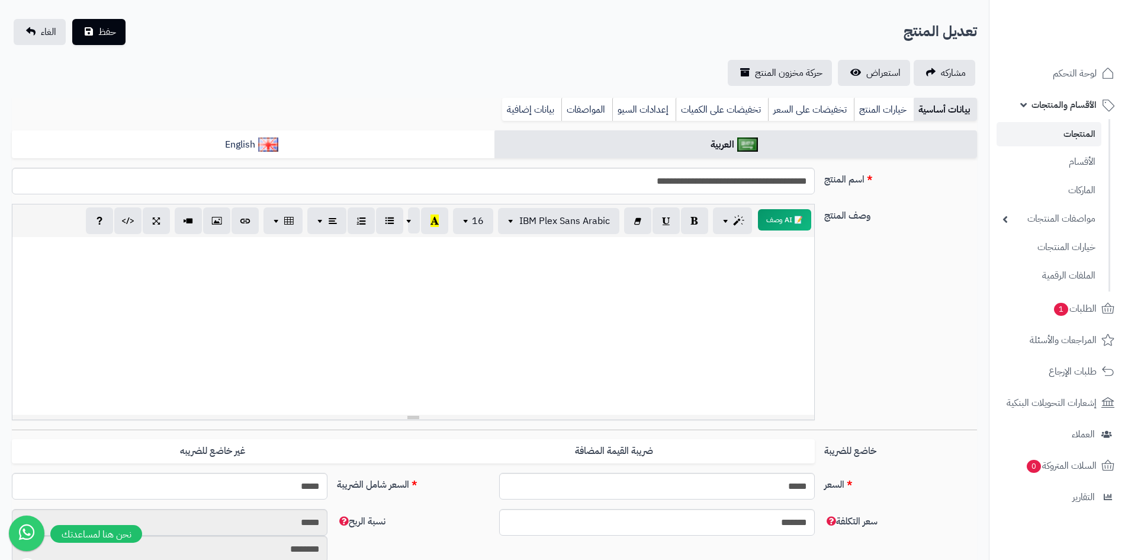
scroll to position [0, 0]
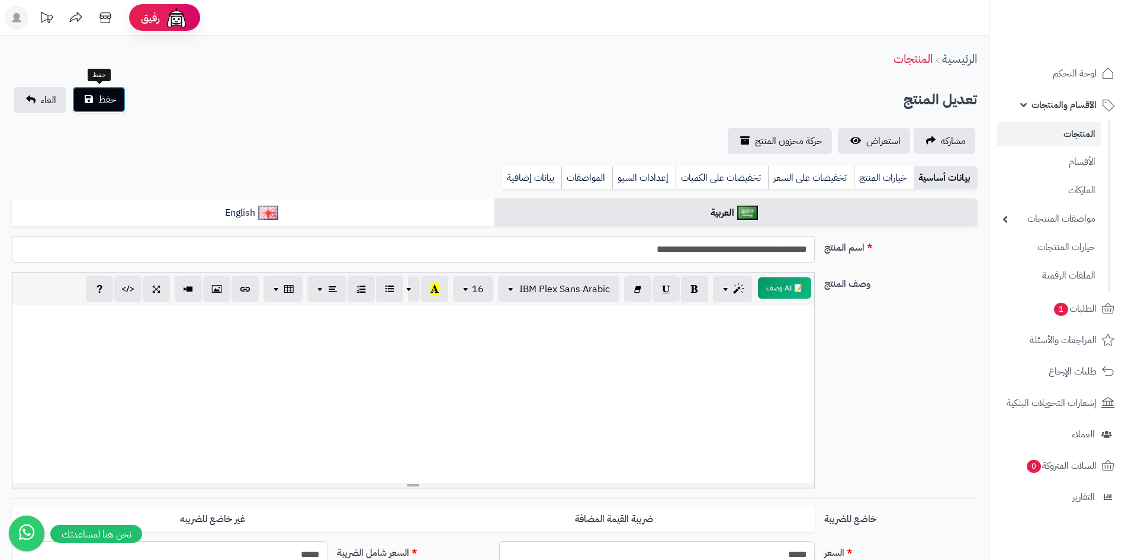
click at [95, 102] on button "حفظ" at bounding box center [98, 99] width 53 height 26
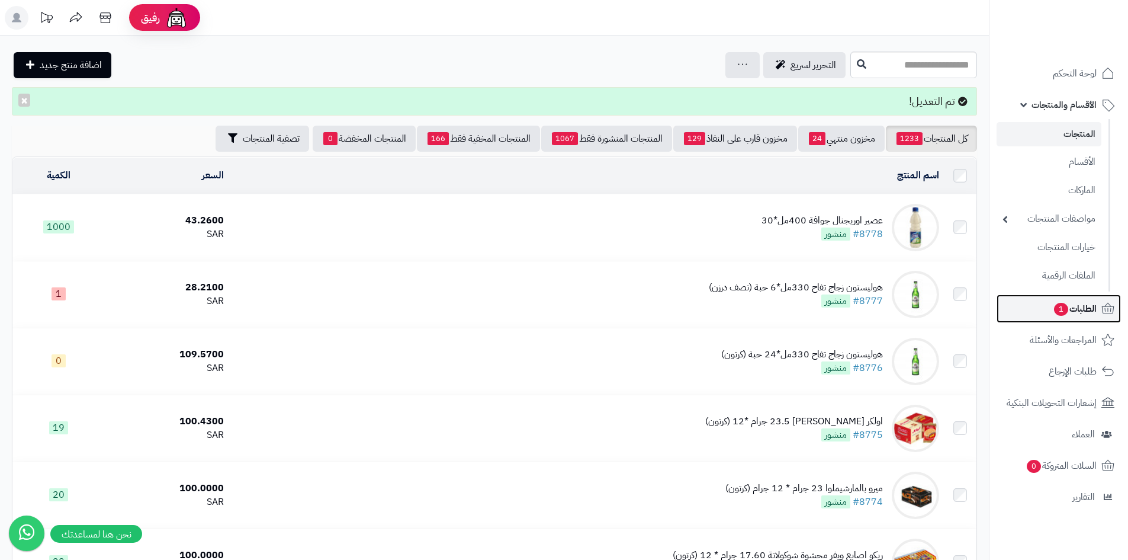
click at [1102, 311] on icon at bounding box center [1108, 308] width 14 height 14
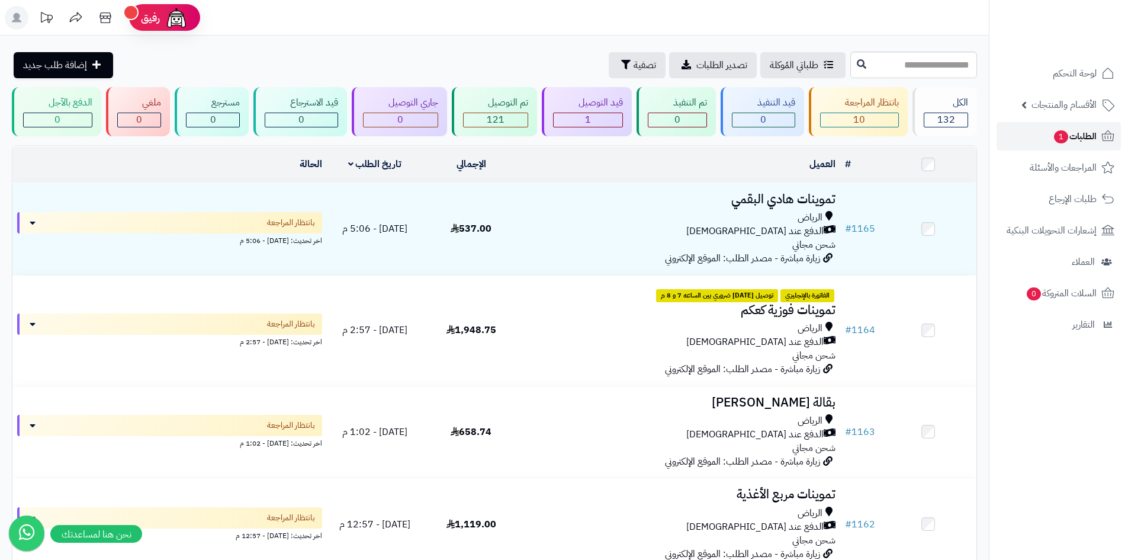
click at [1043, 146] on link "الطلبات 1" at bounding box center [1059, 136] width 124 height 28
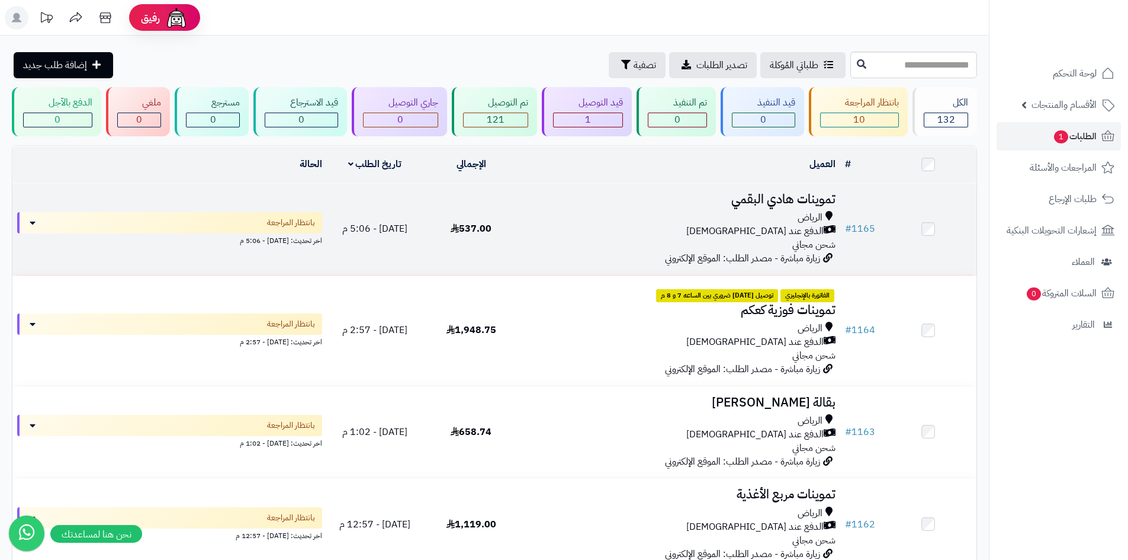
click at [599, 220] on div "الرياض" at bounding box center [680, 218] width 312 height 14
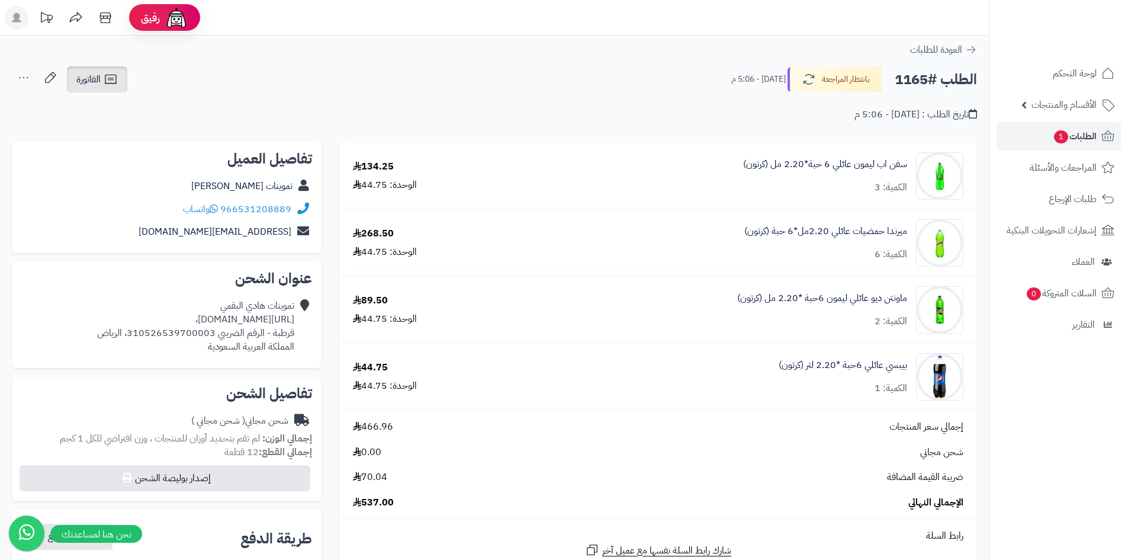
click at [108, 80] on icon at bounding box center [111, 79] width 14 height 14
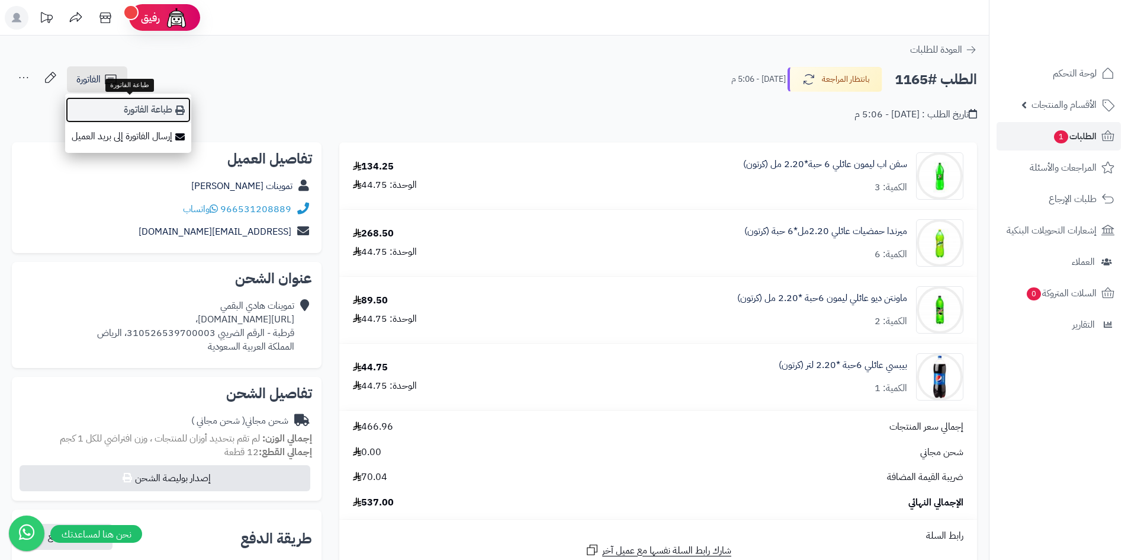
click at [160, 109] on link "طباعة الفاتورة" at bounding box center [128, 110] width 126 height 27
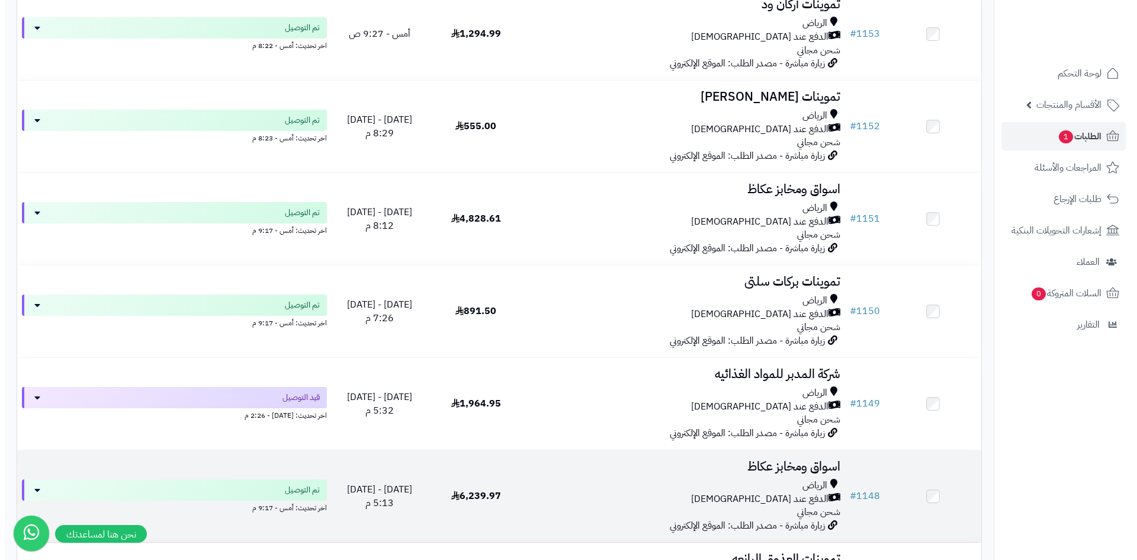
scroll to position [1303, 0]
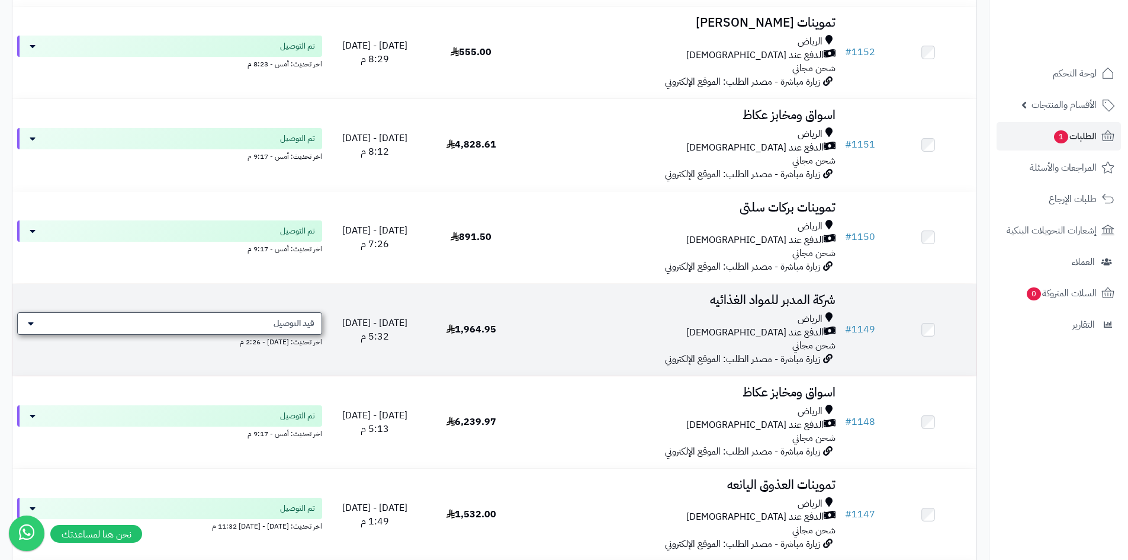
click at [296, 326] on span "قيد التوصيل" at bounding box center [294, 323] width 41 height 12
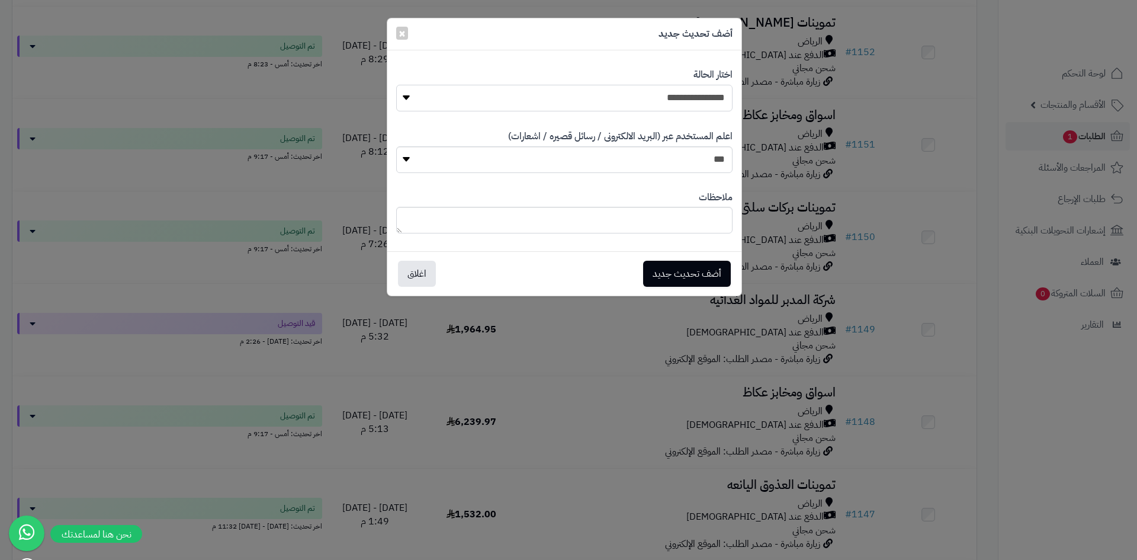
drag, startPoint x: 619, startPoint y: 93, endPoint x: 627, endPoint y: 95, distance: 8.5
click at [619, 92] on select "**********" at bounding box center [564, 98] width 336 height 27
click at [396, 85] on select "**********" at bounding box center [564, 98] width 336 height 27
drag, startPoint x: 689, startPoint y: 99, endPoint x: 696, endPoint y: 111, distance: 13.8
click at [689, 99] on select "**********" at bounding box center [564, 98] width 336 height 27
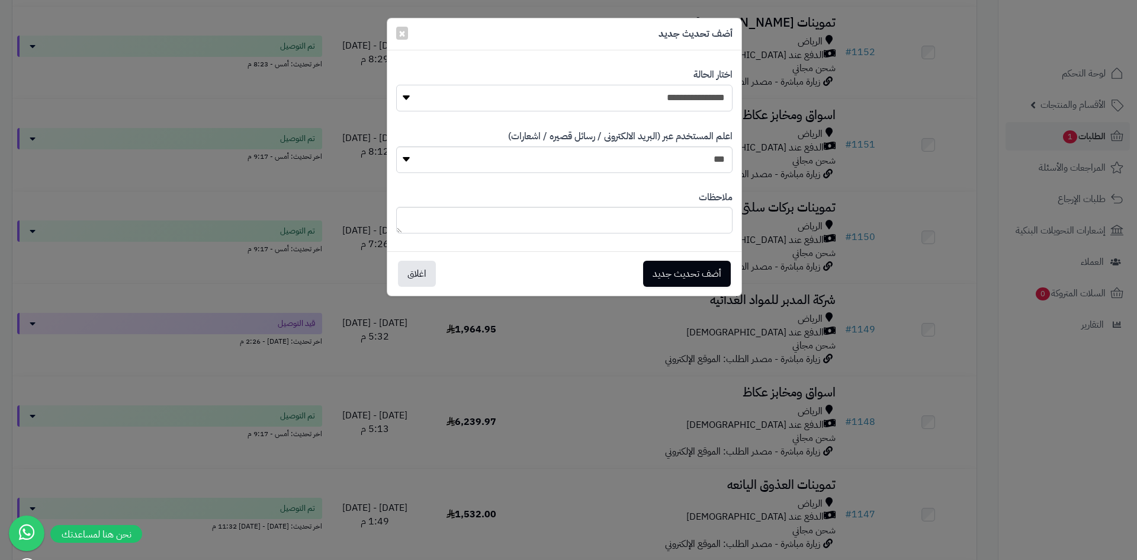
select select "**"
click at [396, 85] on select "**********" at bounding box center [564, 98] width 336 height 27
click at [679, 269] on button "أضف تحديث جديد" at bounding box center [687, 273] width 88 height 26
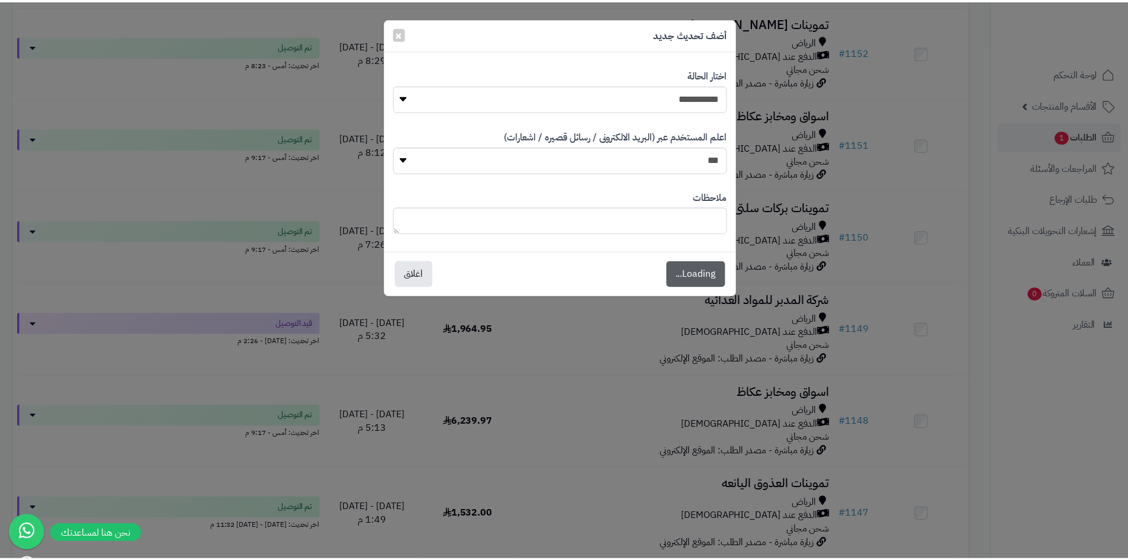
scroll to position [1341, 0]
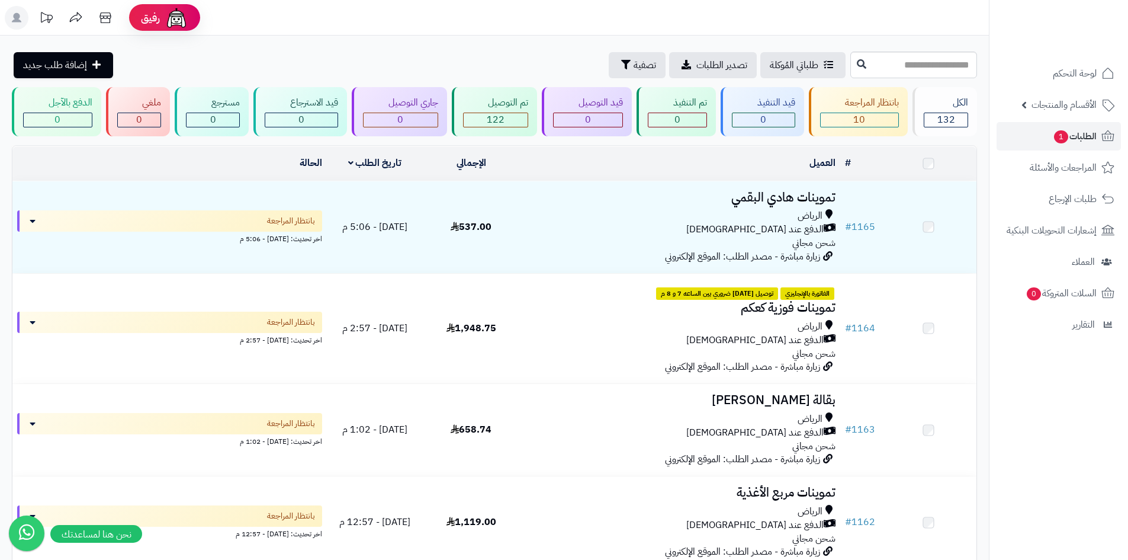
scroll to position [1303, 0]
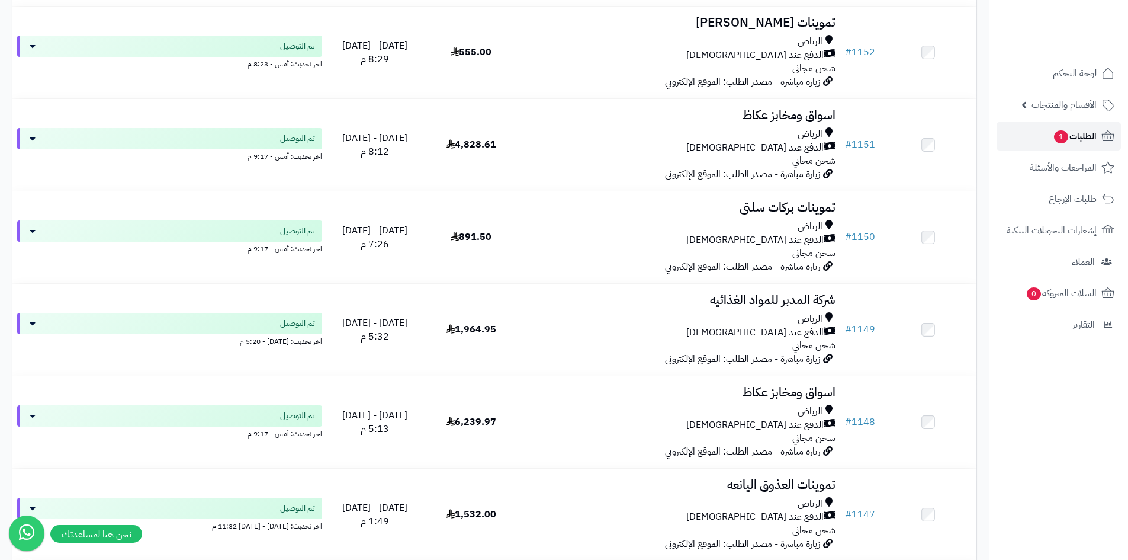
click at [1062, 135] on span "1" at bounding box center [1061, 137] width 15 height 14
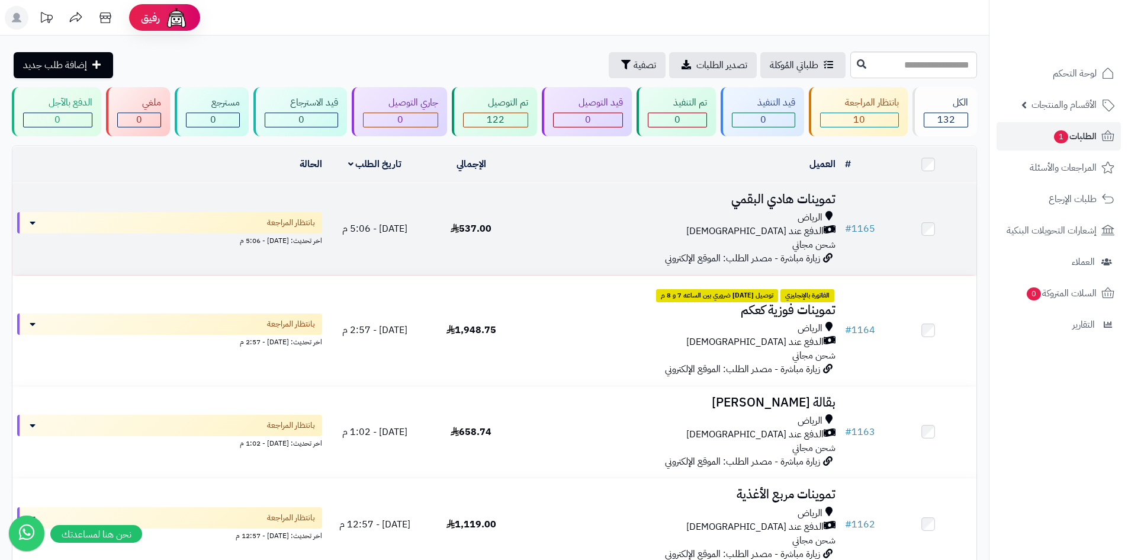
click at [579, 219] on div "الرياض" at bounding box center [680, 218] width 312 height 14
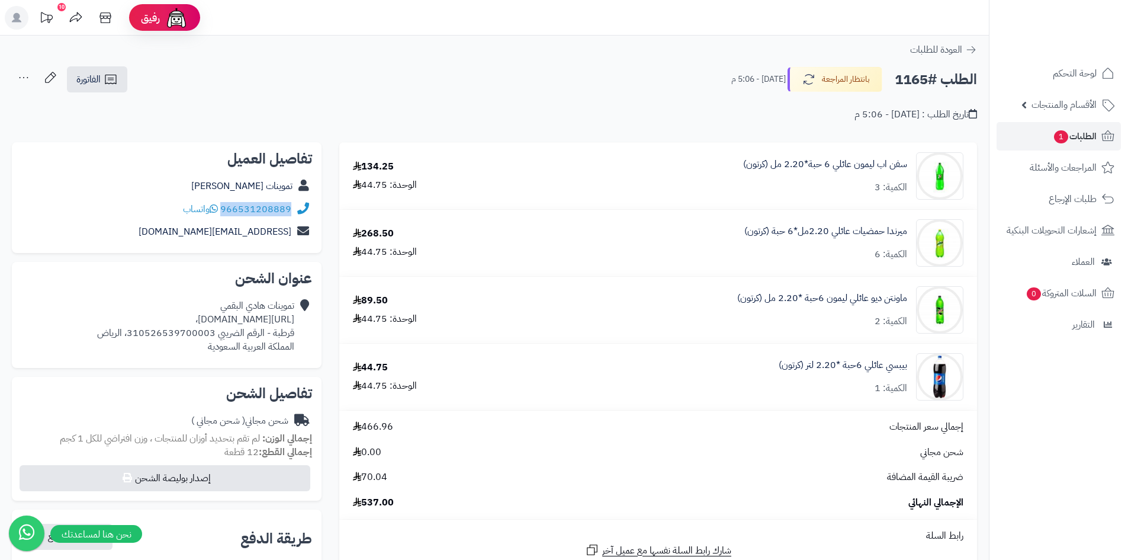
drag, startPoint x: 295, startPoint y: 205, endPoint x: 223, endPoint y: 211, distance: 71.9
click at [223, 211] on div "966531208889 واتساب" at bounding box center [166, 209] width 291 height 23
copy div "966531208889"
drag, startPoint x: 296, startPoint y: 318, endPoint x: 301, endPoint y: 325, distance: 8.4
click at [301, 325] on div "تموينات [PERSON_NAME] [URL][DOMAIN_NAME]، [GEOGRAPHIC_DATA] - الرقم الضريبي 310…" at bounding box center [166, 325] width 291 height 63
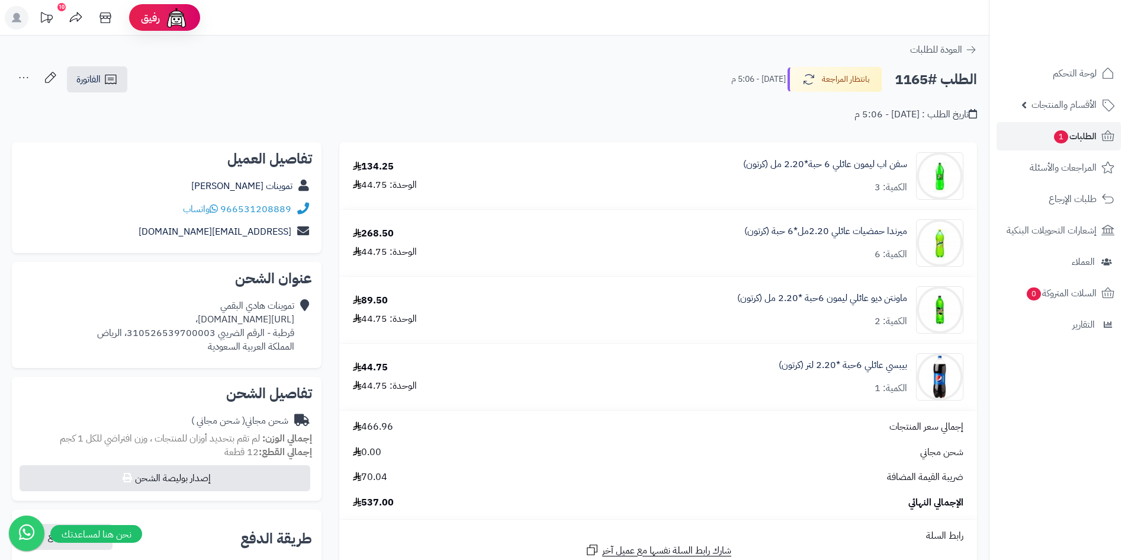
click at [301, 325] on icon at bounding box center [303, 326] width 12 height 54
drag, startPoint x: 293, startPoint y: 318, endPoint x: 58, endPoint y: 318, distance: 234.5
click at [97, 318] on div "تموينات [PERSON_NAME] [URL][DOMAIN_NAME]، [GEOGRAPHIC_DATA] - الرقم الضريبي 310…" at bounding box center [195, 326] width 197 height 54
copy div "[URL][DOMAIN_NAME]"
click at [1058, 129] on span "الطلبات 1" at bounding box center [1075, 136] width 44 height 17
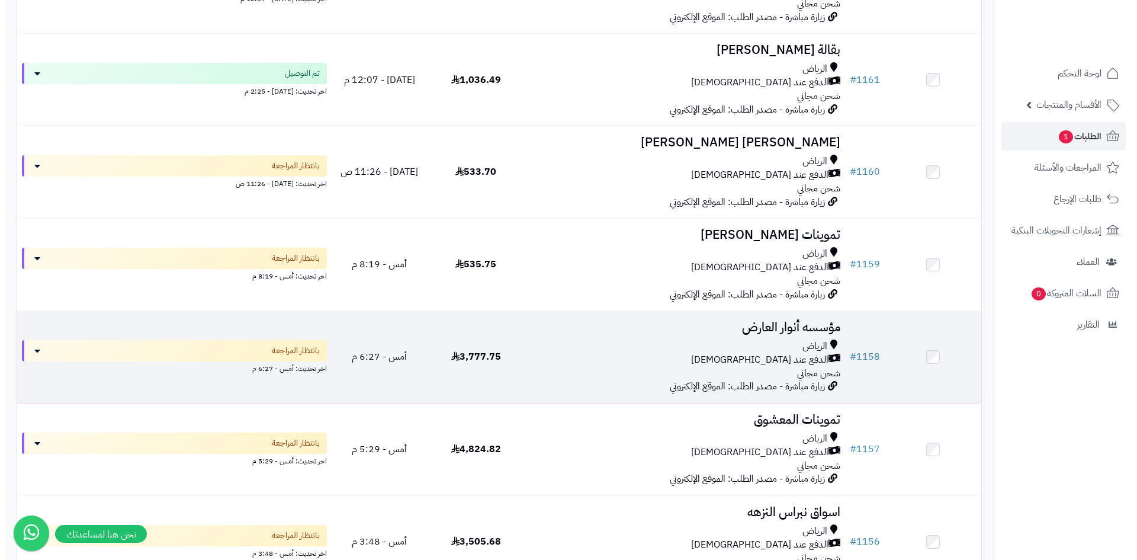
scroll to position [592, 0]
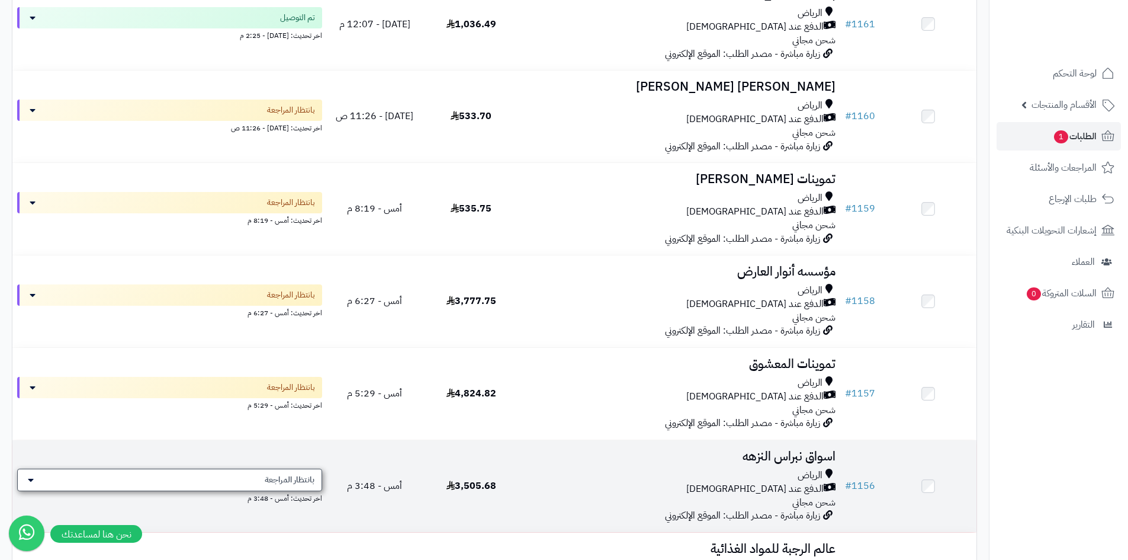
click at [283, 469] on div "بانتظار المراجعة" at bounding box center [169, 479] width 305 height 23
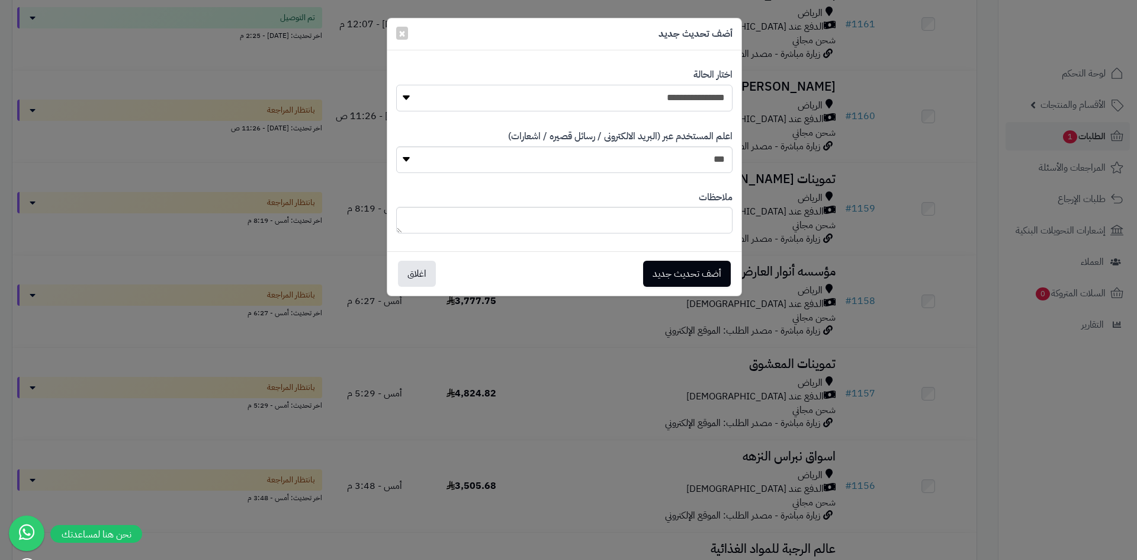
click at [668, 100] on select "**********" at bounding box center [564, 98] width 336 height 27
select select "**"
click at [396, 85] on select "**********" at bounding box center [564, 98] width 336 height 27
click at [702, 269] on button "أضف تحديث جديد" at bounding box center [687, 273] width 88 height 26
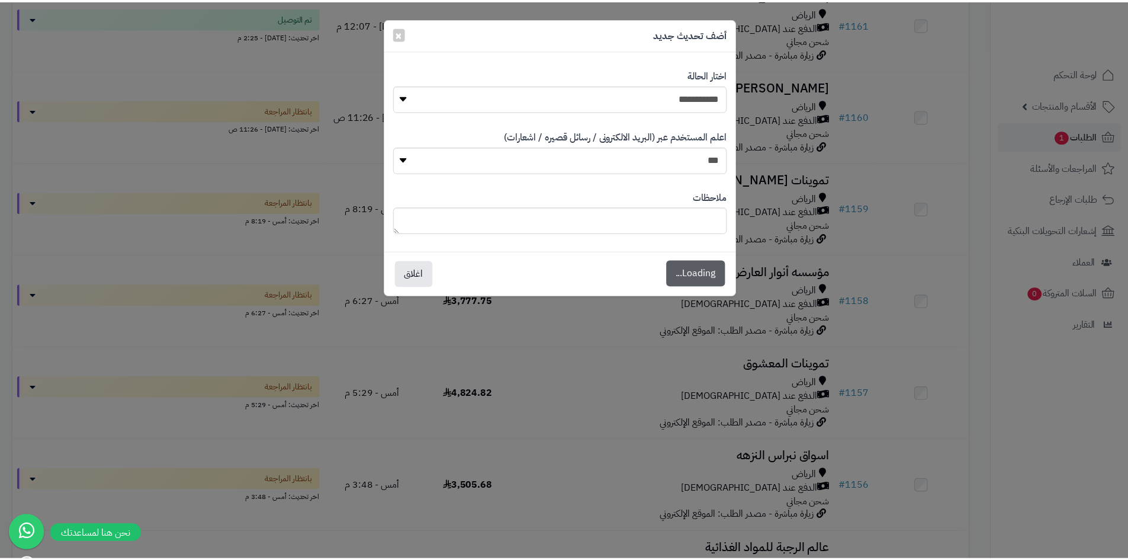
scroll to position [631, 0]
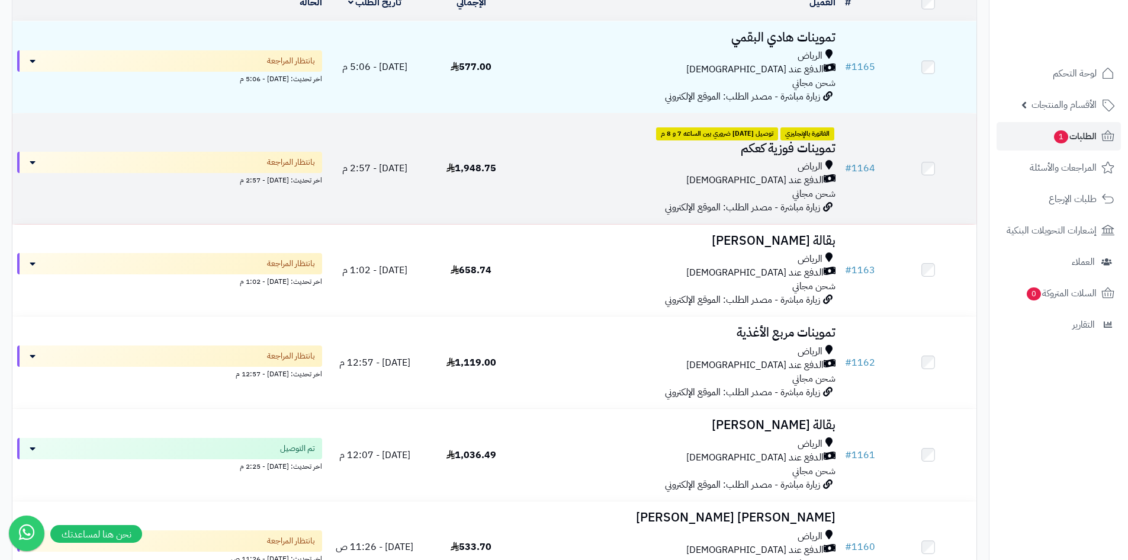
scroll to position [178, 0]
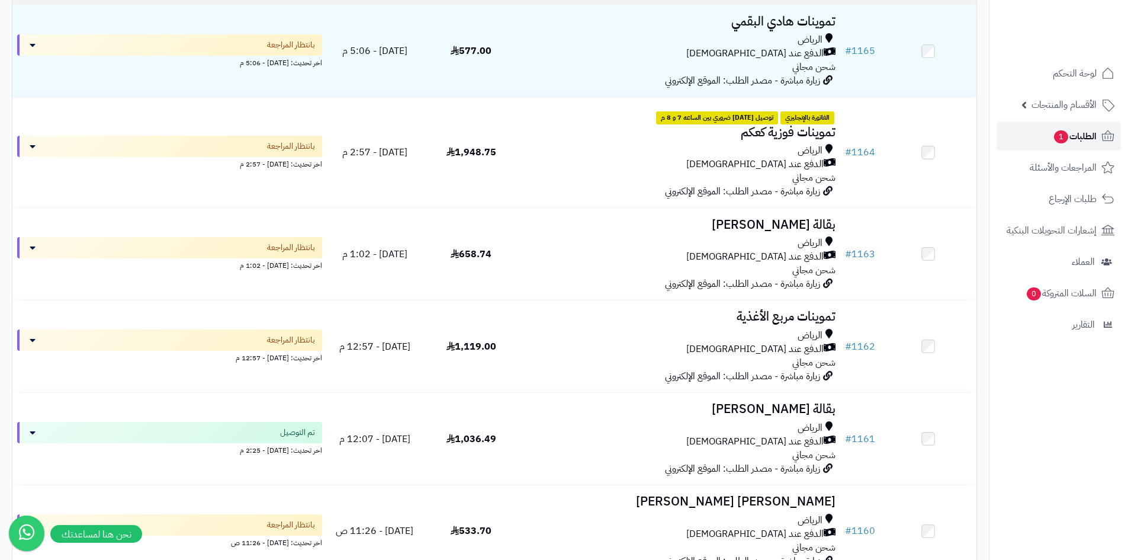
click at [1013, 133] on link "الطلبات 1" at bounding box center [1059, 136] width 124 height 28
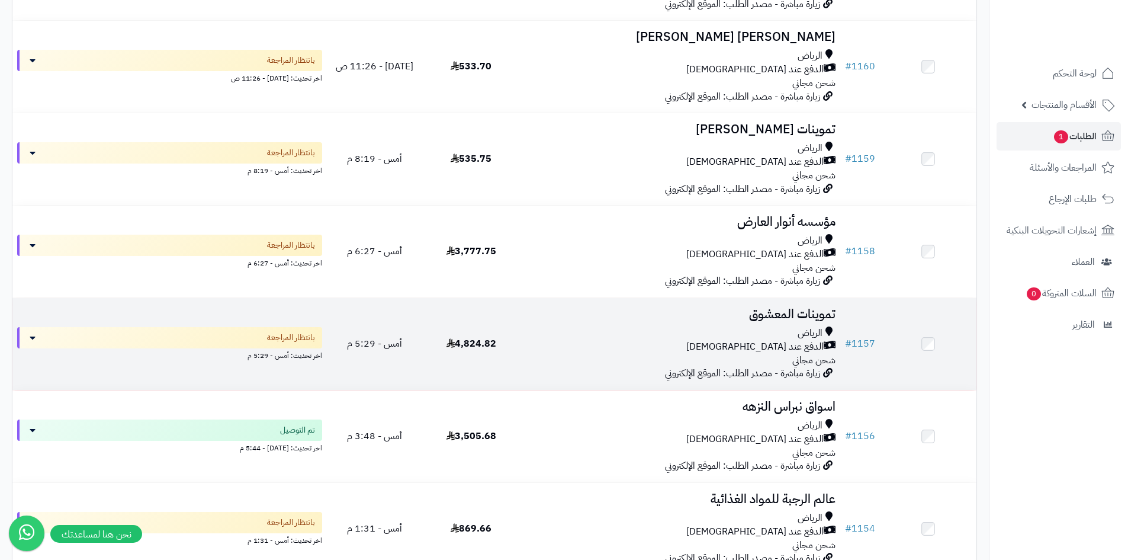
scroll to position [651, 0]
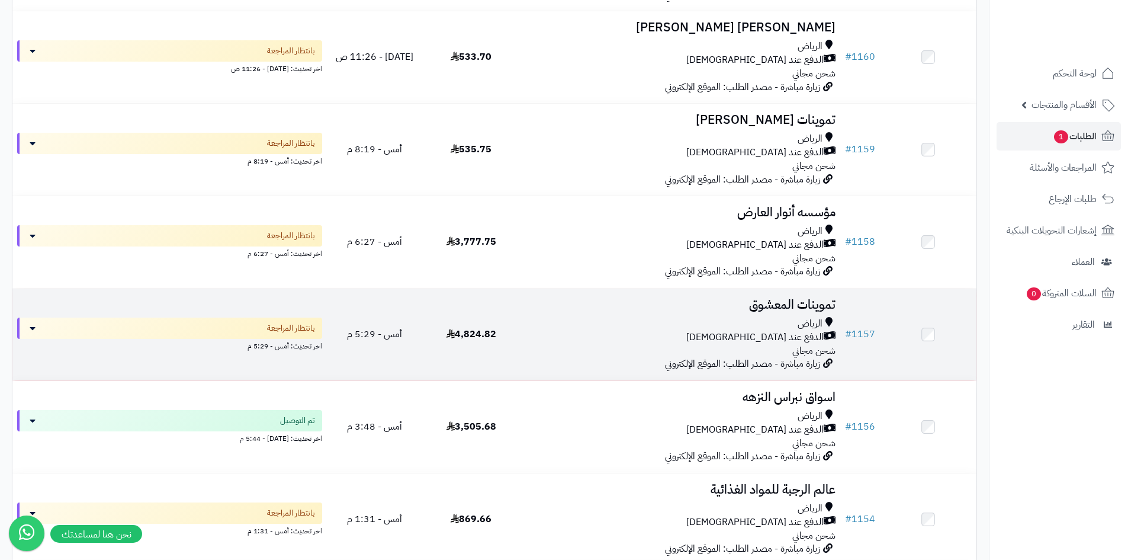
click at [704, 335] on div "الدفع عند [DEMOGRAPHIC_DATA]" at bounding box center [680, 337] width 312 height 14
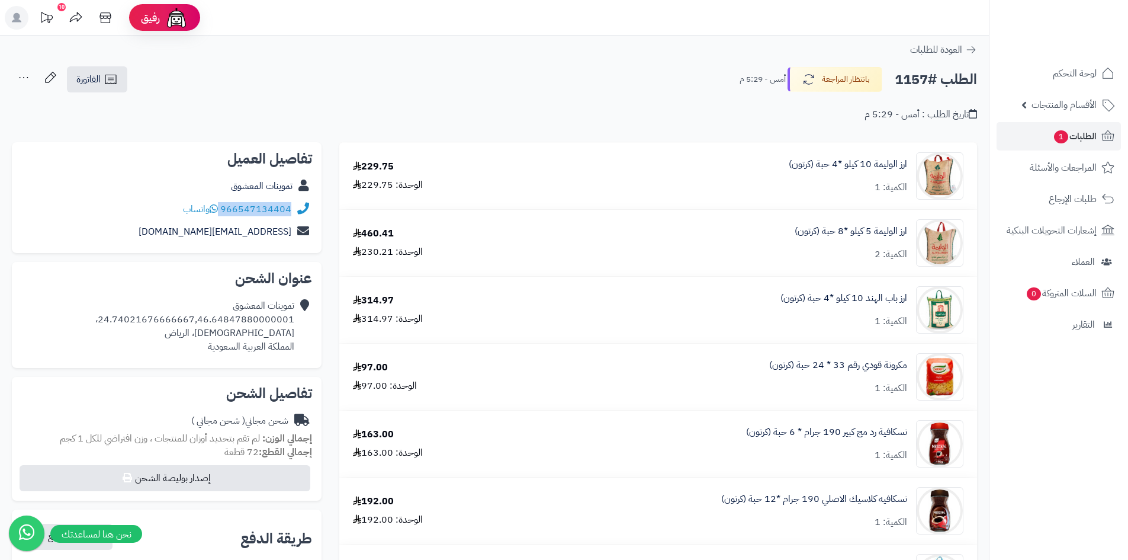
drag, startPoint x: 294, startPoint y: 206, endPoint x: 221, endPoint y: 208, distance: 72.9
click at [221, 208] on div "966547134404 واتساب" at bounding box center [166, 209] width 291 height 23
copy div "966547134404"
drag, startPoint x: 297, startPoint y: 317, endPoint x: 197, endPoint y: 320, distance: 100.7
click at [197, 320] on div "تموينات المعشوق 24.74021676666667,46.64847880000001، المحمدية، الرياض المملكة ا…" at bounding box center [166, 325] width 291 height 63
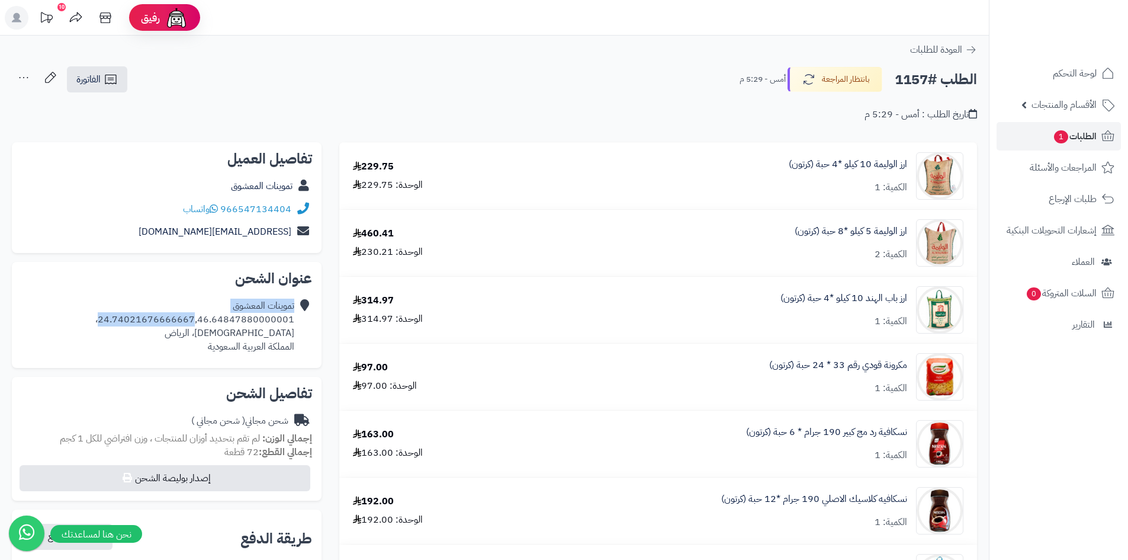
click at [150, 291] on div "عنوان الشحن تموينات المعشوق 24.74021676666667,46.64847880000001، المحمدية، الري…" at bounding box center [167, 314] width 310 height 105
drag, startPoint x: 294, startPoint y: 320, endPoint x: 104, endPoint y: 318, distance: 189.5
click at [104, 318] on div "تموينات المعشوق 24.74021676666667,46.64847880000001، المحمدية، الرياض المملكة ا…" at bounding box center [194, 326] width 199 height 54
copy div "24.74021676666667,46.64847880000001"
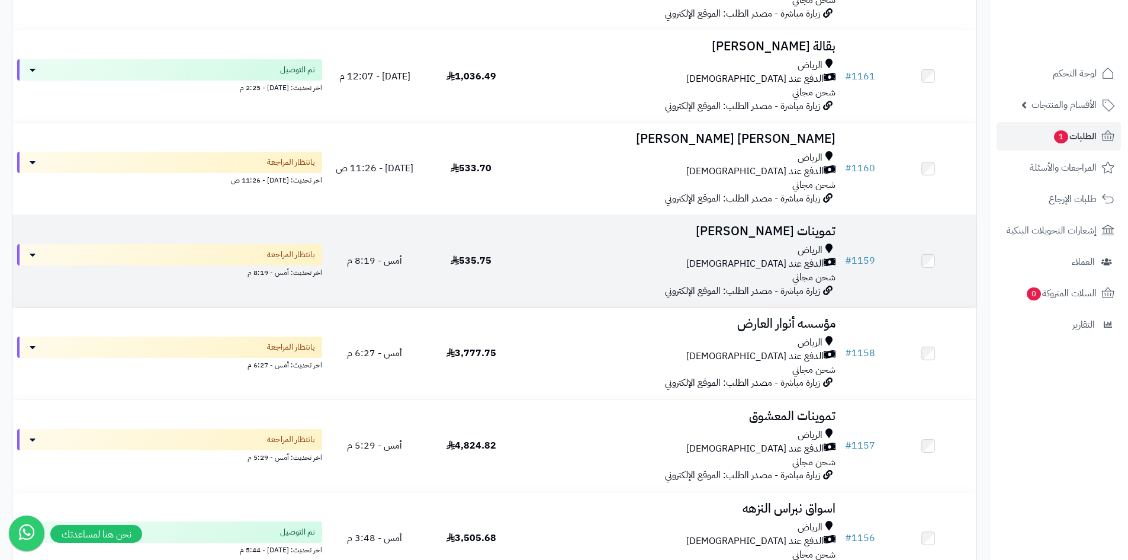
scroll to position [533, 0]
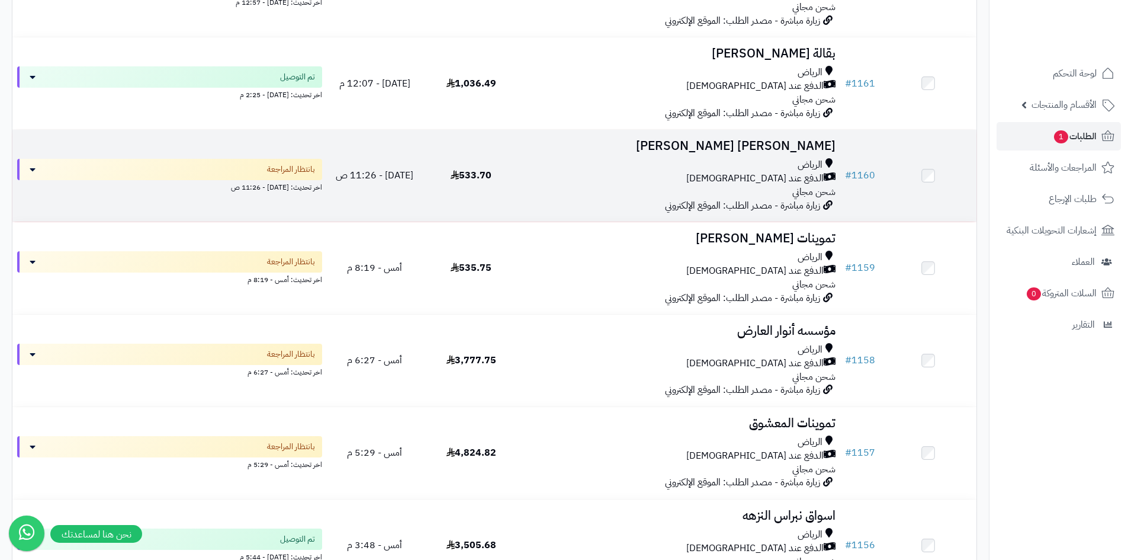
click at [643, 173] on div "الدفع عند [DEMOGRAPHIC_DATA]" at bounding box center [680, 179] width 312 height 14
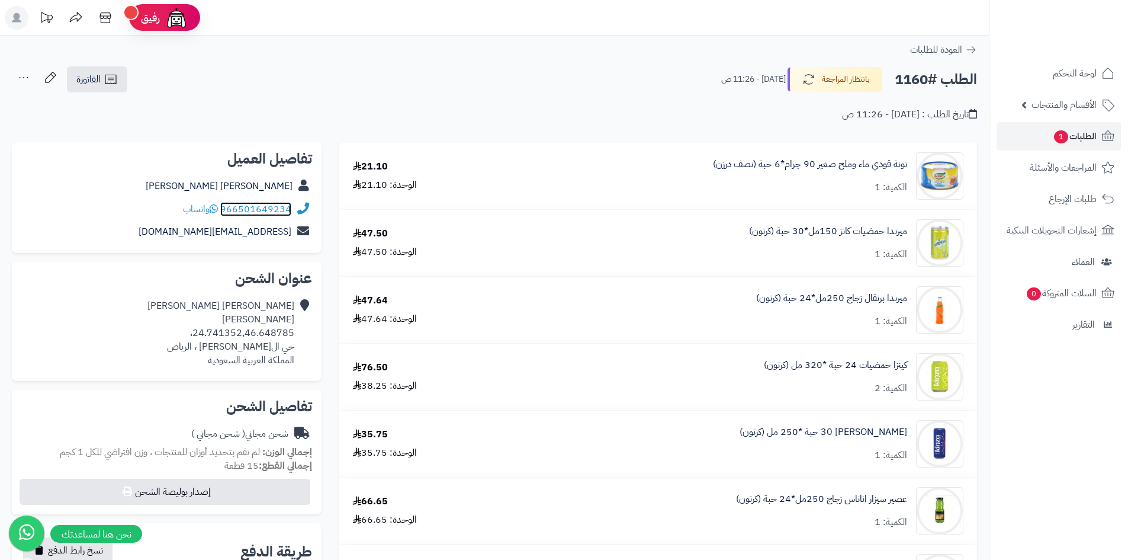
click at [291, 207] on link "966501649234" at bounding box center [255, 209] width 71 height 14
drag, startPoint x: 223, startPoint y: 203, endPoint x: 297, endPoint y: 205, distance: 74.6
click at [297, 205] on div "966501649234 واتساب" at bounding box center [166, 209] width 291 height 23
copy div "966501649234"
drag, startPoint x: 294, startPoint y: 330, endPoint x: 198, endPoint y: 330, distance: 96.5
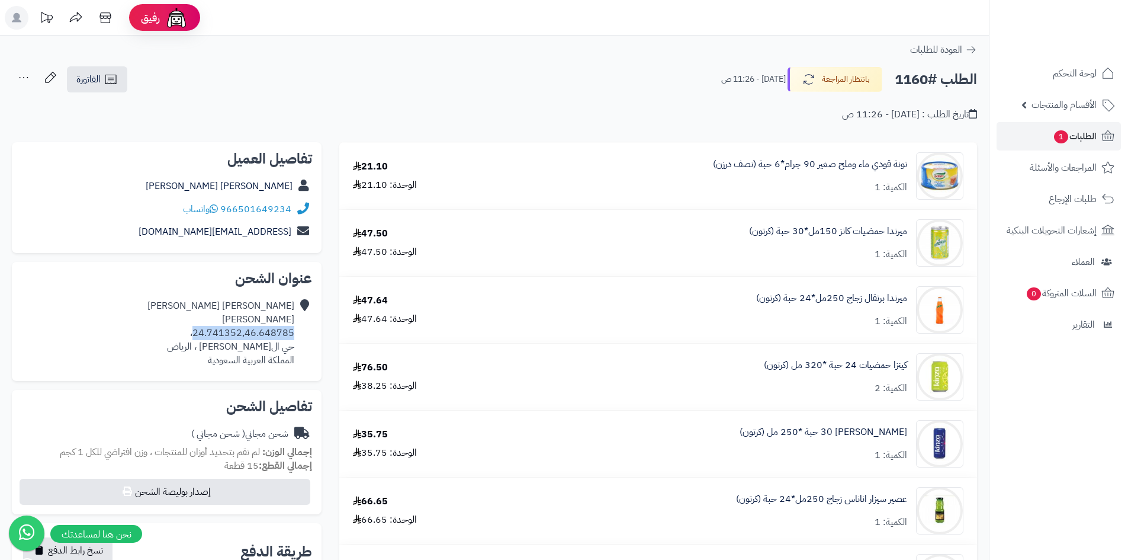
click at [198, 330] on div "عبد الله سعيد باقازي باقازي 24.741352,46.648785، حي المحمديه ، الرياض المملكة ا…" at bounding box center [220, 333] width 147 height 68
copy div "24.741352,46.648785"
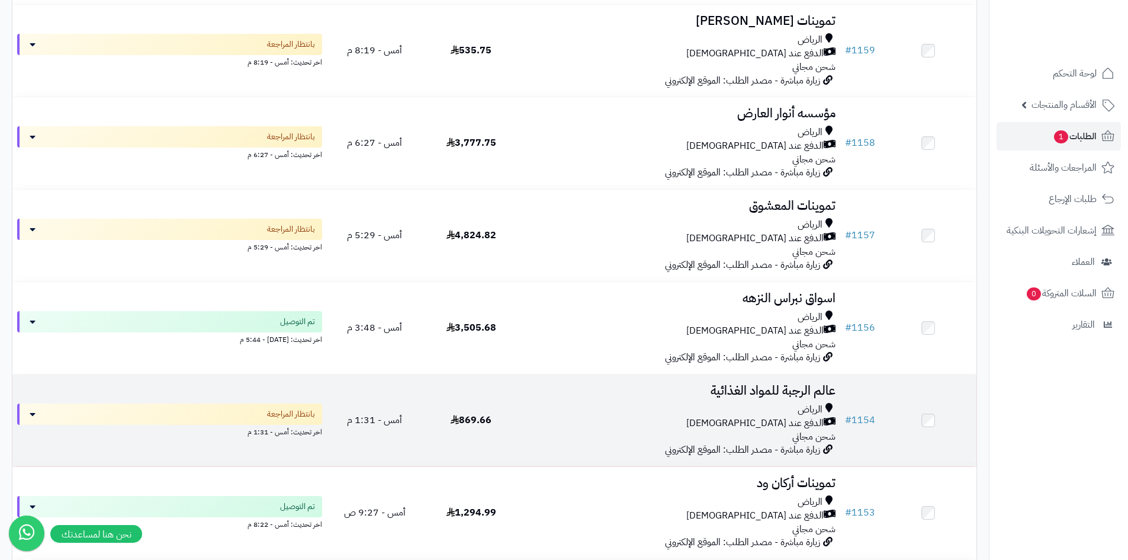
scroll to position [770, 0]
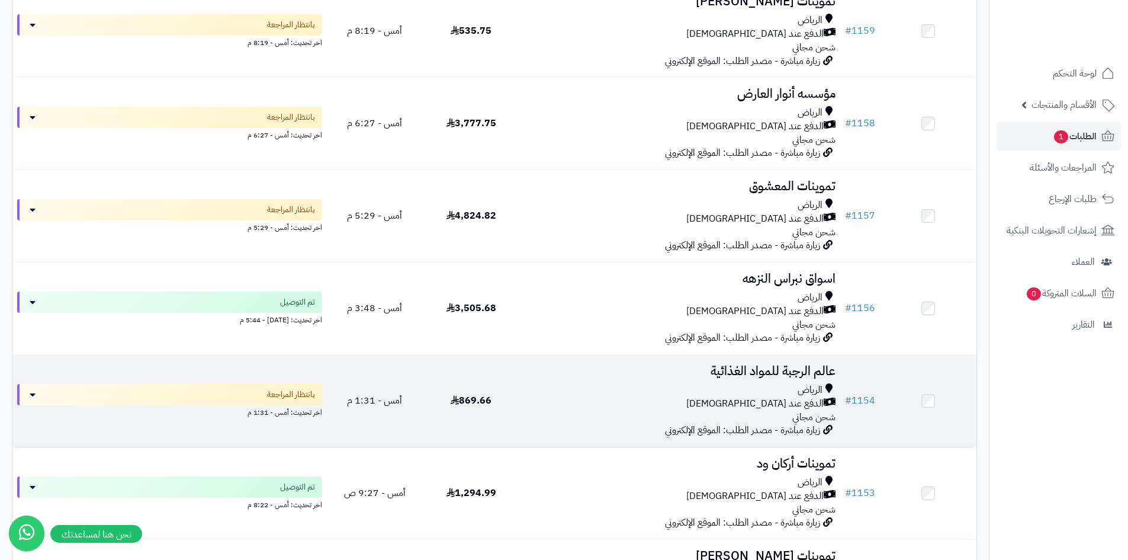
click at [667, 386] on div "الرياض" at bounding box center [680, 390] width 312 height 14
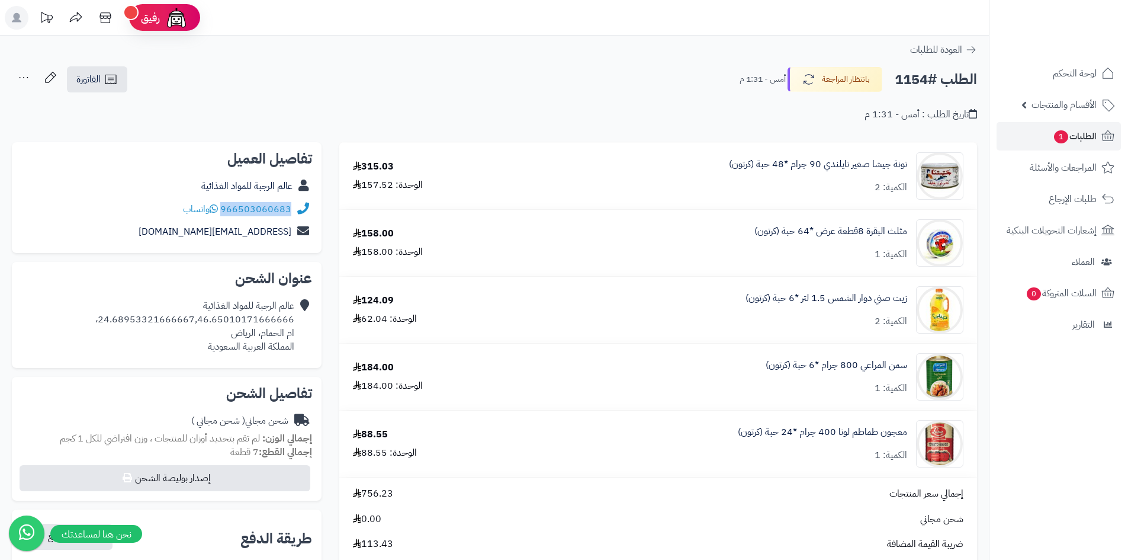
drag, startPoint x: 293, startPoint y: 206, endPoint x: 224, endPoint y: 203, distance: 68.2
click at [224, 203] on div "966503060683 واتساب" at bounding box center [166, 209] width 291 height 23
copy link "966503060683"
drag, startPoint x: 294, startPoint y: 318, endPoint x: 104, endPoint y: 317, distance: 190.1
click at [104, 317] on div "عالم الرجبة للمواد الغذائية 24.68953321666667,46.65010171666666، ام الحمام، الر…" at bounding box center [194, 326] width 199 height 54
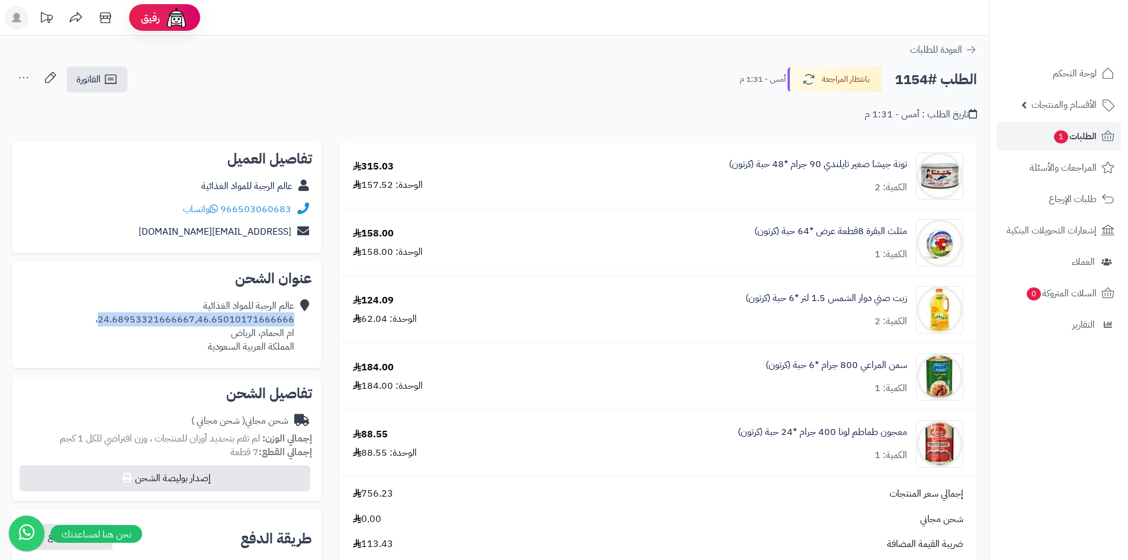
copy div "24.68953321666667,46.65010171666666"
click at [1060, 143] on span "1" at bounding box center [1061, 136] width 14 height 13
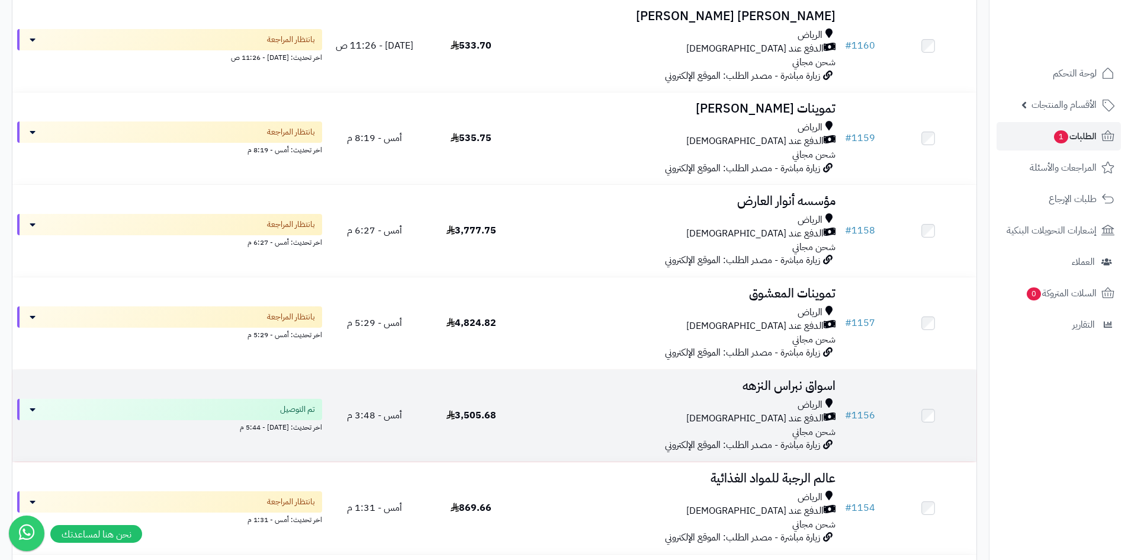
scroll to position [651, 0]
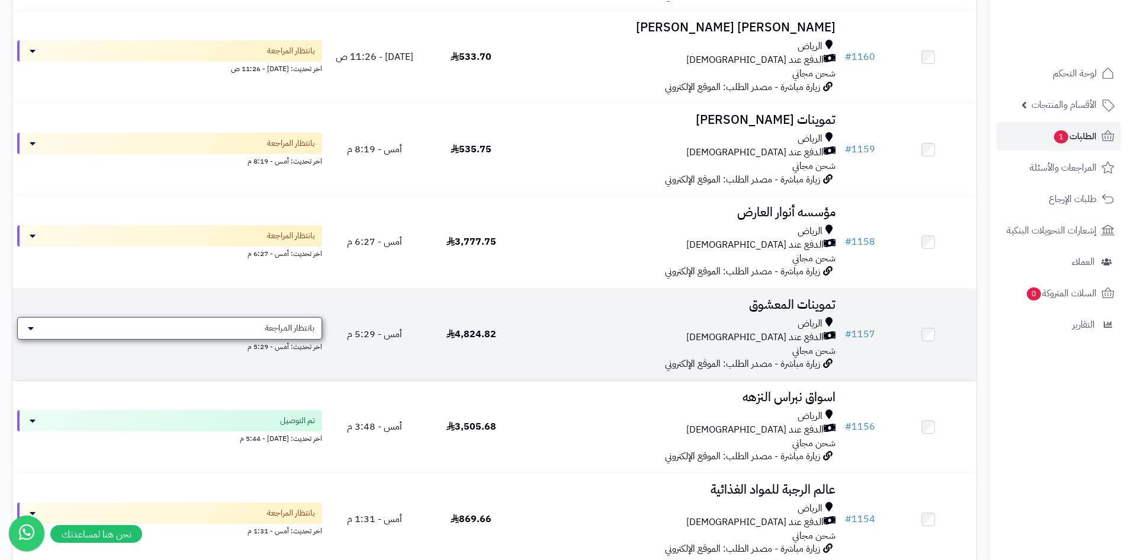
click at [313, 332] on span "بانتظار المراجعة" at bounding box center [290, 328] width 50 height 12
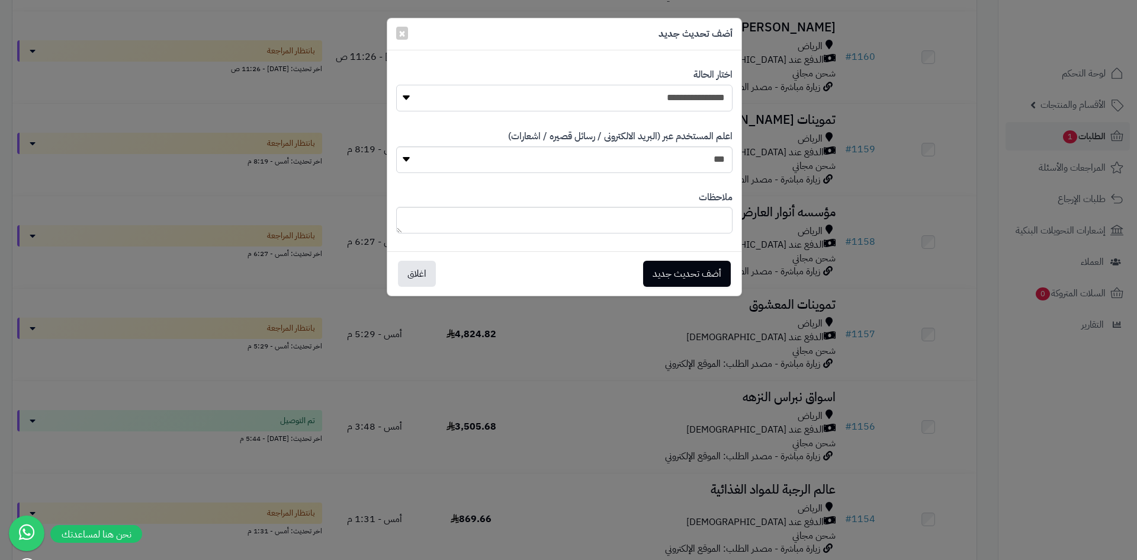
click at [663, 91] on select "**********" at bounding box center [564, 98] width 336 height 27
click at [395, 30] on div "أضف تحديث جديد ×" at bounding box center [564, 34] width 354 height 32
click at [396, 30] on button "×" at bounding box center [402, 32] width 12 height 13
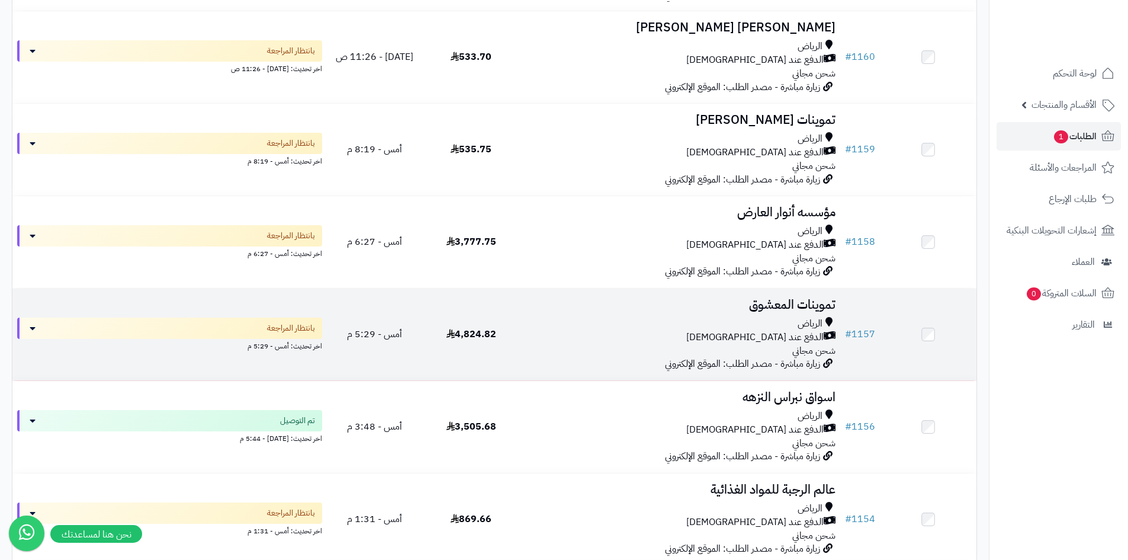
click at [306, 339] on div "اخر تحديث: أمس - 5:29 م" at bounding box center [169, 345] width 305 height 12
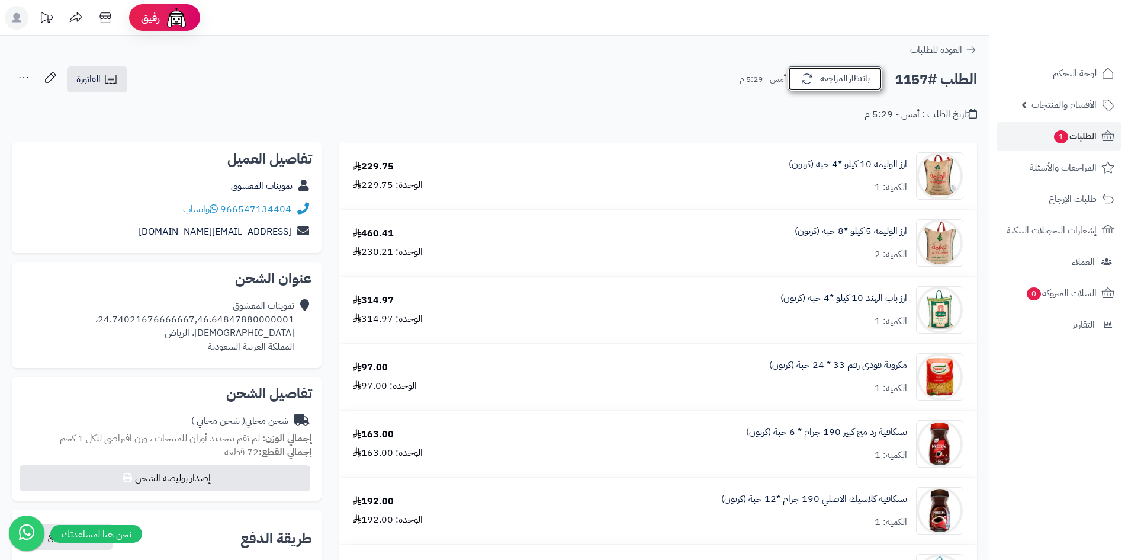
click at [846, 79] on button "بانتظار المراجعة" at bounding box center [835, 78] width 95 height 25
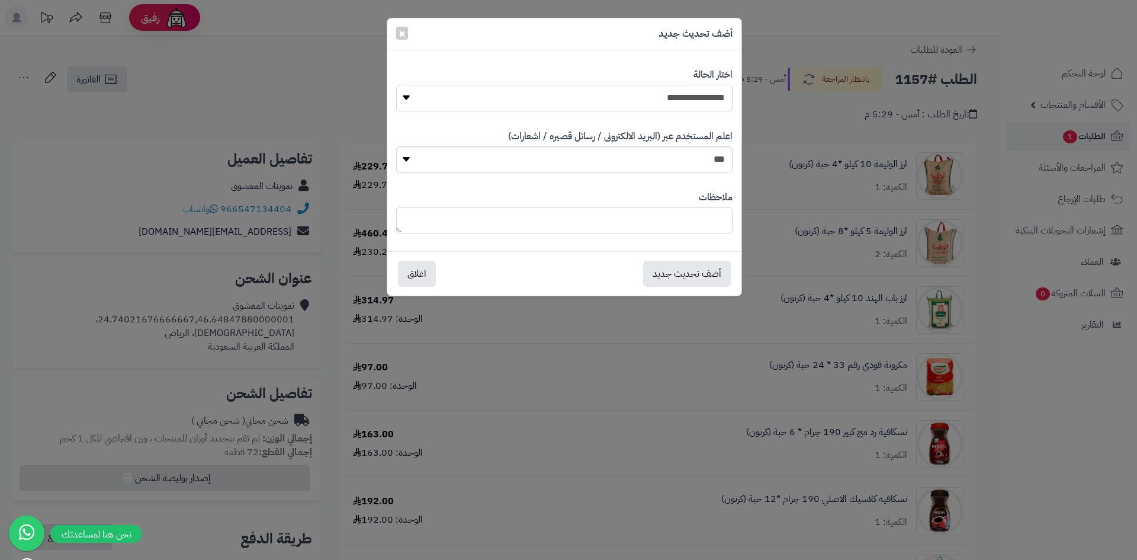
click at [659, 99] on select "**********" at bounding box center [564, 98] width 336 height 27
select select "**"
click at [396, 85] on select "**********" at bounding box center [564, 98] width 336 height 27
click at [670, 279] on button "أضف تحديث جديد" at bounding box center [687, 273] width 88 height 26
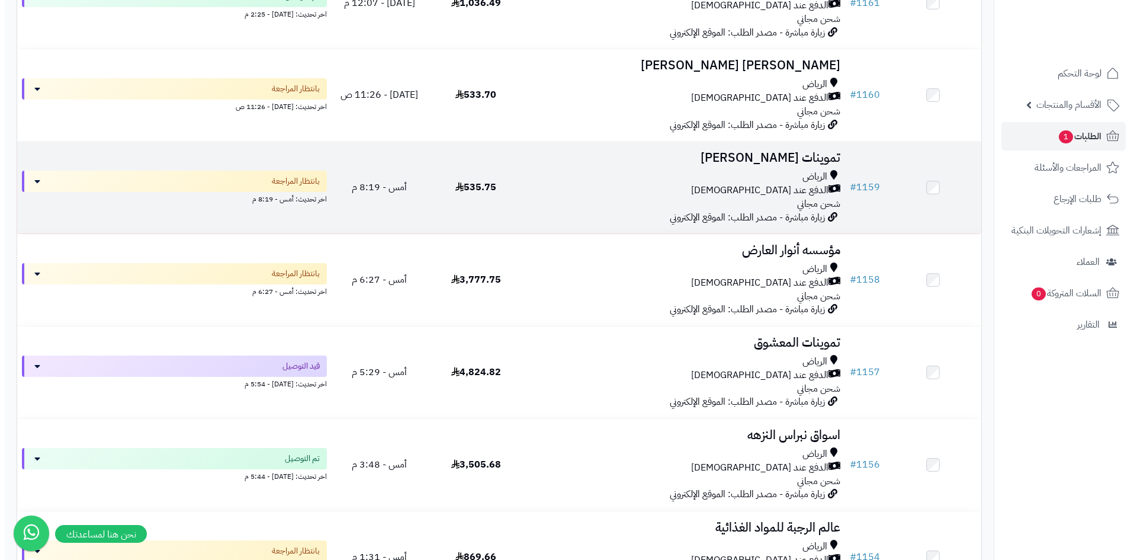
scroll to position [592, 0]
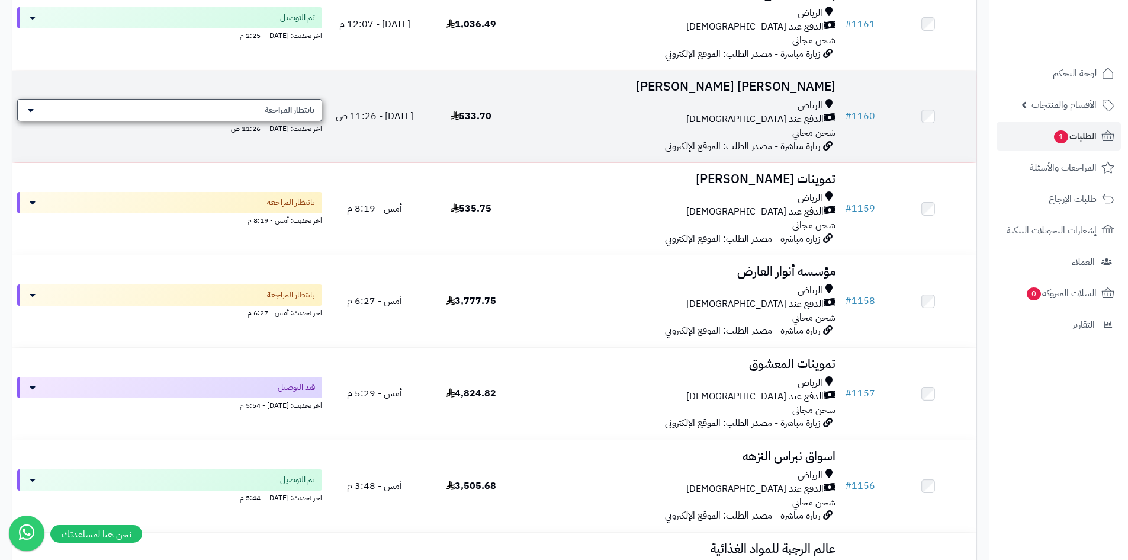
click at [288, 115] on div "بانتظار المراجعة" at bounding box center [169, 110] width 305 height 23
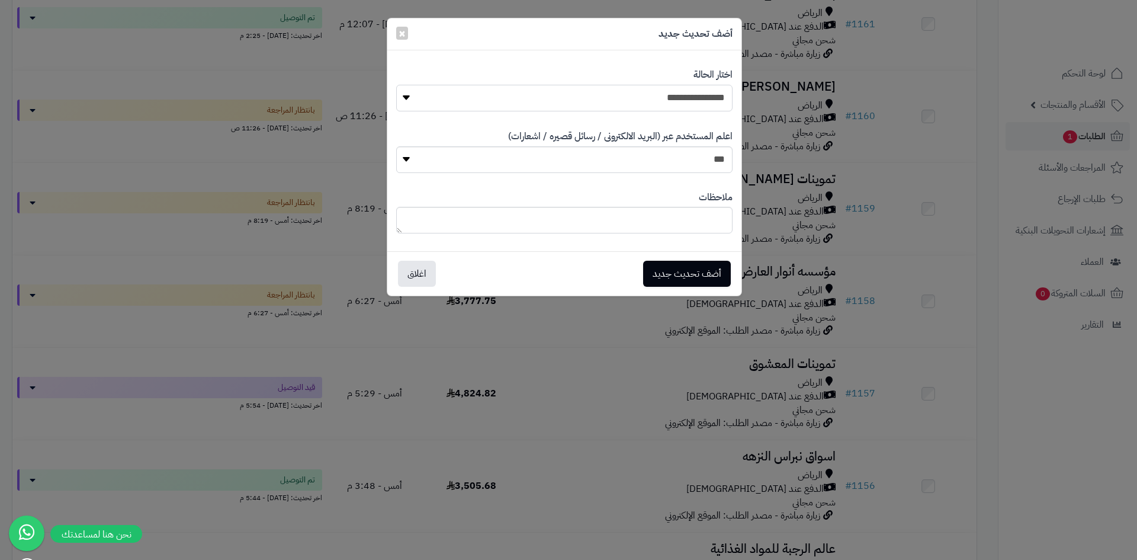
click at [635, 105] on select "**********" at bounding box center [564, 98] width 336 height 27
select select "**"
click at [396, 85] on select "**********" at bounding box center [564, 98] width 336 height 27
click at [708, 268] on button "أضف تحديث جديد" at bounding box center [687, 273] width 88 height 26
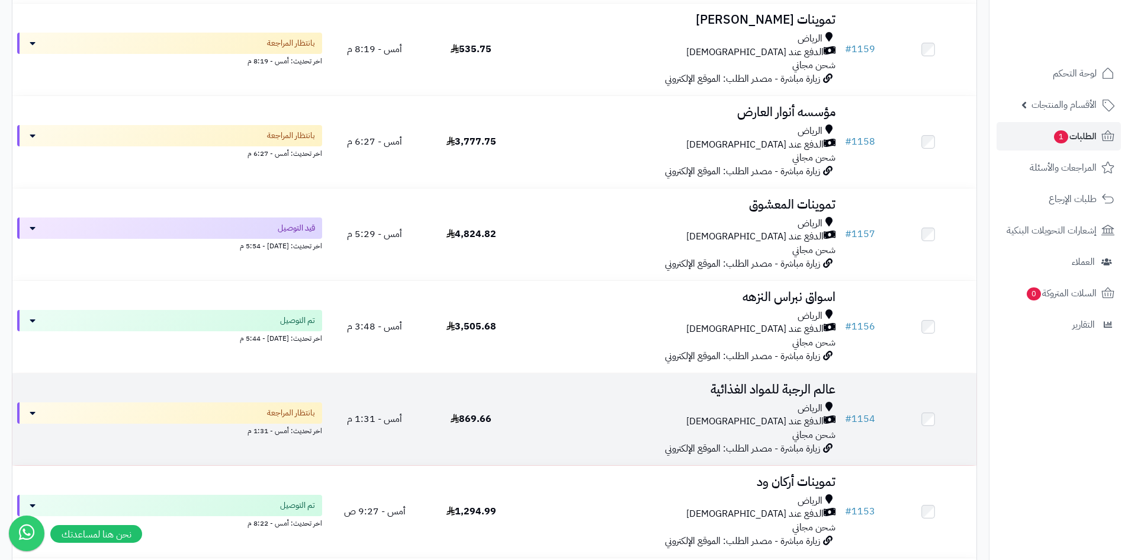
scroll to position [808, 0]
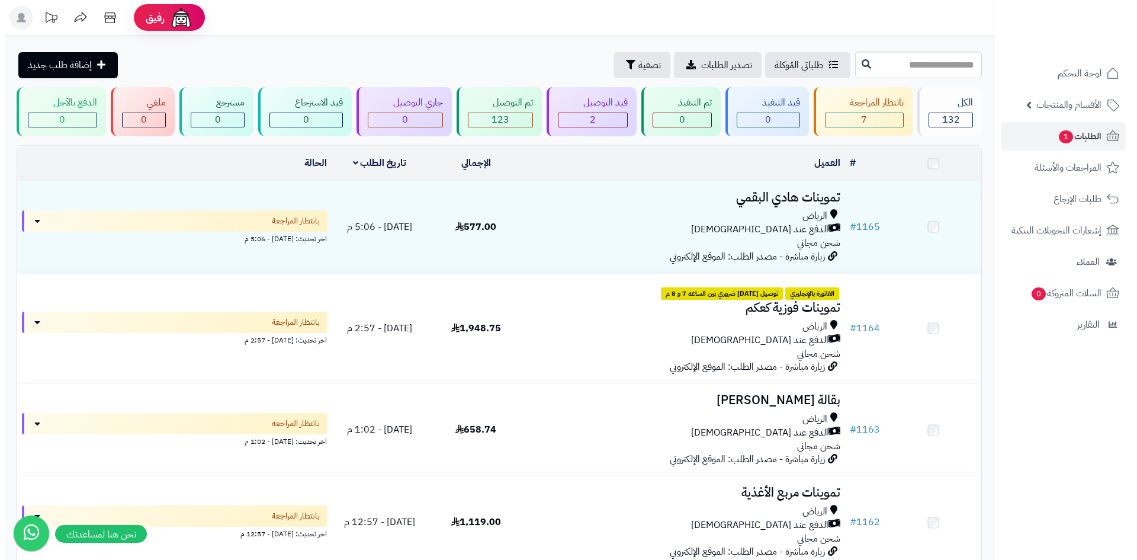
scroll to position [770, 0]
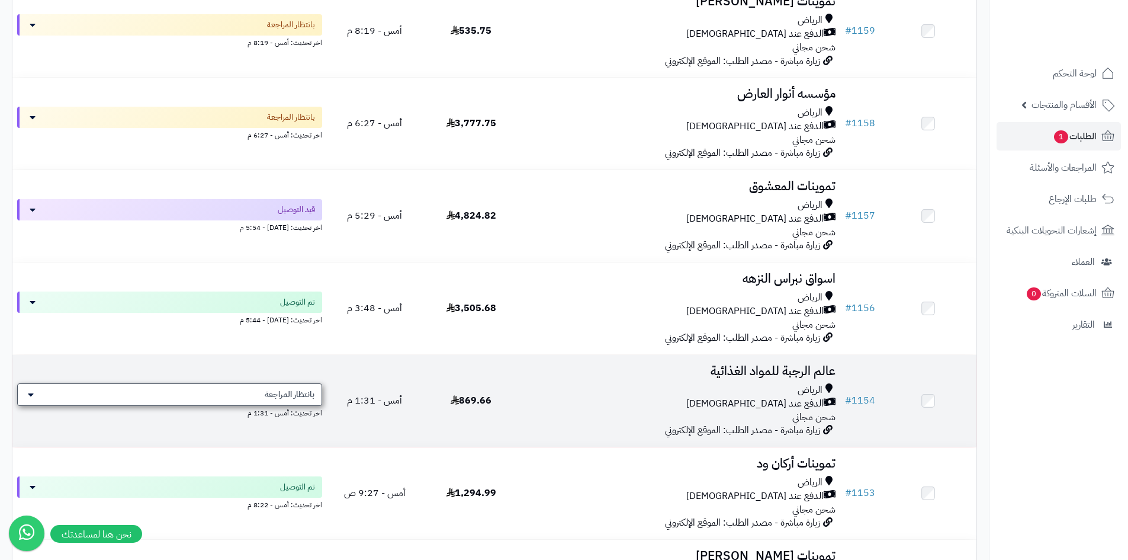
click at [313, 393] on span "بانتظار المراجعة" at bounding box center [290, 394] width 50 height 12
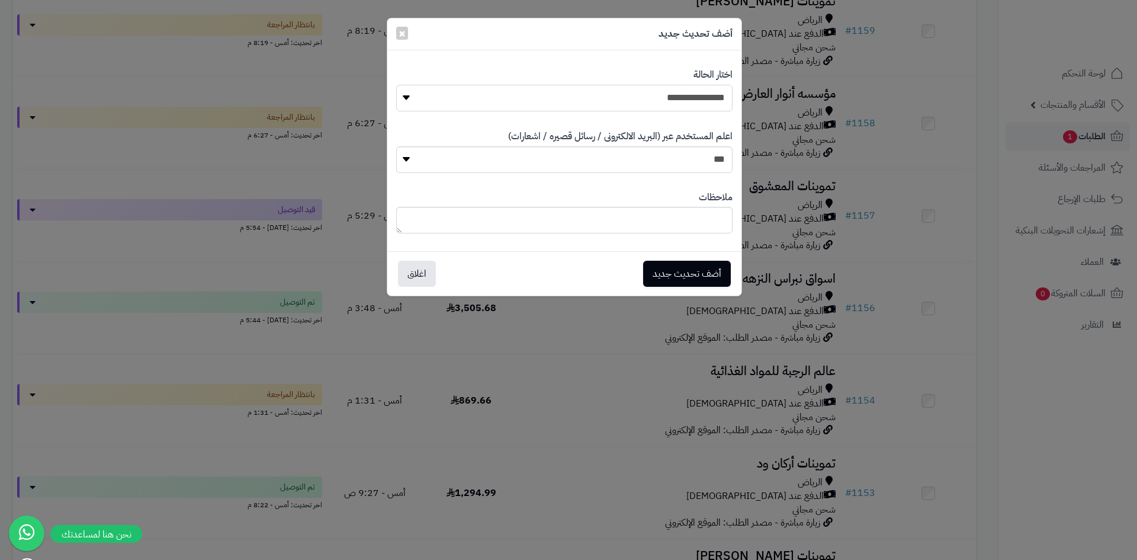
click at [580, 104] on select "**********" at bounding box center [564, 98] width 336 height 27
select select "**"
click at [396, 85] on select "**********" at bounding box center [564, 98] width 336 height 27
click at [720, 271] on button "أضف تحديث جديد" at bounding box center [687, 273] width 88 height 26
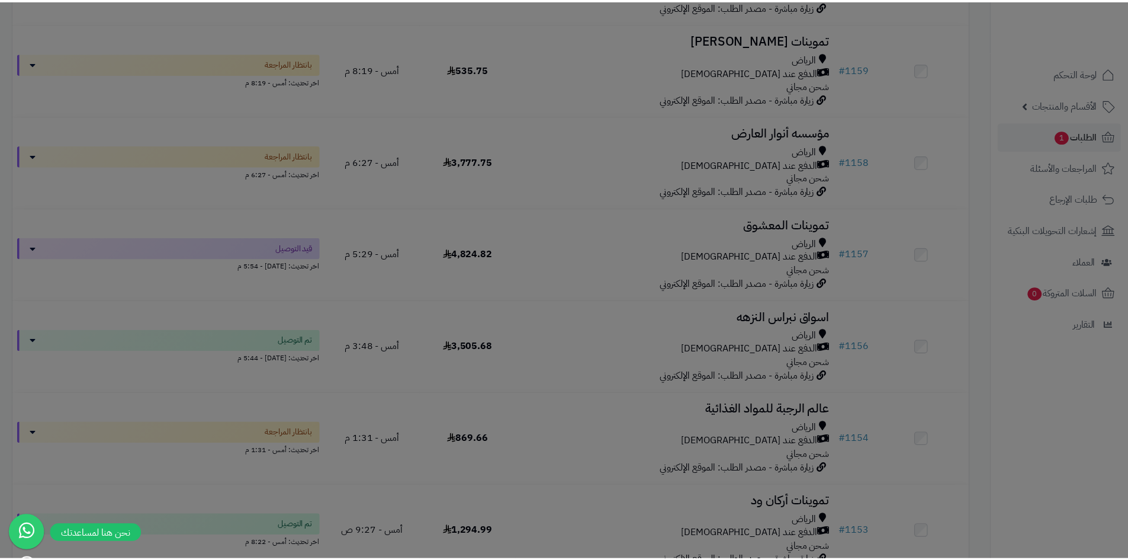
scroll to position [808, 0]
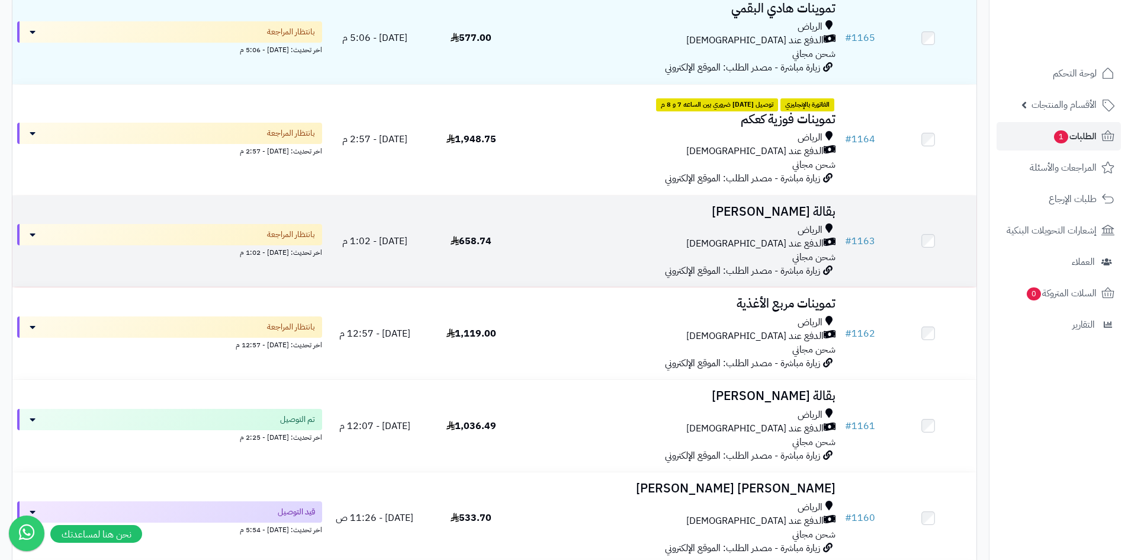
scroll to position [118, 0]
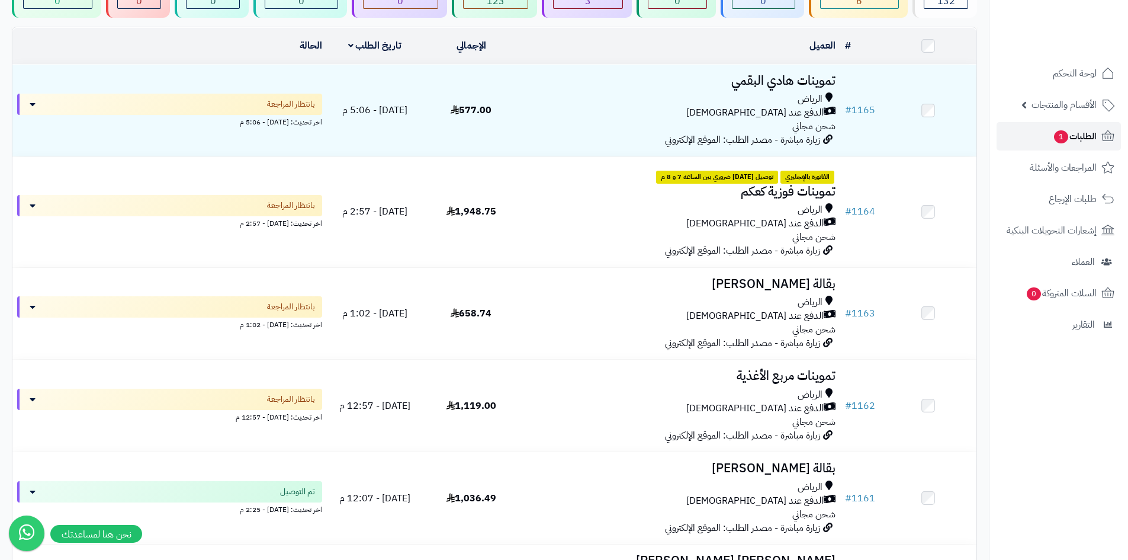
click at [1051, 126] on link "الطلبات 1" at bounding box center [1059, 136] width 124 height 28
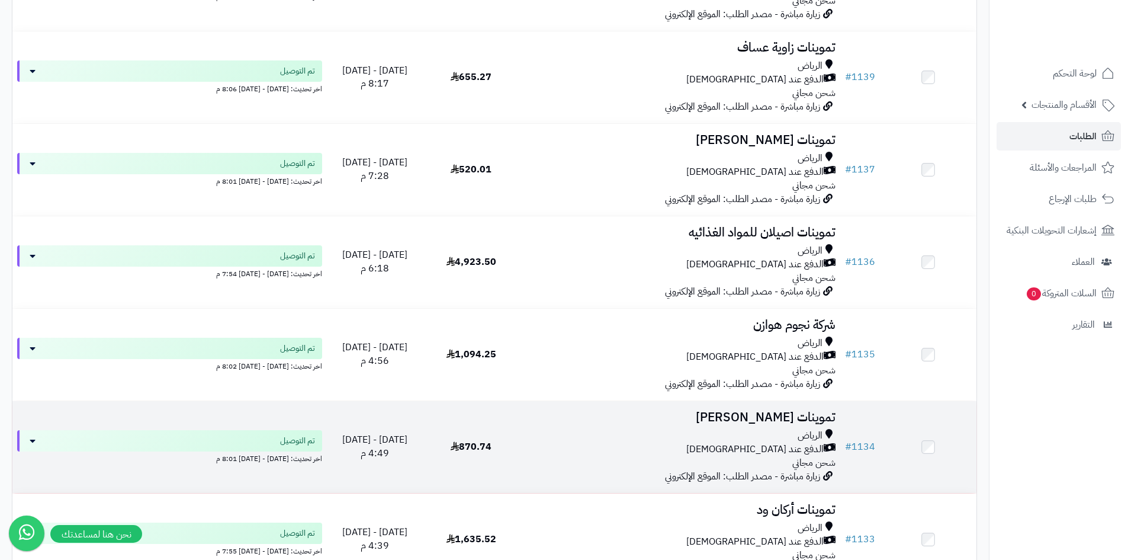
scroll to position [2369, 0]
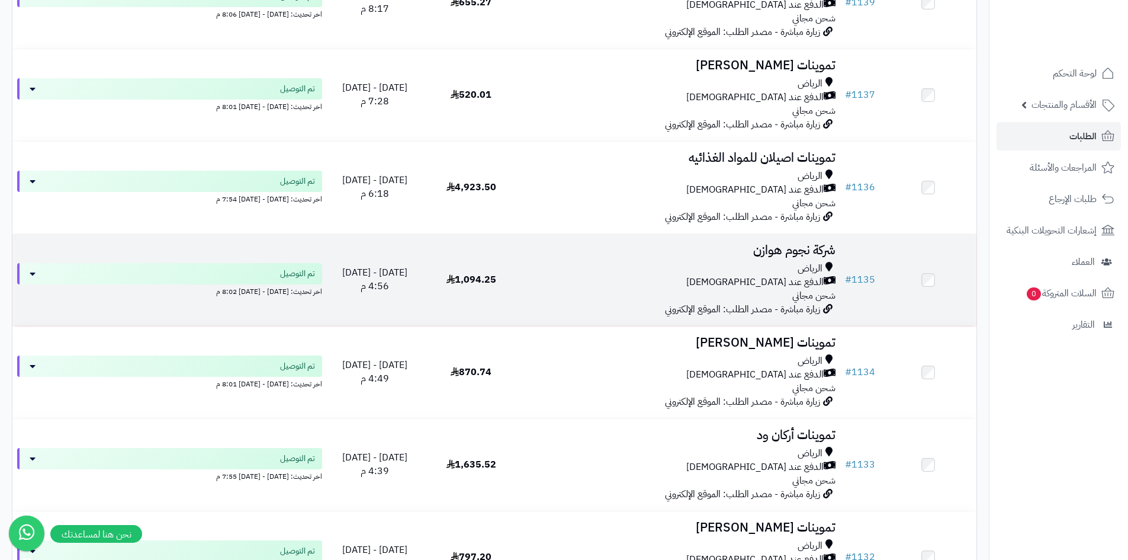
click at [730, 272] on div "الرياض" at bounding box center [680, 269] width 312 height 14
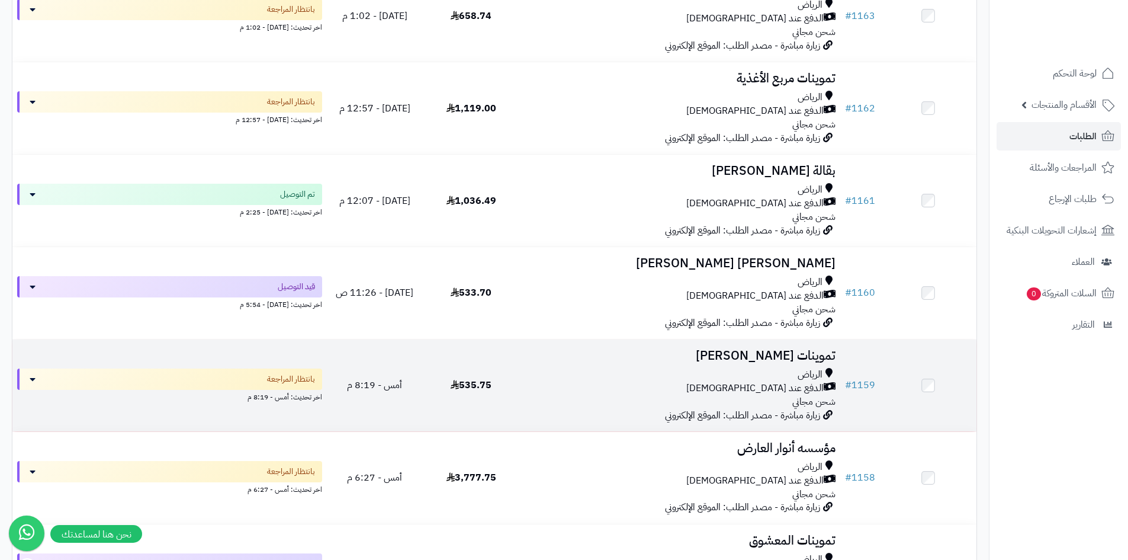
scroll to position [474, 0]
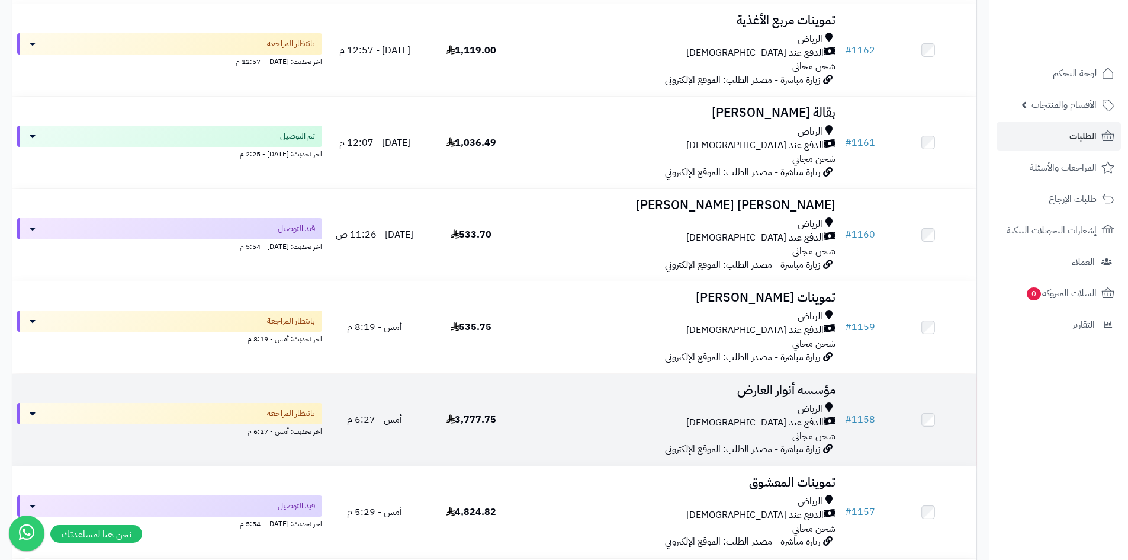
click at [570, 418] on div "الدفع عند [DEMOGRAPHIC_DATA]" at bounding box center [680, 423] width 312 height 14
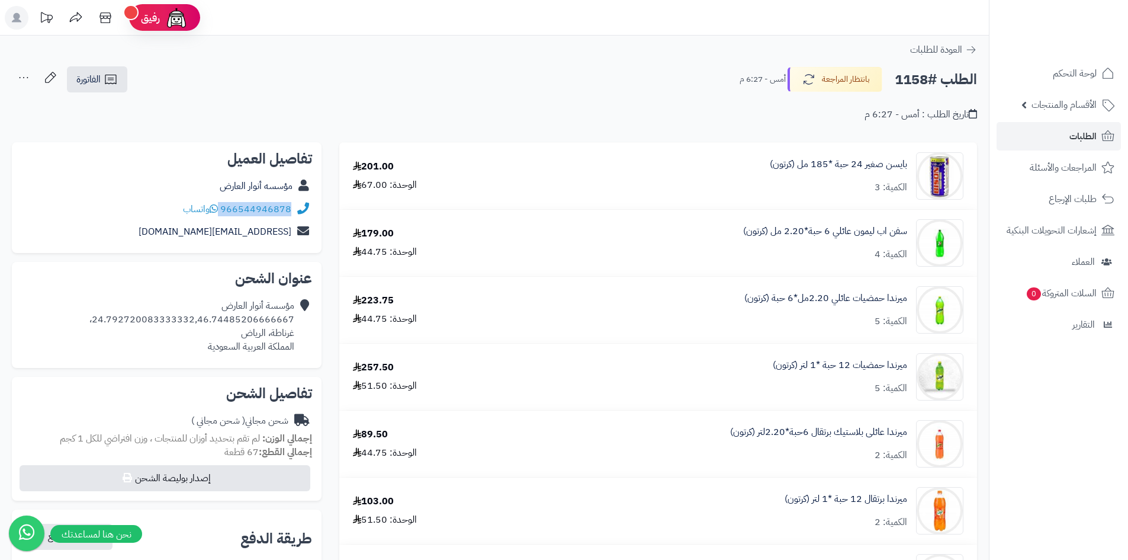
drag, startPoint x: 221, startPoint y: 202, endPoint x: 292, endPoint y: 206, distance: 71.2
click at [292, 206] on div "966544946878 واتساب" at bounding box center [166, 209] width 291 height 23
copy div "966544946878"
drag, startPoint x: 296, startPoint y: 320, endPoint x: 99, endPoint y: 319, distance: 196.0
click at [99, 319] on div "مؤسسة أنوار العارض 24.792720083333332,46.74485206666667، غرناطة، الرياض المملكة…" at bounding box center [166, 325] width 291 height 63
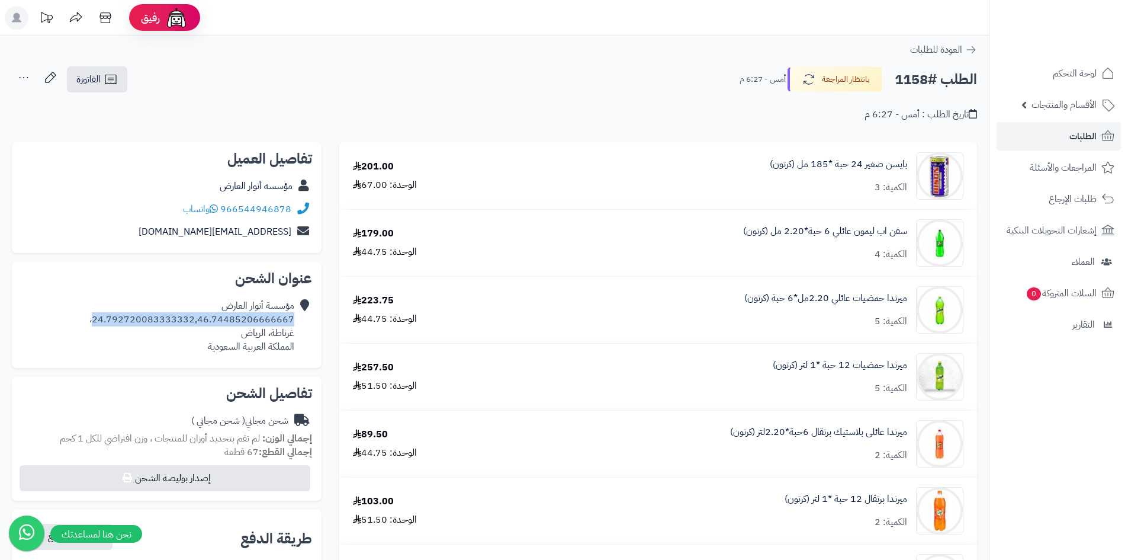
copy div "24.792720083333332,46.74485206666667"
click at [1102, 130] on icon at bounding box center [1108, 136] width 14 height 14
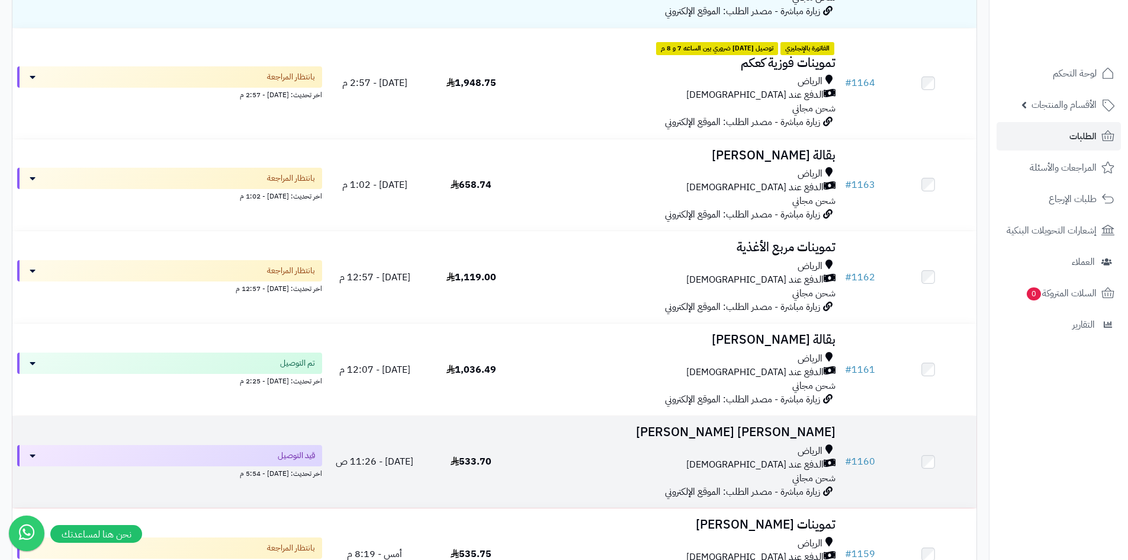
scroll to position [237, 0]
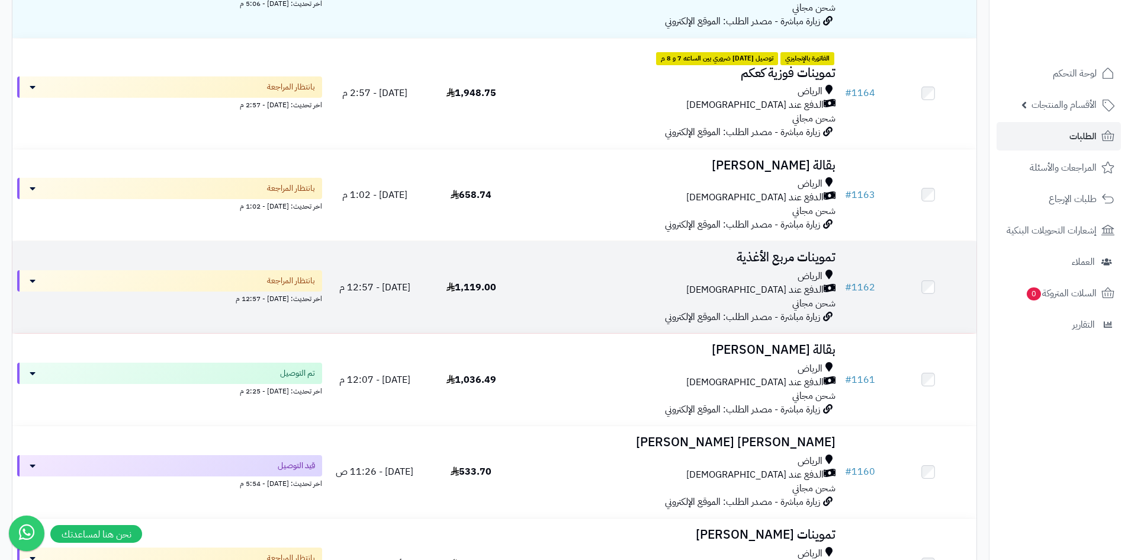
click at [550, 288] on div "الدفع عند [DEMOGRAPHIC_DATA]" at bounding box center [680, 290] width 312 height 14
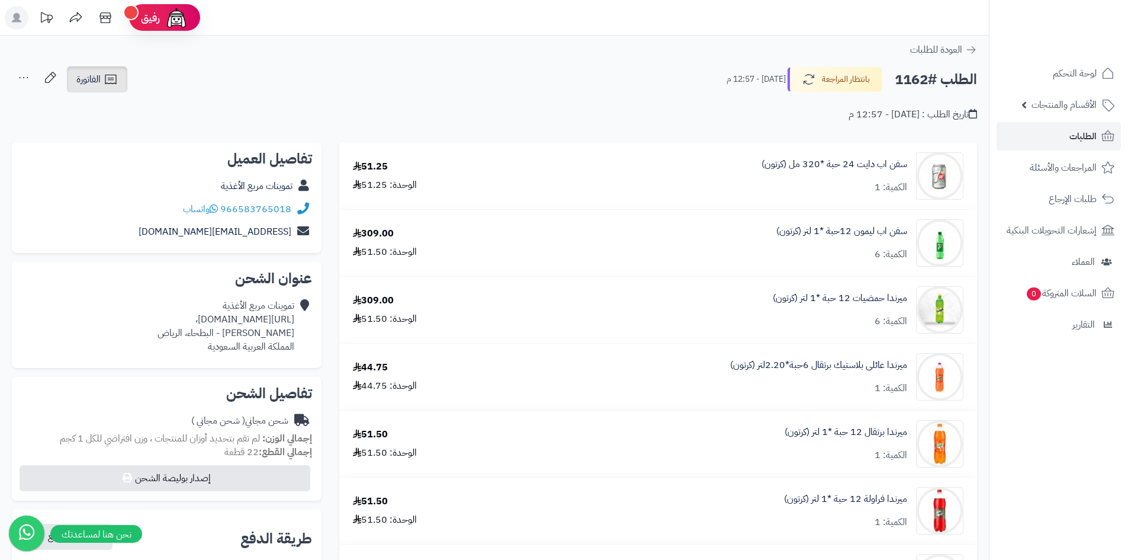
click at [105, 84] on icon at bounding box center [111, 79] width 14 height 14
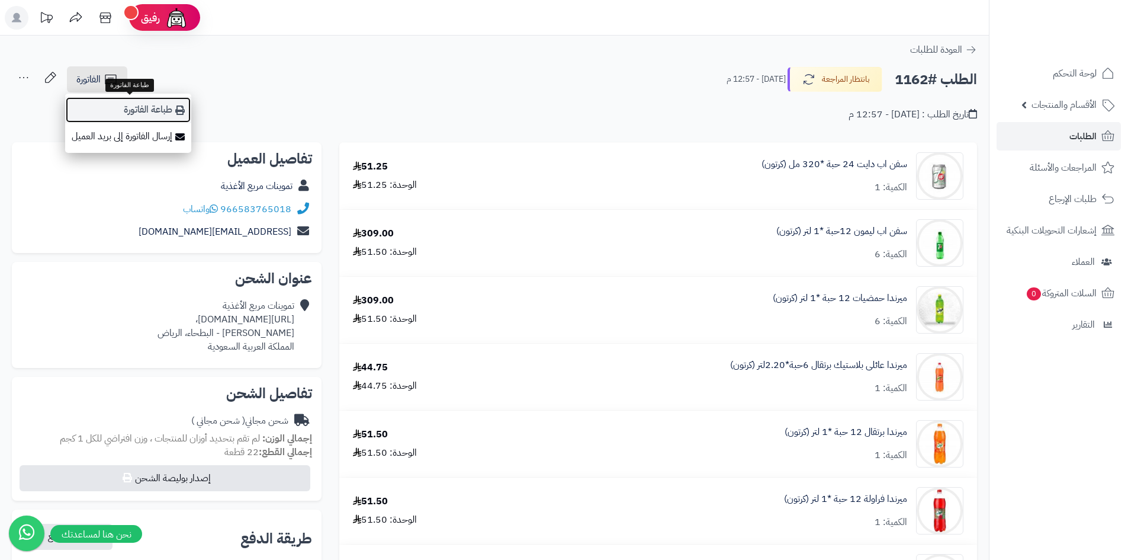
click at [171, 117] on link "طباعة الفاتورة" at bounding box center [128, 110] width 126 height 27
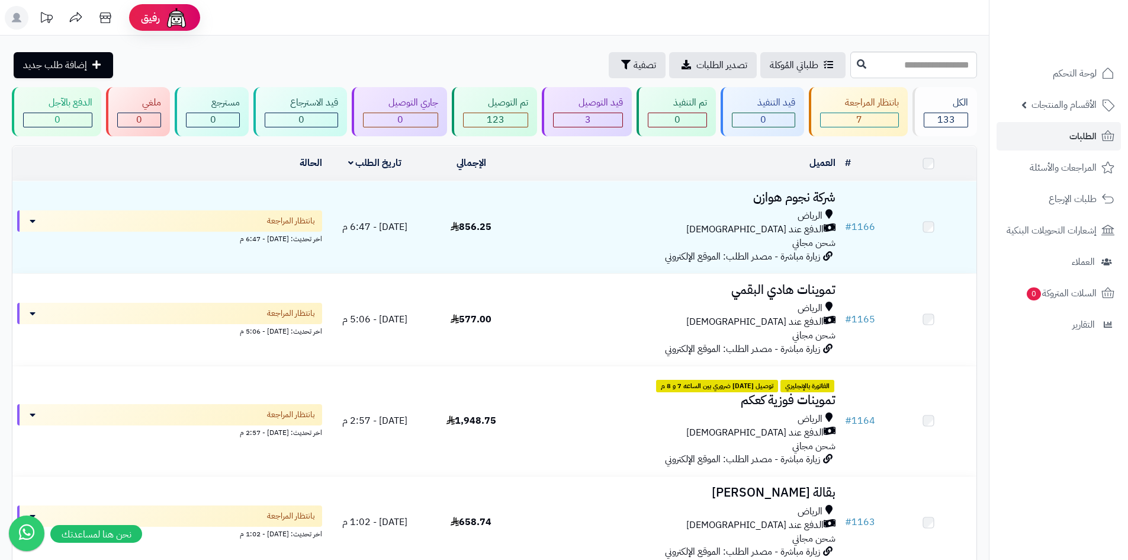
scroll to position [329, 0]
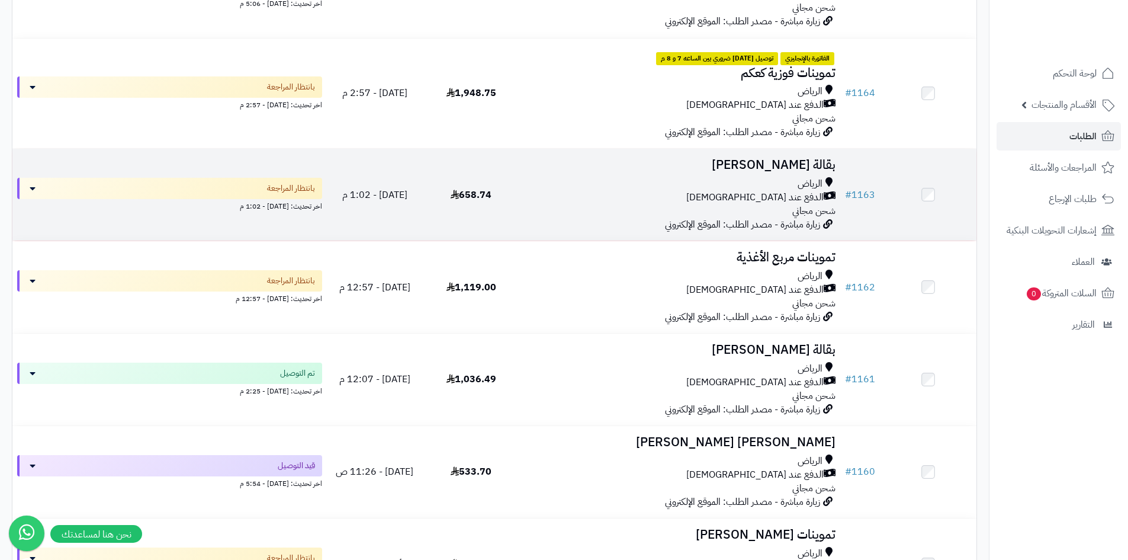
click at [654, 191] on div "الدفع عند [DEMOGRAPHIC_DATA]" at bounding box center [680, 198] width 312 height 14
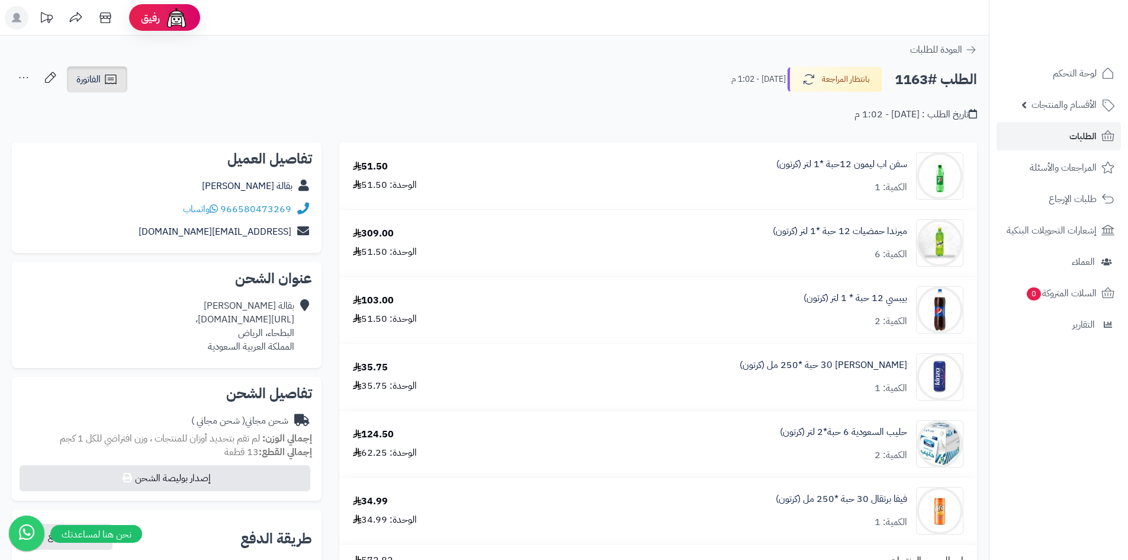
click at [105, 83] on icon at bounding box center [111, 79] width 14 height 14
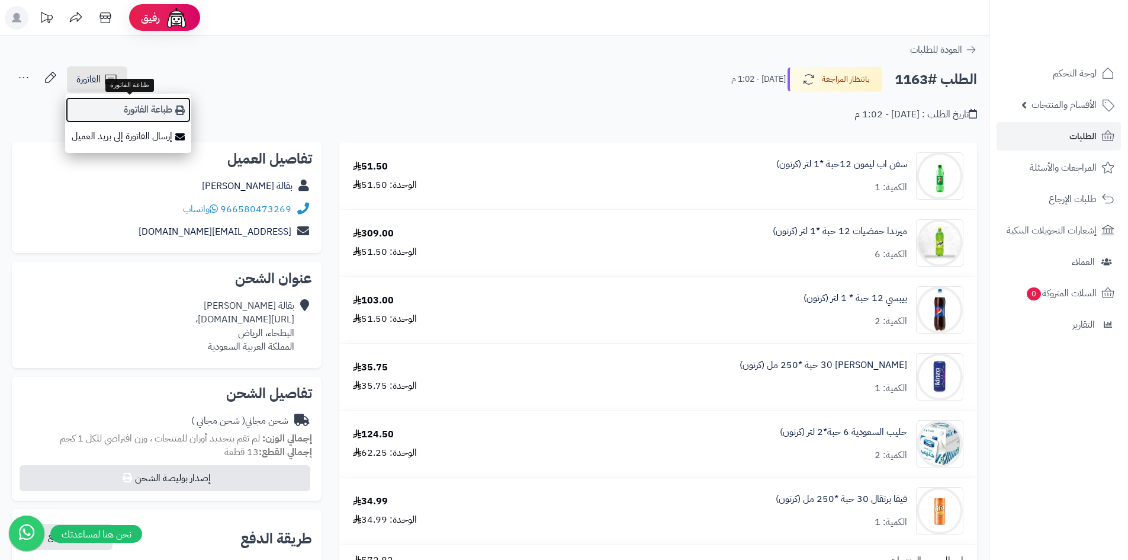
click at [166, 113] on link "طباعة الفاتورة" at bounding box center [128, 110] width 126 height 27
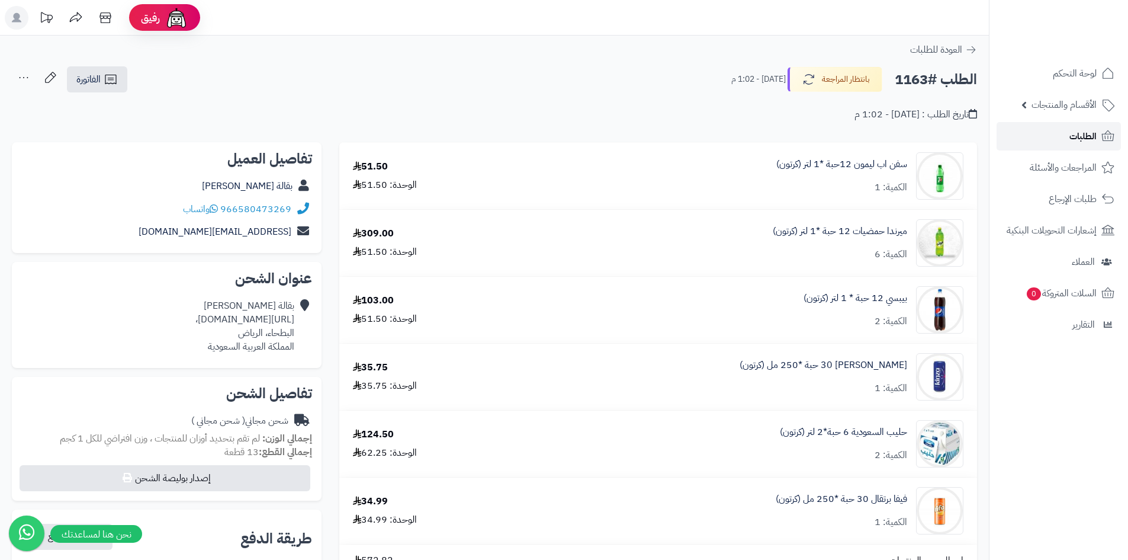
click at [1093, 143] on span "الطلبات" at bounding box center [1083, 136] width 27 height 17
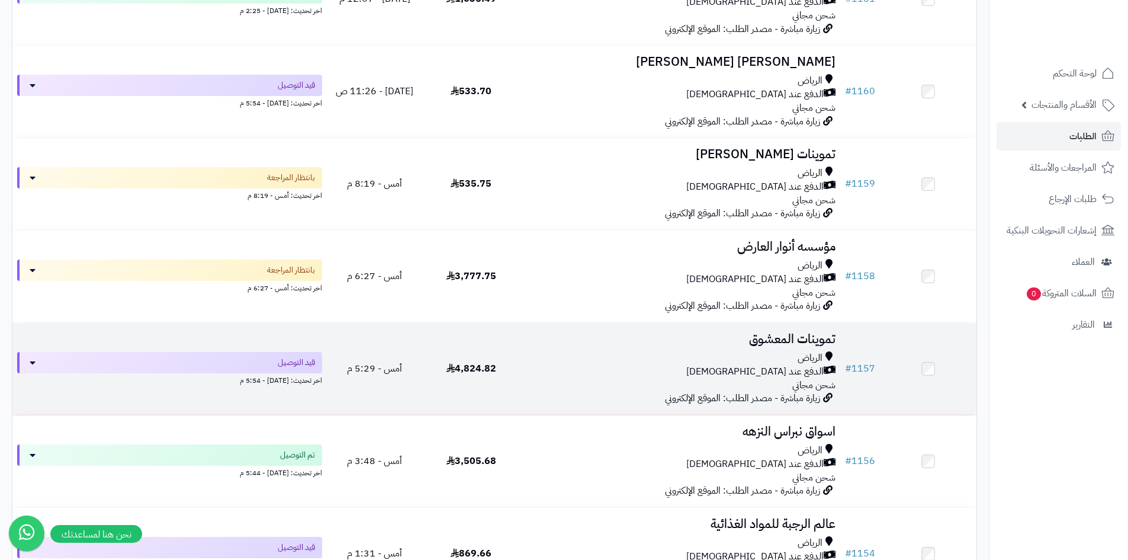
scroll to position [711, 0]
click at [688, 377] on div "الرياض الدفع عند الاستلام شحن مجاني" at bounding box center [680, 370] width 312 height 41
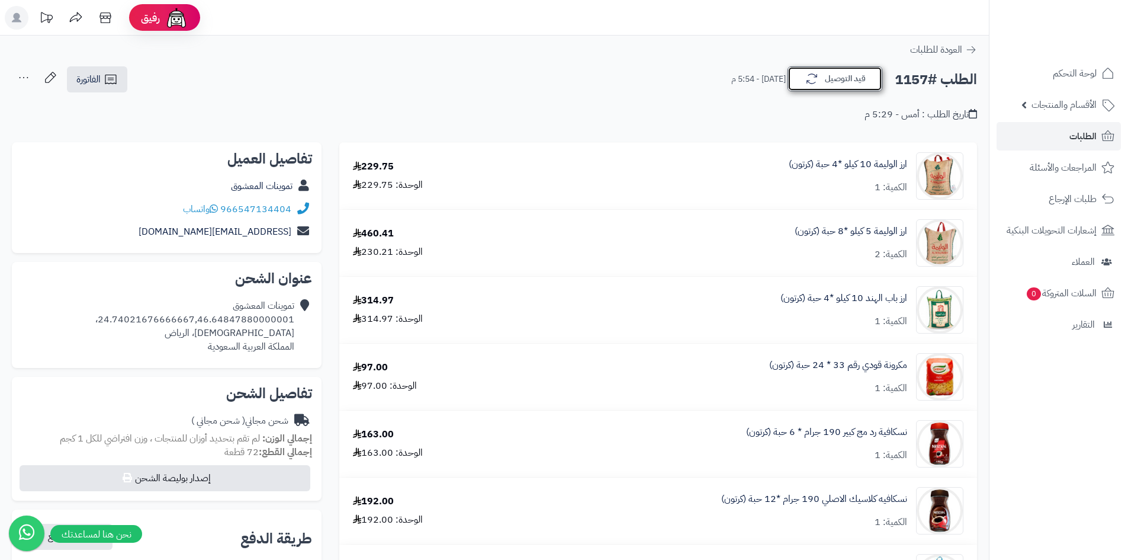
click at [821, 85] on button "قيد التوصيل" at bounding box center [835, 78] width 95 height 25
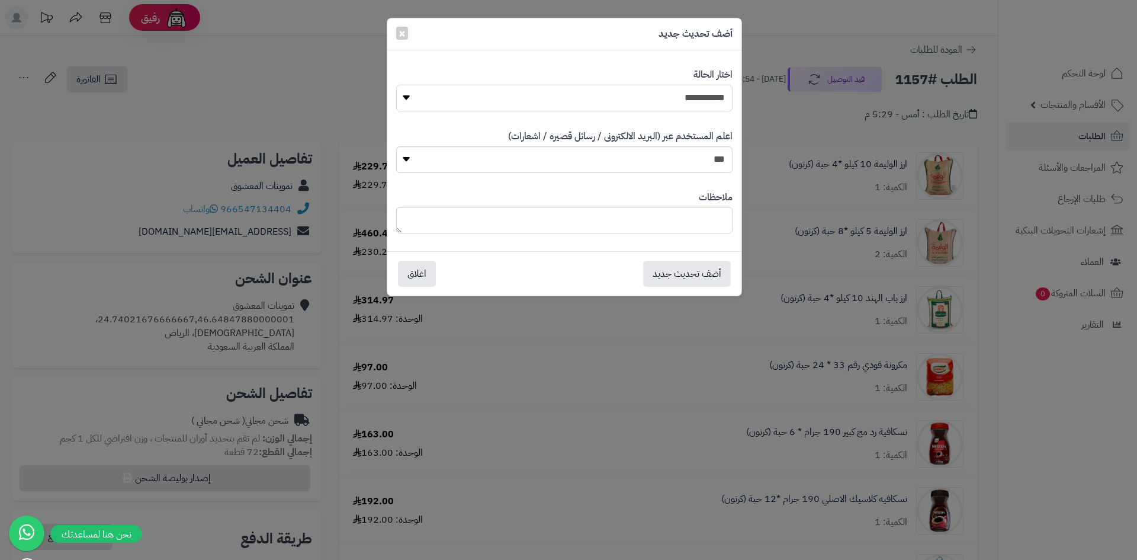
click at [655, 99] on select "**********" at bounding box center [564, 98] width 336 height 27
select select "**"
click at [396, 85] on select "**********" at bounding box center [564, 98] width 336 height 27
click at [686, 278] on button "أضف تحديث جديد" at bounding box center [687, 273] width 88 height 26
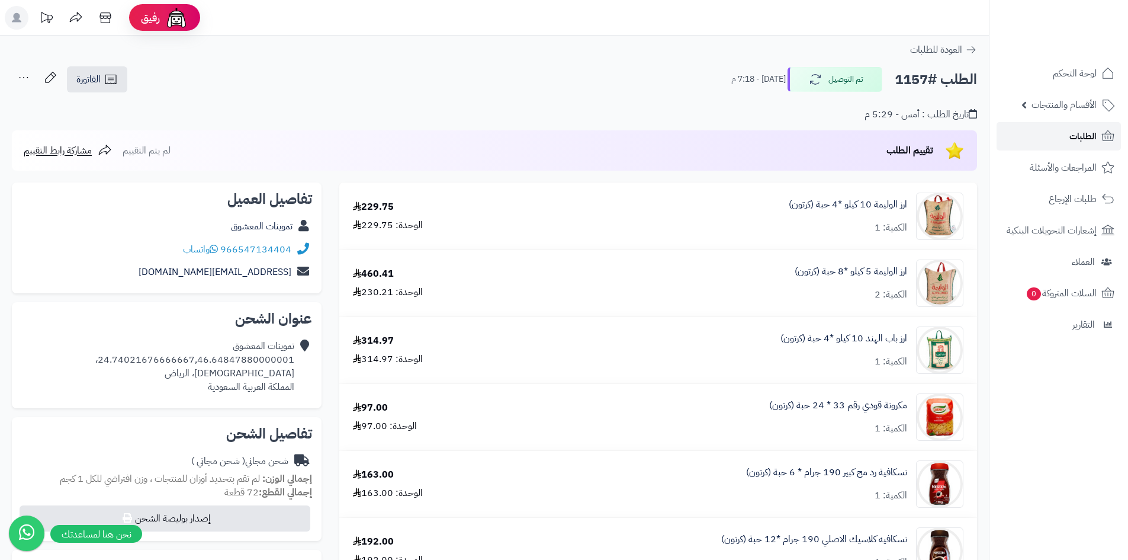
click at [1081, 140] on span "الطلبات" at bounding box center [1083, 136] width 27 height 17
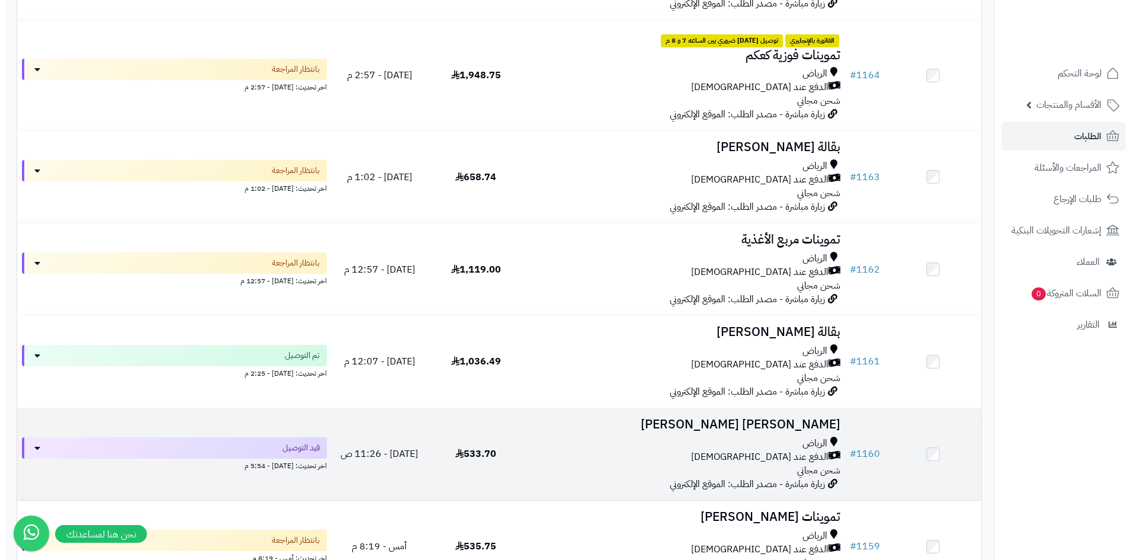
scroll to position [415, 0]
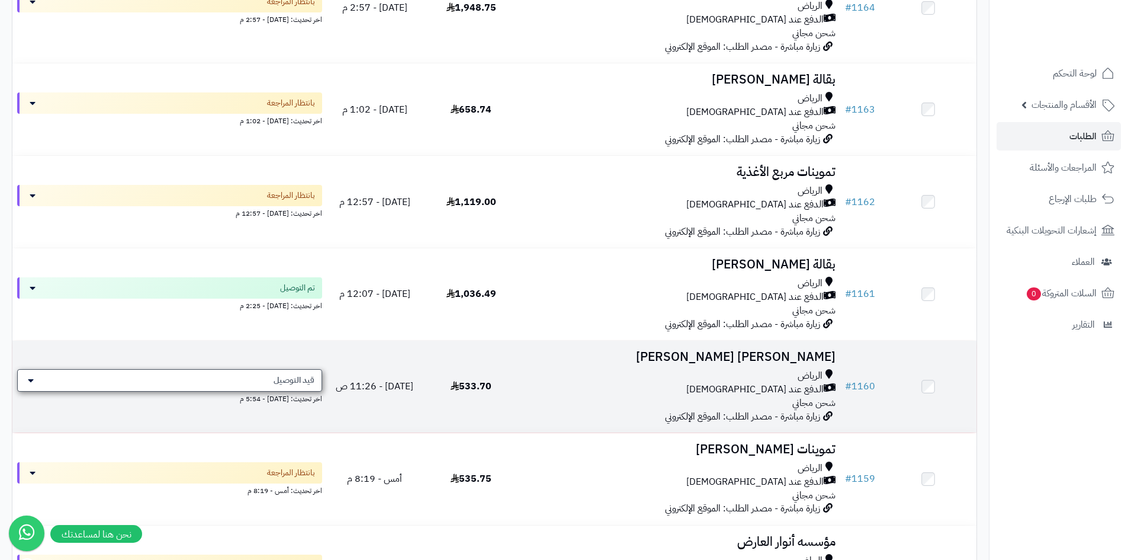
click at [300, 374] on span "قيد التوصيل" at bounding box center [294, 380] width 41 height 12
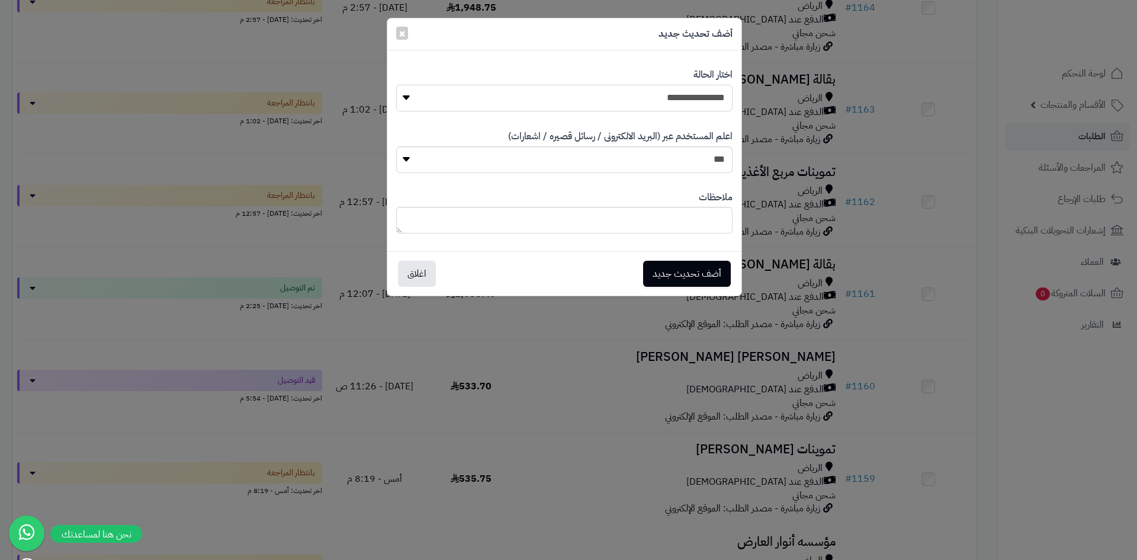
click at [595, 104] on select "**********" at bounding box center [564, 98] width 336 height 27
select select "**"
click at [396, 85] on select "**********" at bounding box center [564, 98] width 336 height 27
click at [678, 276] on button "أضف تحديث جديد" at bounding box center [687, 273] width 88 height 26
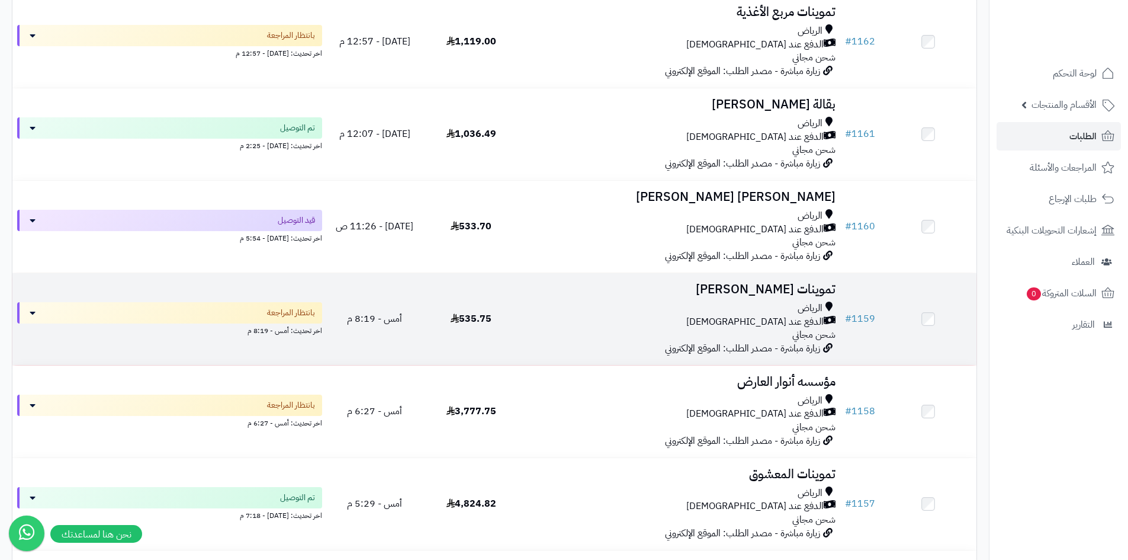
scroll to position [631, 0]
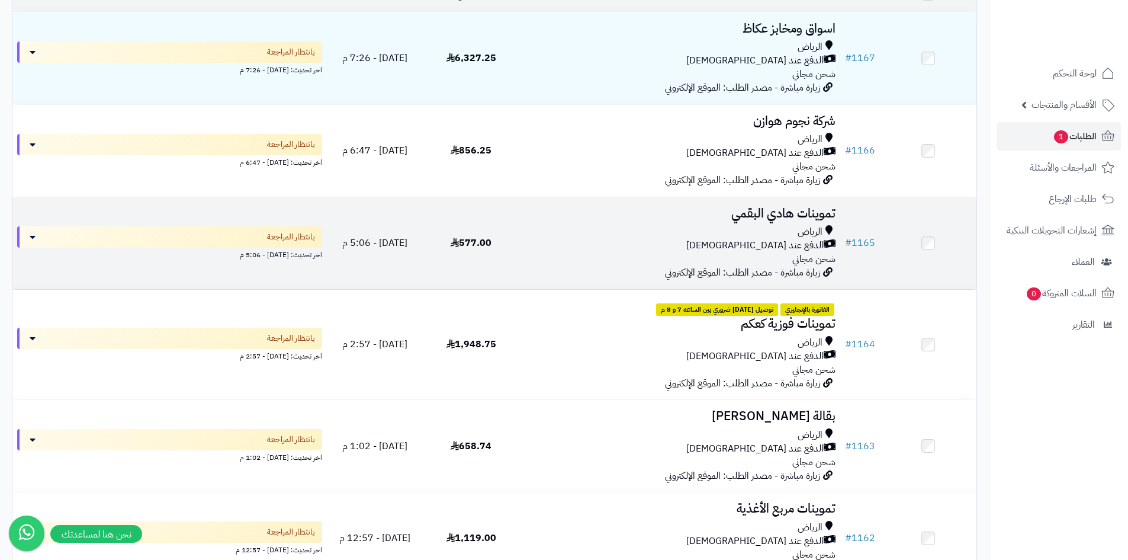
scroll to position [178, 0]
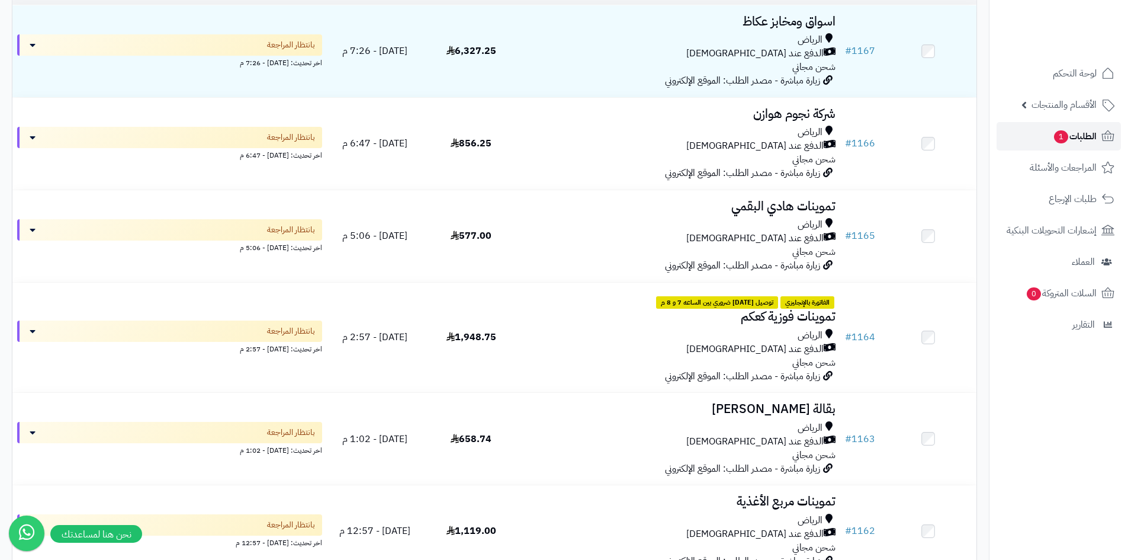
click at [1042, 136] on link "الطلبات 1" at bounding box center [1059, 136] width 124 height 28
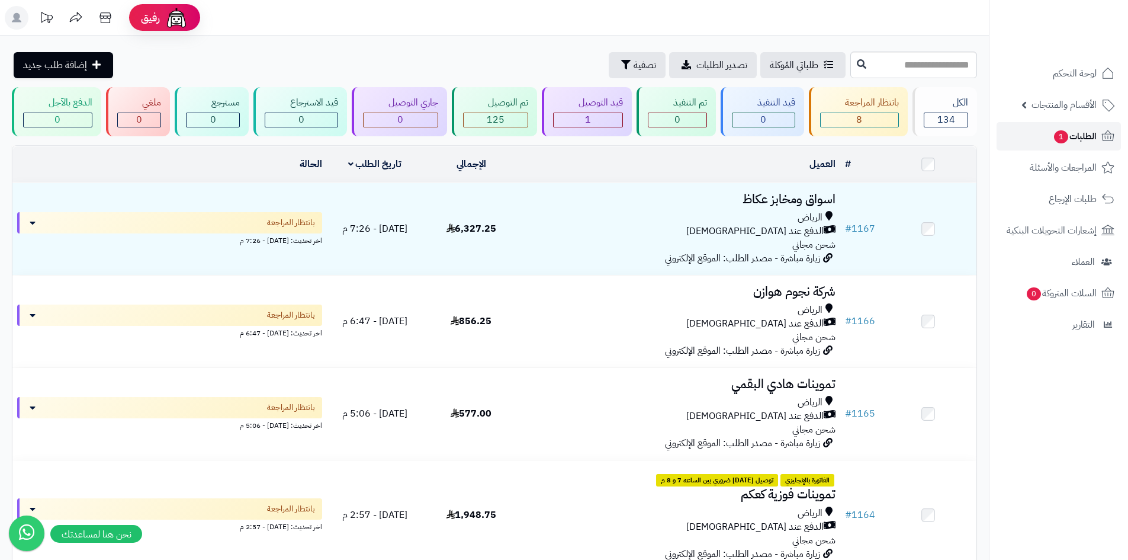
click at [1057, 133] on span "1" at bounding box center [1061, 136] width 14 height 13
click at [621, 60] on icon "button" at bounding box center [625, 63] width 9 height 9
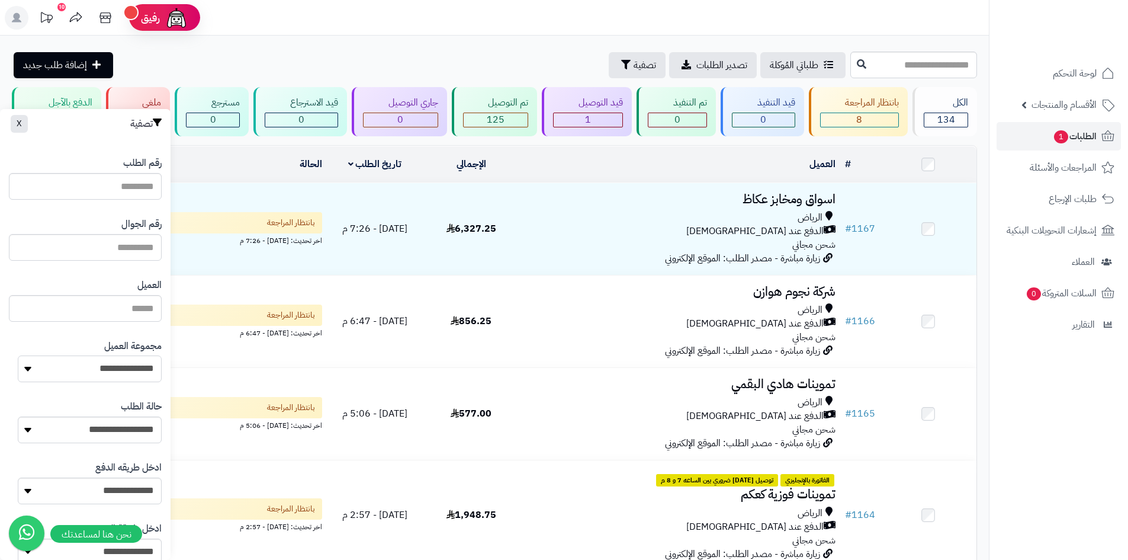
click at [146, 370] on select "**********" at bounding box center [90, 368] width 144 height 27
select select "*"
click at [18, 355] on select "**********" at bounding box center [90, 368] width 144 height 27
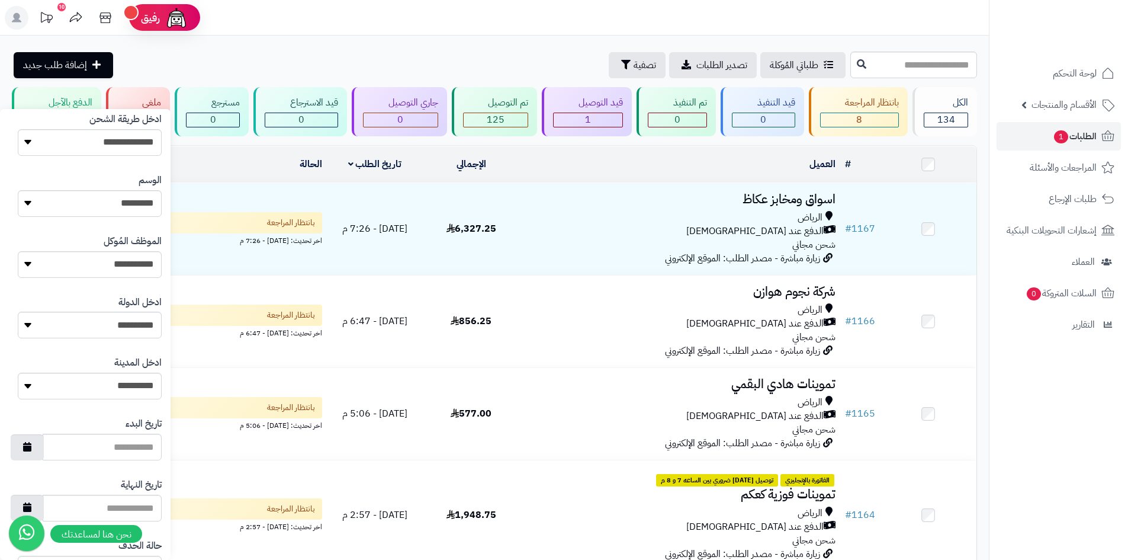
scroll to position [503, 0]
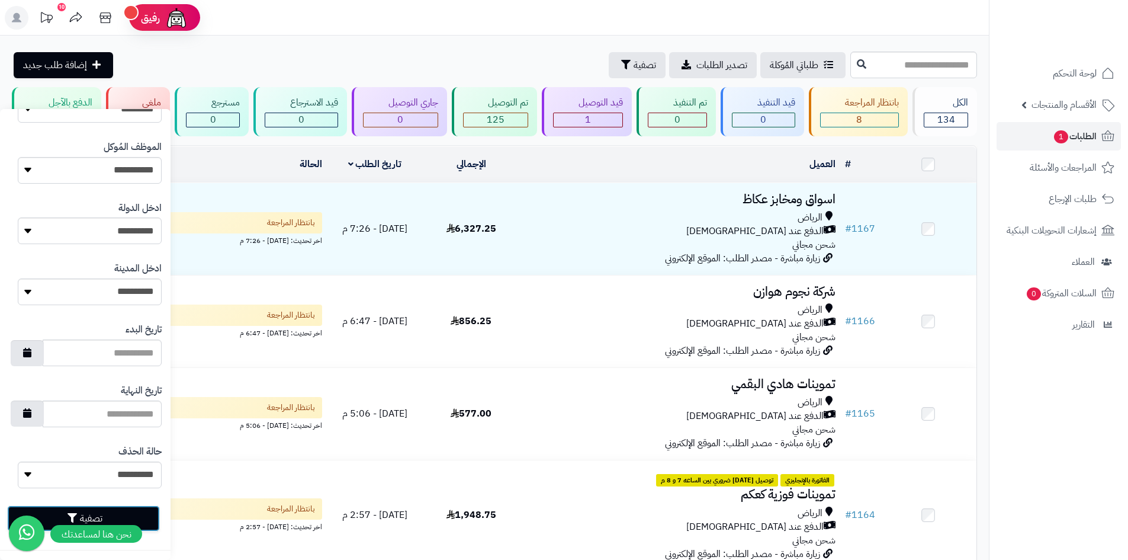
click at [134, 507] on button "تصفية" at bounding box center [83, 518] width 153 height 26
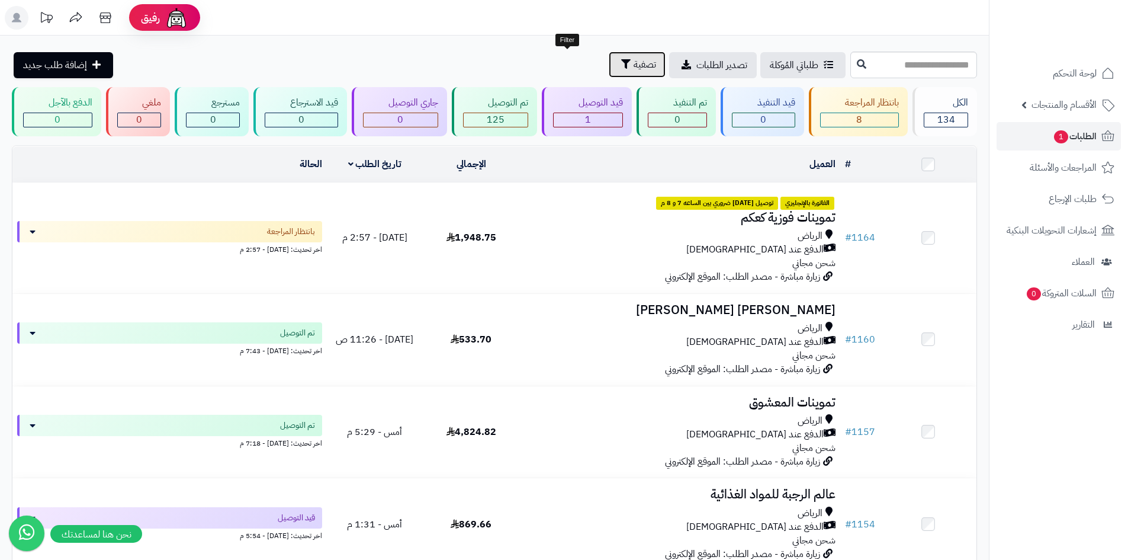
click at [634, 65] on span "تصفية" at bounding box center [645, 64] width 23 height 14
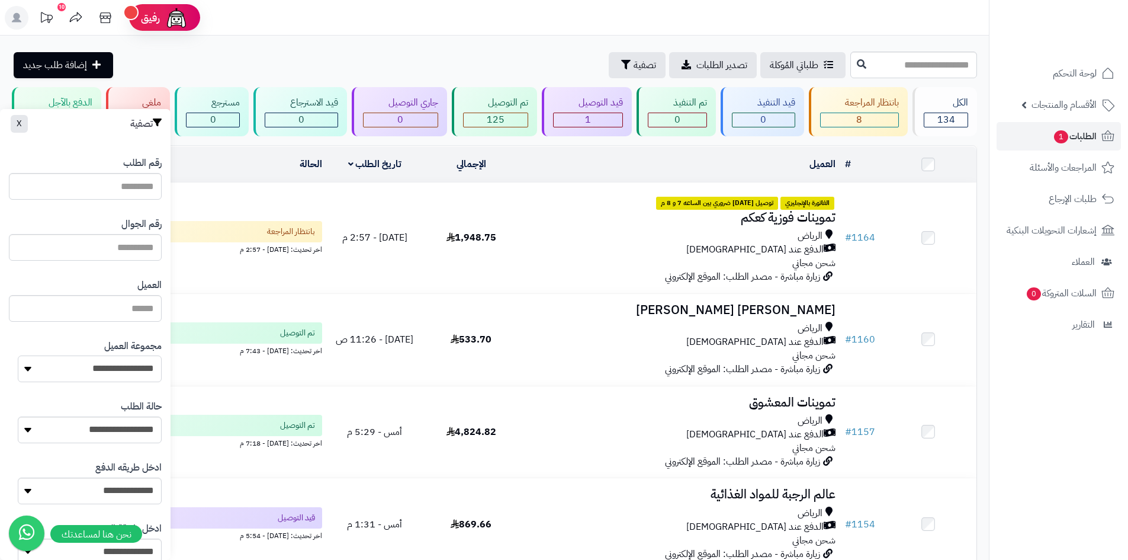
drag, startPoint x: 125, startPoint y: 374, endPoint x: 129, endPoint y: 368, distance: 7.7
click at [127, 368] on select "**********" at bounding box center [90, 368] width 144 height 27
select select "*"
click at [18, 355] on select "**********" at bounding box center [90, 368] width 144 height 27
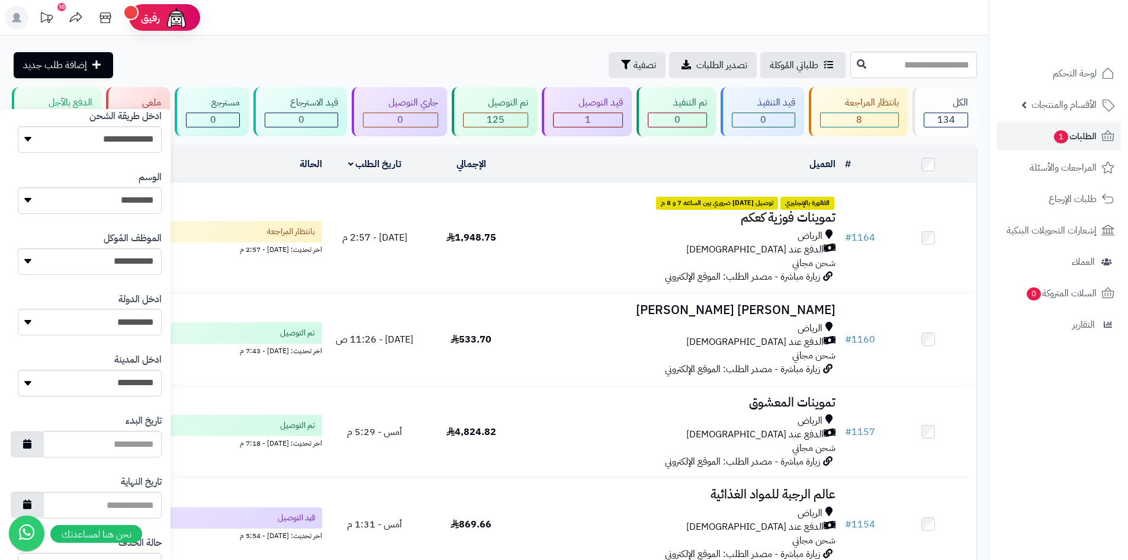
scroll to position [503, 0]
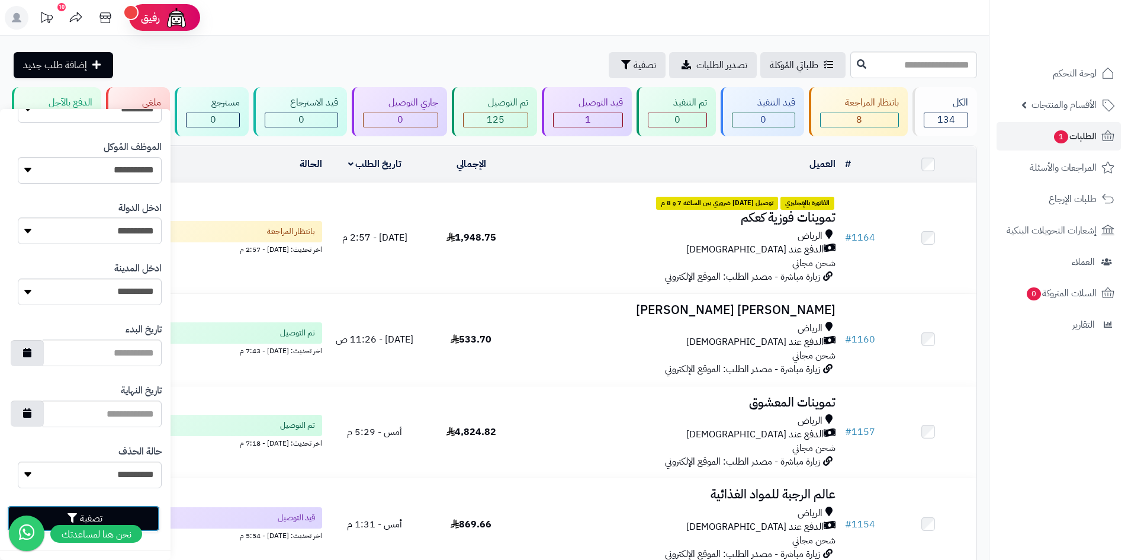
click at [147, 514] on button "تصفية" at bounding box center [83, 518] width 153 height 26
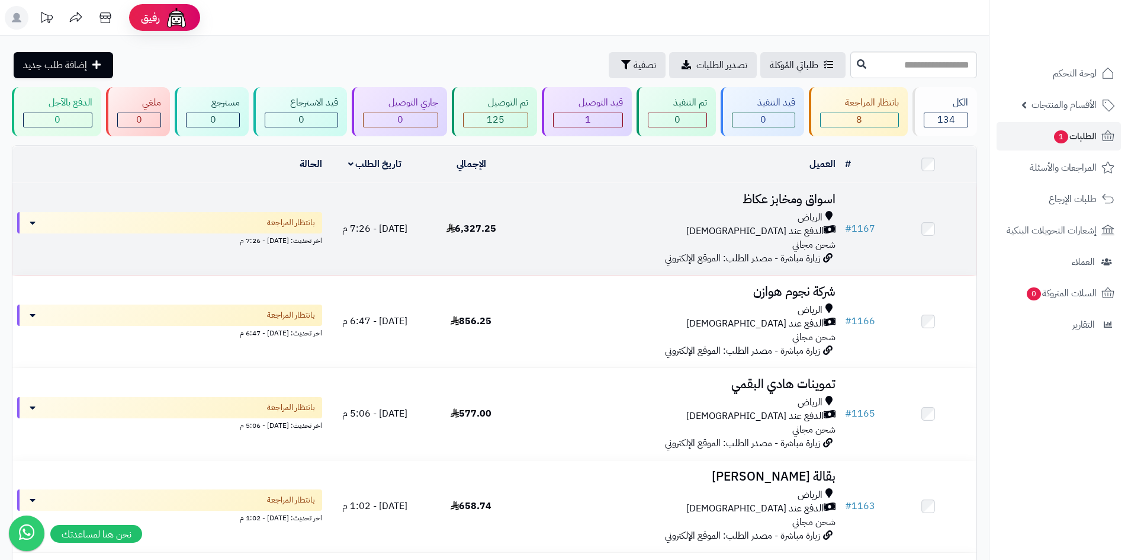
click at [632, 251] on td "اسواق ومخابز عكاظ [PERSON_NAME] عند الاستلام شحن مجاني زيارة مباشرة - مصدر الطل…" at bounding box center [679, 229] width 321 height 92
click at [580, 239] on div "[PERSON_NAME] عند الاستلام شحن مجاني" at bounding box center [680, 231] width 312 height 41
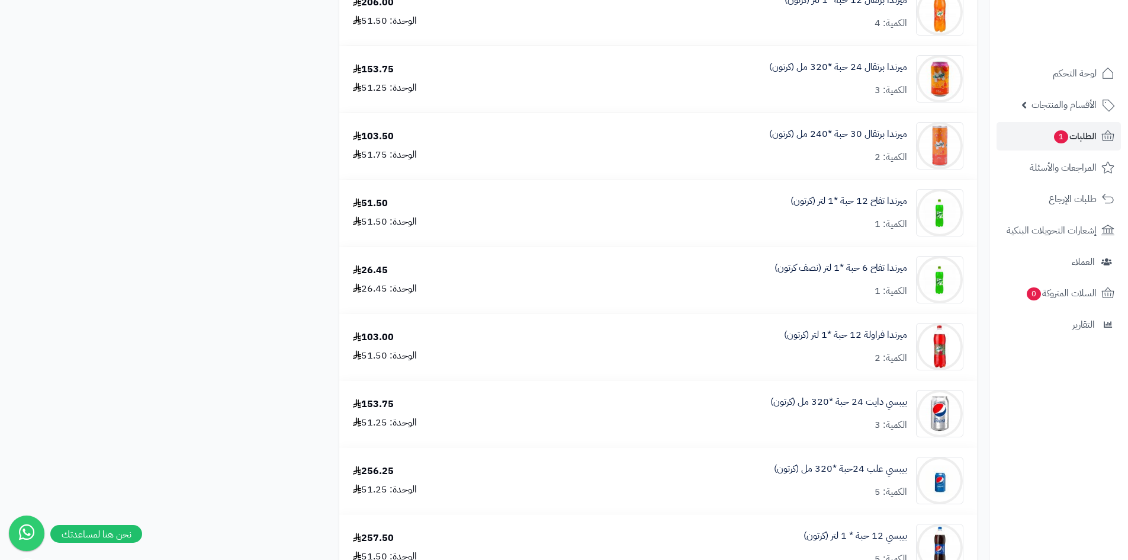
scroll to position [1836, 0]
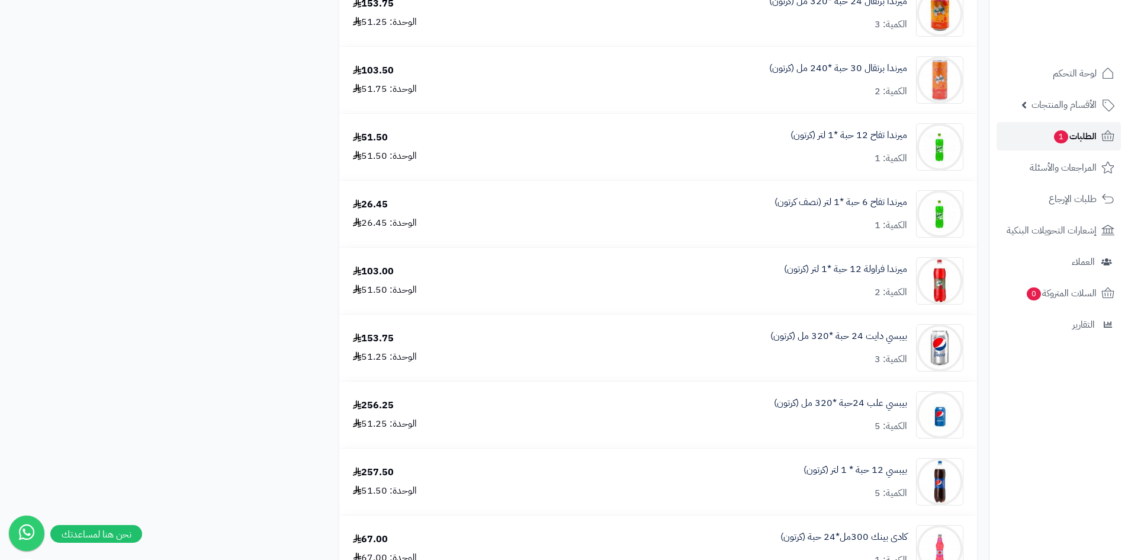
click at [1061, 140] on span "1" at bounding box center [1061, 136] width 14 height 13
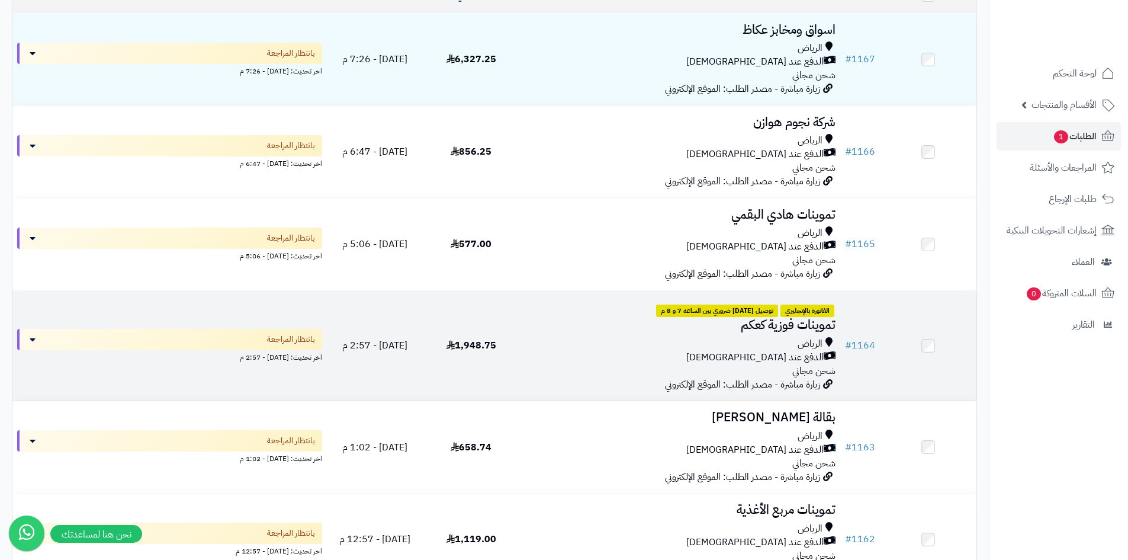
scroll to position [178, 0]
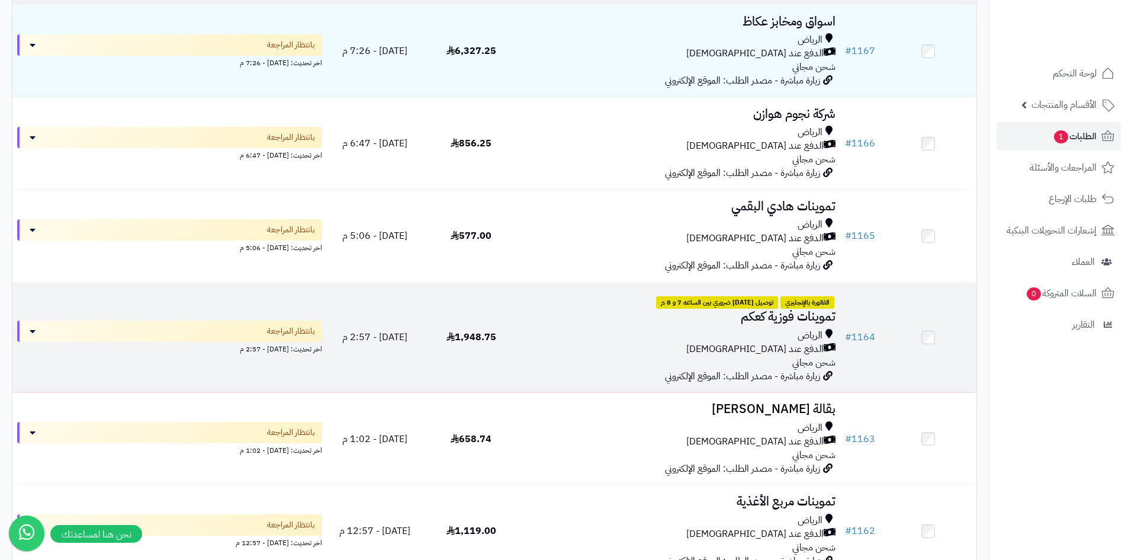
click at [555, 329] on div "الرياض" at bounding box center [680, 336] width 312 height 14
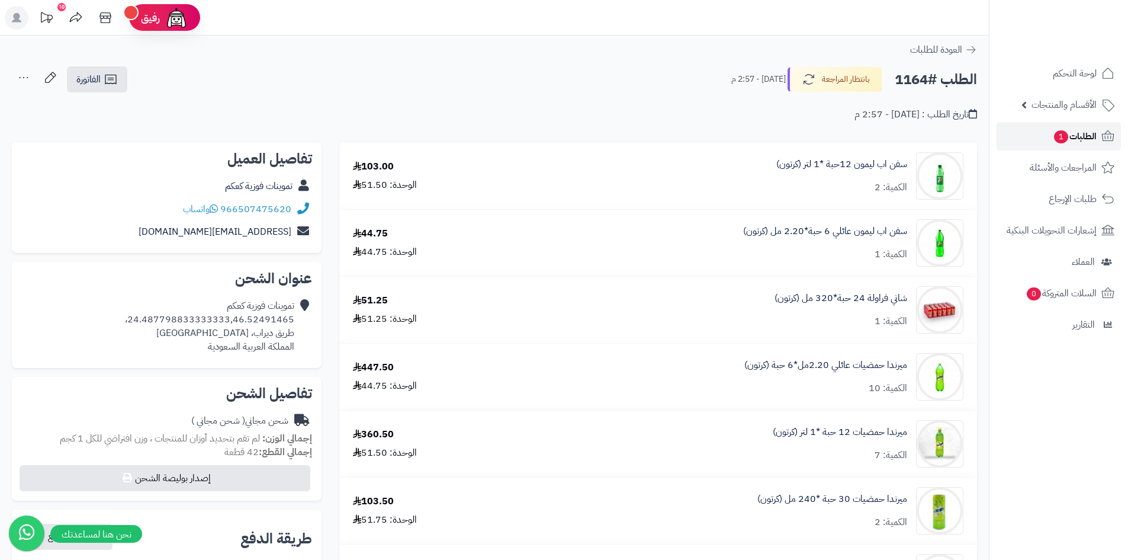
click at [1030, 131] on link "الطلبات 1" at bounding box center [1059, 136] width 124 height 28
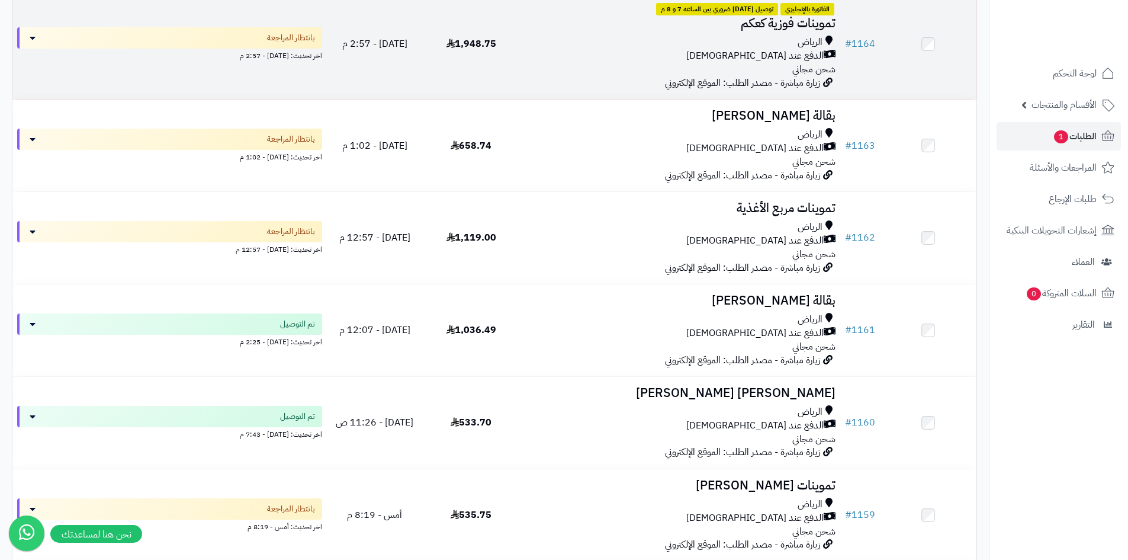
scroll to position [474, 0]
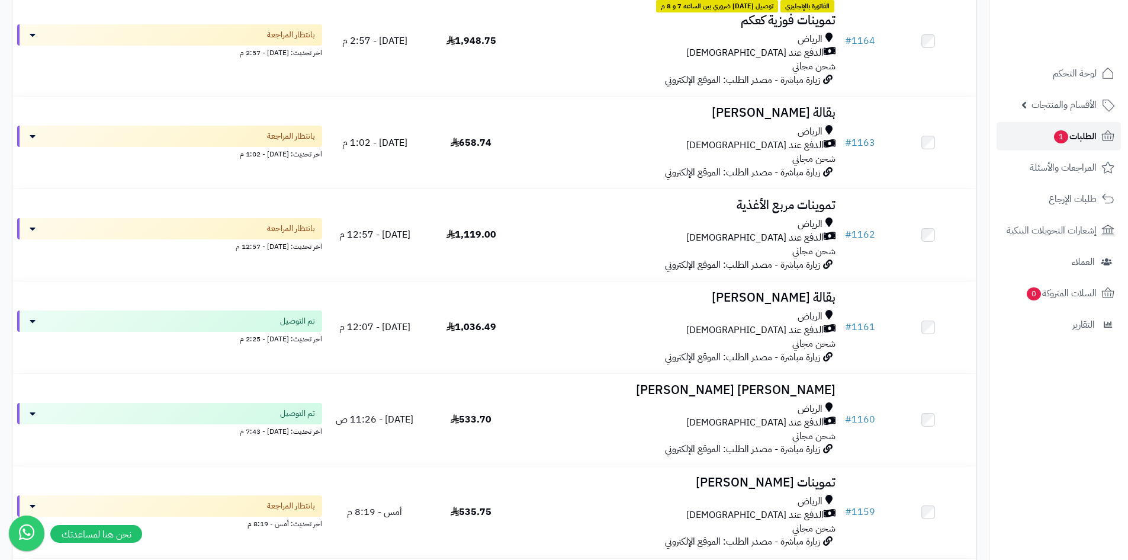
click at [1041, 126] on link "الطلبات 1" at bounding box center [1059, 136] width 124 height 28
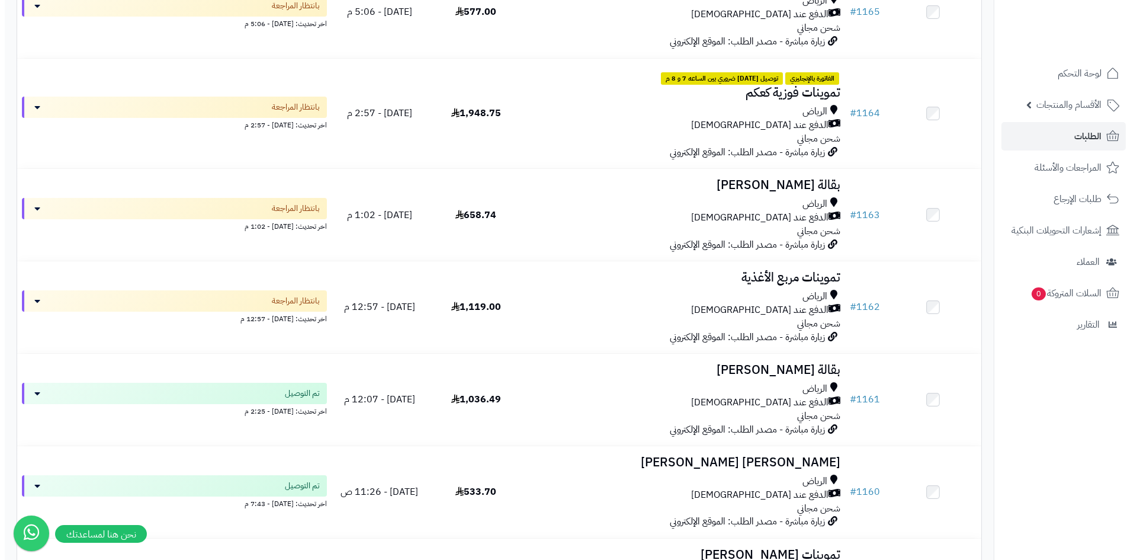
scroll to position [296, 0]
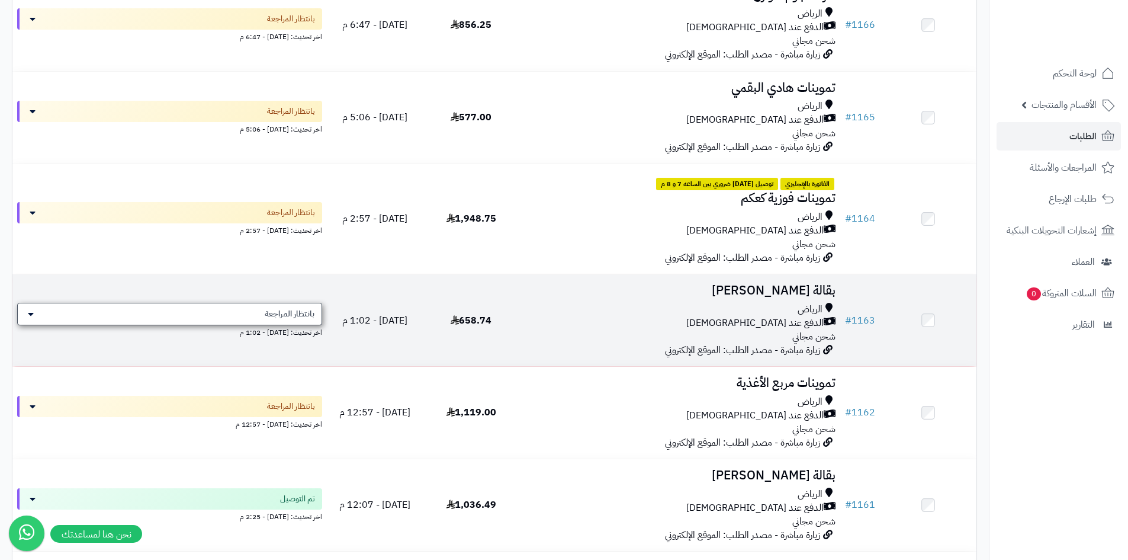
click at [298, 312] on span "بانتظار المراجعة" at bounding box center [290, 314] width 50 height 12
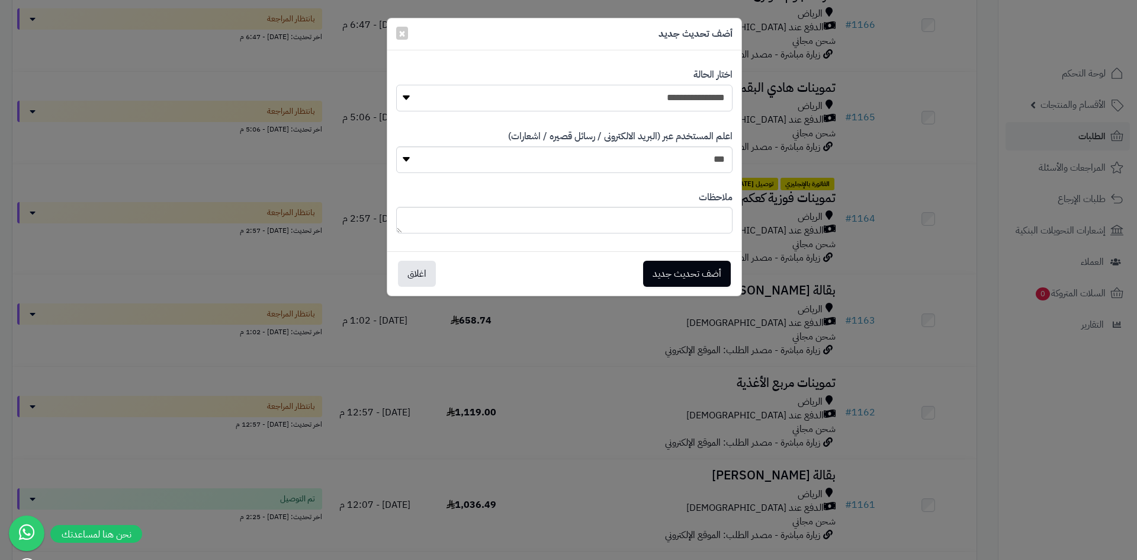
click at [673, 87] on select "**********" at bounding box center [564, 98] width 336 height 27
select select "**"
click at [396, 85] on select "**********" at bounding box center [564, 98] width 336 height 27
click at [704, 269] on button "أضف تحديث جديد" at bounding box center [687, 273] width 88 height 26
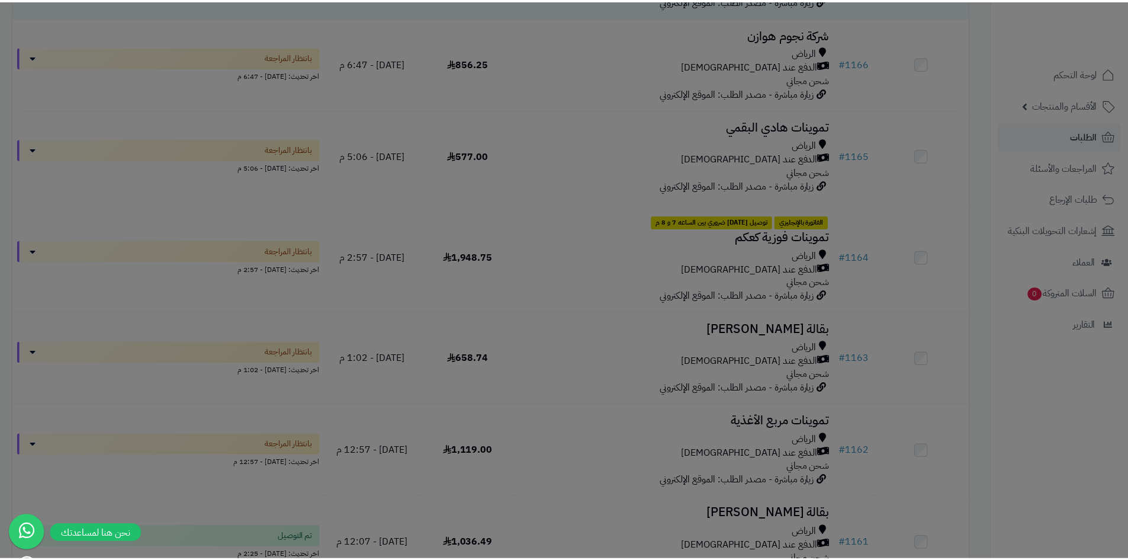
scroll to position [334, 0]
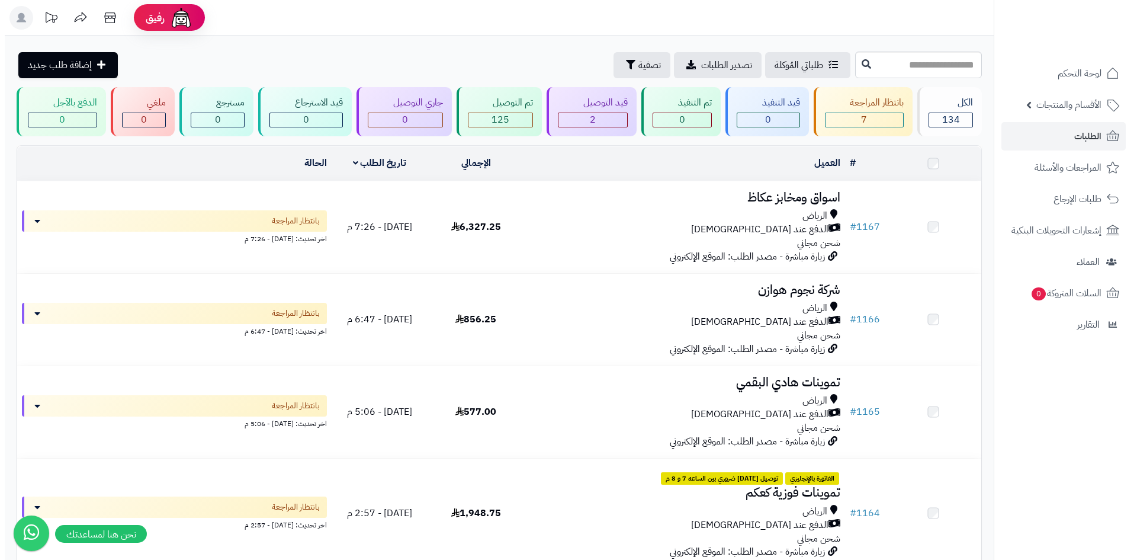
scroll to position [296, 0]
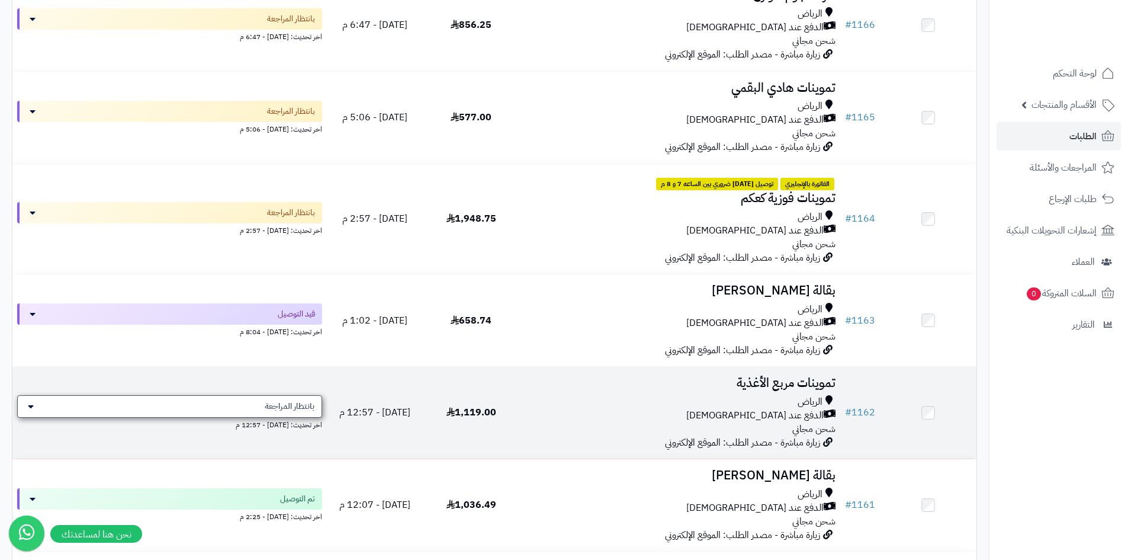
click at [291, 400] on span "بانتظار المراجعة" at bounding box center [290, 406] width 50 height 12
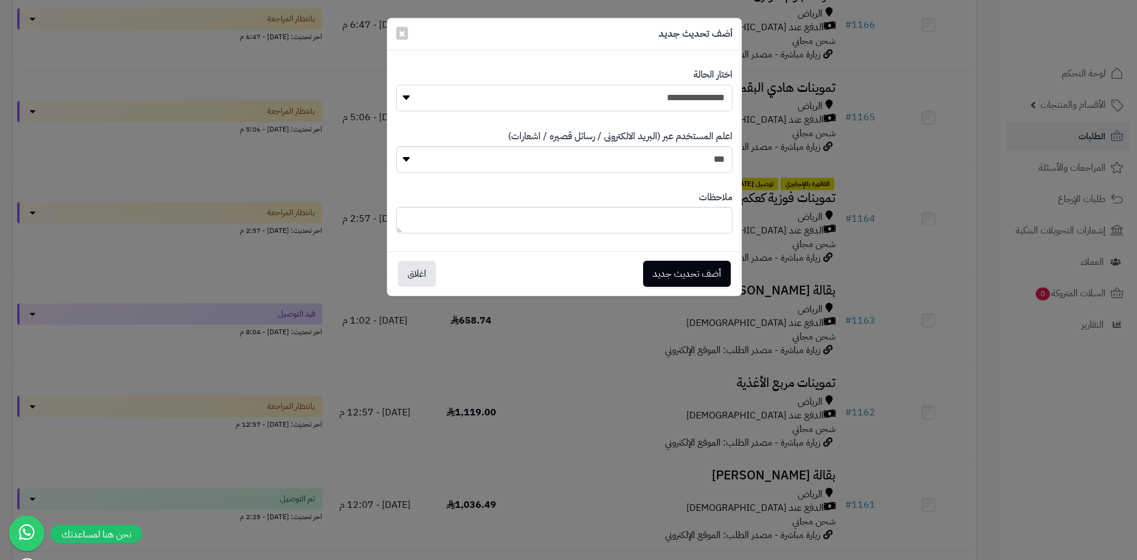
click at [659, 99] on select "**********" at bounding box center [564, 98] width 336 height 27
select select "**"
click at [396, 85] on select "**********" at bounding box center [564, 98] width 336 height 27
click at [679, 274] on button "أضف تحديث جديد" at bounding box center [687, 273] width 88 height 26
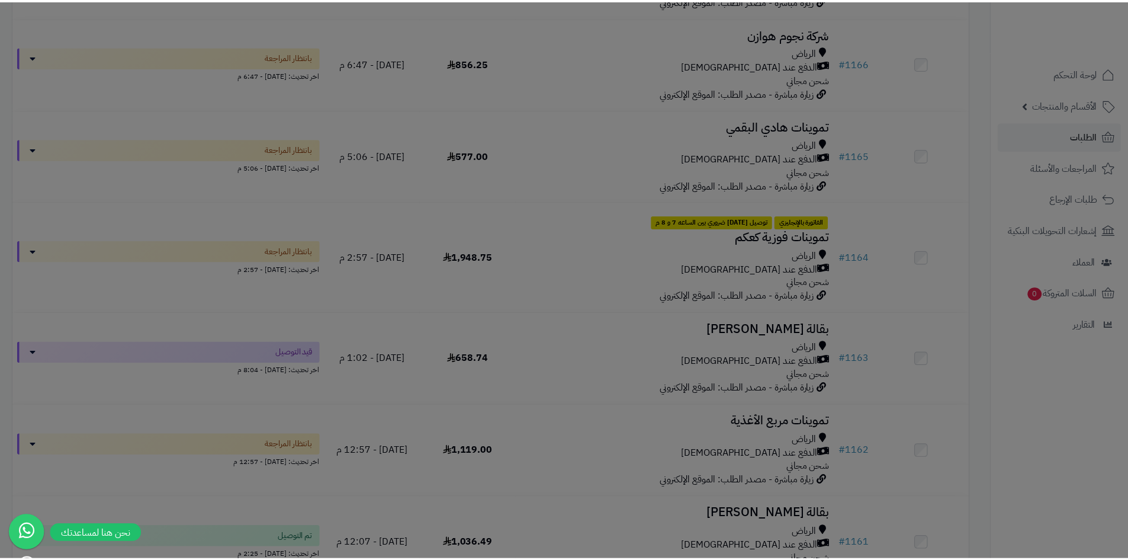
scroll to position [334, 0]
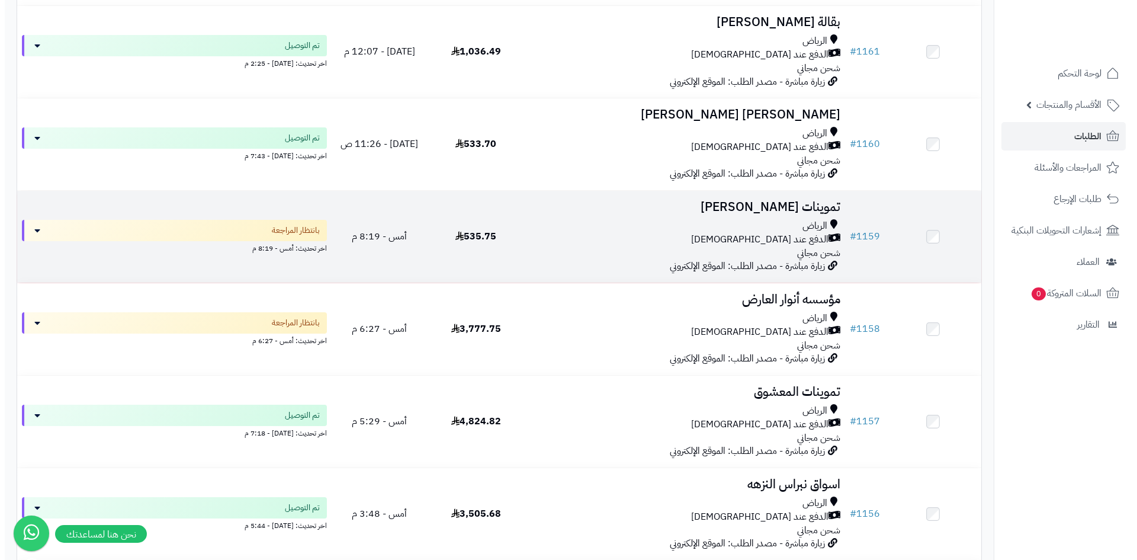
scroll to position [770, 0]
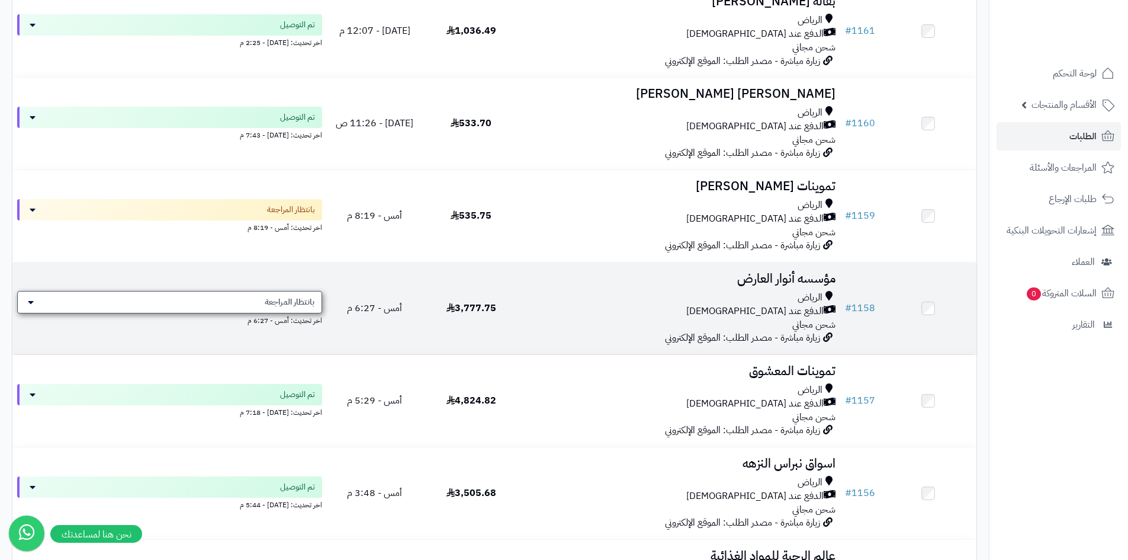
click at [268, 304] on span "بانتظار المراجعة" at bounding box center [290, 302] width 50 height 12
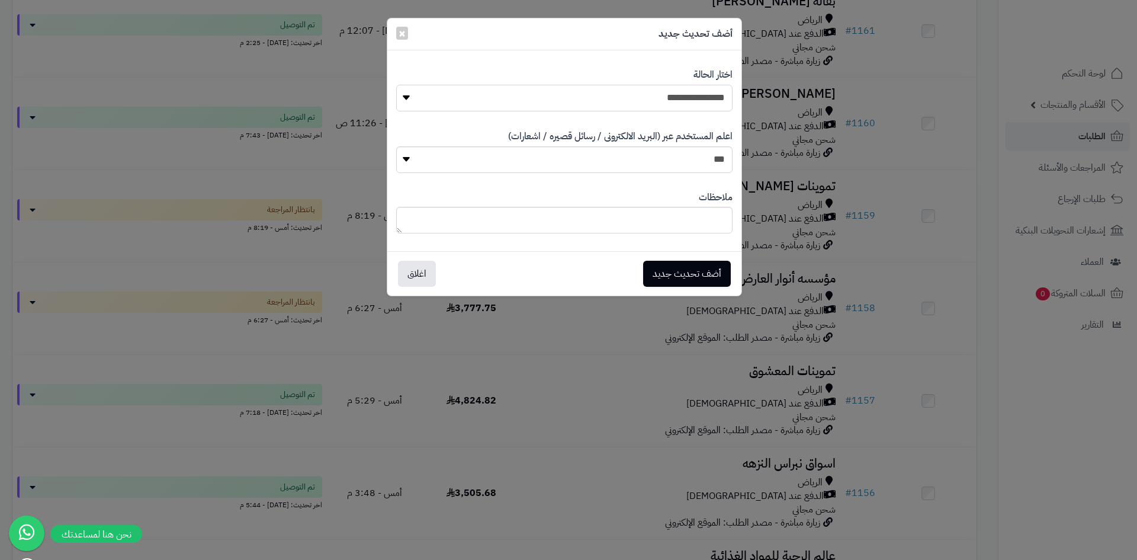
click at [707, 92] on select "**********" at bounding box center [564, 98] width 336 height 27
select select "**"
click at [396, 85] on select "**********" at bounding box center [564, 98] width 336 height 27
click at [700, 275] on button "أضف تحديث جديد" at bounding box center [687, 273] width 88 height 26
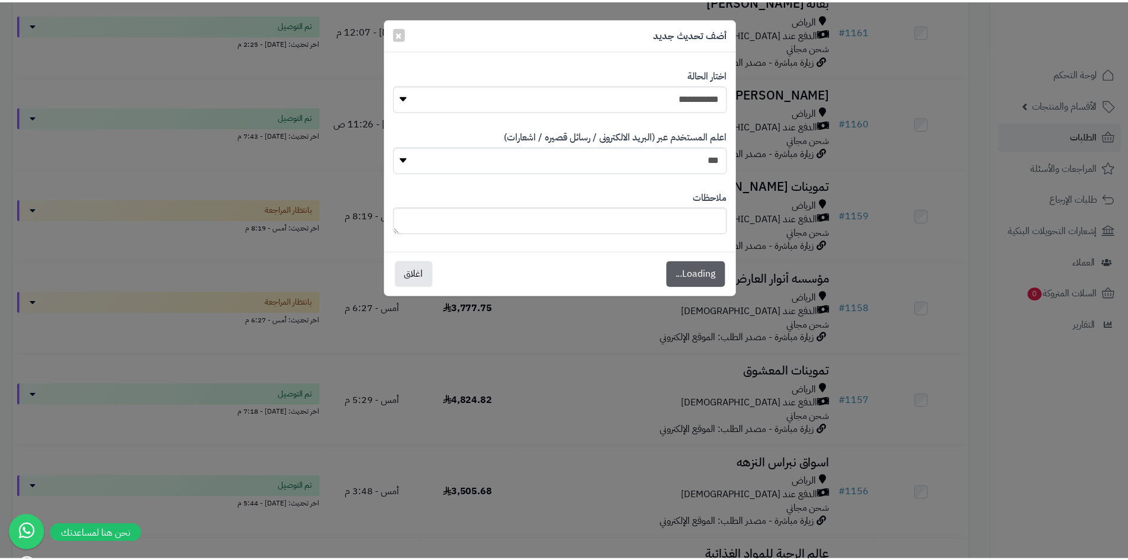
scroll to position [808, 0]
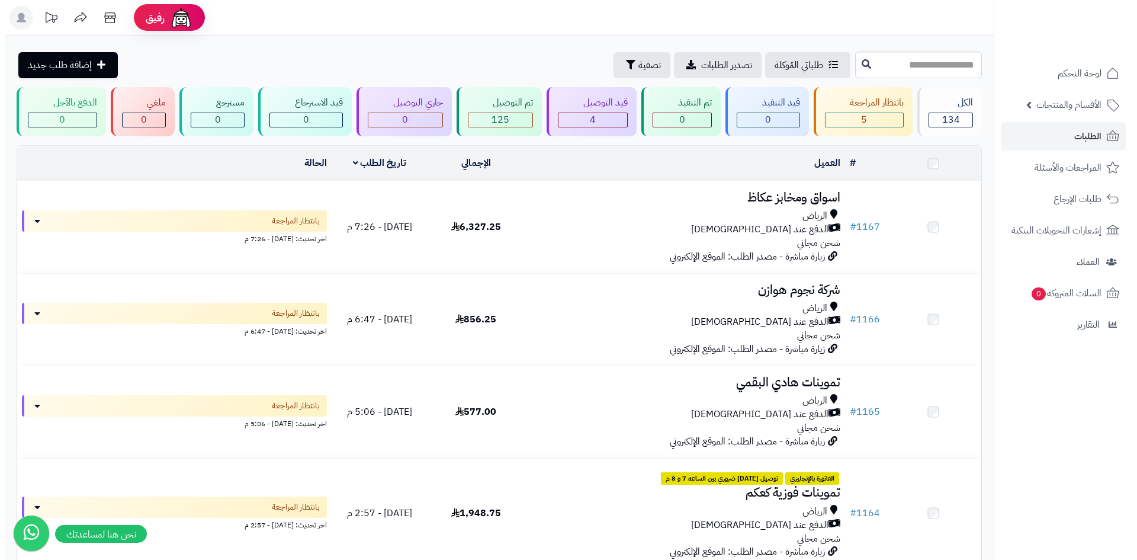
scroll to position [770, 0]
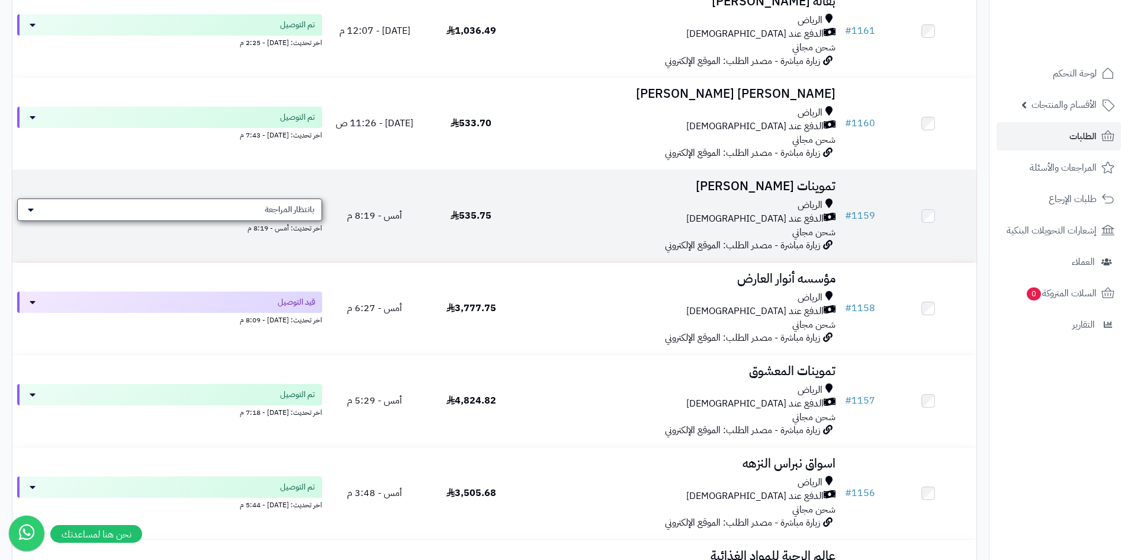
click at [274, 213] on span "بانتظار المراجعة" at bounding box center [290, 210] width 50 height 12
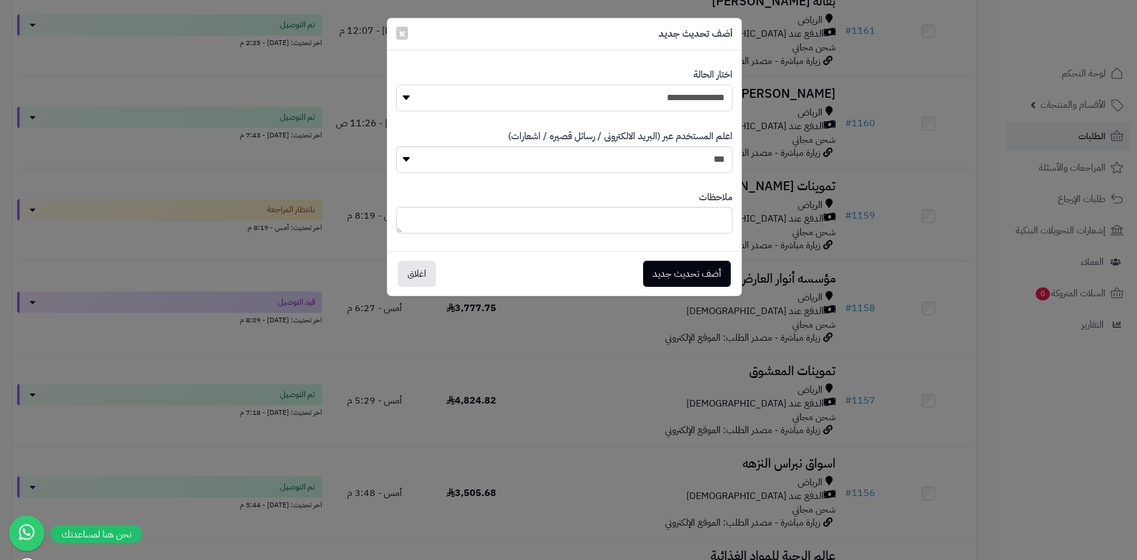
click at [648, 92] on select "**********" at bounding box center [564, 98] width 336 height 27
select select "**"
click at [396, 85] on select "**********" at bounding box center [564, 98] width 336 height 27
click at [687, 271] on button "أضف تحديث جديد" at bounding box center [687, 273] width 88 height 26
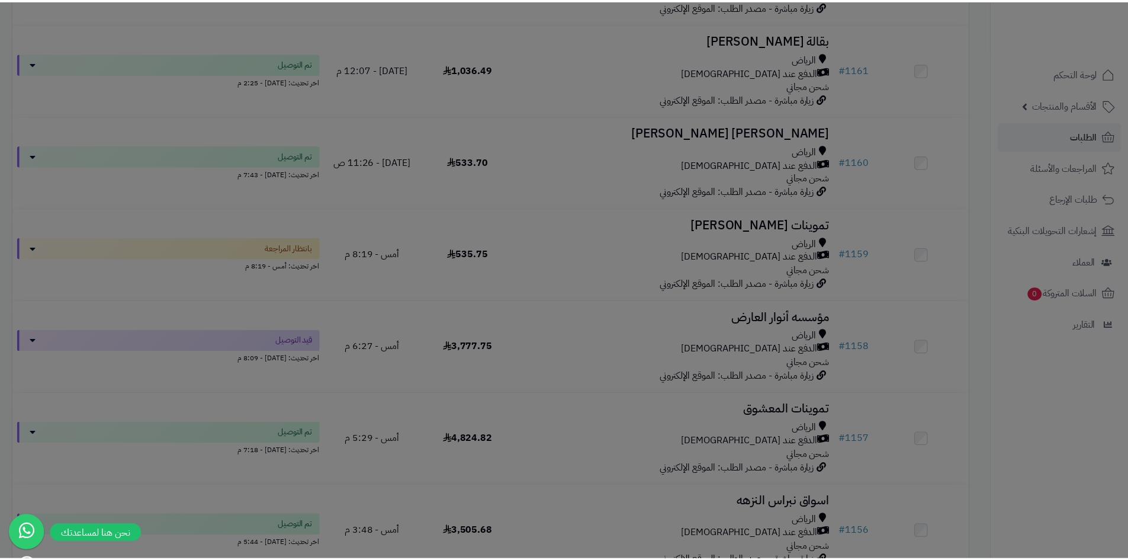
scroll to position [808, 0]
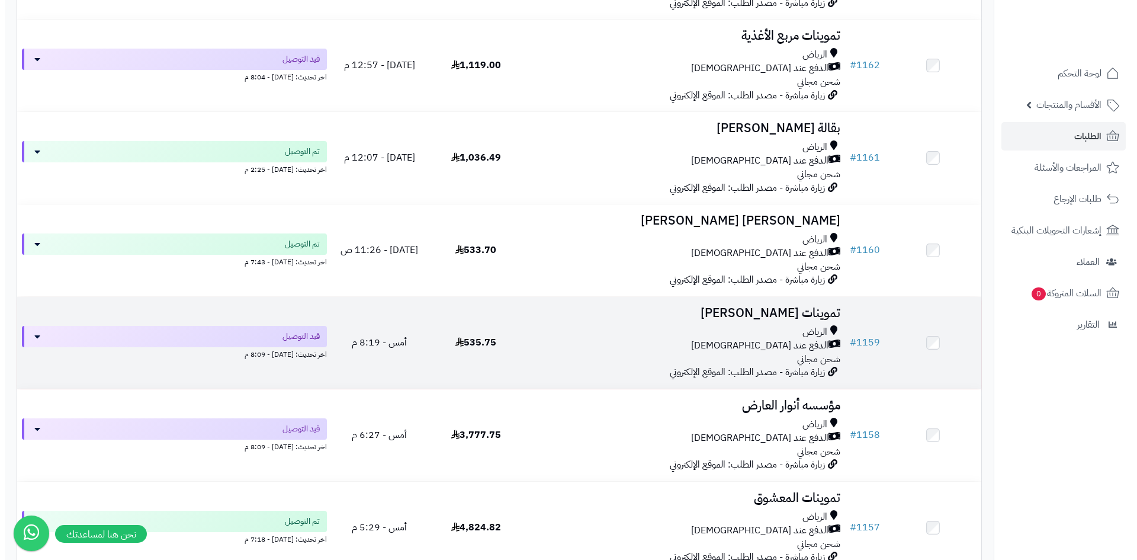
scroll to position [711, 0]
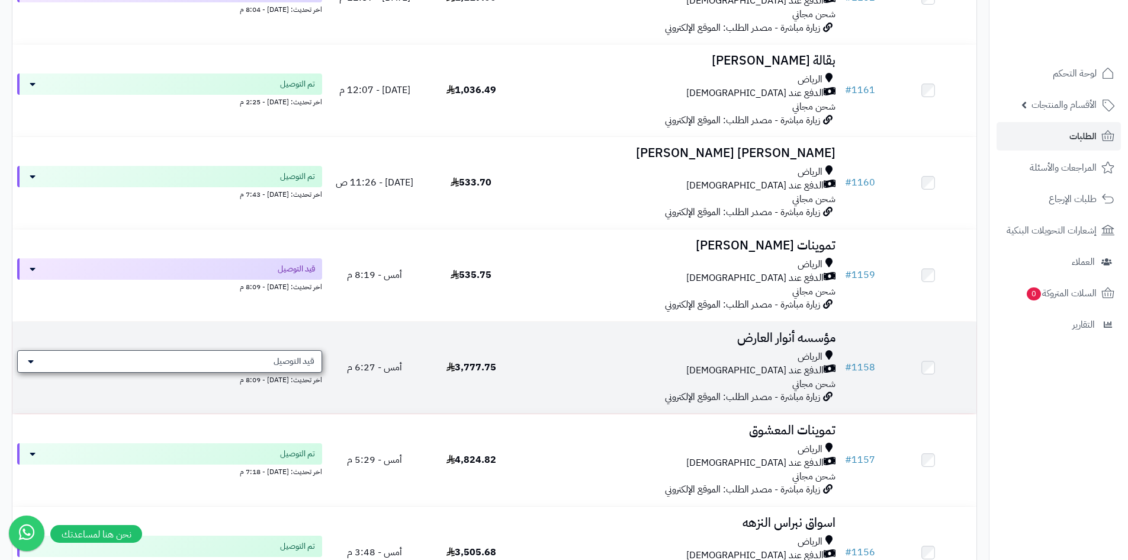
click at [297, 351] on div "قيد التوصيل" at bounding box center [169, 361] width 305 height 23
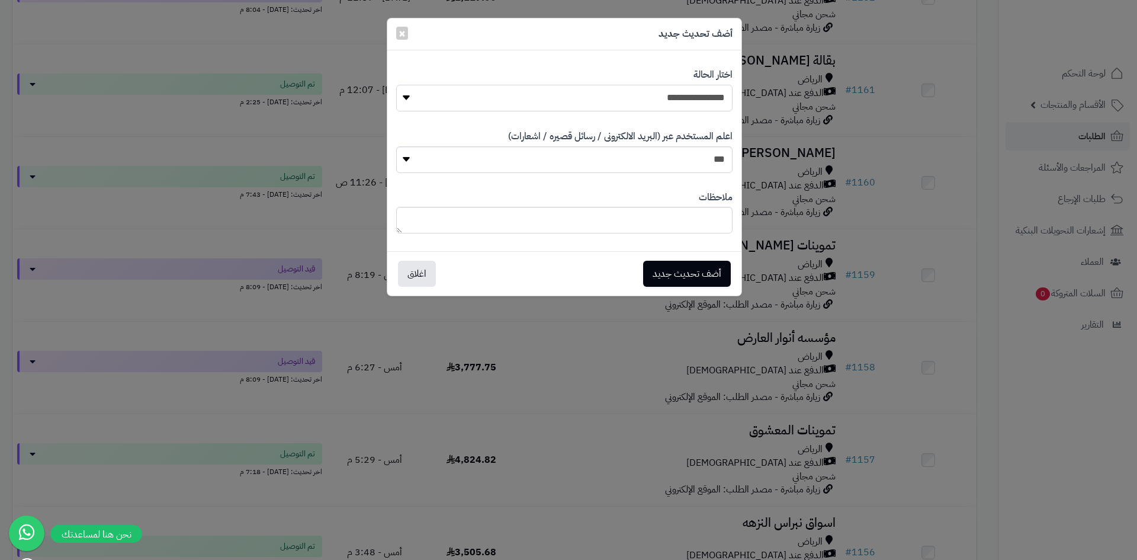
click at [641, 89] on select "**********" at bounding box center [564, 98] width 336 height 27
select select "**"
click at [396, 85] on select "**********" at bounding box center [564, 98] width 336 height 27
click at [677, 278] on button "أضف تحديث جديد" at bounding box center [687, 273] width 88 height 26
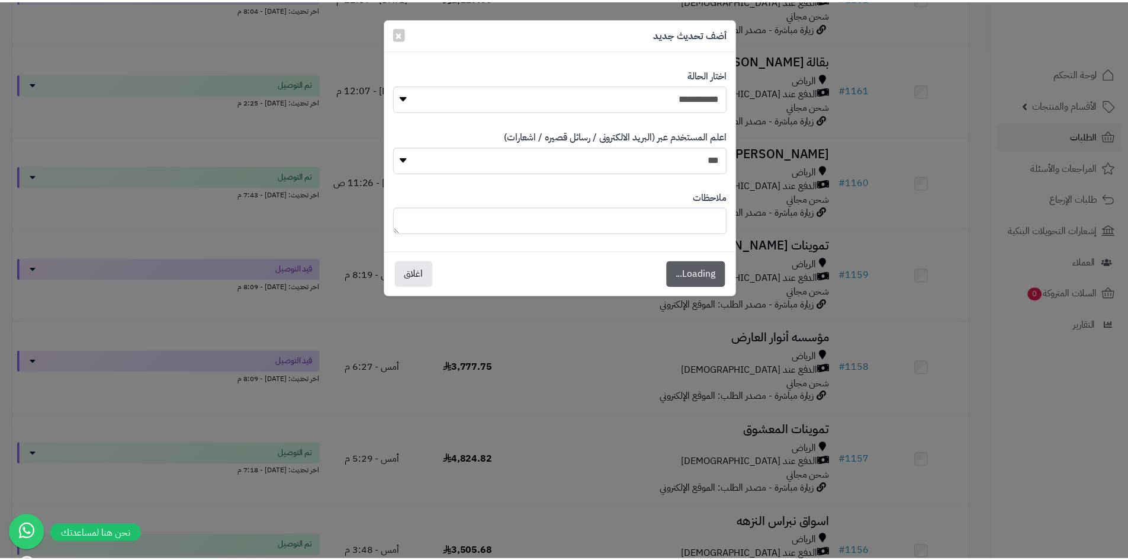
scroll to position [749, 0]
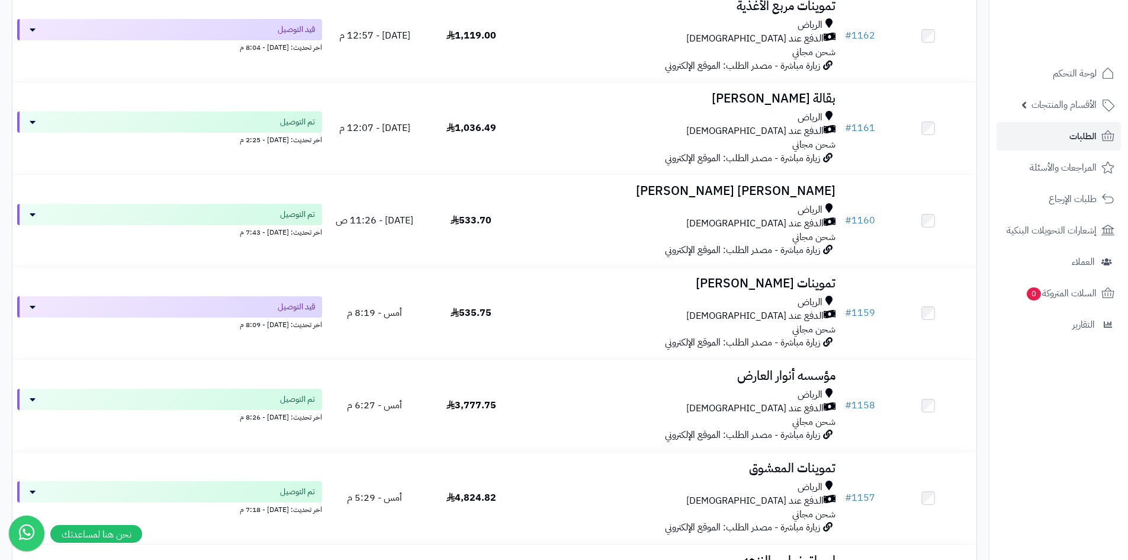
scroll to position [592, 0]
